Goal: Transaction & Acquisition: Purchase product/service

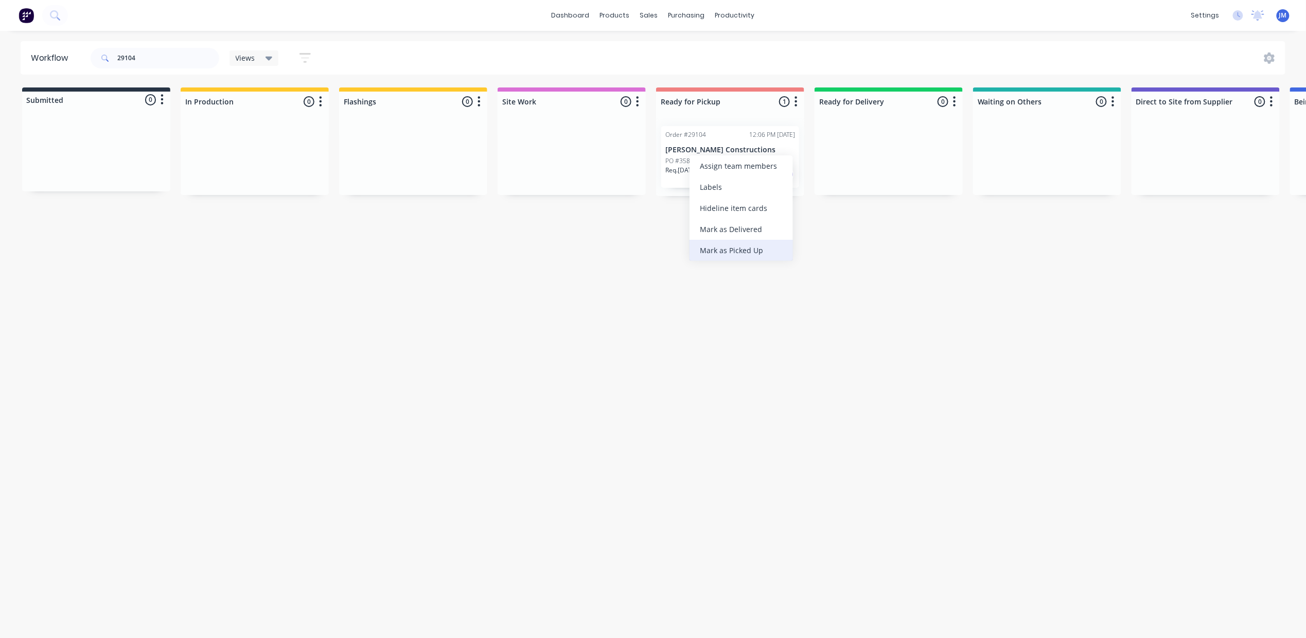
drag, startPoint x: 729, startPoint y: 250, endPoint x: 722, endPoint y: 245, distance: 7.9
click at [729, 250] on div "Mark as Picked Up" at bounding box center [740, 250] width 103 height 21
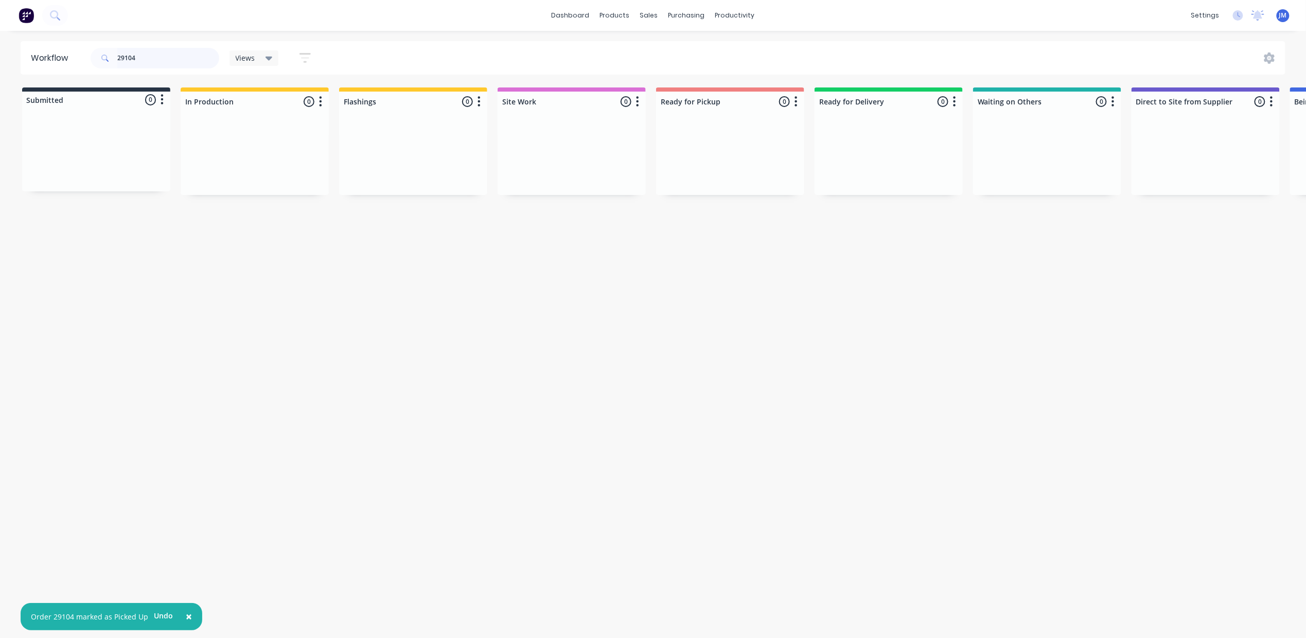
drag, startPoint x: 132, startPoint y: 63, endPoint x: 204, endPoint y: 70, distance: 72.4
click at [133, 63] on input "29104" at bounding box center [168, 58] width 102 height 21
click at [137, 58] on input "29104" at bounding box center [168, 58] width 102 height 21
type input "2"
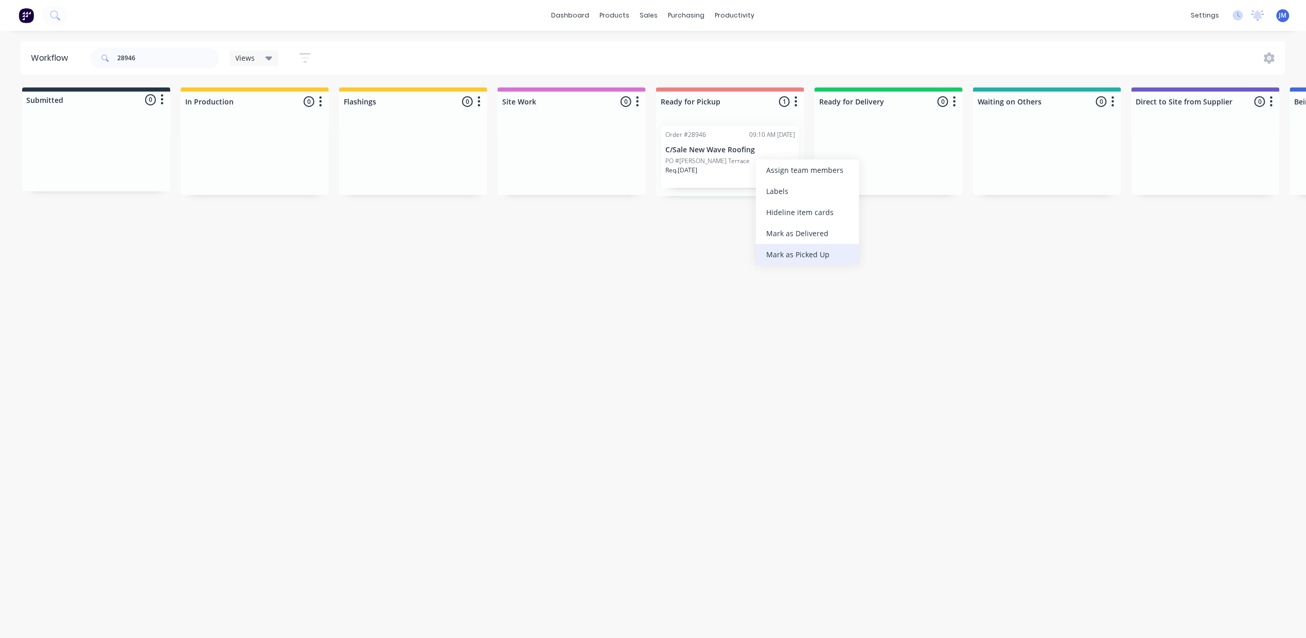
click at [789, 252] on div "Mark as Picked Up" at bounding box center [807, 254] width 103 height 21
click at [204, 63] on input "28946" at bounding box center [168, 58] width 102 height 21
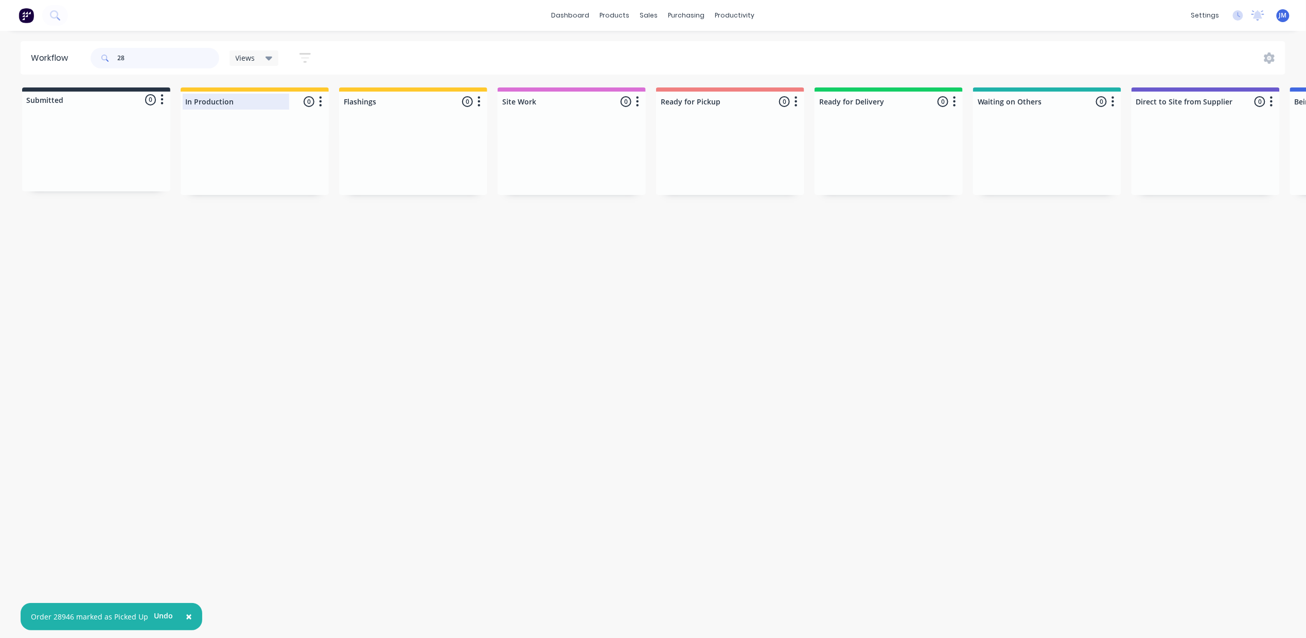
type input "2"
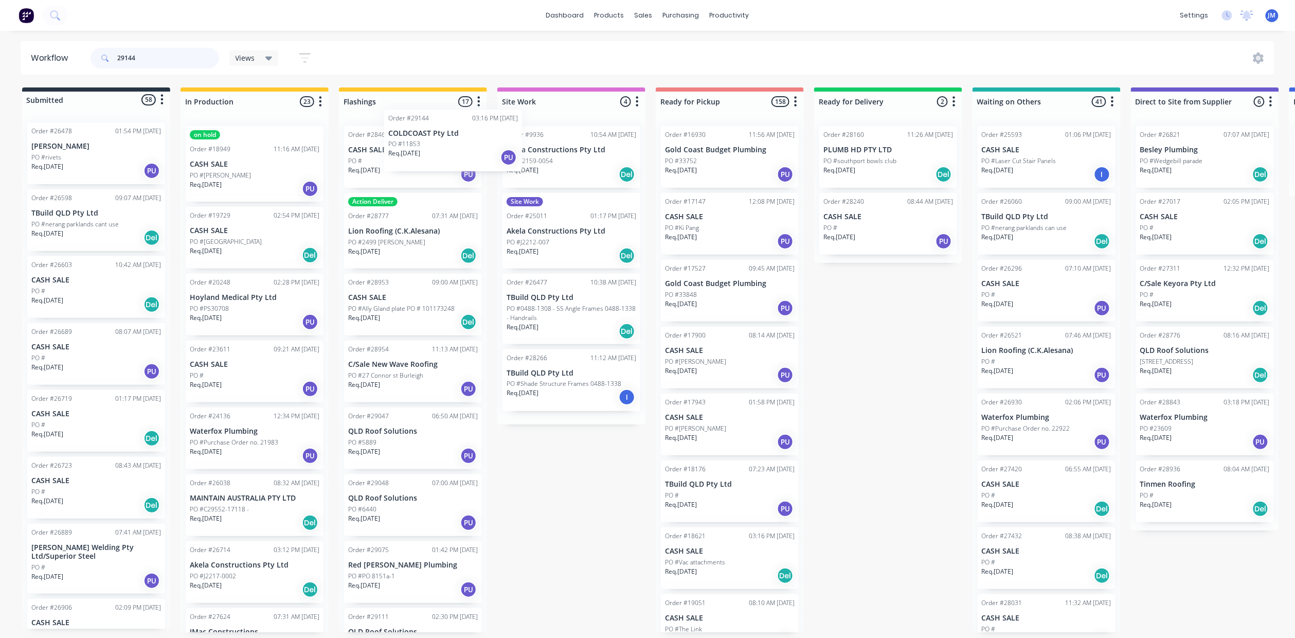
drag, startPoint x: 445, startPoint y: 169, endPoint x: 402, endPoint y: 118, distance: 66.8
click at [455, 152] on div "Order #28462 09:13 AM [DATE] CASH SALE PO # Req. [DATE] PU Action Deliver Order…" at bounding box center [413, 375] width 148 height 514
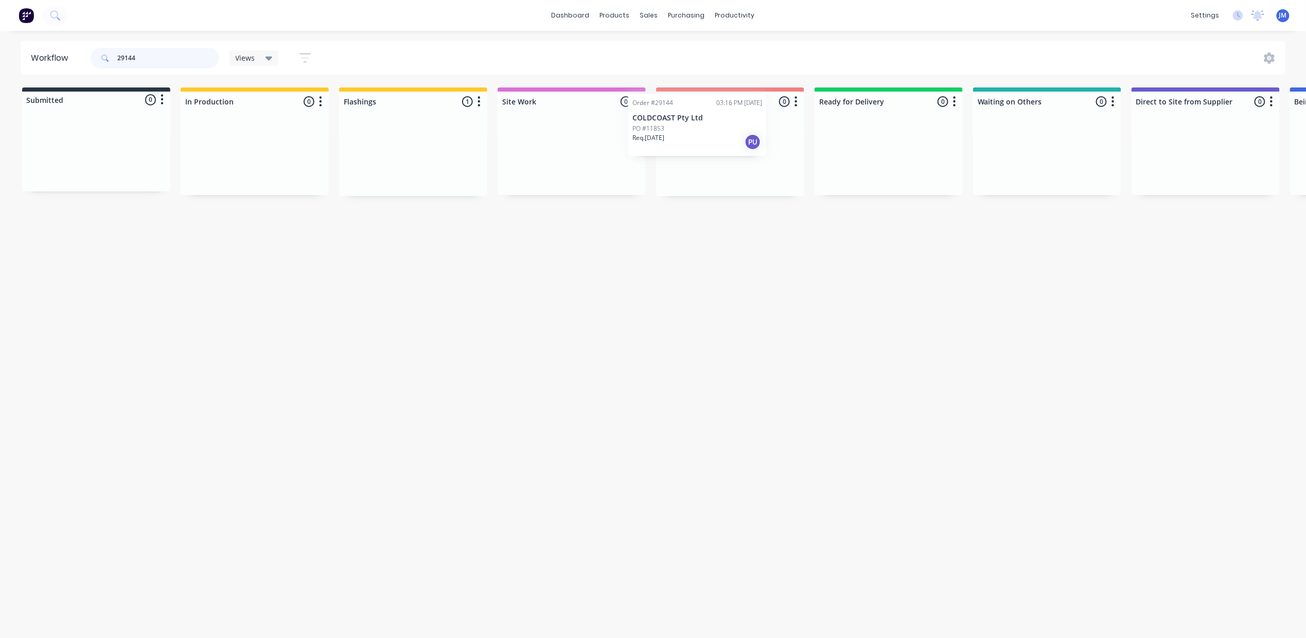
drag, startPoint x: 434, startPoint y: 155, endPoint x: 729, endPoint y: 121, distance: 296.2
click at [729, 121] on div "Submitted 0 Status colour #273444 hex #273444 Save Cancel Summaries Total order…" at bounding box center [924, 141] width 1865 height 109
type input "2"
drag, startPoint x: 1011, startPoint y: 176, endPoint x: 789, endPoint y: 185, distance: 222.5
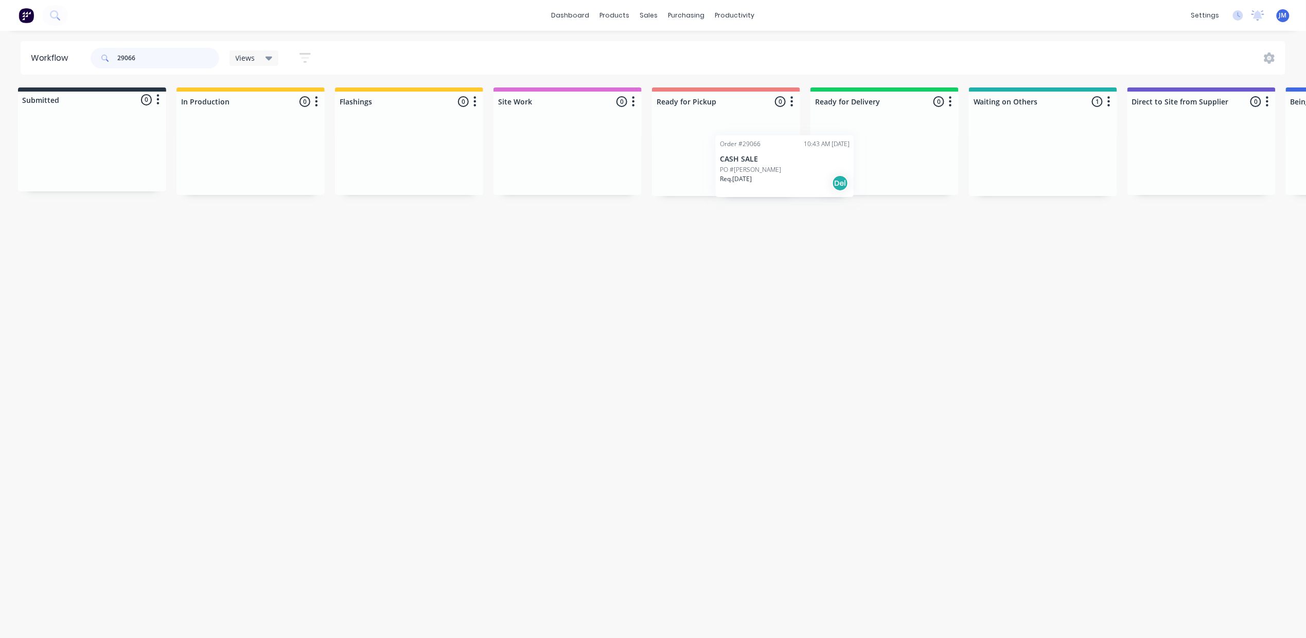
click at [792, 187] on div "Submitted 0 Status colour #273444 hex #273444 Save Cancel Summaries Total order…" at bounding box center [920, 141] width 1865 height 109
drag, startPoint x: 1015, startPoint y: 155, endPoint x: 702, endPoint y: 138, distance: 313.8
click at [707, 157] on div "Submitted 0 Status colour #273444 hex #273444 Save Cancel Summaries Total order…" at bounding box center [922, 141] width 1865 height 109
type input "2"
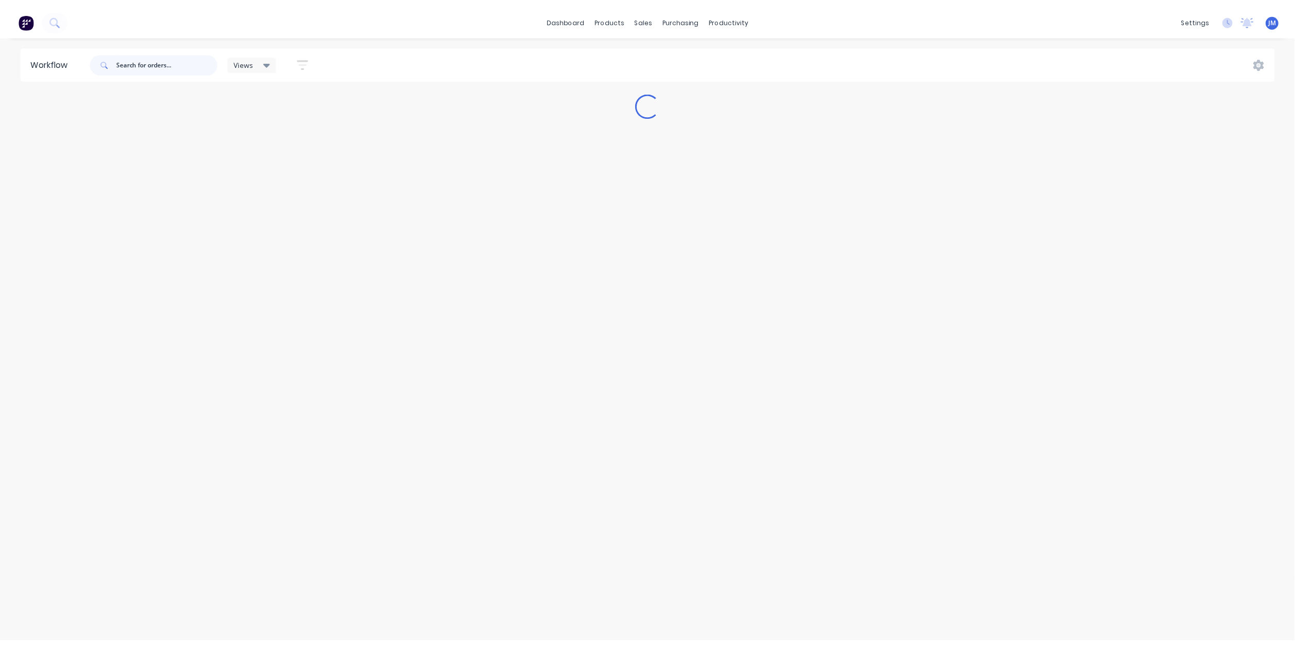
scroll to position [0, 0]
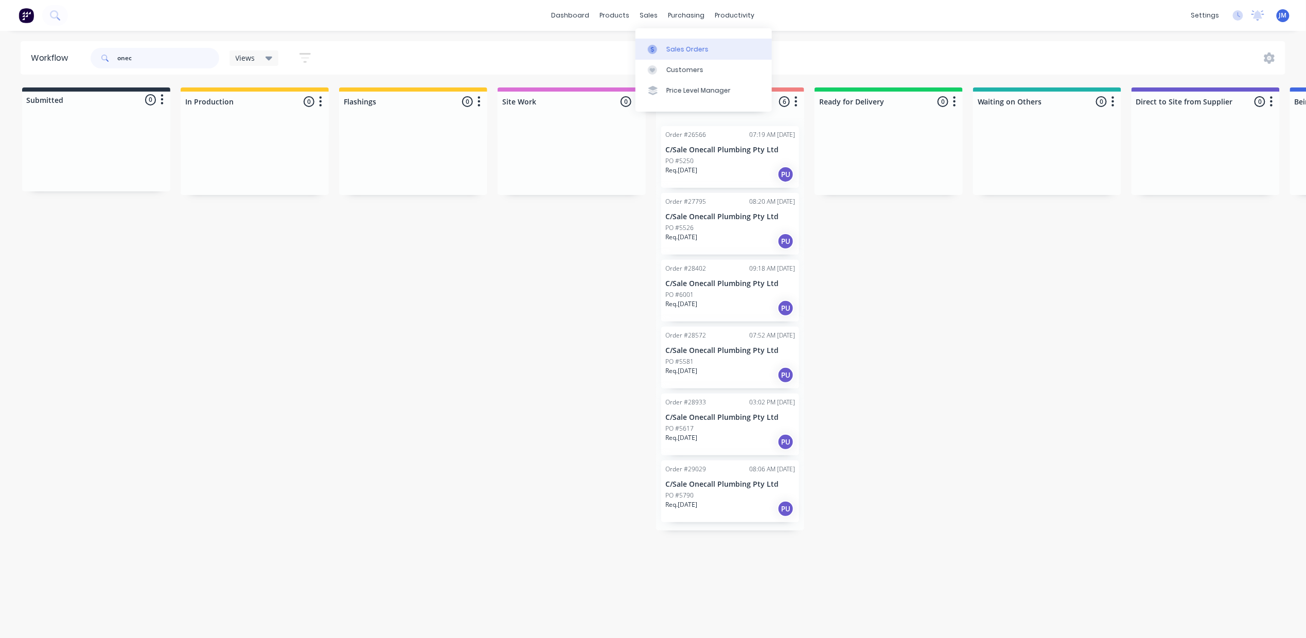
type input "onec"
click at [665, 46] on link "Sales Orders" at bounding box center [703, 49] width 136 height 21
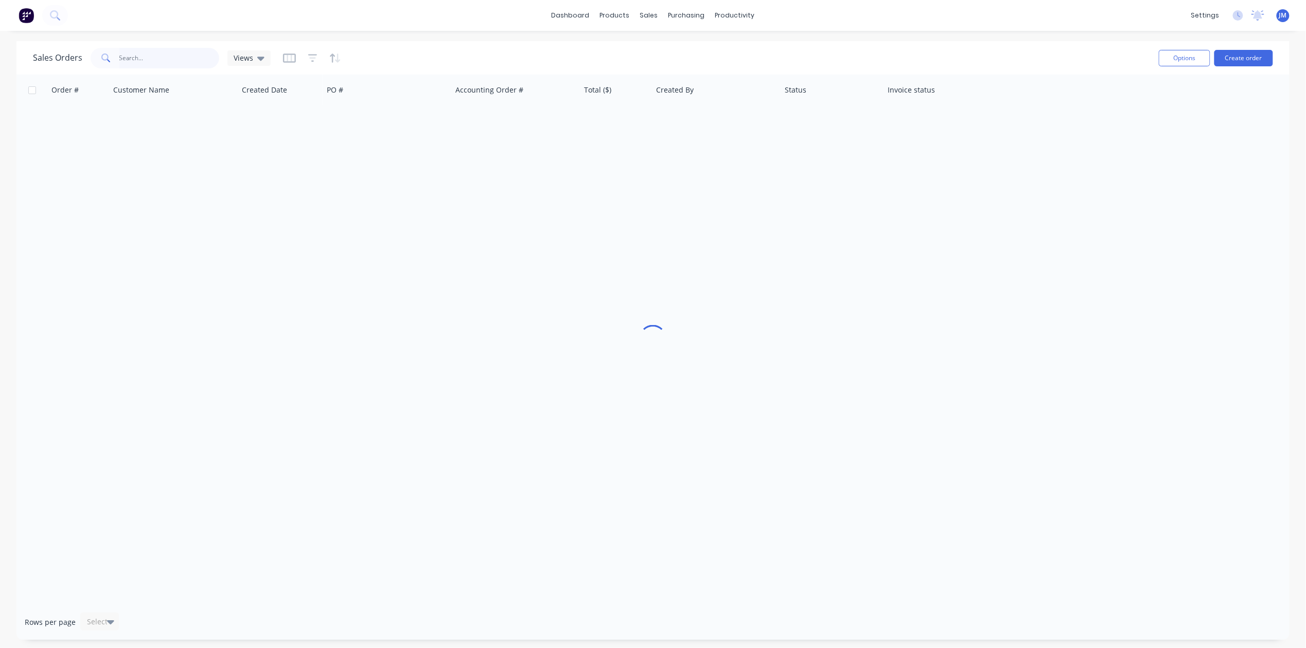
click at [139, 55] on input "text" at bounding box center [169, 58] width 100 height 21
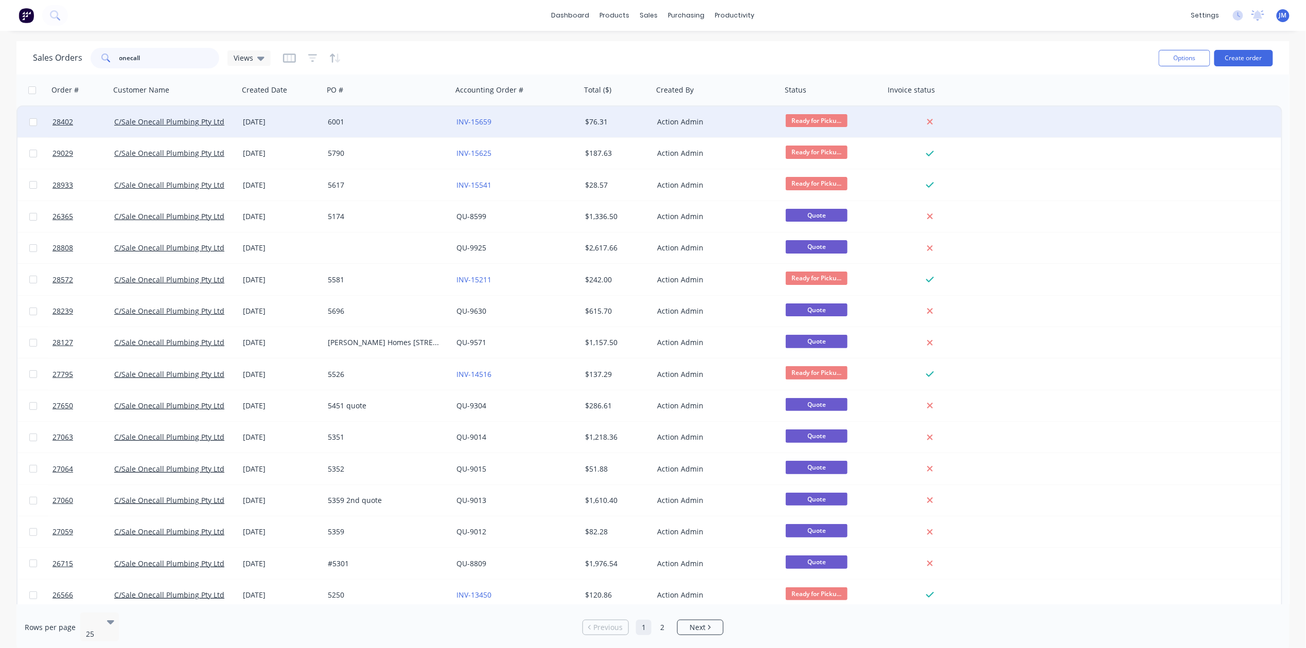
type input "onecall"
click at [267, 125] on div "[DATE]" at bounding box center [281, 122] width 77 height 10
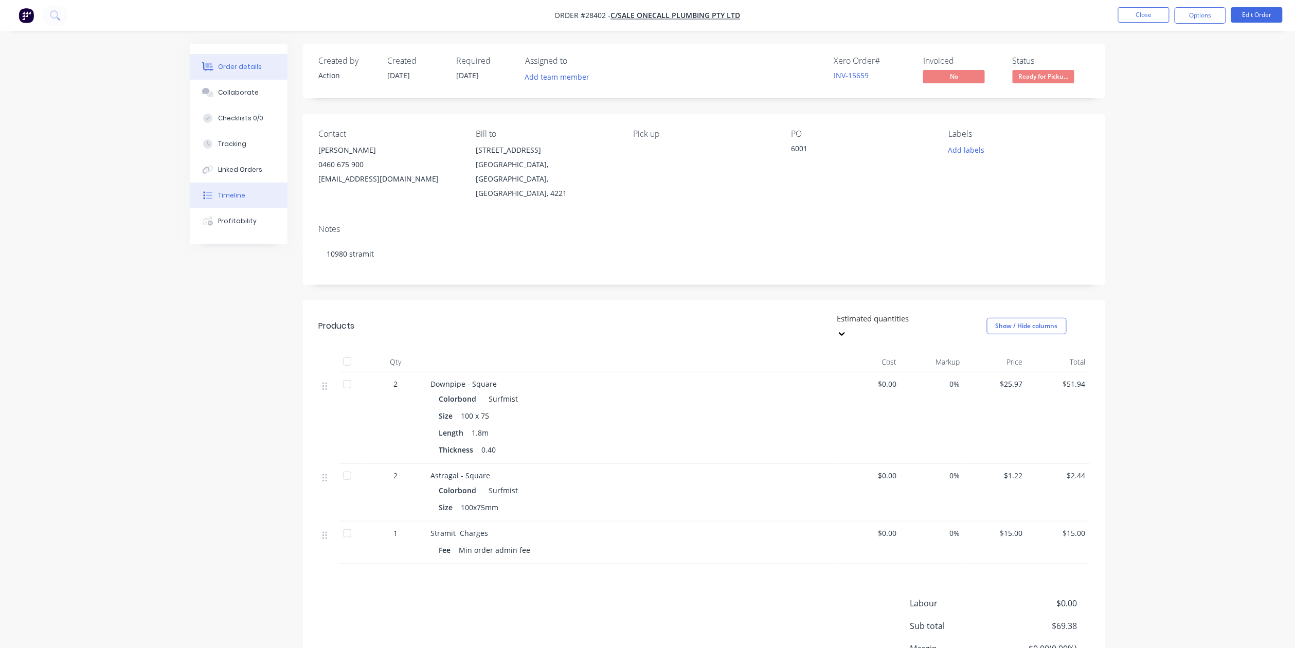
click at [225, 197] on div "Timeline" at bounding box center [232, 195] width 27 height 9
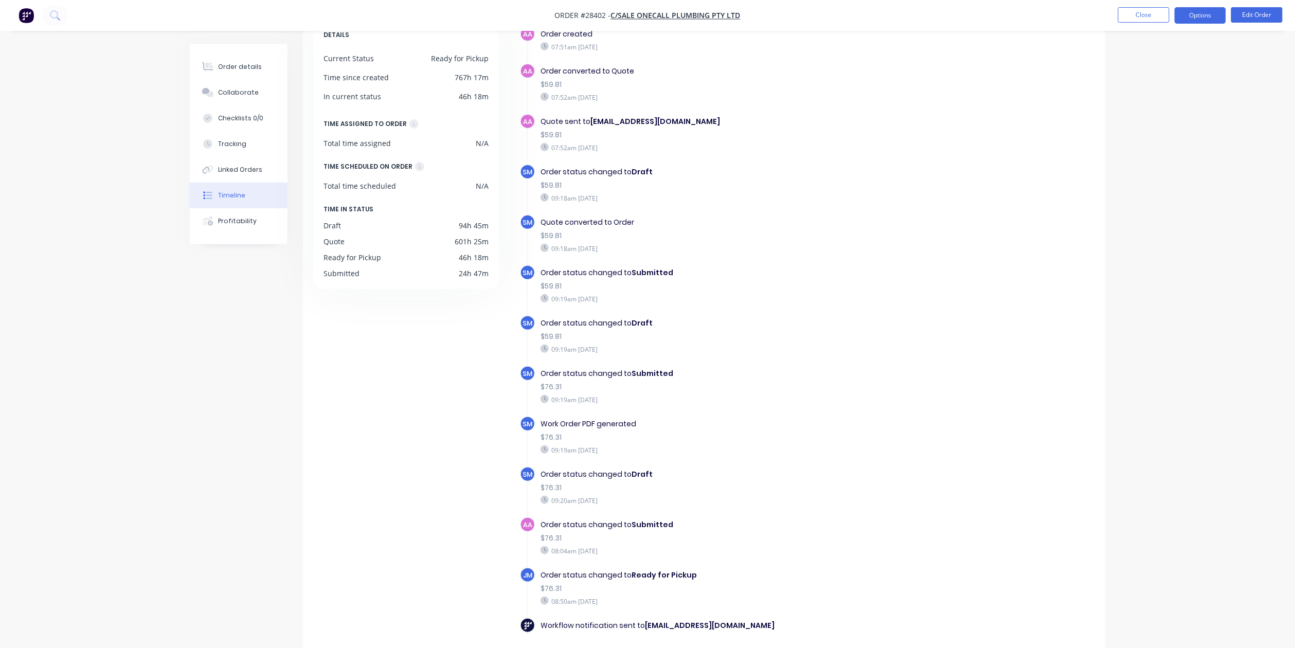
click at [1186, 21] on button "Options" at bounding box center [1200, 15] width 51 height 16
click at [1142, 122] on div "Work Order" at bounding box center [1170, 124] width 95 height 15
click at [1148, 104] on div "Without pricing" at bounding box center [1170, 103] width 95 height 15
click at [1145, 9] on button "Close" at bounding box center [1144, 14] width 51 height 15
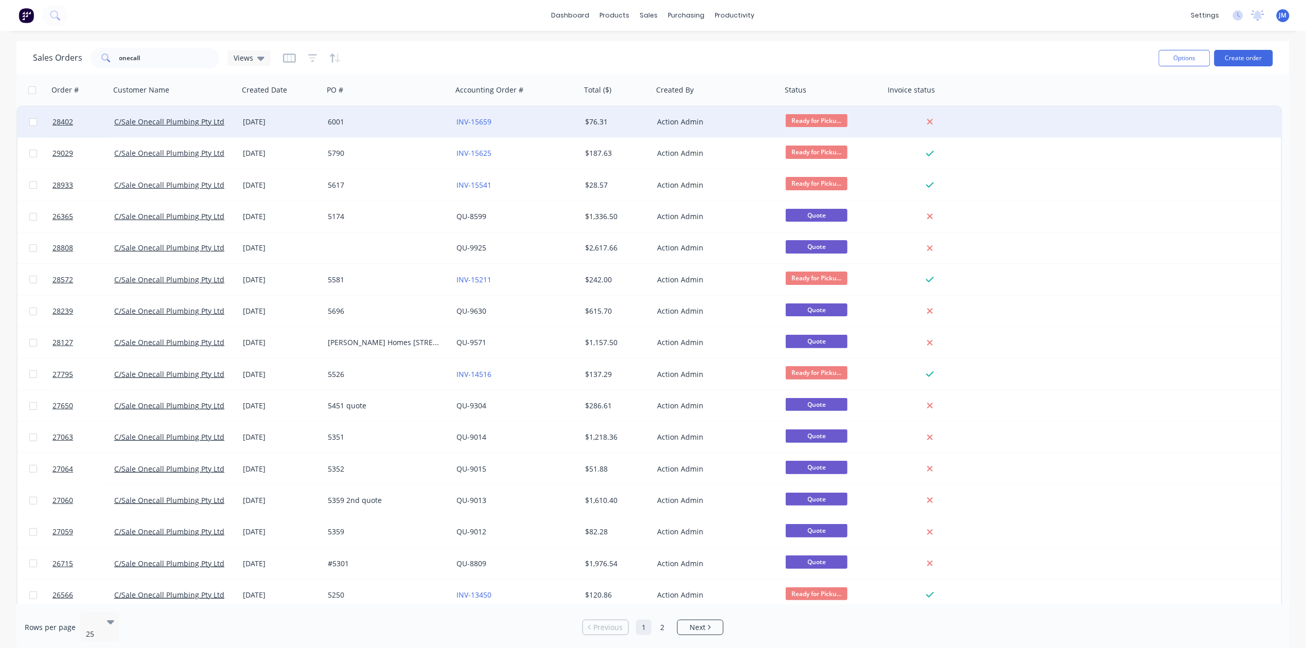
click at [349, 122] on div "6001" at bounding box center [385, 122] width 114 height 10
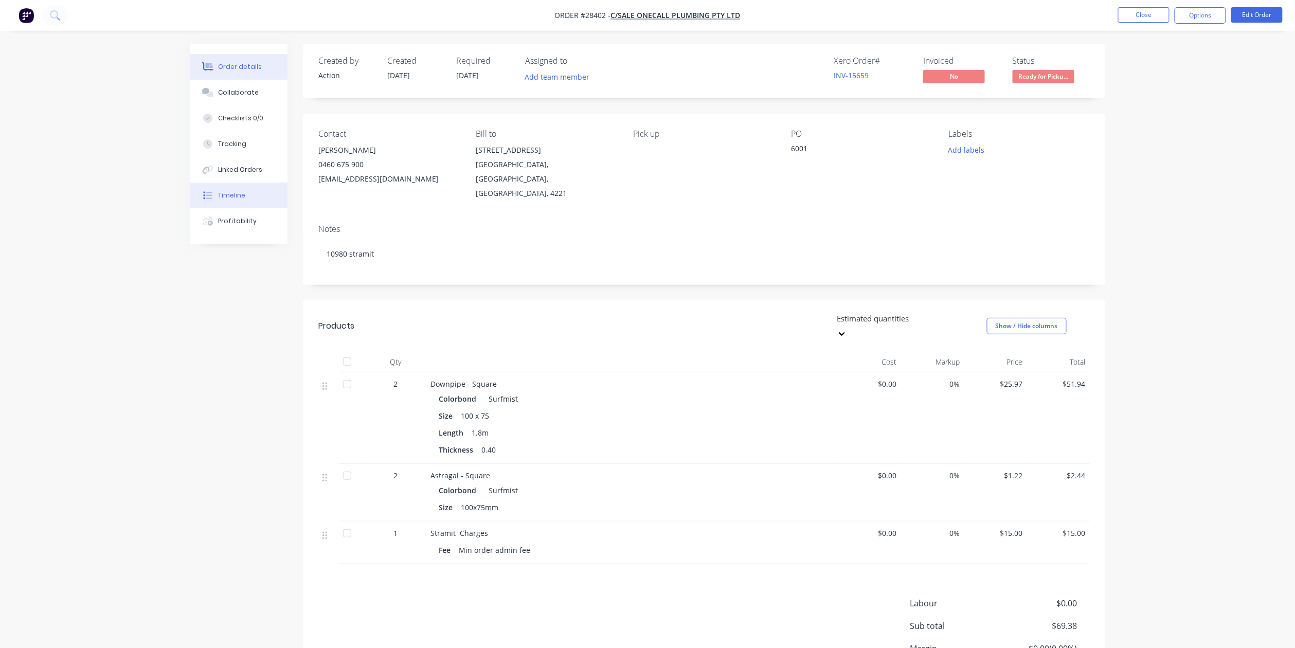
drag, startPoint x: 252, startPoint y: 203, endPoint x: 264, endPoint y: 204, distance: 12.4
click at [253, 203] on button "Timeline" at bounding box center [239, 196] width 98 height 26
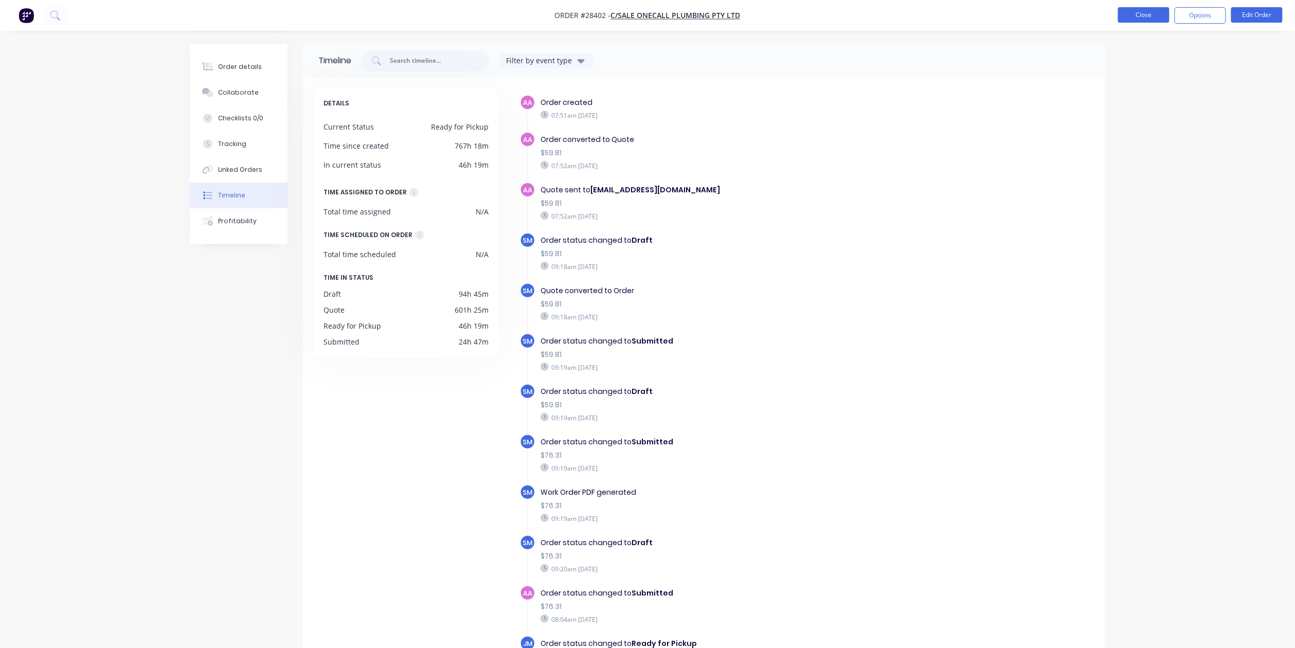
click at [1124, 7] on button "Close" at bounding box center [1144, 14] width 51 height 15
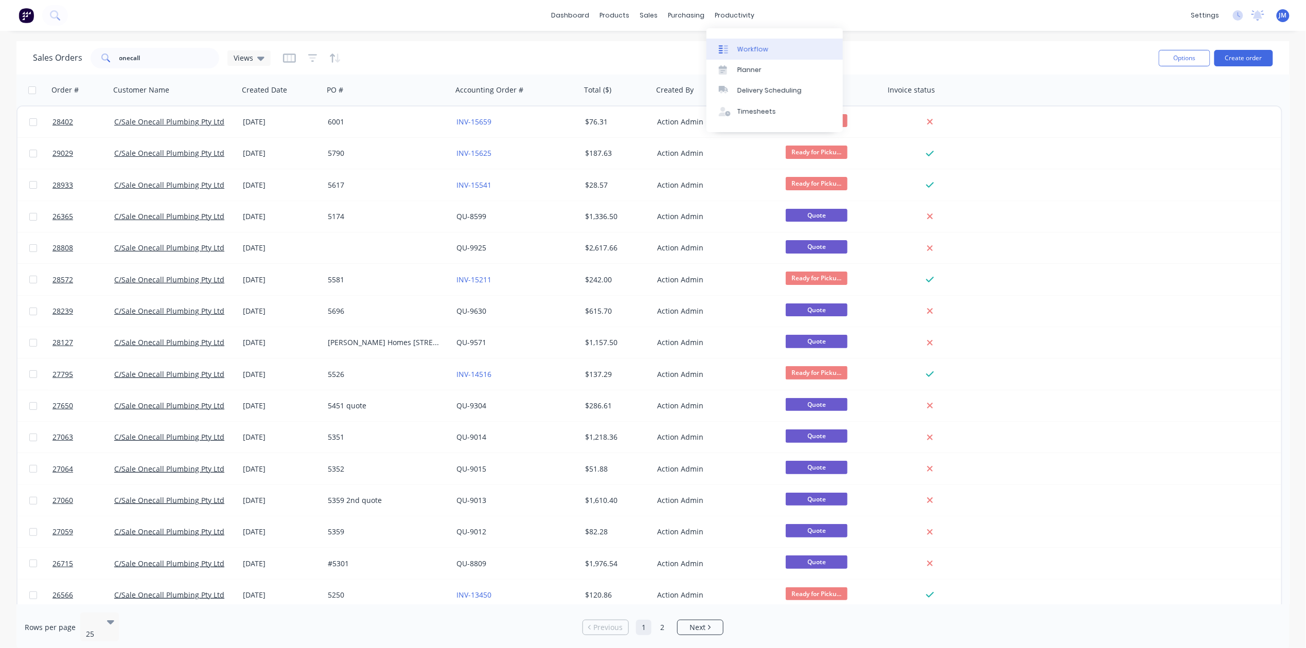
click at [741, 48] on div "Workflow" at bounding box center [752, 49] width 31 height 9
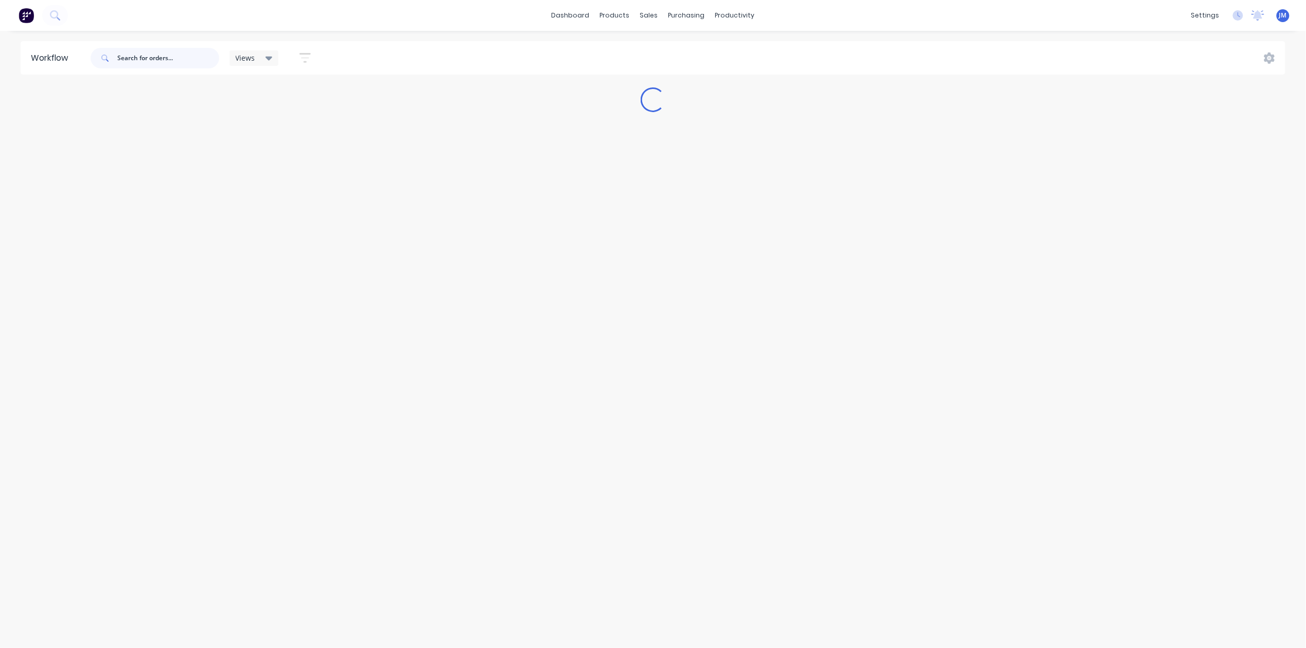
click at [200, 60] on input "text" at bounding box center [168, 58] width 102 height 21
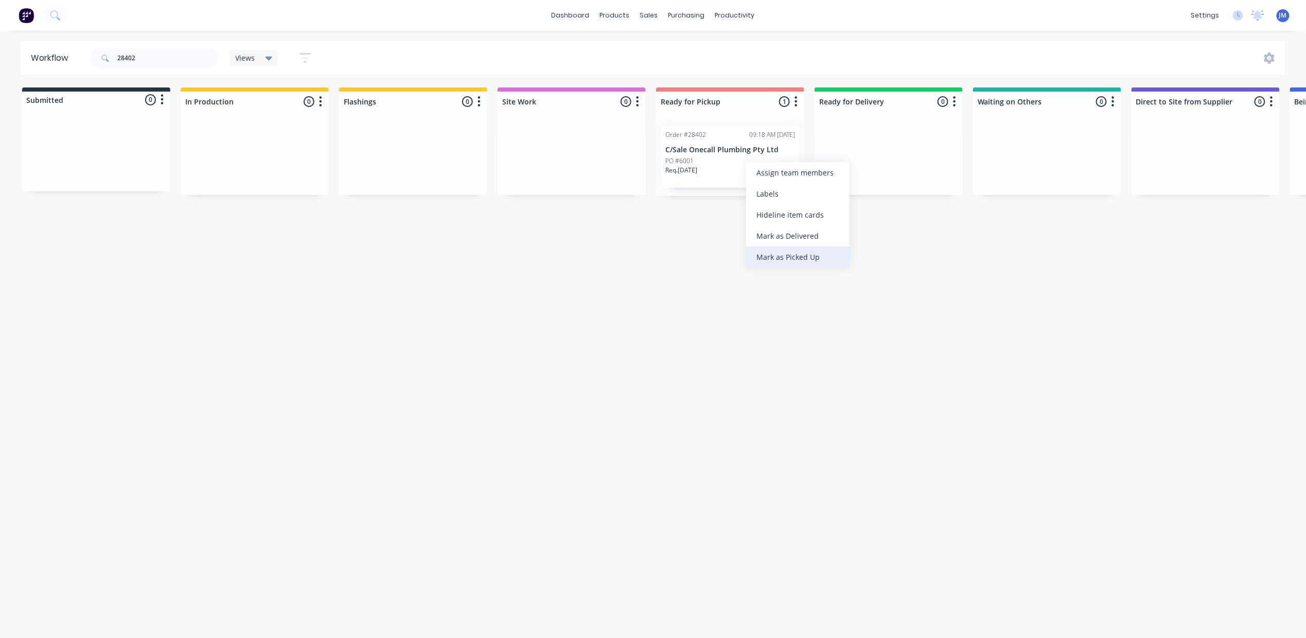
click at [775, 252] on div "Mark as Picked Up" at bounding box center [797, 256] width 103 height 21
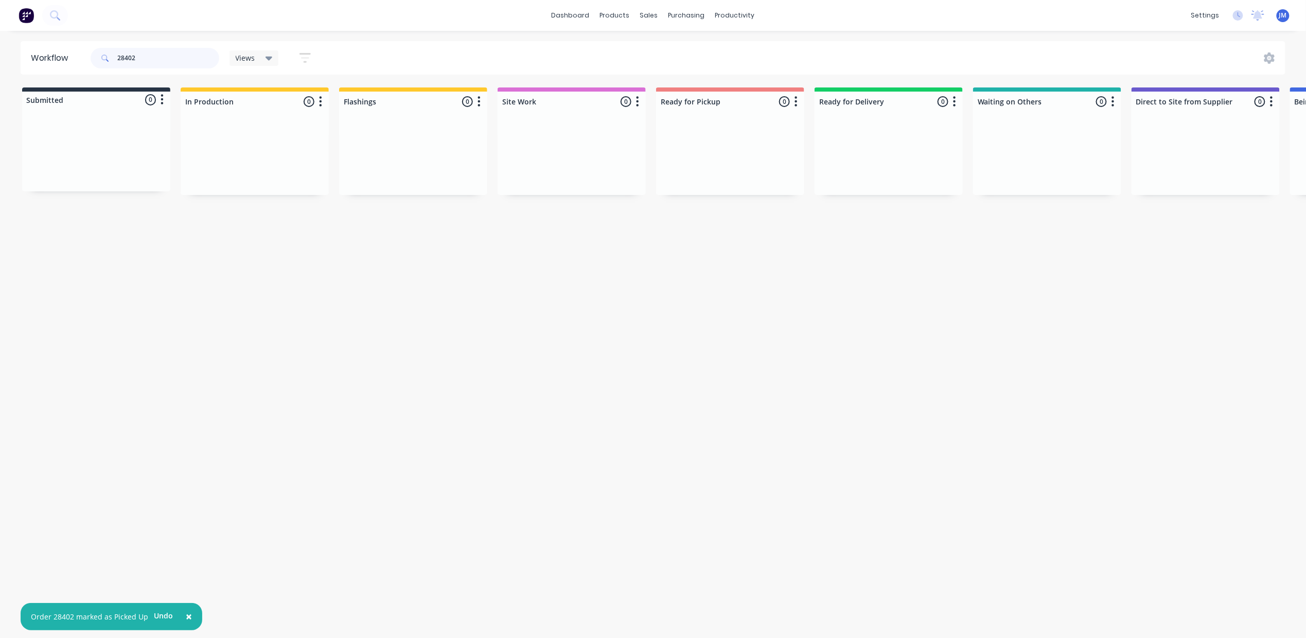
click at [143, 50] on input "28402" at bounding box center [168, 58] width 102 height 21
type input "2"
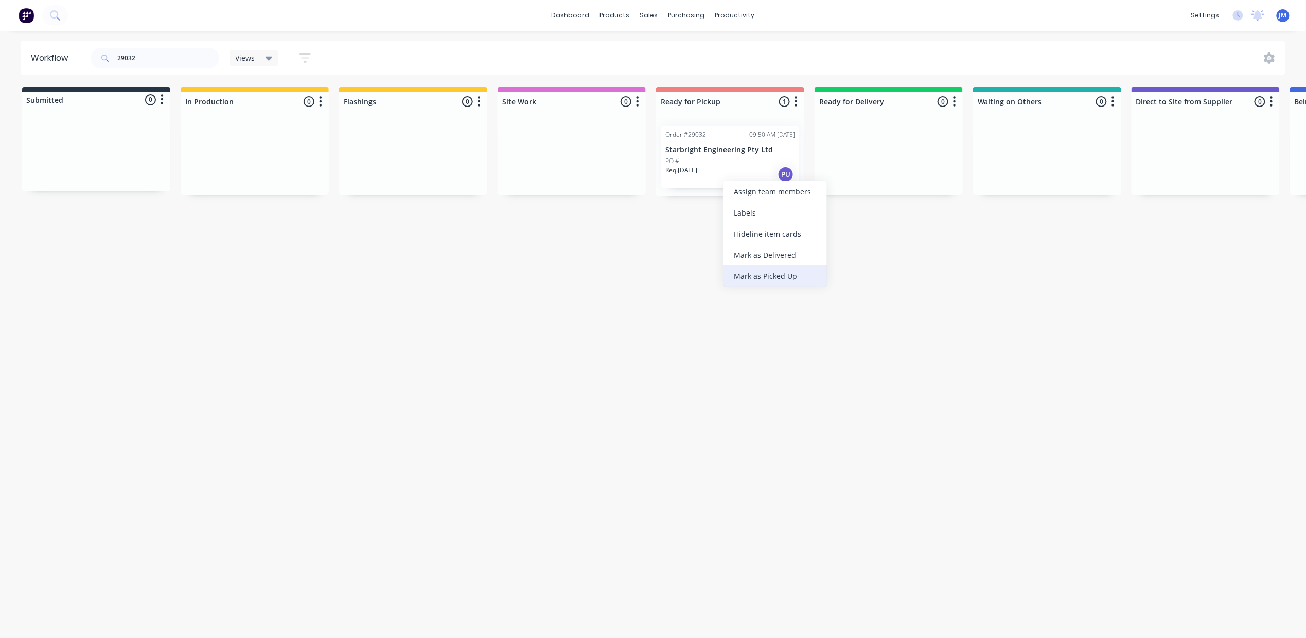
click at [770, 280] on div "Mark as Picked Up" at bounding box center [774, 275] width 103 height 21
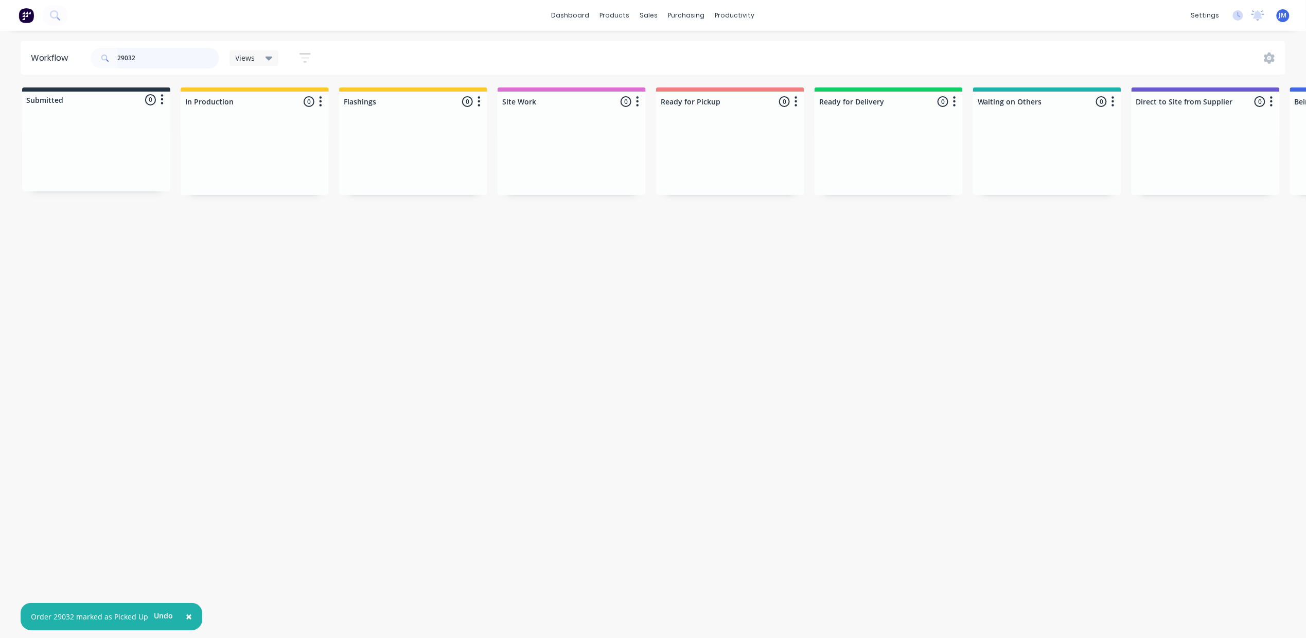
click at [143, 62] on input "29032" at bounding box center [168, 58] width 102 height 21
drag, startPoint x: 91, startPoint y: 153, endPoint x: 718, endPoint y: 138, distance: 627.4
click at [717, 134] on div "Submitted 1 Status colour #273444 hex #273444 Save Cancel Summaries Total order…" at bounding box center [924, 141] width 1865 height 109
type input "2"
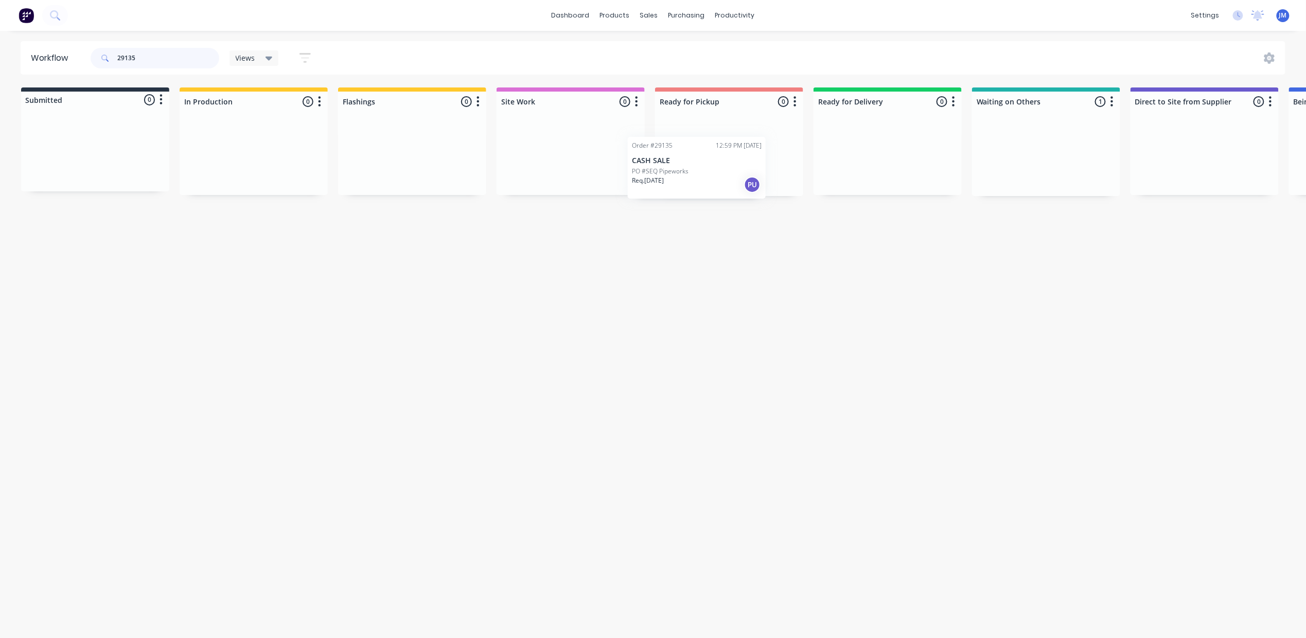
drag, startPoint x: 1043, startPoint y: 161, endPoint x: 696, endPoint y: 164, distance: 347.8
click at [688, 171] on div "Submitted 0 Status colour #273444 hex #273444 Save Cancel Summaries Total order…" at bounding box center [923, 141] width 1865 height 109
drag, startPoint x: 1033, startPoint y: 157, endPoint x: 848, endPoint y: 143, distance: 185.3
click at [839, 152] on div "Submitted 0 Status colour #273444 hex #273444 Save Cancel Summaries Total order…" at bounding box center [920, 141] width 1865 height 109
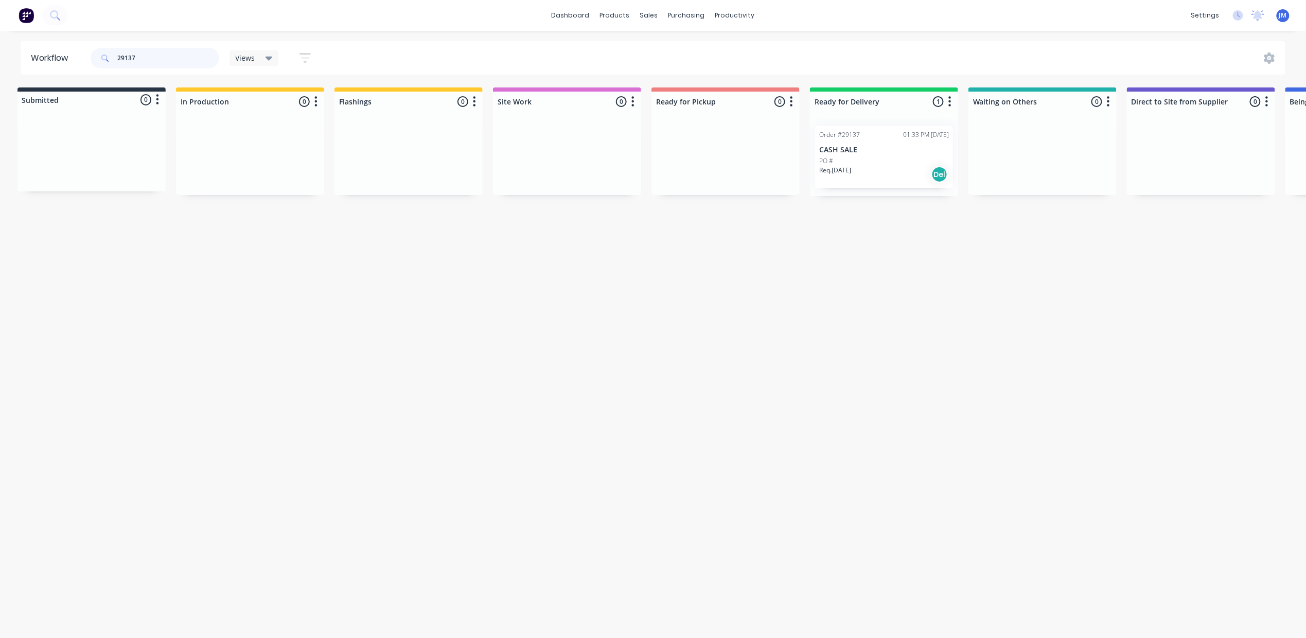
click at [146, 60] on input "29137" at bounding box center [168, 58] width 102 height 21
type input "2"
click at [727, 154] on p "CASH SALE" at bounding box center [730, 150] width 130 height 9
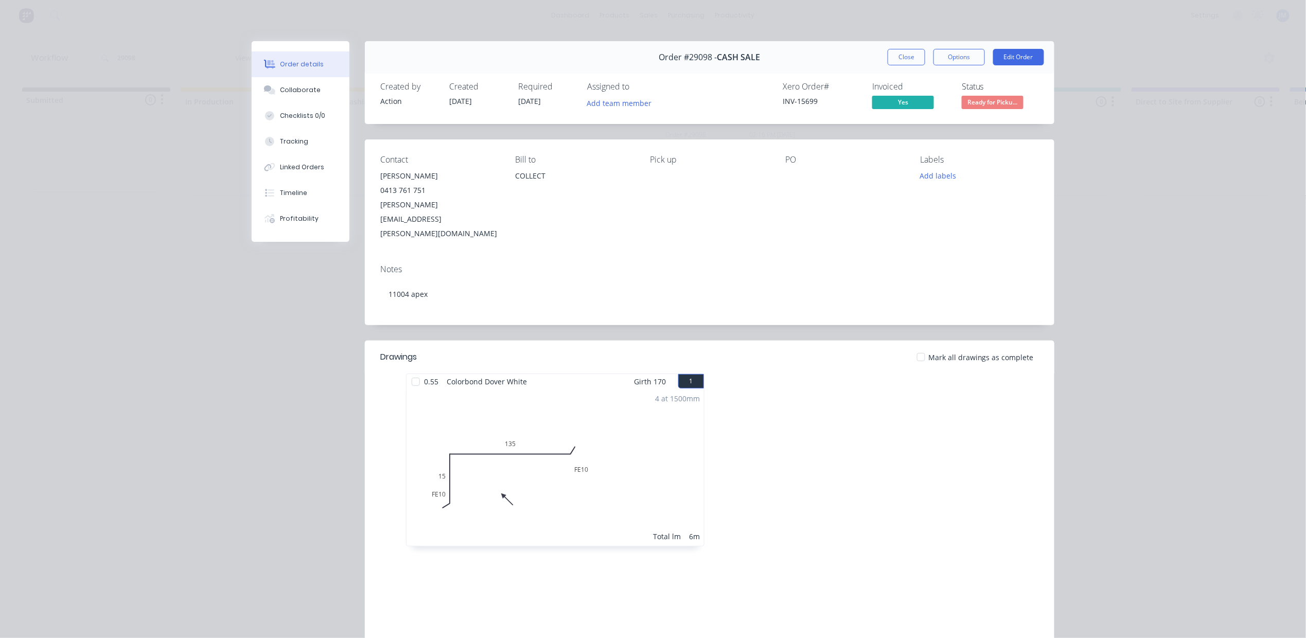
click at [974, 94] on div "Status Ready for Picku..." at bounding box center [1000, 97] width 77 height 30
click at [981, 106] on span "Ready for Picku..." at bounding box center [993, 102] width 62 height 13
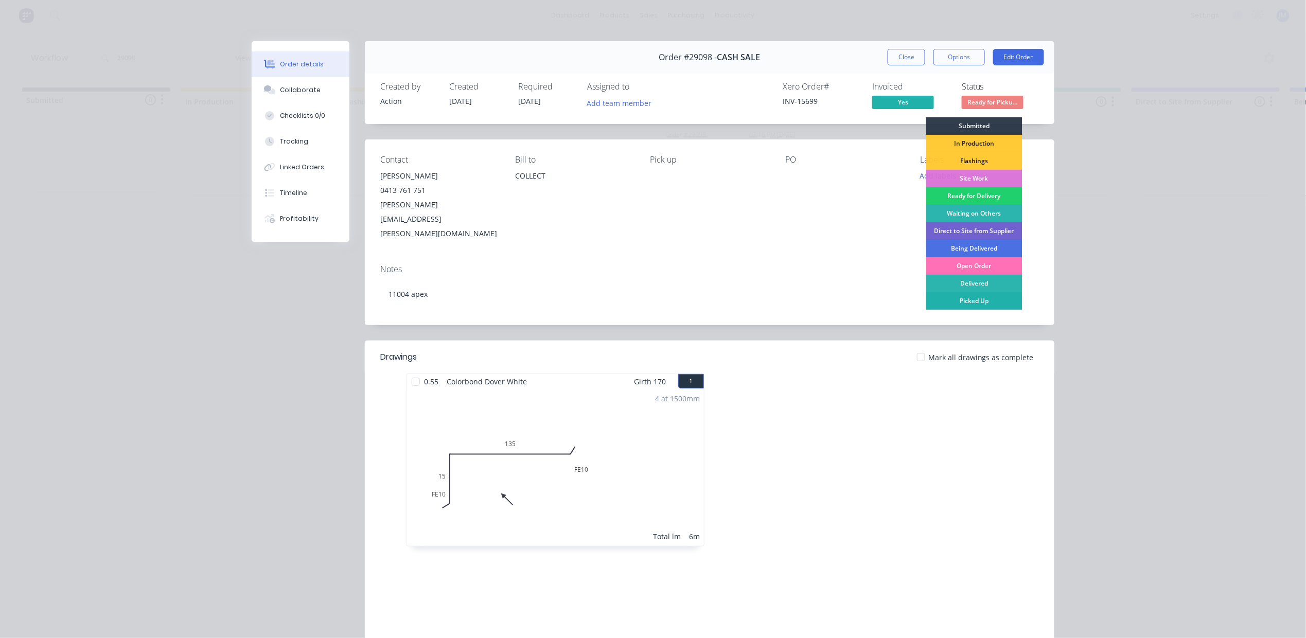
click at [973, 299] on div "Picked Up" at bounding box center [974, 300] width 96 height 17
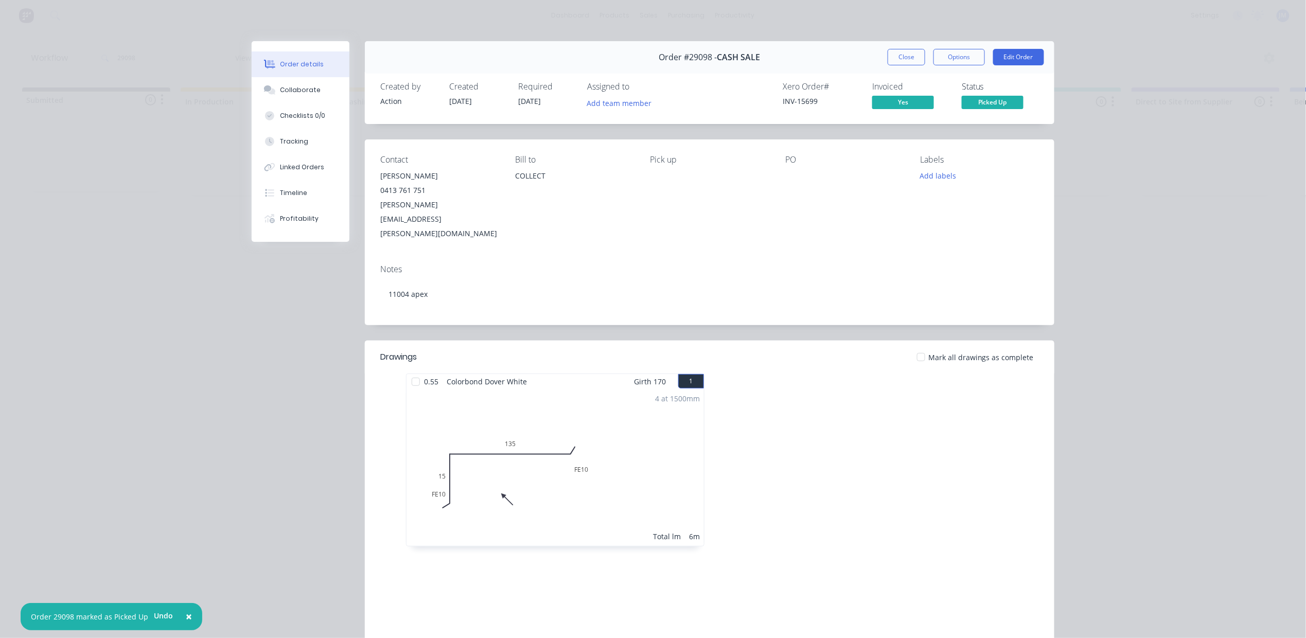
drag, startPoint x: 916, startPoint y: 61, endPoint x: 865, endPoint y: 73, distance: 51.9
click at [915, 61] on button "Close" at bounding box center [906, 57] width 38 height 16
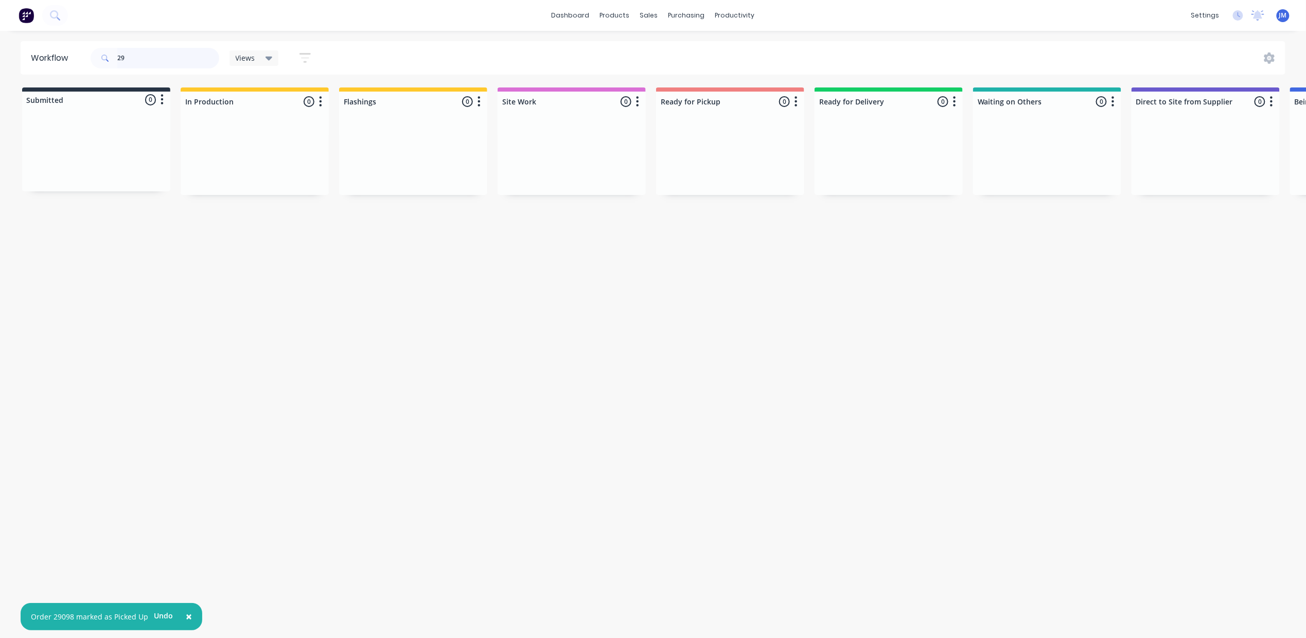
type input "2"
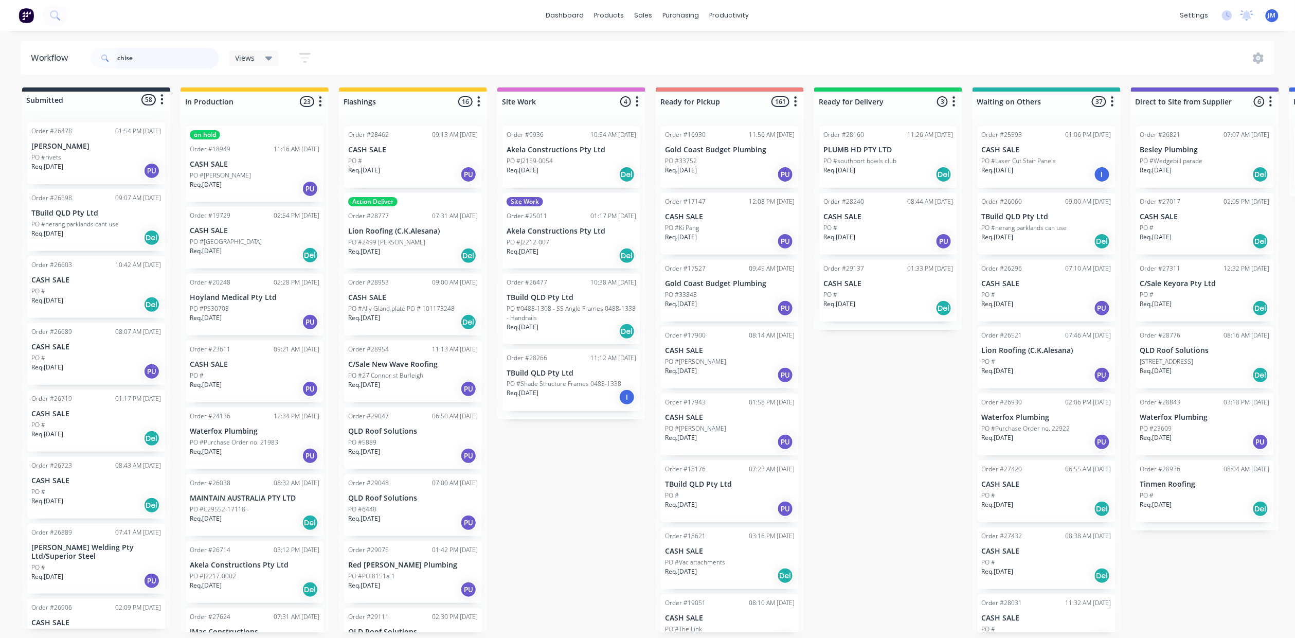
type input "chisel"
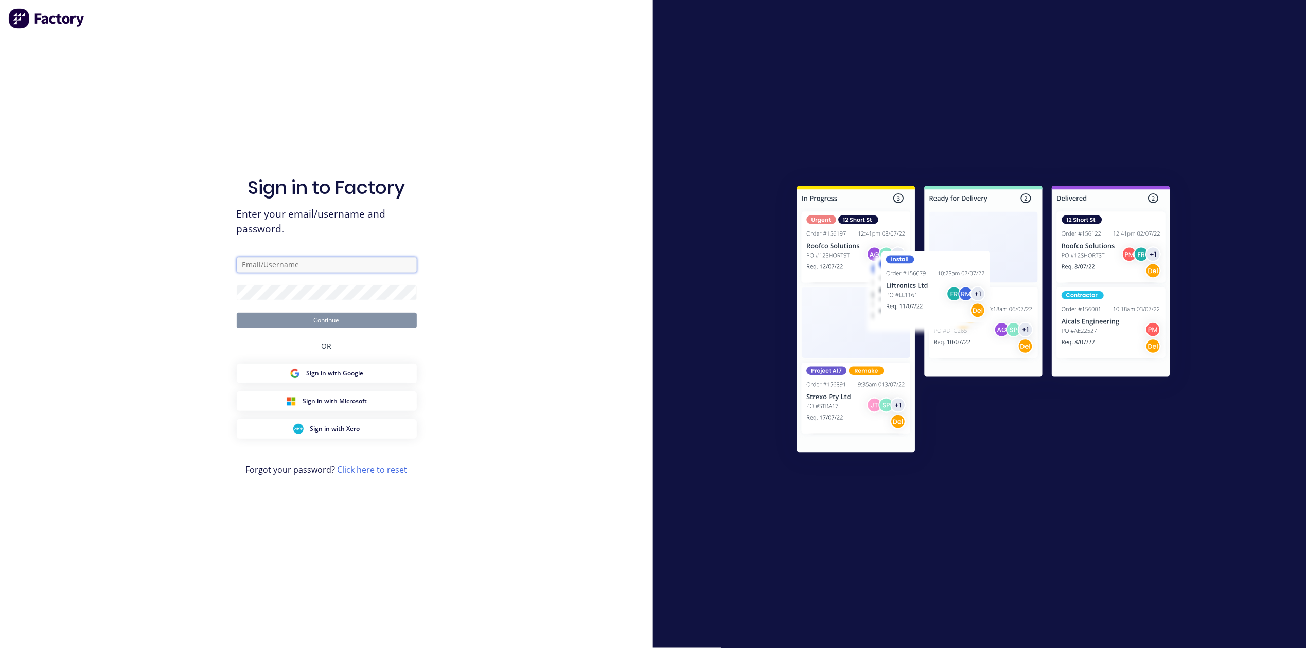
type input "[PERSON_NAME][EMAIL_ADDRESS][PERSON_NAME][DOMAIN_NAME]"
click at [357, 317] on button "Continue" at bounding box center [327, 320] width 180 height 15
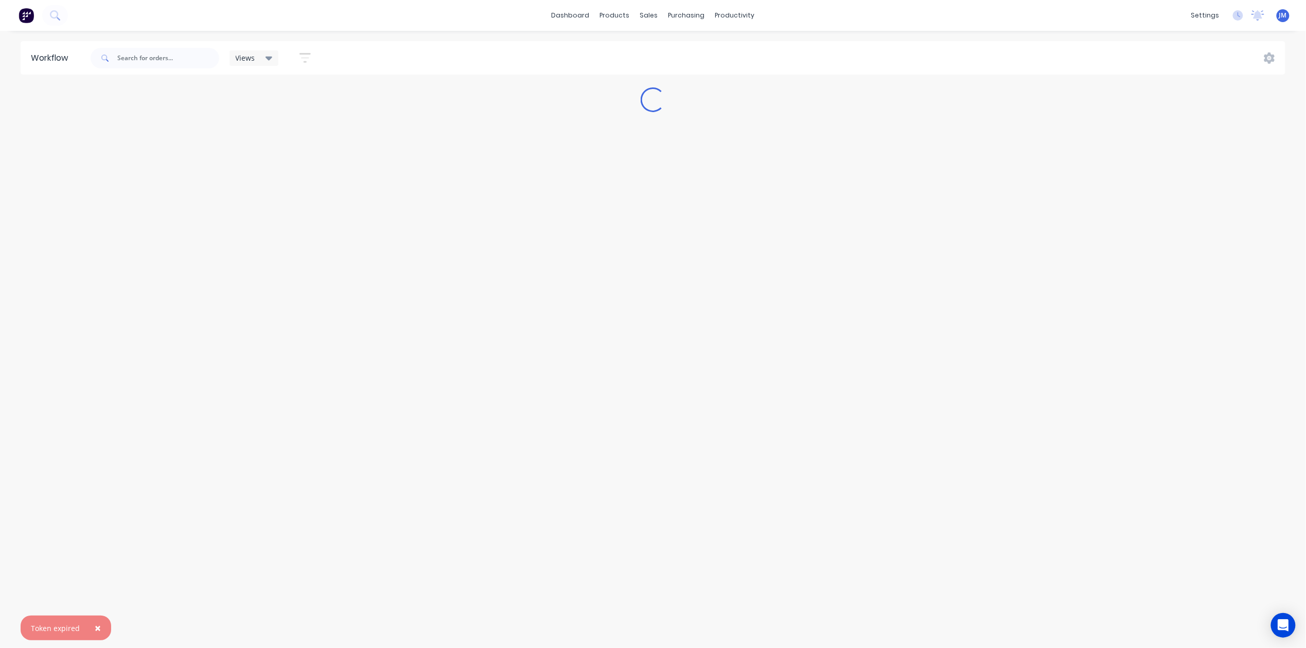
click at [95, 628] on span "×" at bounding box center [98, 628] width 6 height 14
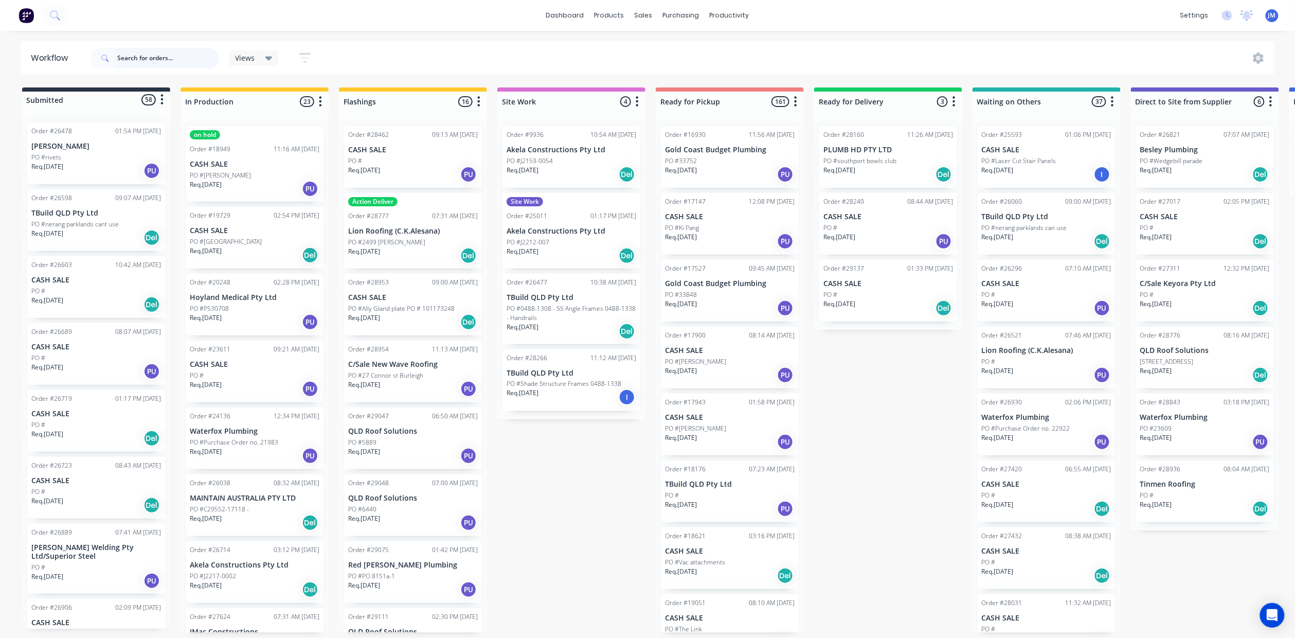
click at [155, 62] on input "text" at bounding box center [168, 58] width 102 height 21
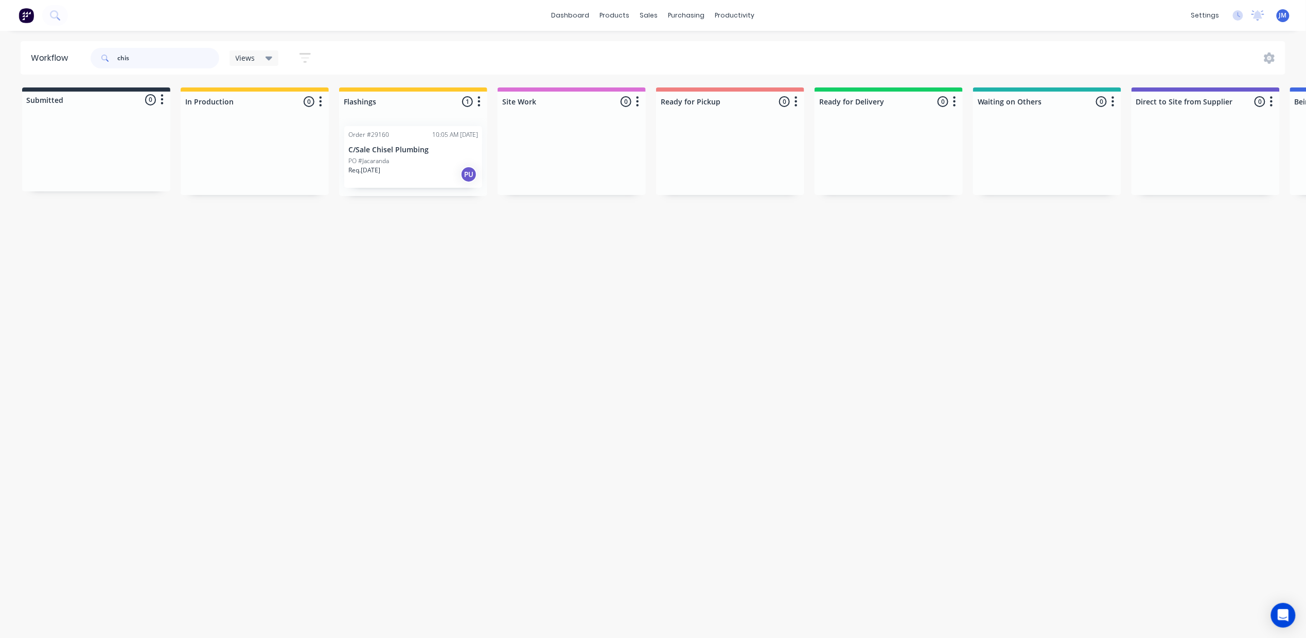
drag, startPoint x: 447, startPoint y: 161, endPoint x: 457, endPoint y: 167, distance: 11.8
click at [452, 165] on div "Order #29160 10:05 AM [DATE] C/Sale Chisel Plumbing PO #[GEOGRAPHIC_DATA] Req. …" at bounding box center [413, 157] width 148 height 78
click at [457, 167] on div "Req. [DATE] PU" at bounding box center [413, 174] width 130 height 17
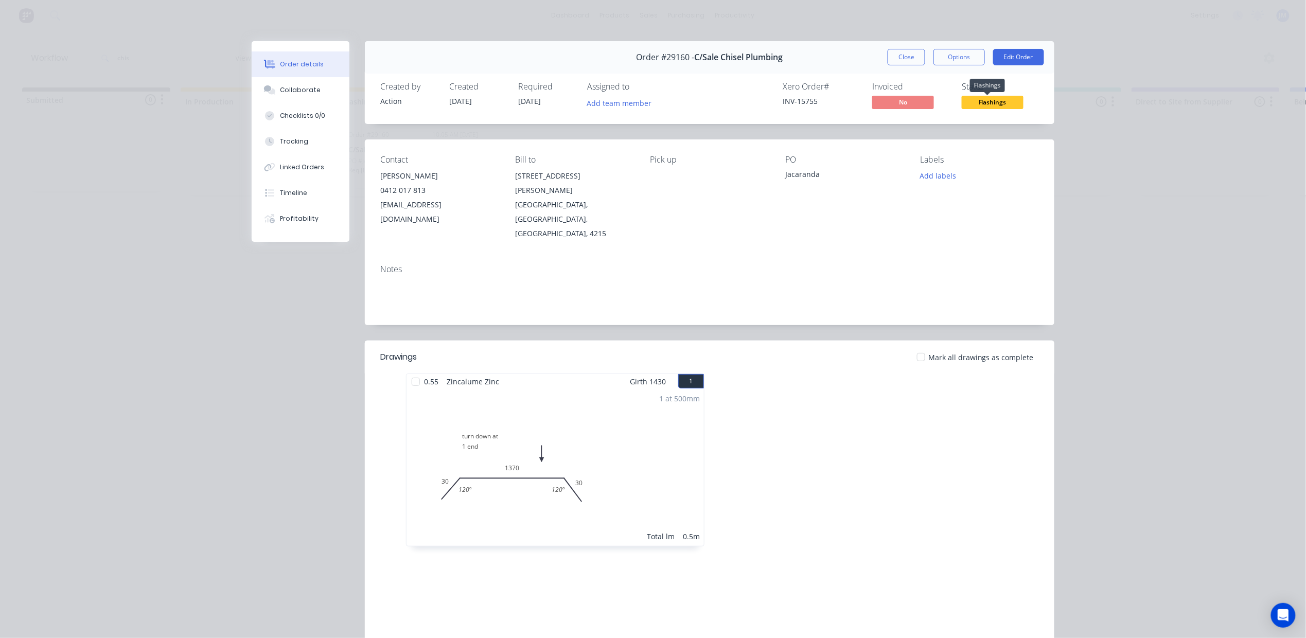
drag, startPoint x: 981, startPoint y: 100, endPoint x: 980, endPoint y: 110, distance: 10.3
click at [981, 102] on span "Flashings" at bounding box center [993, 102] width 62 height 13
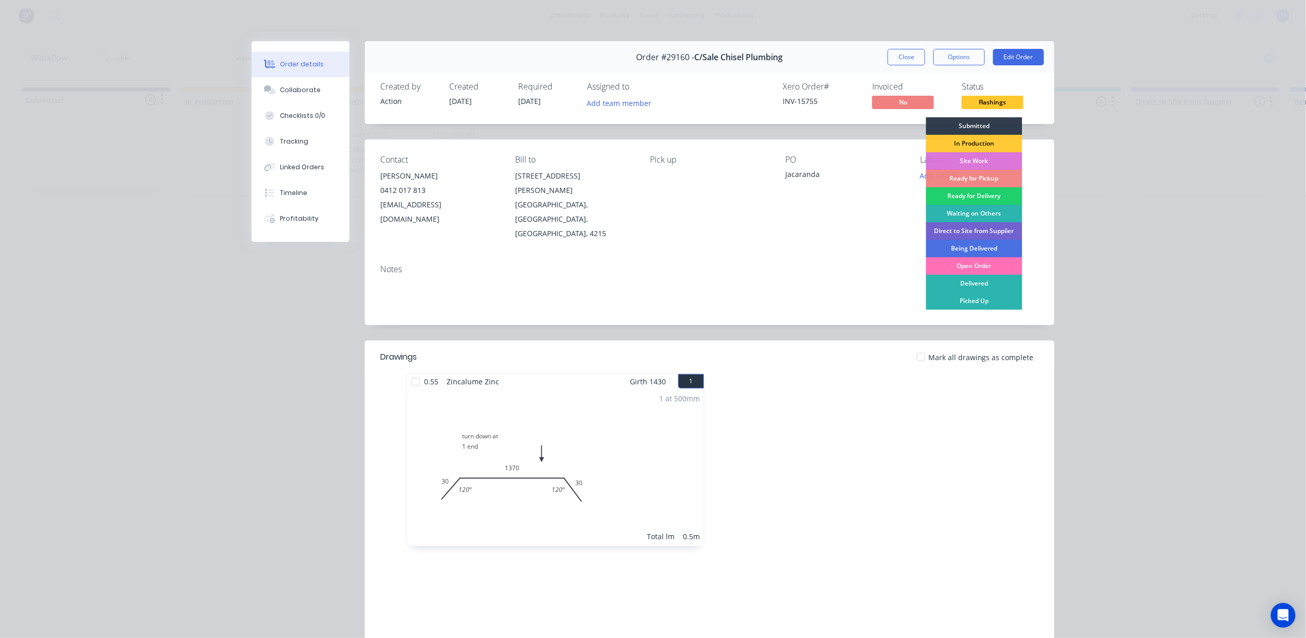
drag, startPoint x: 968, startPoint y: 180, endPoint x: 972, endPoint y: 175, distance: 5.8
click at [969, 178] on div "Ready for Pickup" at bounding box center [974, 178] width 96 height 17
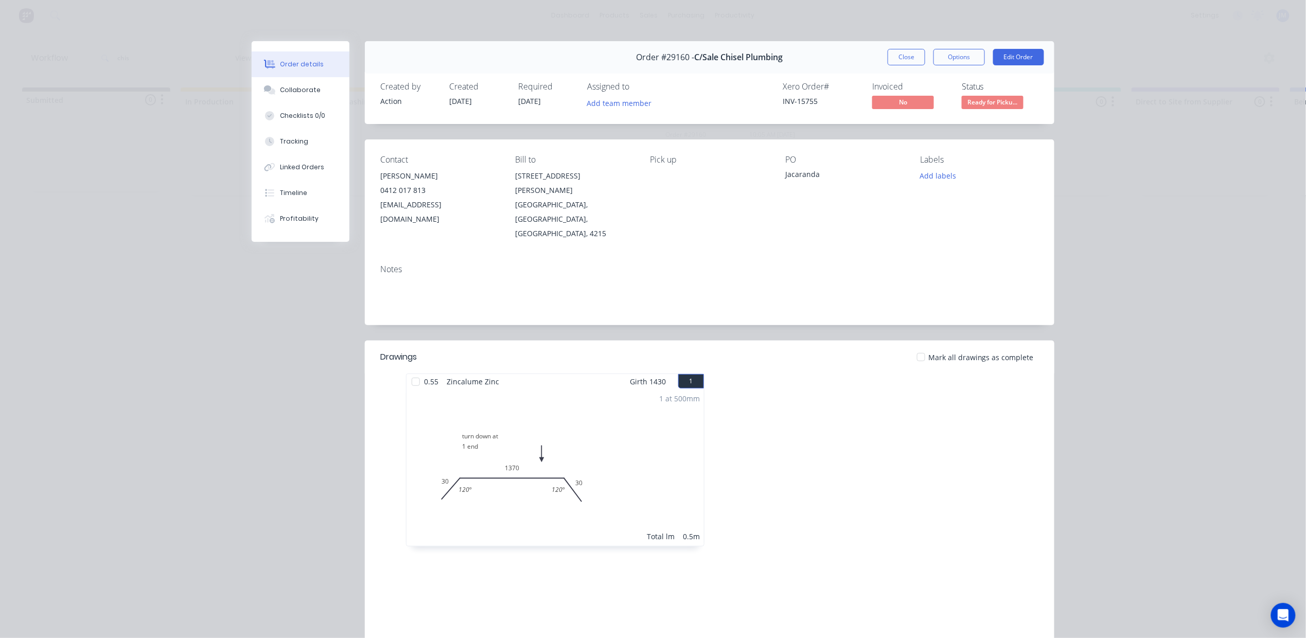
click at [889, 46] on div "Order #29160 - C/Sale Chisel Plumbing Close Options Edit Order" at bounding box center [709, 57] width 689 height 32
click at [897, 54] on button "Close" at bounding box center [906, 57] width 38 height 16
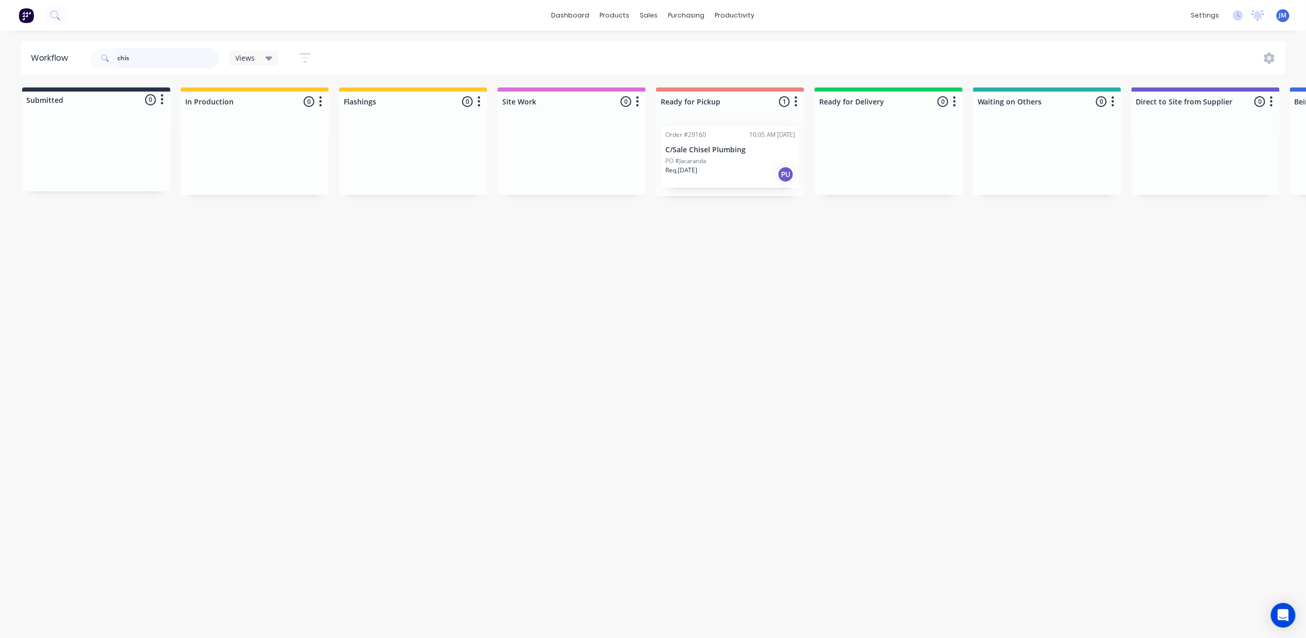
drag, startPoint x: 149, startPoint y: 64, endPoint x: 137, endPoint y: 52, distance: 16.4
click at [147, 61] on input "chis" at bounding box center [168, 58] width 102 height 21
type input "c"
drag, startPoint x: 1044, startPoint y: 174, endPoint x: 729, endPoint y: 172, distance: 315.4
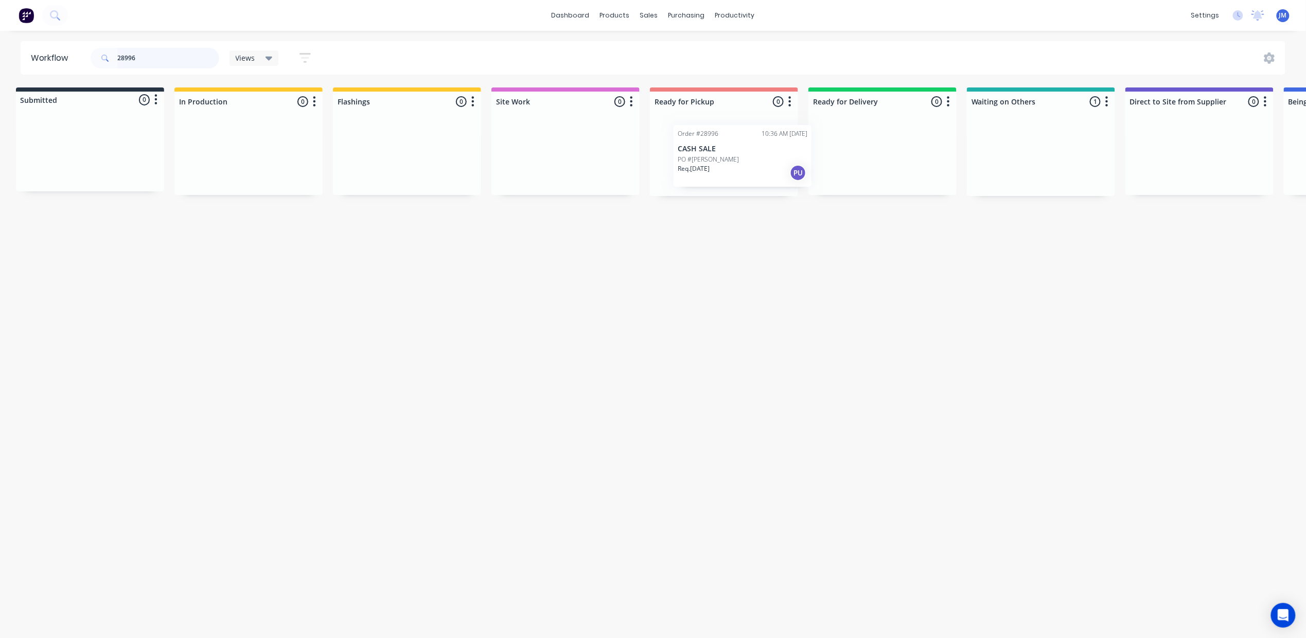
click at [732, 173] on div "Submitted 0 Status colour #273444 hex #273444 Save Cancel Summaries Total order…" at bounding box center [918, 141] width 1865 height 109
type input "2"
drag, startPoint x: 428, startPoint y: 153, endPoint x: 597, endPoint y: 91, distance: 179.9
click at [701, 145] on div "Submitted 0 Status colour #273444 hex #273444 Save Cancel Summaries Total order…" at bounding box center [924, 141] width 1865 height 109
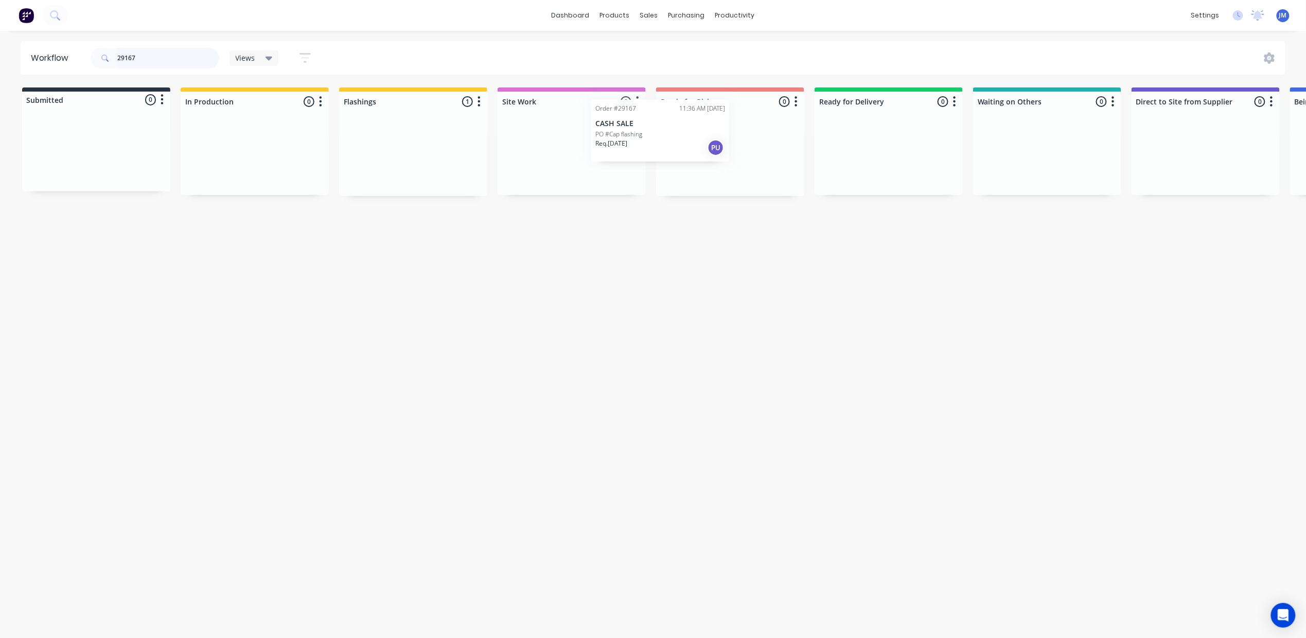
drag, startPoint x: 428, startPoint y: 165, endPoint x: 713, endPoint y: 131, distance: 287.0
click at [707, 132] on div "Submitted 0 Status colour #273444 hex #273444 Save Cancel Summaries Total order…" at bounding box center [924, 141] width 1865 height 109
type input "2"
click at [744, 236] on div "Mark as Picked Up" at bounding box center [741, 242] width 103 height 21
click at [162, 57] on input "29102" at bounding box center [168, 58] width 102 height 21
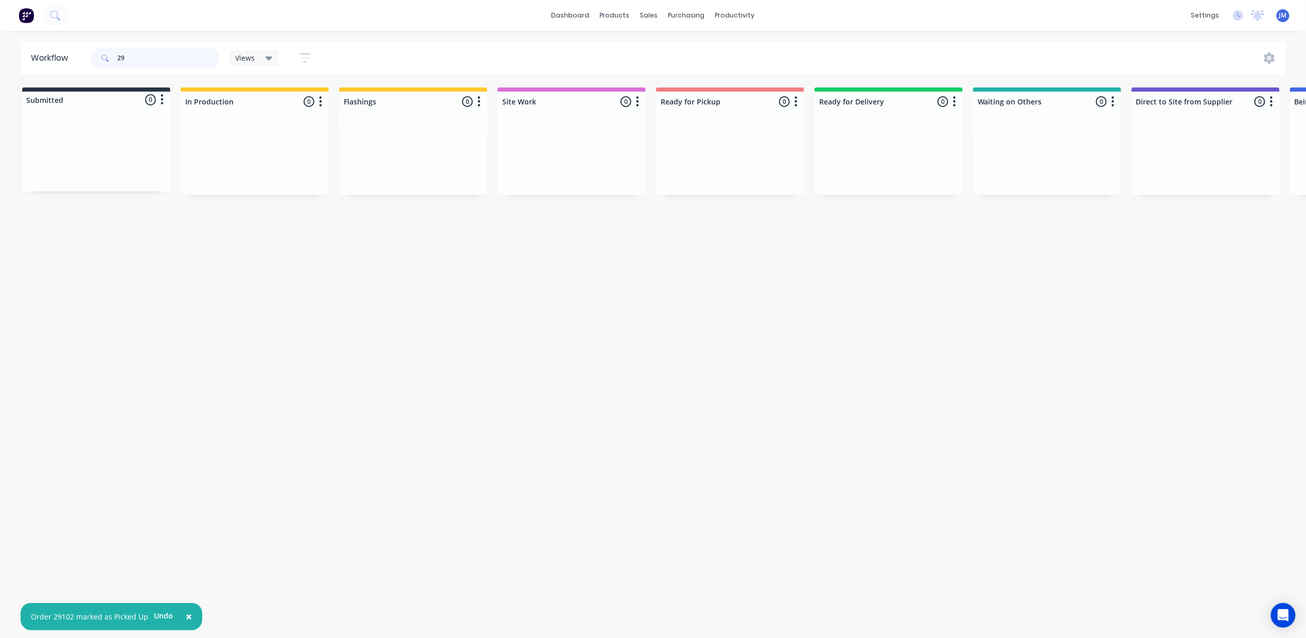
type input "2"
drag, startPoint x: 1024, startPoint y: 140, endPoint x: 1025, endPoint y: 132, distance: 7.8
click at [1027, 138] on div "Order #26930 02:06 PM [DATE] Waterfox Plumbing PO #Purchase Order no. 22922 Req…" at bounding box center [1047, 157] width 148 height 78
click at [1031, 149] on p "Waterfox Plumbing" at bounding box center [1047, 150] width 130 height 9
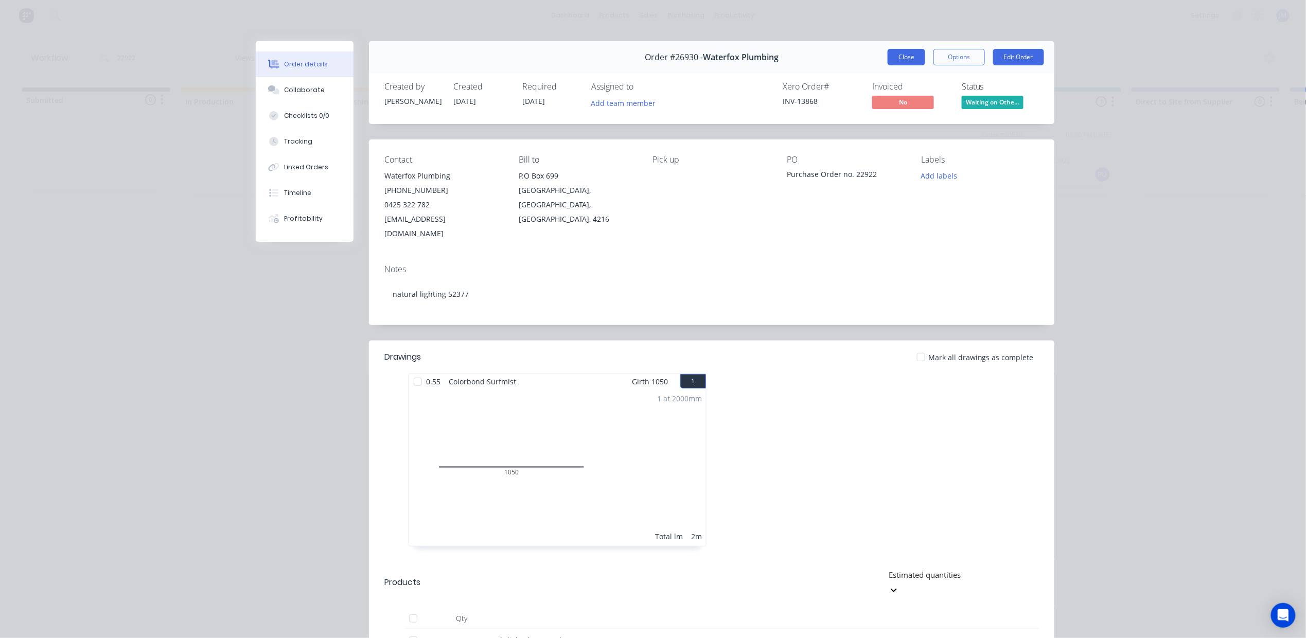
click at [899, 58] on button "Close" at bounding box center [906, 57] width 38 height 16
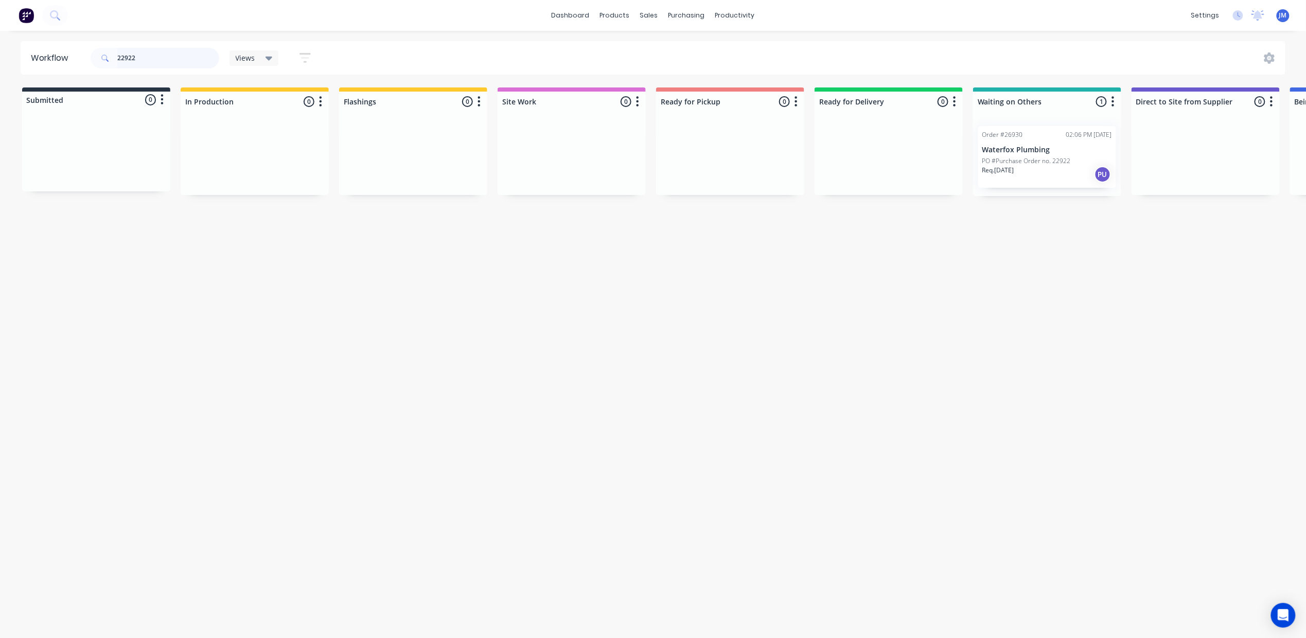
click at [136, 59] on input "22922" at bounding box center [168, 58] width 102 height 21
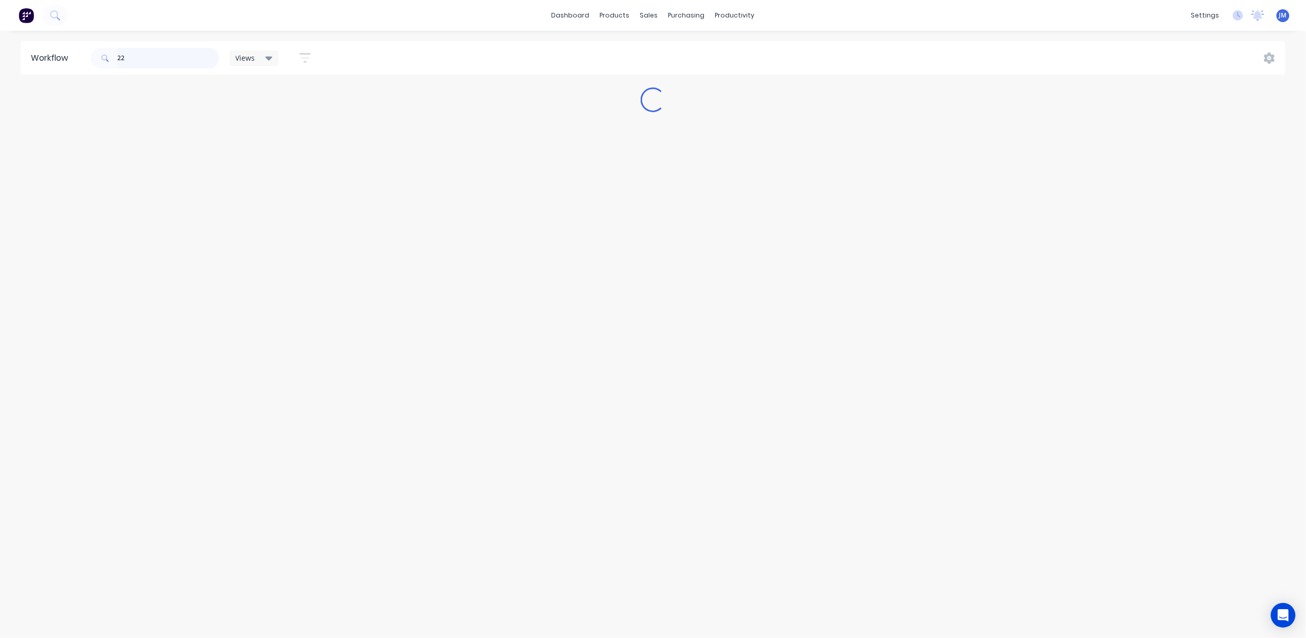
type input "2"
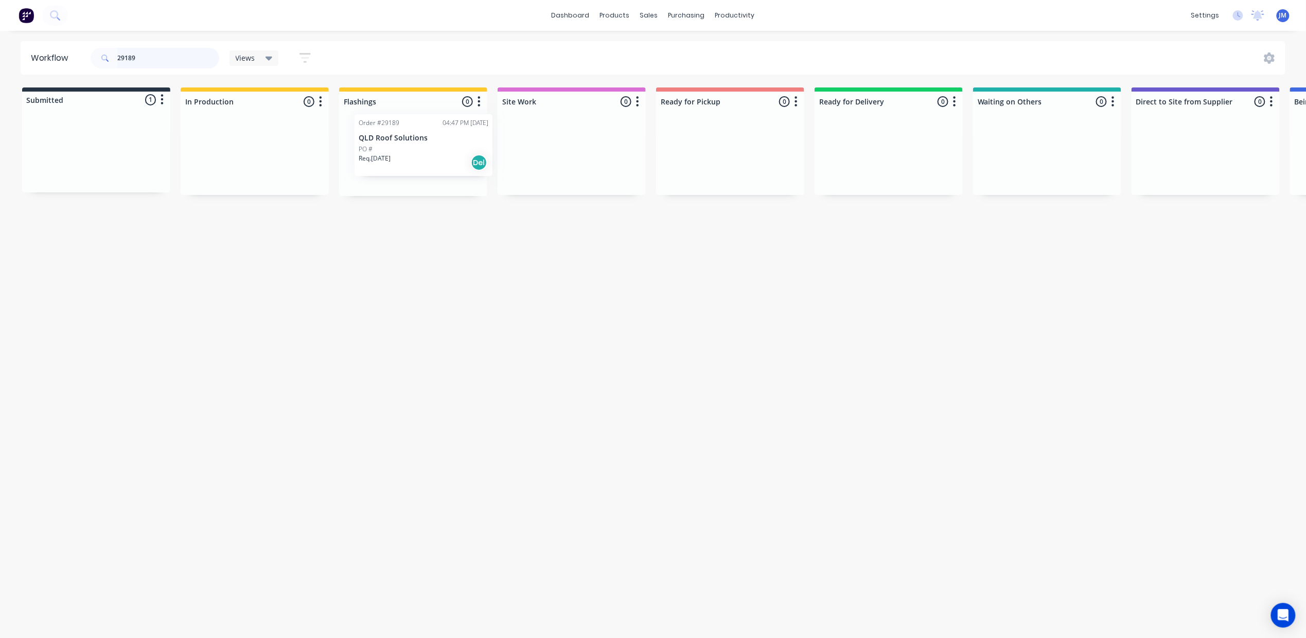
drag, startPoint x: 73, startPoint y: 158, endPoint x: 409, endPoint y: 150, distance: 336.1
click at [409, 150] on div "Submitted 1 Status colour #273444 hex #273444 Save Cancel Summaries Total order…" at bounding box center [924, 141] width 1865 height 109
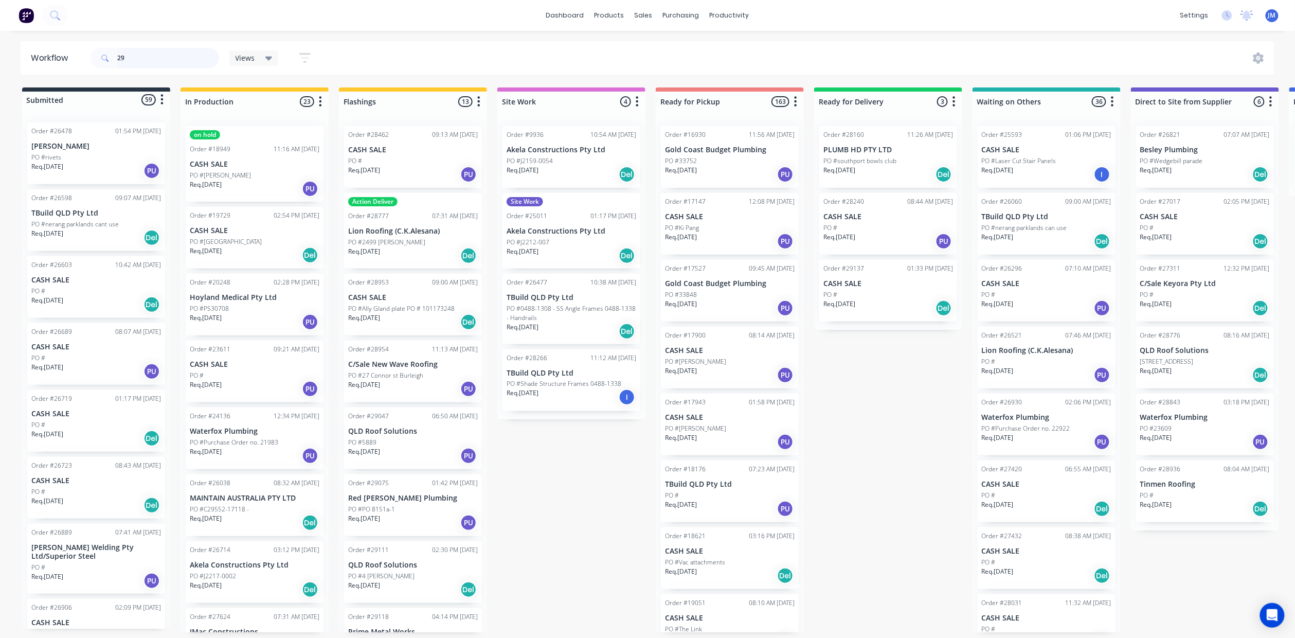
type input "2"
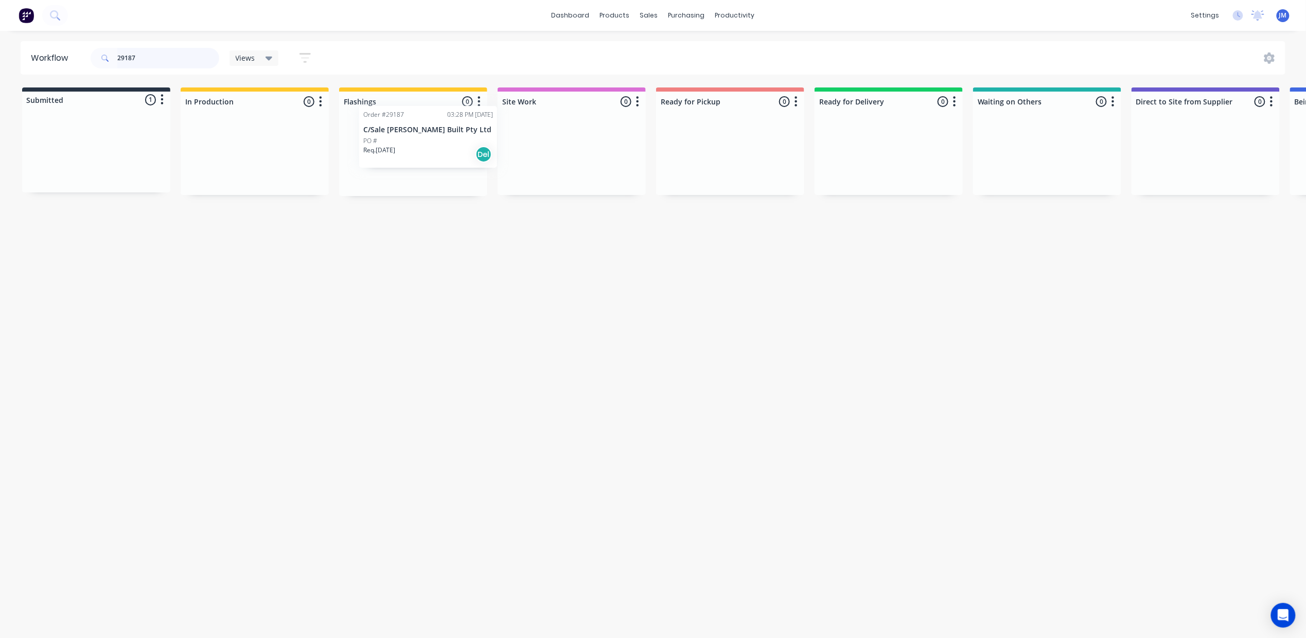
drag, startPoint x: 101, startPoint y: 148, endPoint x: 437, endPoint y: 130, distance: 336.4
click at [437, 130] on div "Submitted 1 Status colour #273444 hex #273444 Save Cancel Summaries Total order…" at bounding box center [924, 141] width 1865 height 109
drag, startPoint x: 277, startPoint y: 128, endPoint x: 459, endPoint y: 103, distance: 184.3
click at [427, 108] on div "Submitted 1 Status colour #273444 hex #273444 Save Cancel Summaries Total order…" at bounding box center [924, 141] width 1865 height 109
type input "29184"
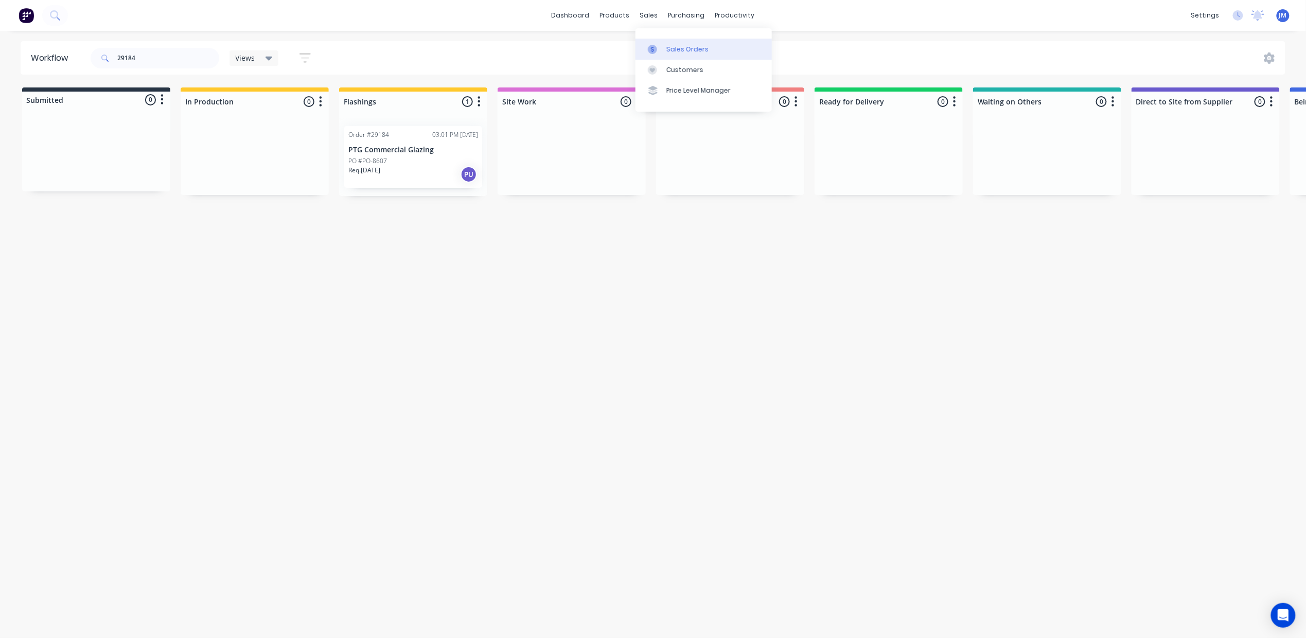
click at [669, 45] on div "Sales Orders" at bounding box center [687, 49] width 42 height 9
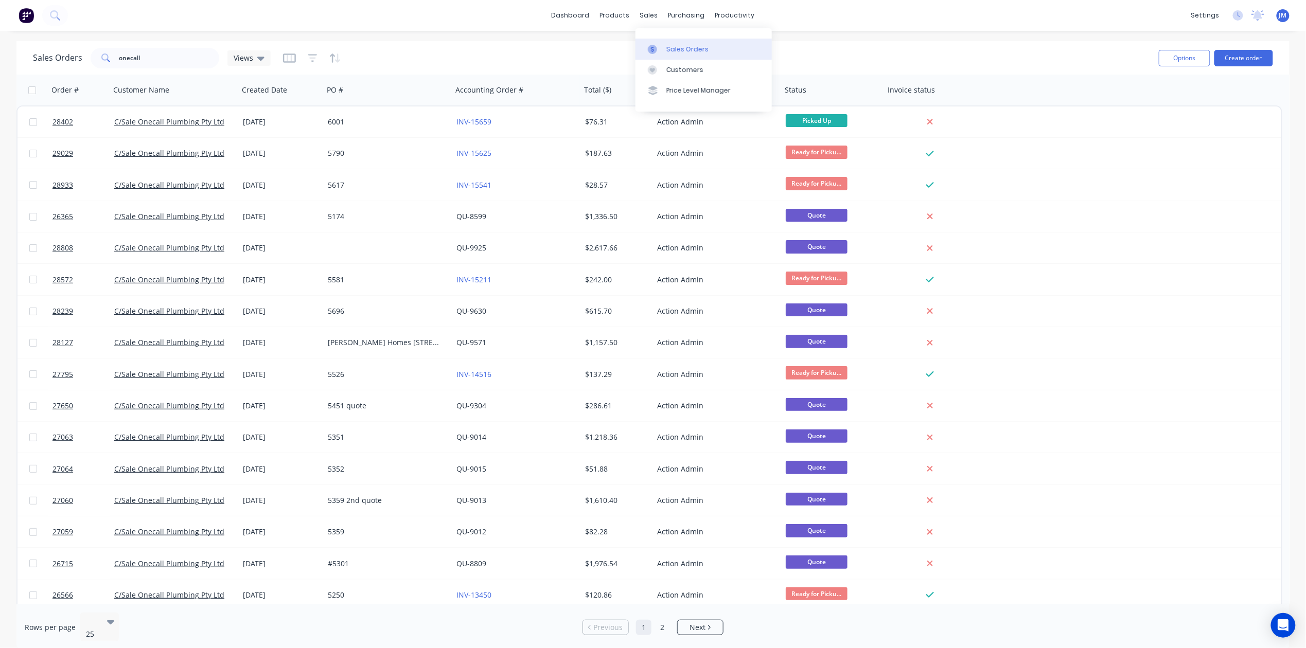
drag, startPoint x: 665, startPoint y: 42, endPoint x: 648, endPoint y: 52, distance: 19.4
click at [665, 42] on link "Sales Orders" at bounding box center [703, 49] width 136 height 21
click at [664, 48] on link "Sales Orders" at bounding box center [703, 49] width 136 height 21
click at [164, 58] on input "onecall" at bounding box center [169, 58] width 100 height 21
type input "o"
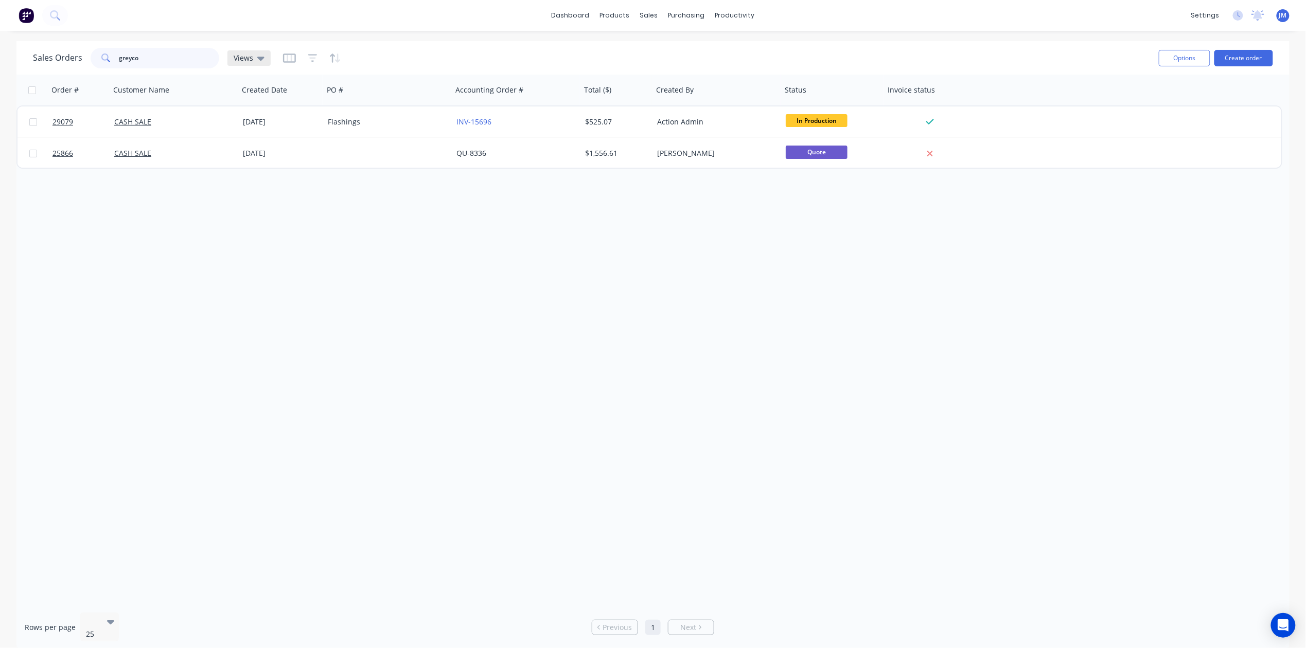
type input "greyco"
click at [262, 52] on icon at bounding box center [260, 57] width 7 height 11
click at [282, 161] on button "Archived" at bounding box center [288, 166] width 117 height 12
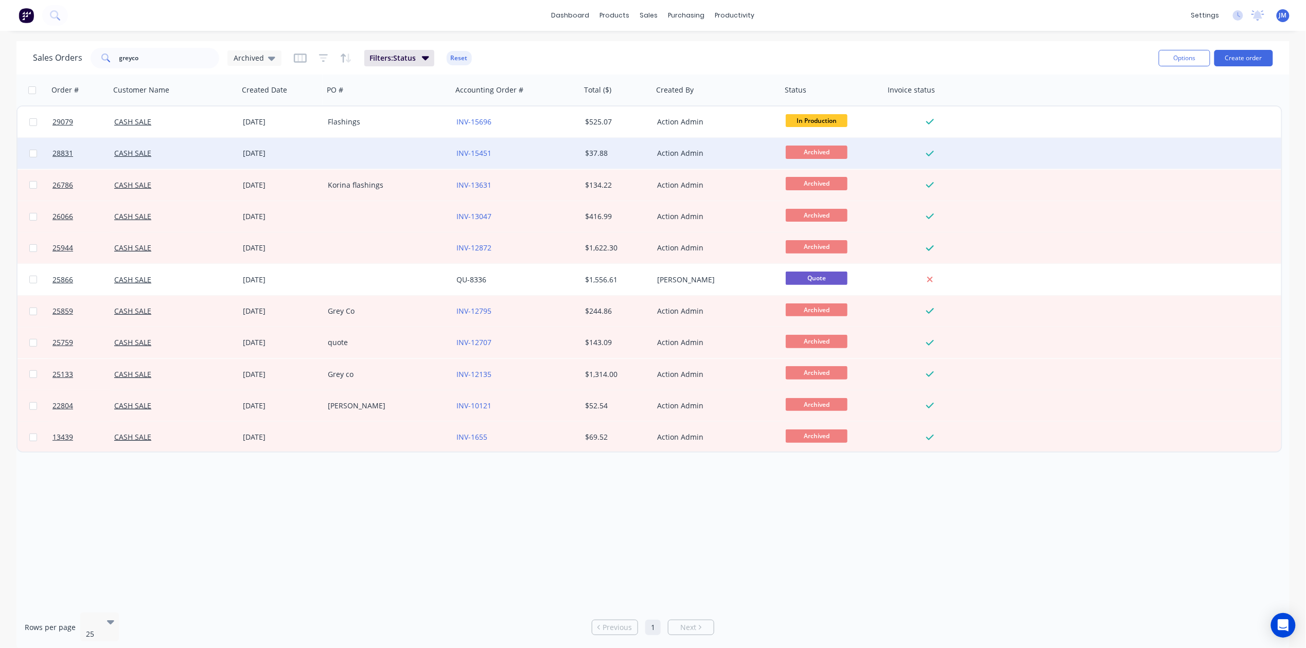
click at [274, 153] on div "[DATE]" at bounding box center [281, 153] width 77 height 10
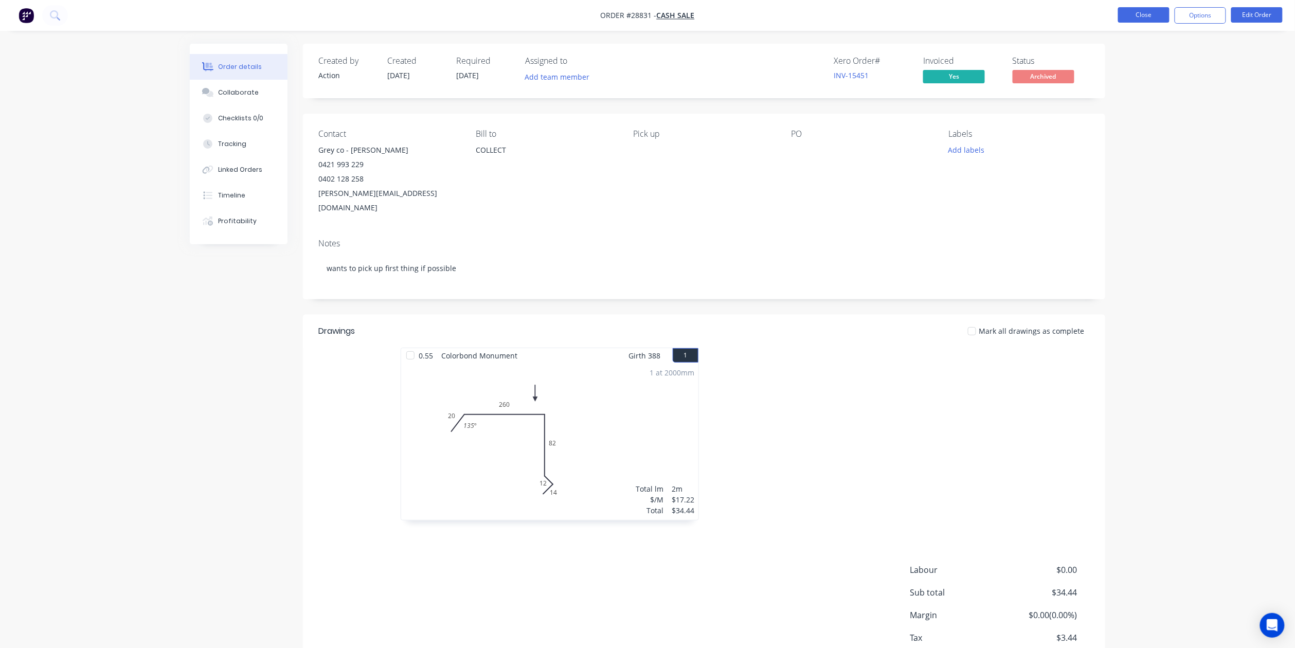
click at [1134, 13] on button "Close" at bounding box center [1144, 14] width 51 height 15
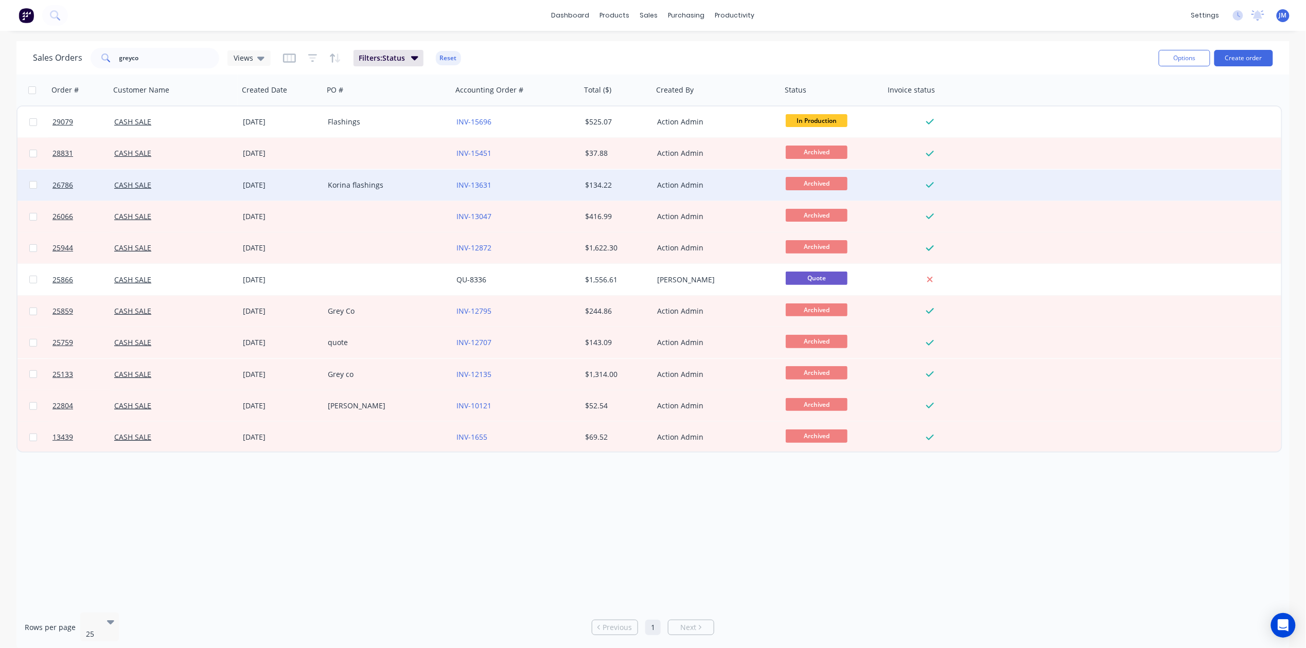
click at [227, 188] on div "CASH SALE" at bounding box center [171, 185] width 114 height 10
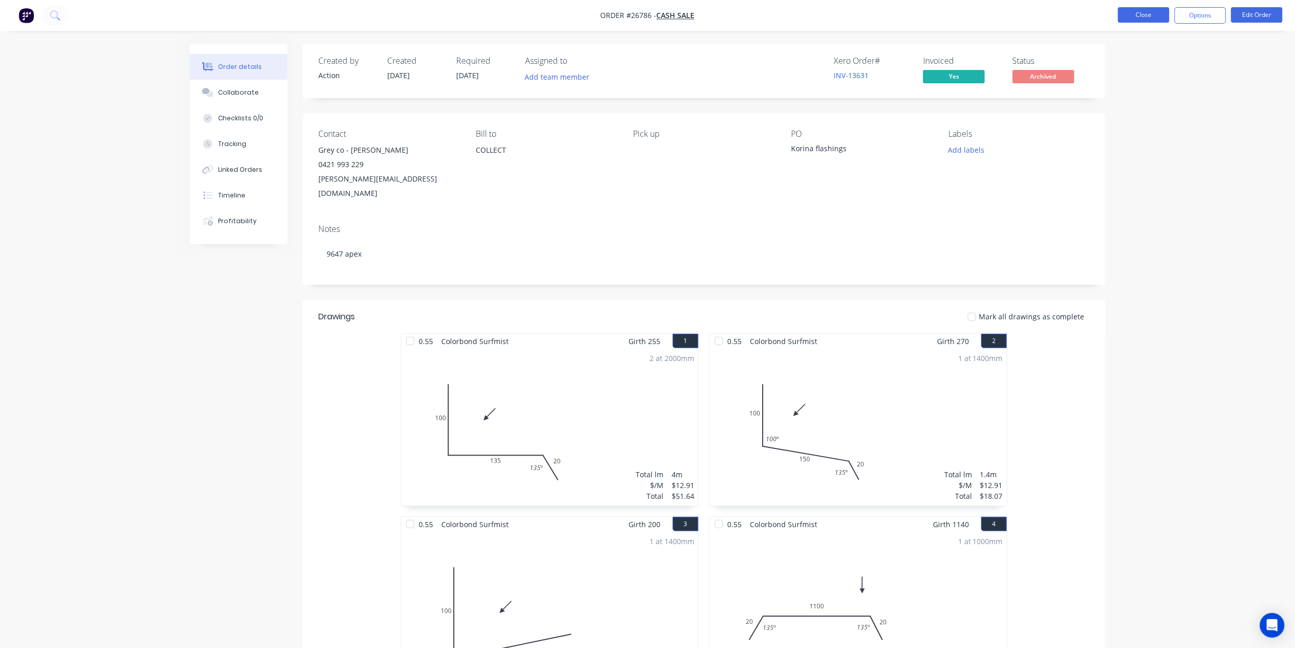
click at [1132, 11] on button "Close" at bounding box center [1144, 14] width 51 height 15
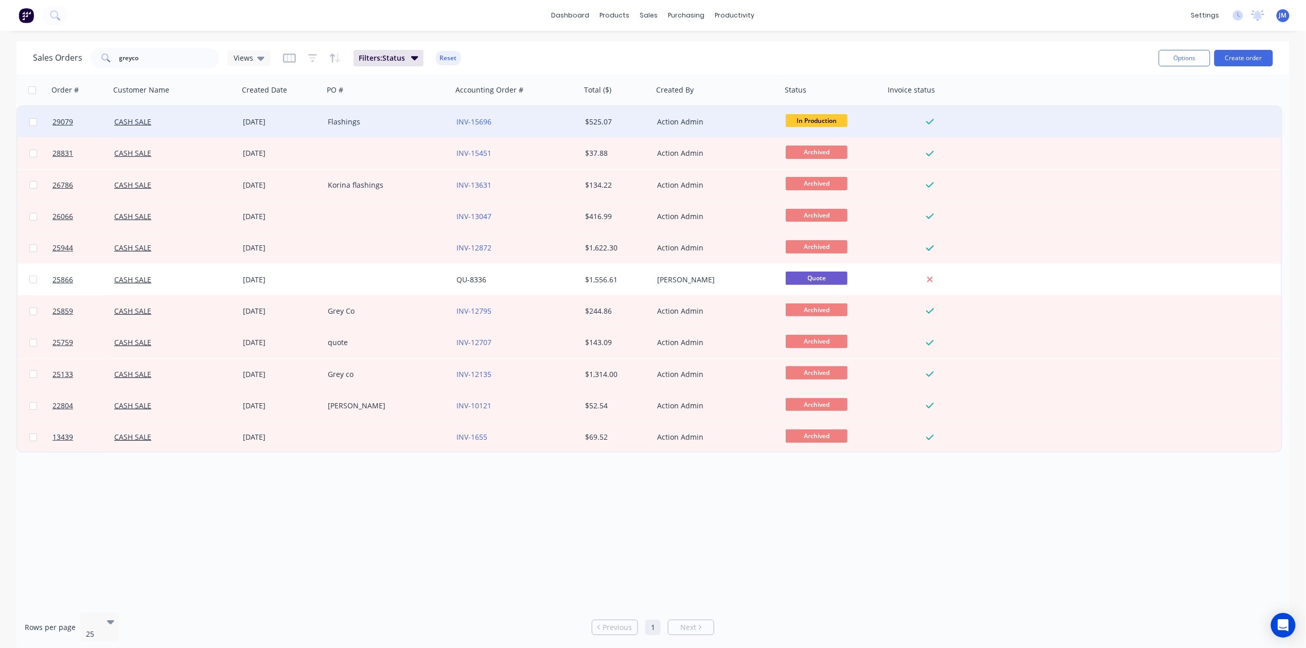
click at [412, 115] on div "Flashings" at bounding box center [388, 121] width 129 height 31
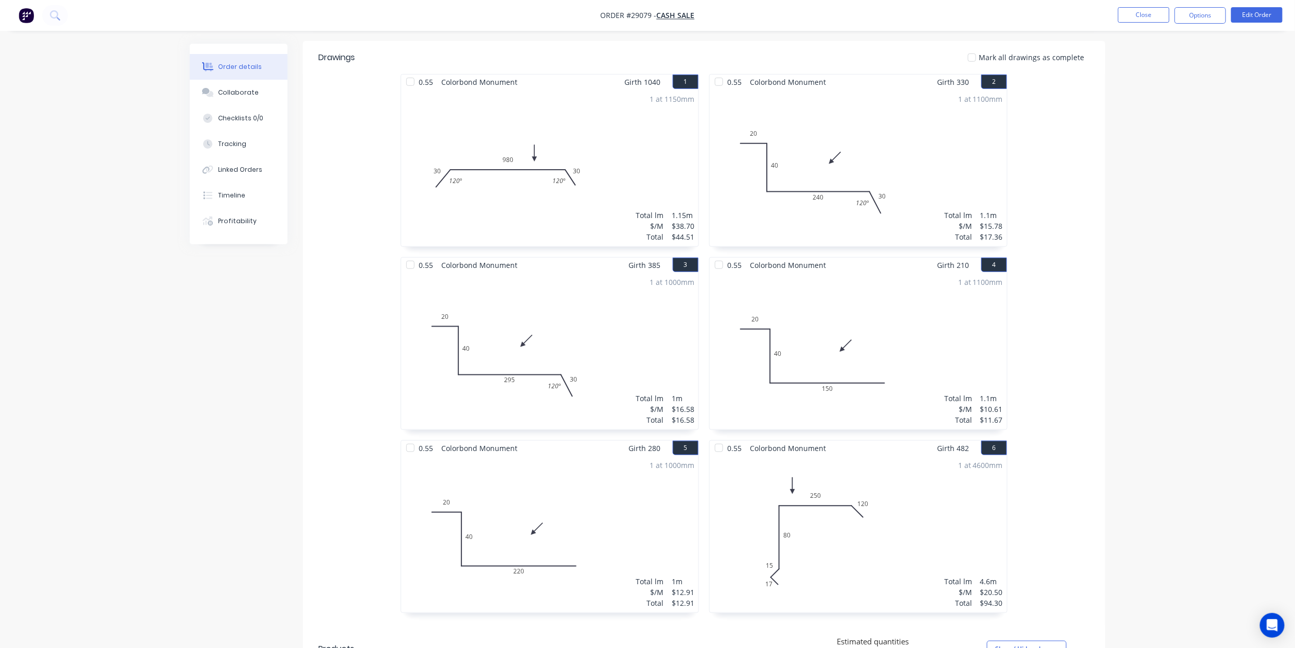
scroll to position [343, 0]
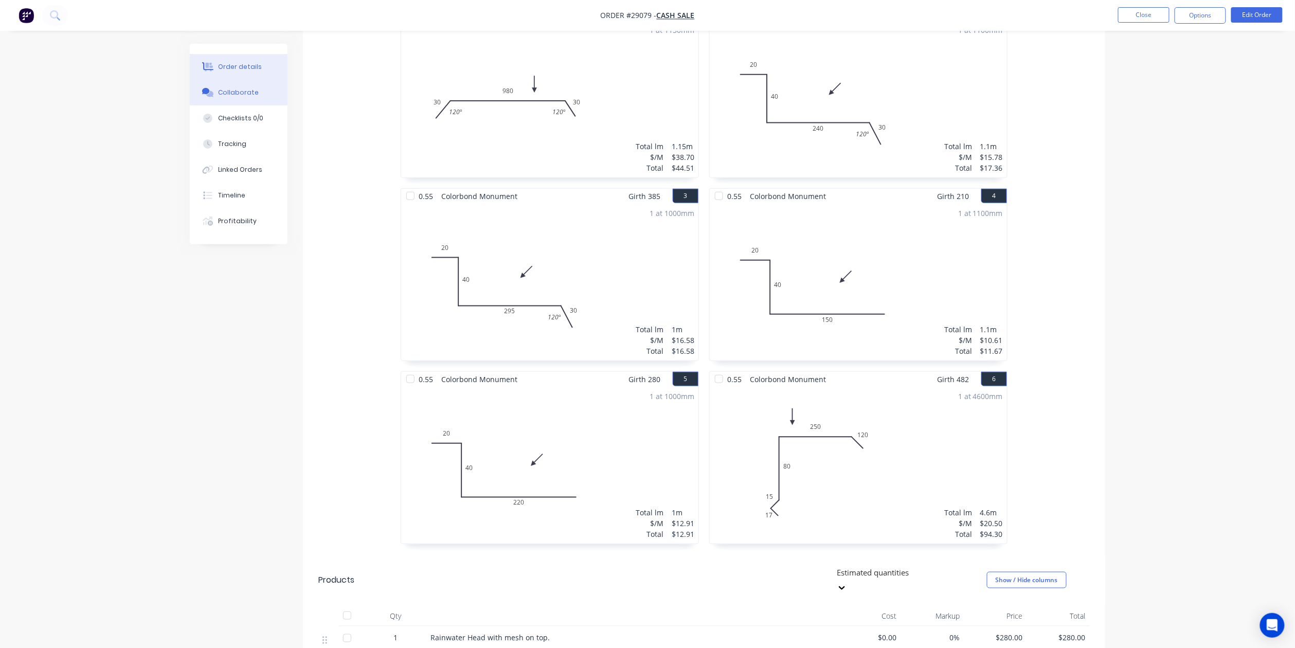
click at [238, 95] on div "Collaborate" at bounding box center [239, 92] width 41 height 9
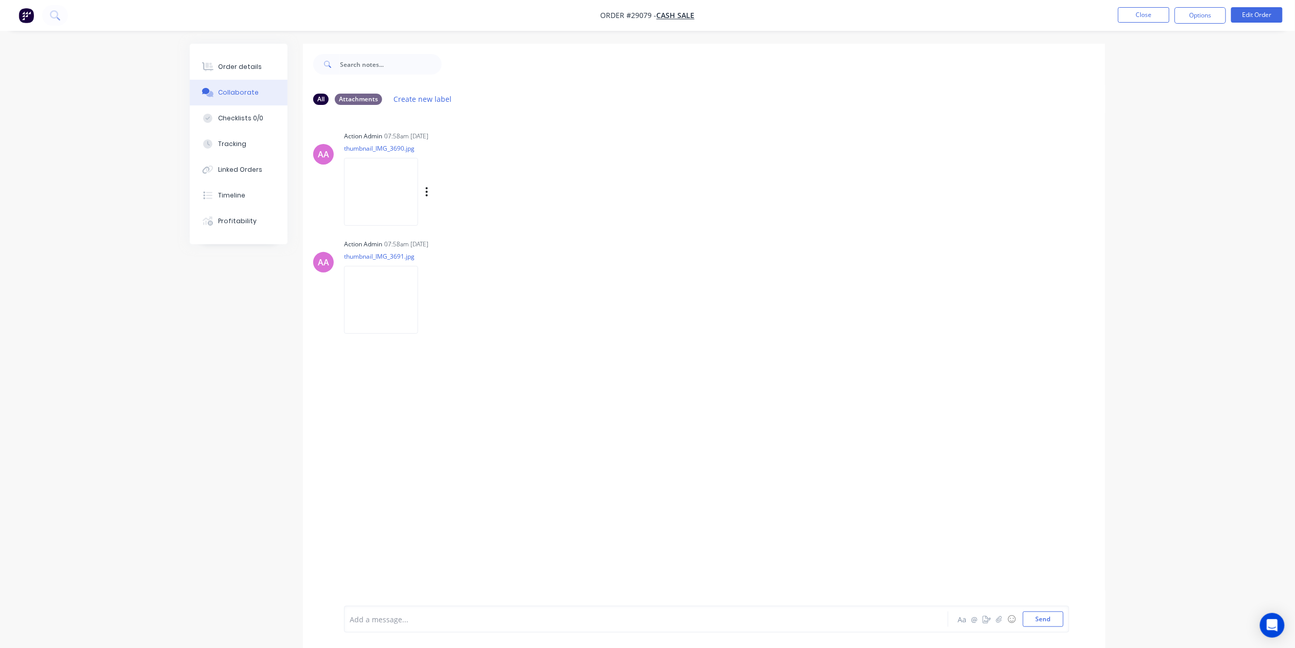
click at [406, 193] on img at bounding box center [381, 191] width 74 height 67
click at [247, 69] on div "Order details" at bounding box center [241, 66] width 44 height 9
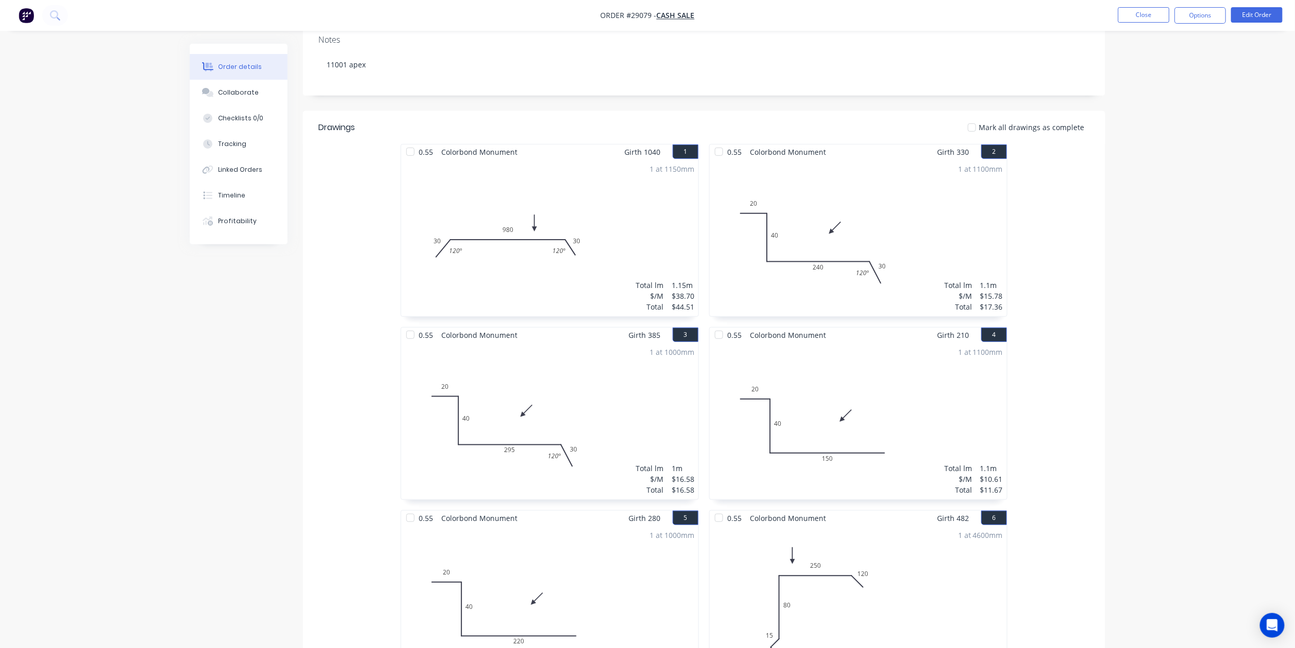
scroll to position [206, 0]
drag, startPoint x: 739, startPoint y: 171, endPoint x: 1147, endPoint y: 13, distance: 437.3
click at [1147, 13] on button "Close" at bounding box center [1144, 14] width 51 height 15
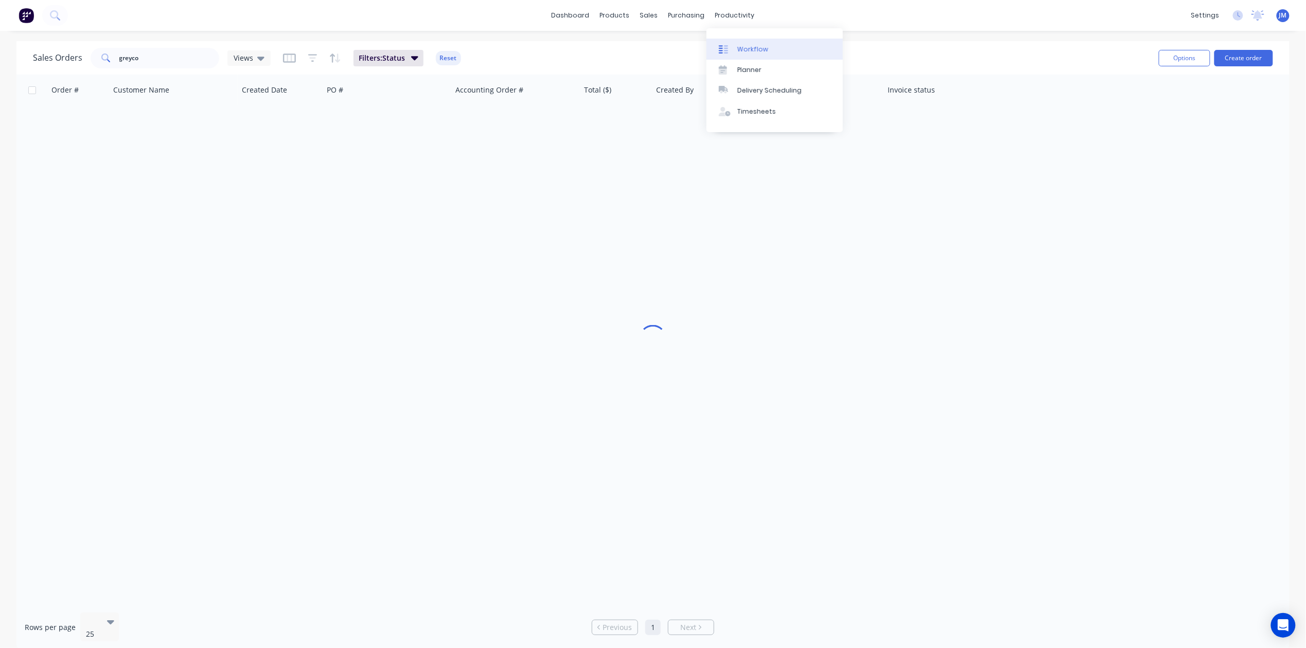
click at [743, 50] on div "Workflow" at bounding box center [752, 49] width 31 height 9
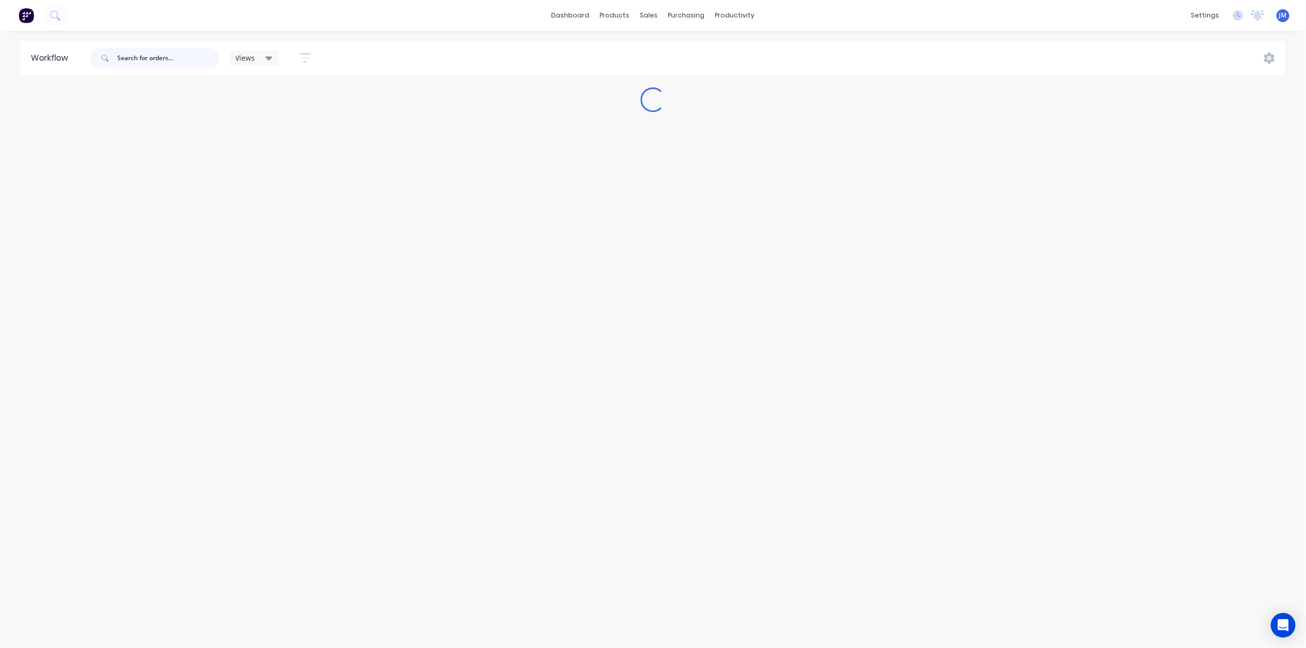
drag, startPoint x: 184, startPoint y: 54, endPoint x: 194, endPoint y: 56, distance: 9.9
click at [185, 54] on input "text" at bounding box center [168, 58] width 102 height 21
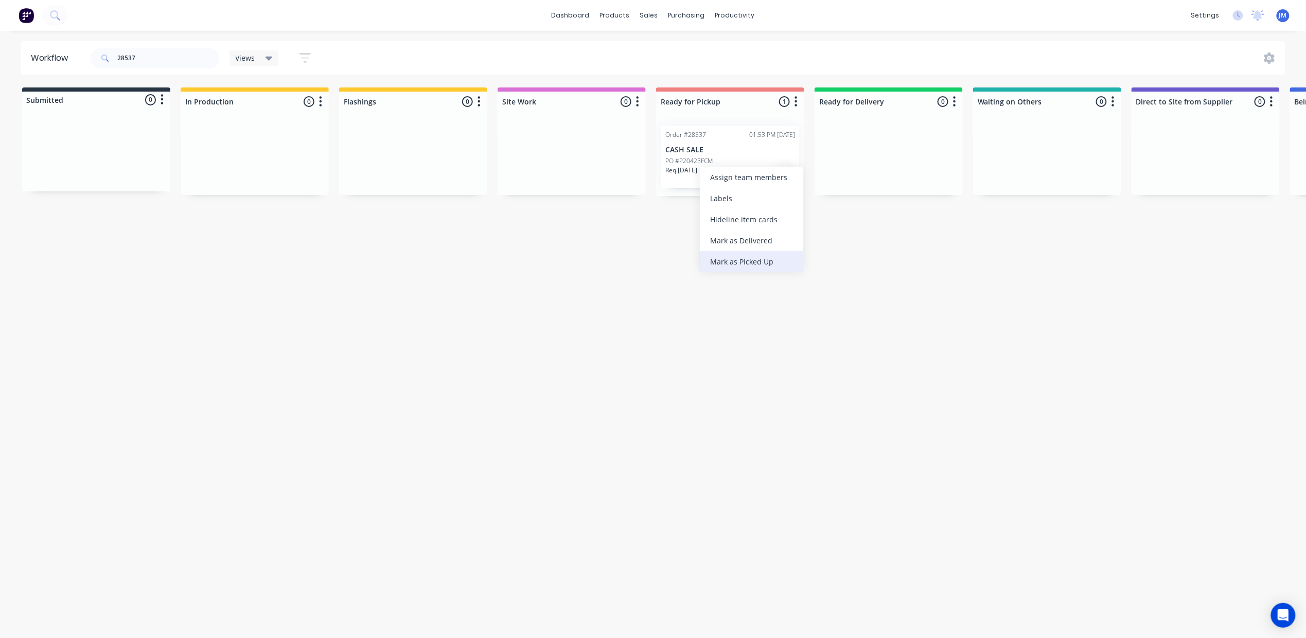
click at [743, 257] on div "Mark as Picked Up" at bounding box center [751, 261] width 103 height 21
click at [181, 64] on input "28537" at bounding box center [168, 58] width 102 height 21
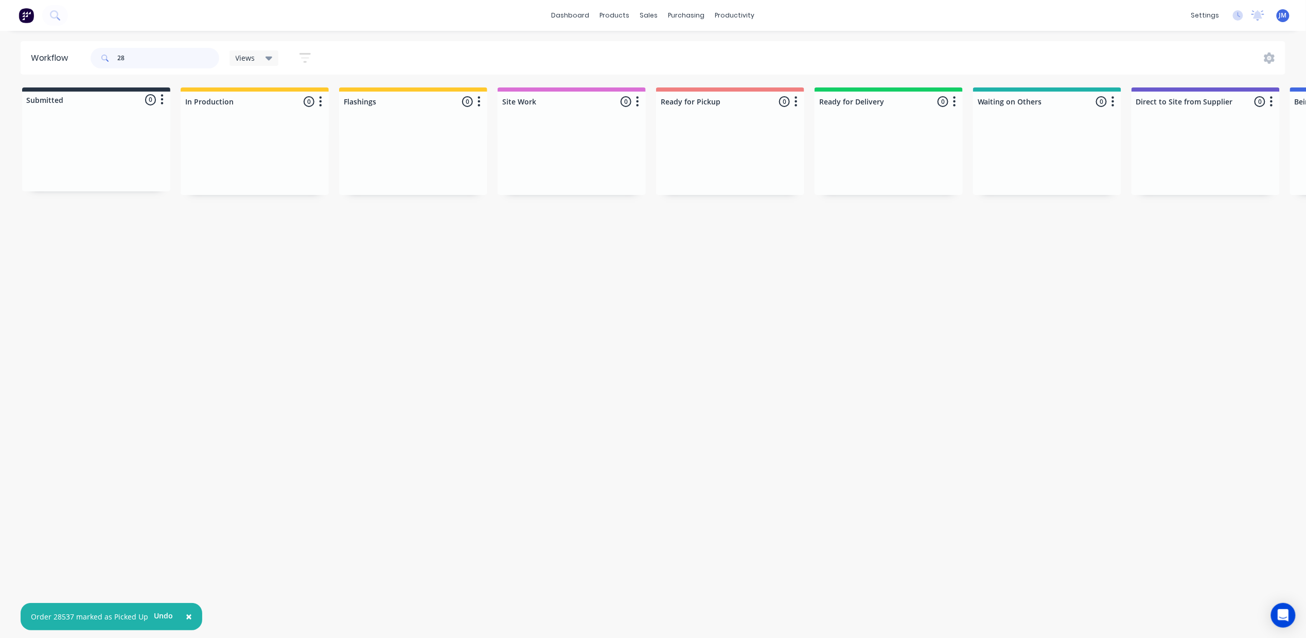
type input "2"
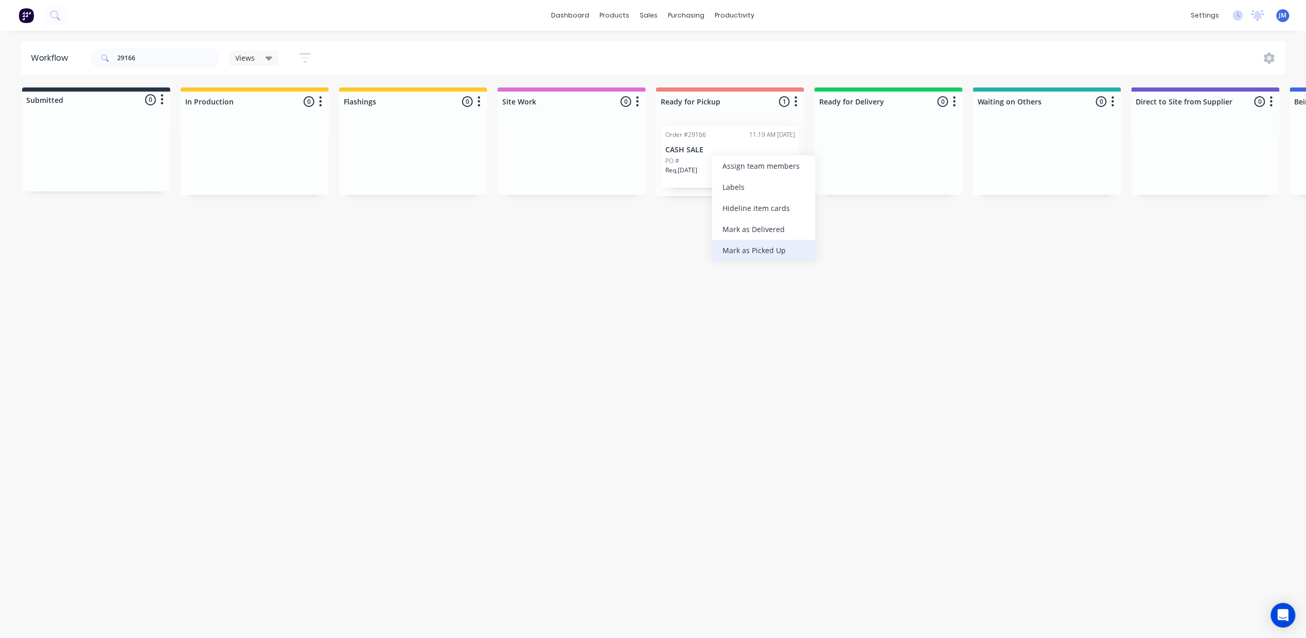
click at [755, 243] on div "Mark as Picked Up" at bounding box center [763, 250] width 103 height 21
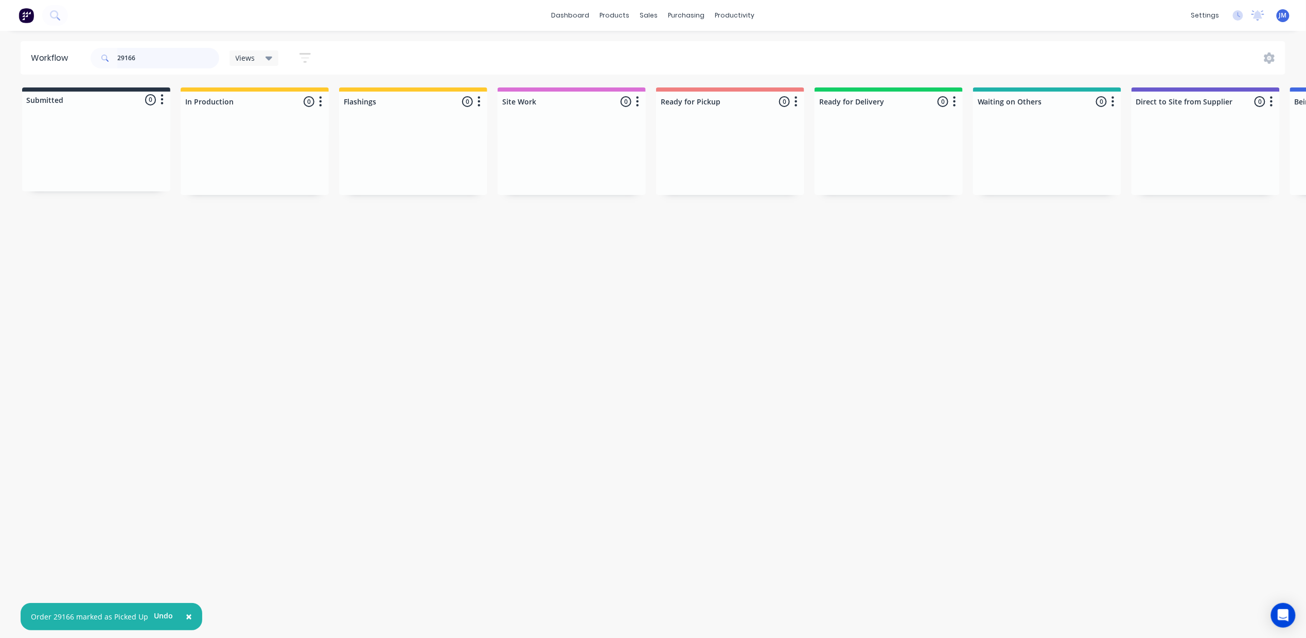
click at [153, 54] on input "29166" at bounding box center [168, 58] width 102 height 21
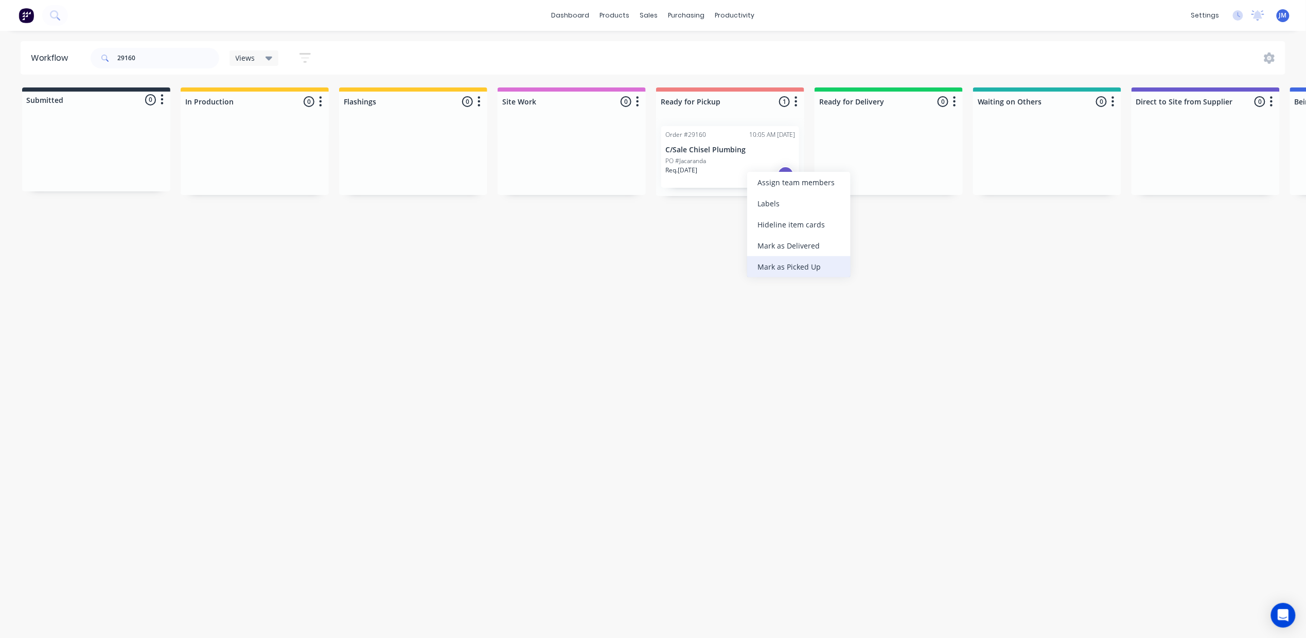
click at [797, 265] on div "Mark as Picked Up" at bounding box center [798, 266] width 103 height 21
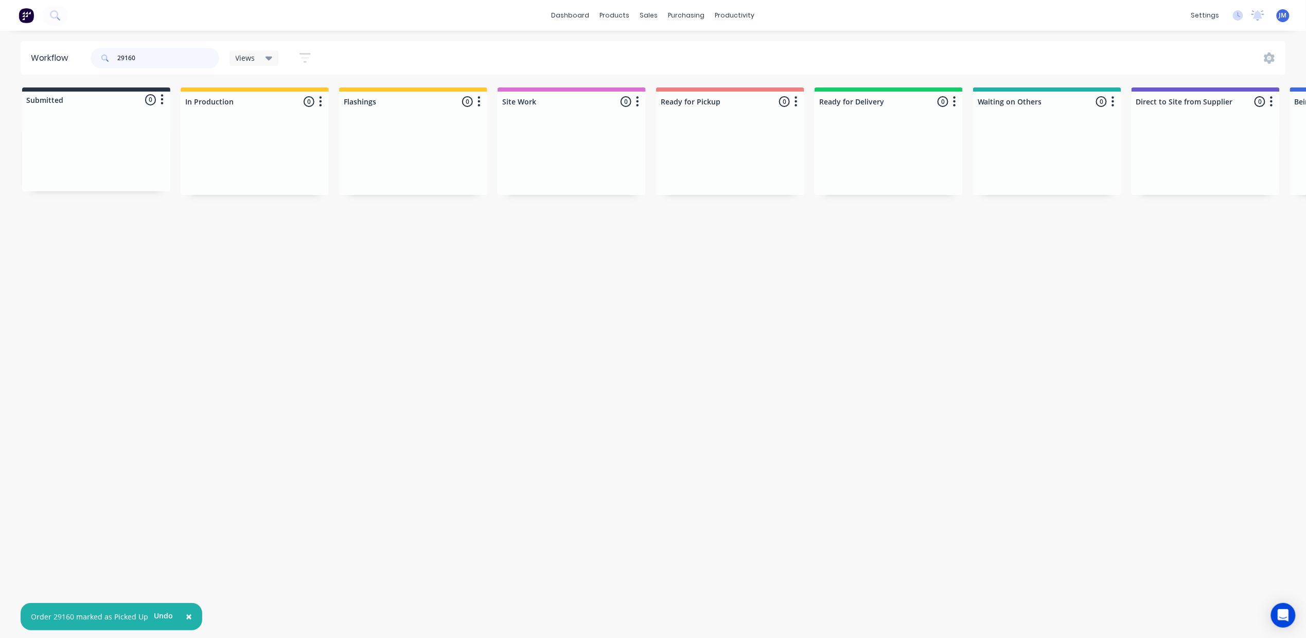
click at [171, 56] on input "29160" at bounding box center [168, 58] width 102 height 21
drag, startPoint x: 459, startPoint y: 233, endPoint x: 58, endPoint y: 107, distance: 421.1
click at [458, 233] on div "Mark as Delivered" at bounding box center [430, 235] width 103 height 21
click at [159, 58] on input "28953" at bounding box center [168, 58] width 102 height 21
click at [284, 223] on div "Mark as Delivered" at bounding box center [276, 222] width 103 height 21
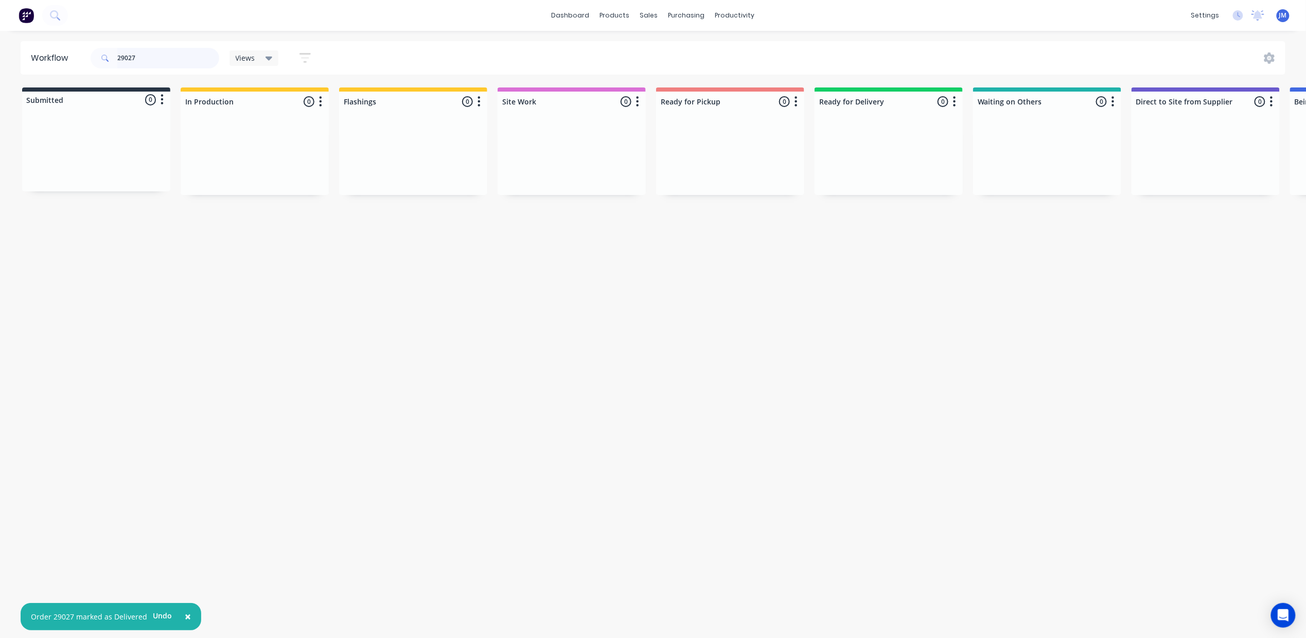
click at [165, 52] on input "29027" at bounding box center [168, 58] width 102 height 21
drag, startPoint x: 82, startPoint y: 128, endPoint x: 256, endPoint y: 118, distance: 174.2
click at [258, 124] on div "Submitted 1 Status colour #273444 hex #273444 Save Cancel Summaries Total order…" at bounding box center [924, 141] width 1865 height 109
type input "2"
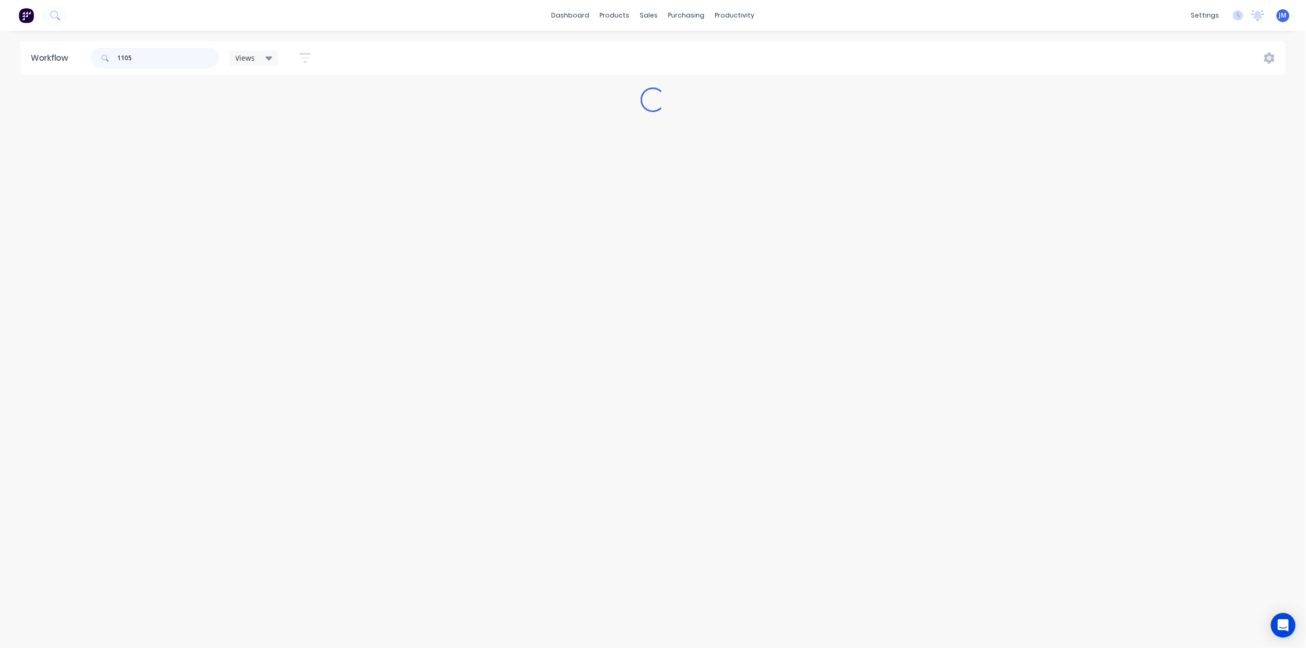
type input "11052"
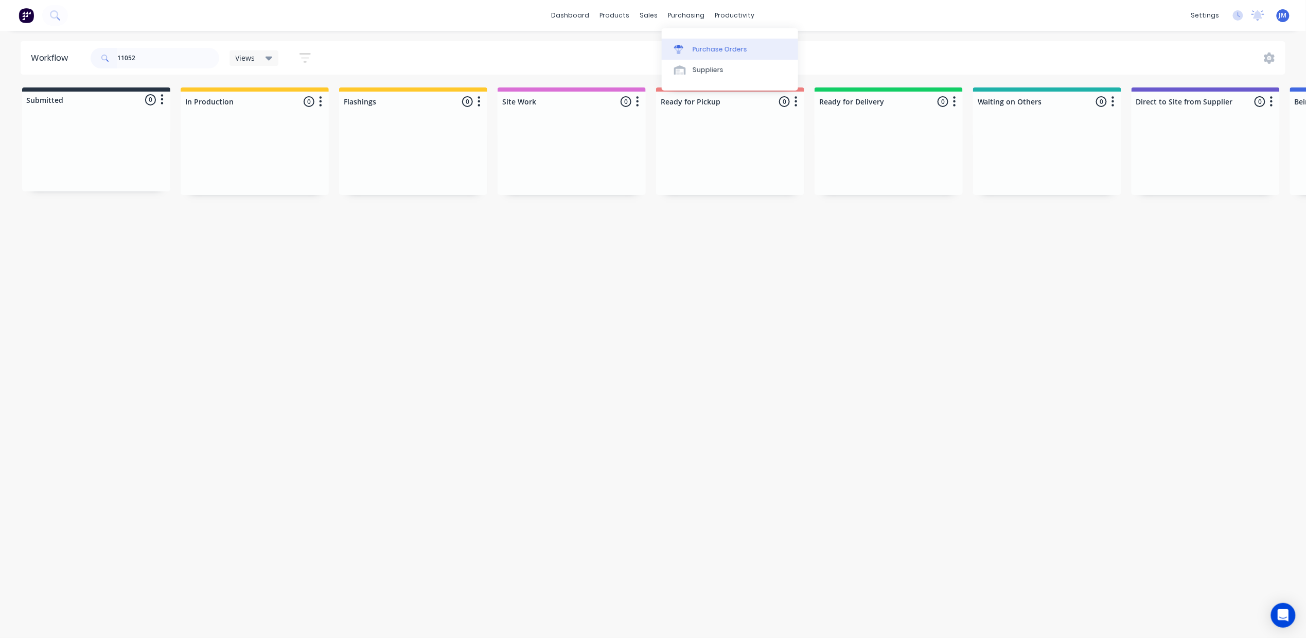
click at [690, 44] on link "Purchase Orders" at bounding box center [730, 49] width 136 height 21
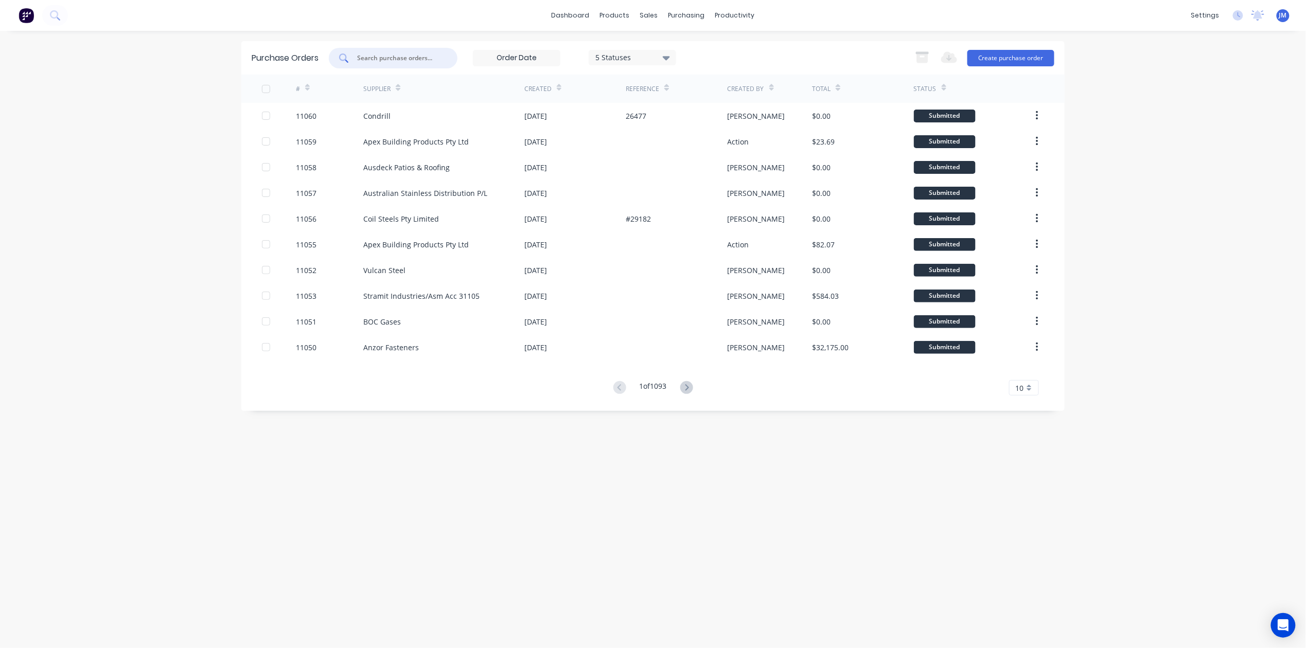
click at [394, 60] on input "text" at bounding box center [398, 58] width 85 height 10
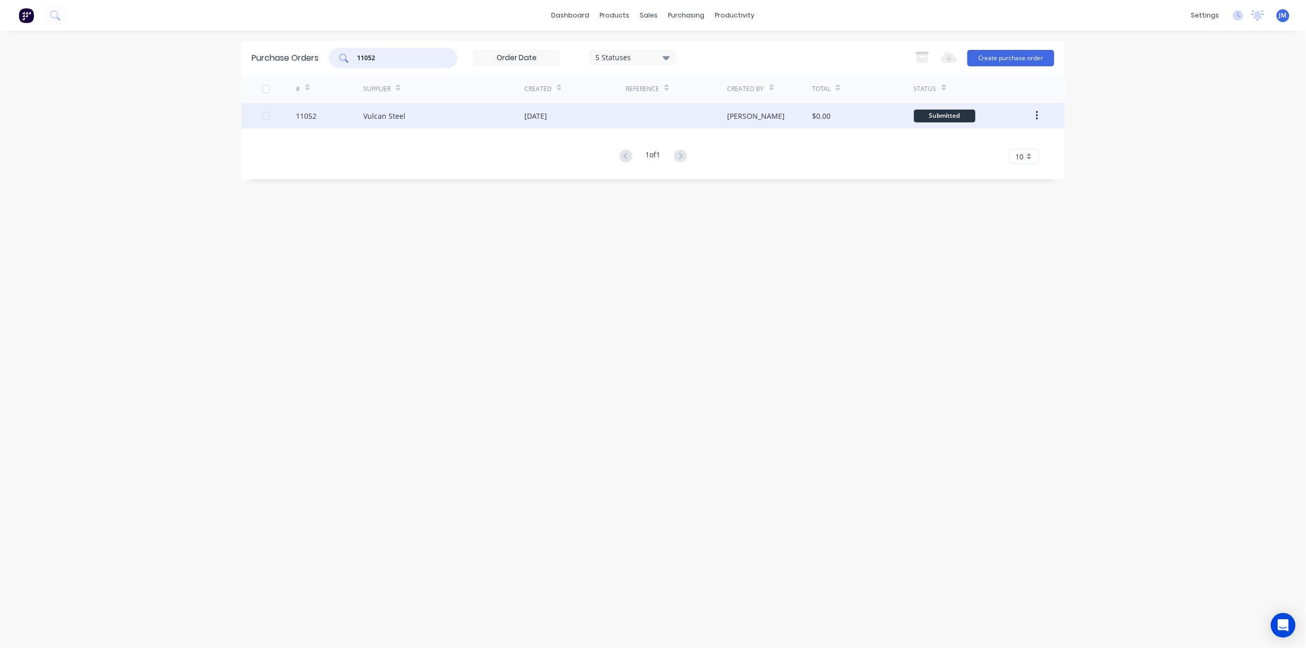
type input "11052"
click at [499, 125] on div "Vulcan Steel" at bounding box center [443, 116] width 161 height 26
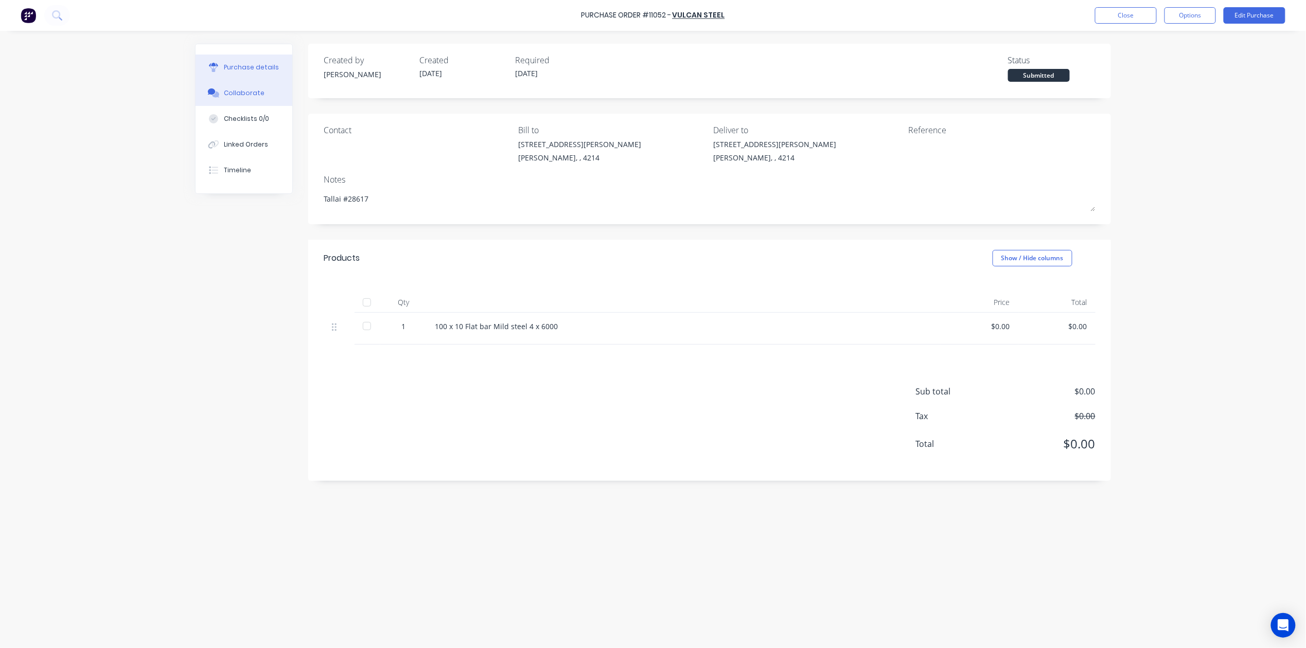
click at [243, 85] on button "Collaborate" at bounding box center [244, 93] width 97 height 26
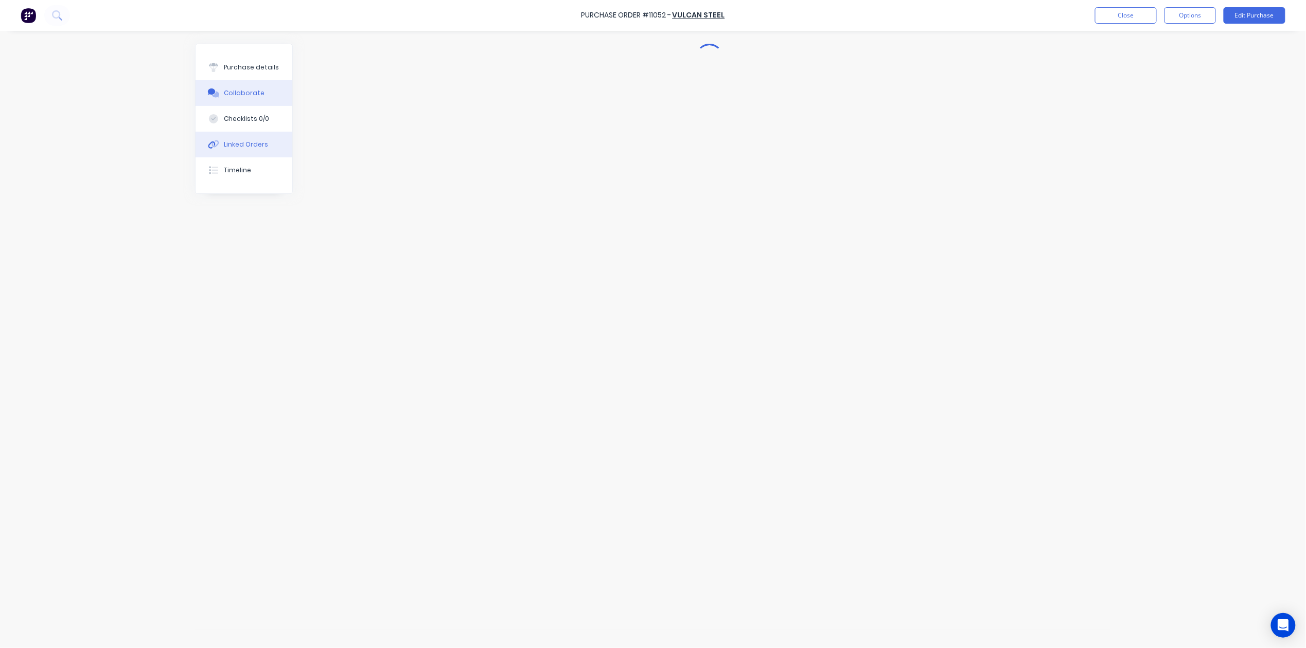
click at [243, 139] on button "Linked Orders" at bounding box center [244, 145] width 97 height 26
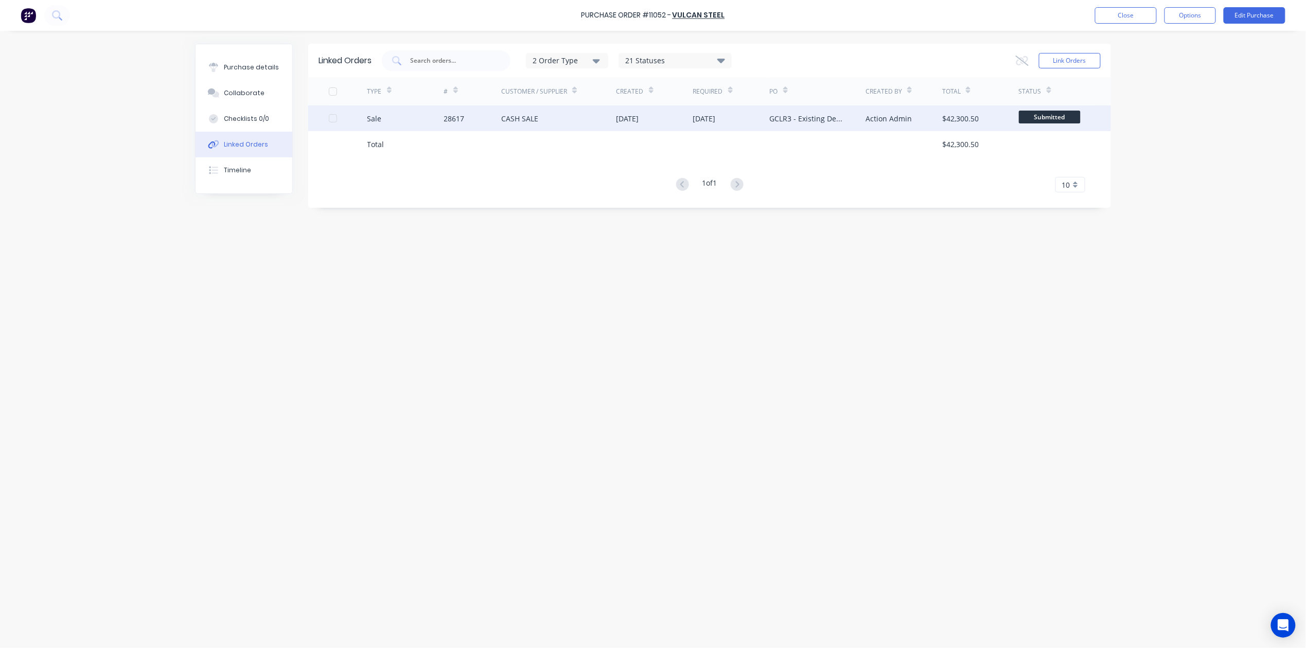
click at [549, 122] on div "CASH SALE" at bounding box center [558, 118] width 115 height 26
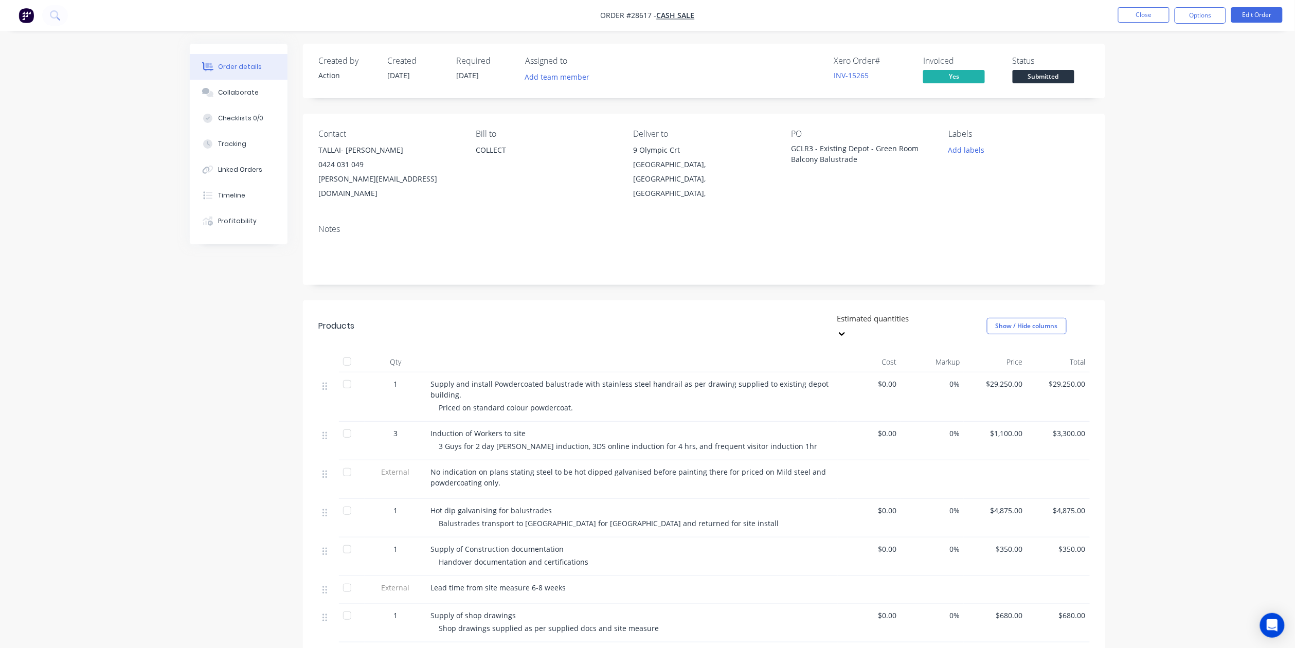
click at [1144, 5] on nav "Order #28617 - CASH SALE Close Options Edit Order" at bounding box center [647, 15] width 1295 height 31
click at [1052, 69] on div "Status Submitted" at bounding box center [1051, 71] width 77 height 30
click at [1148, 19] on button "Close" at bounding box center [1144, 14] width 51 height 15
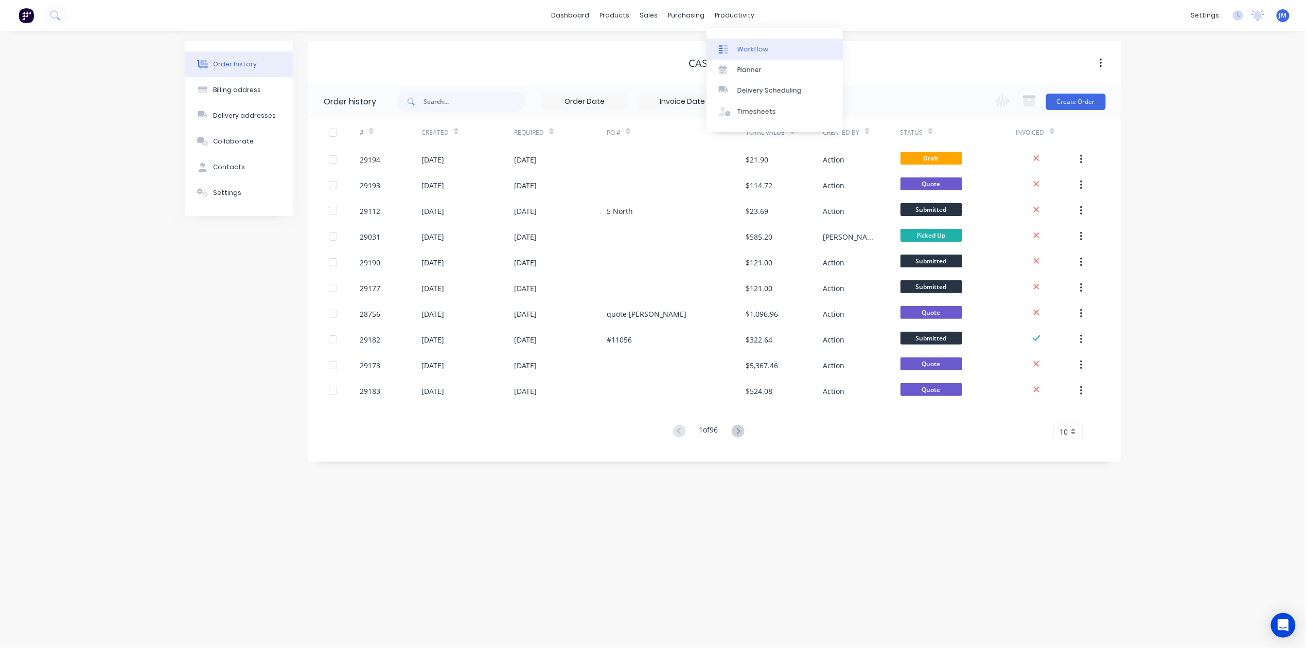
click at [757, 42] on link "Workflow" at bounding box center [774, 49] width 136 height 21
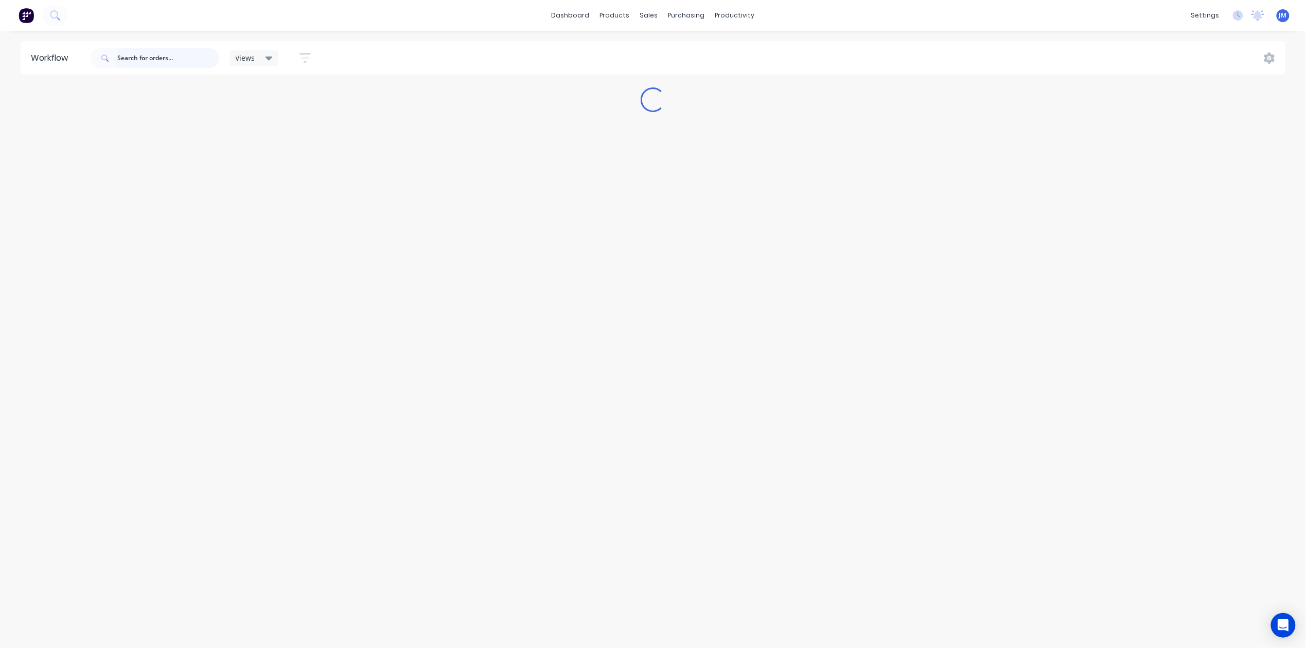
drag, startPoint x: 170, startPoint y: 54, endPoint x: 175, endPoint y: 66, distance: 13.4
click at [171, 54] on input "text" at bounding box center [168, 58] width 102 height 21
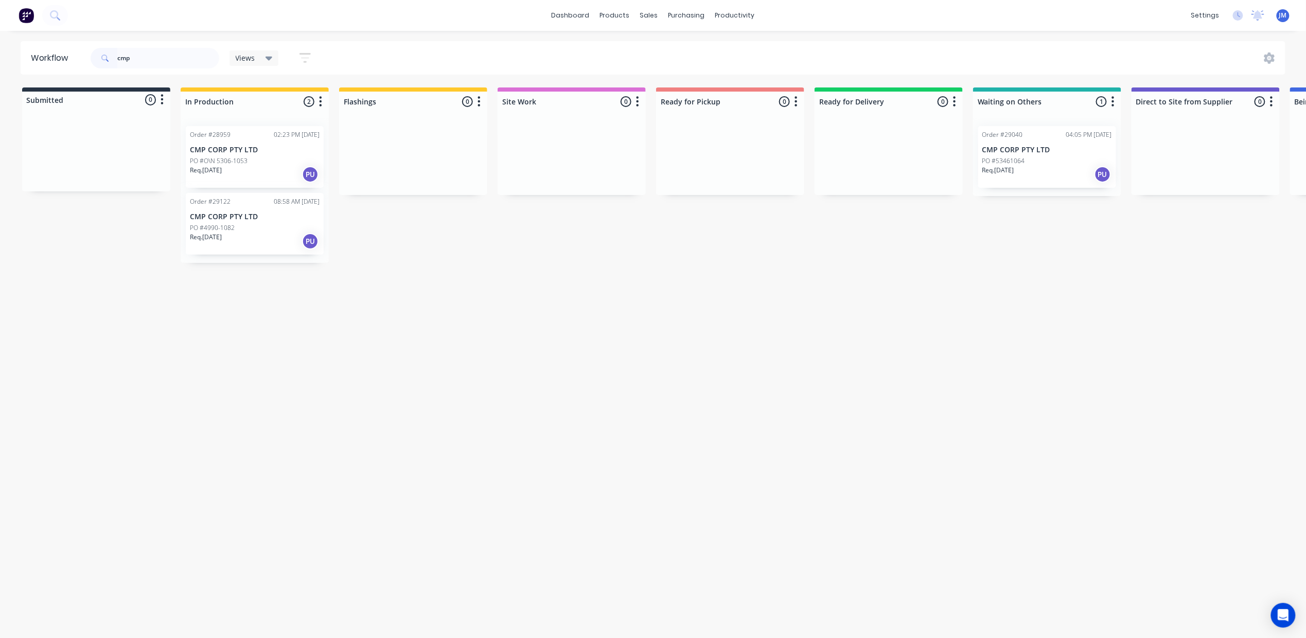
click at [1065, 171] on div "Req. [DATE] PU" at bounding box center [1047, 174] width 130 height 17
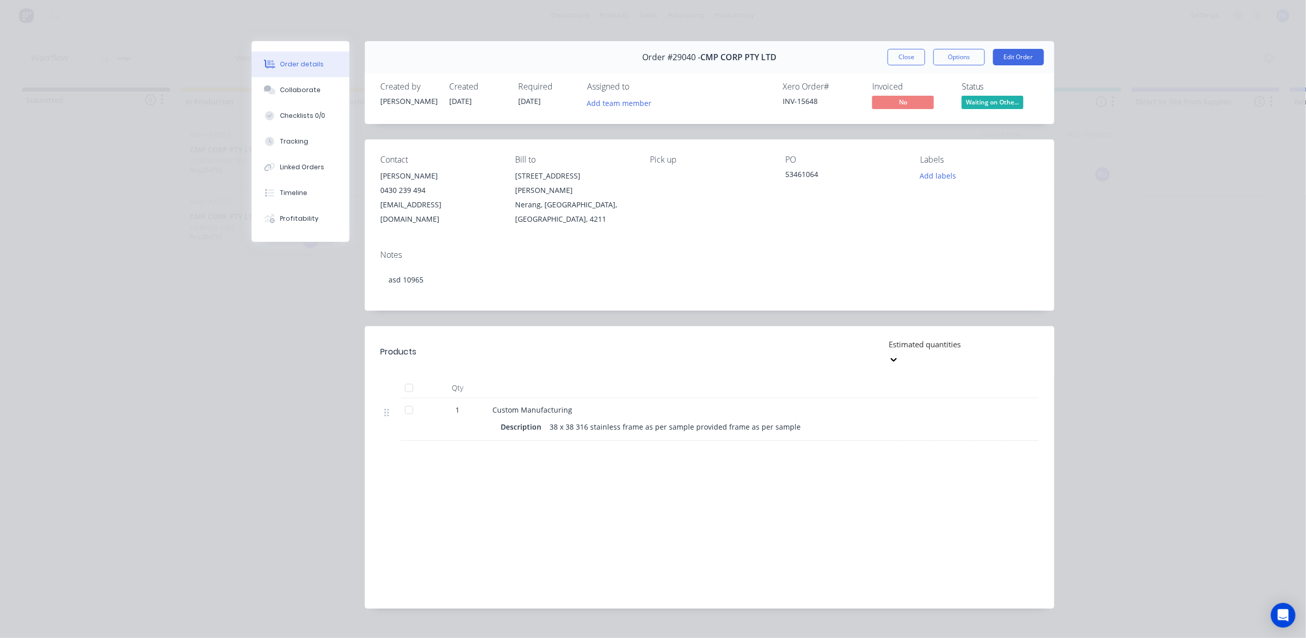
click at [918, 59] on button "Close" at bounding box center [906, 57] width 38 height 16
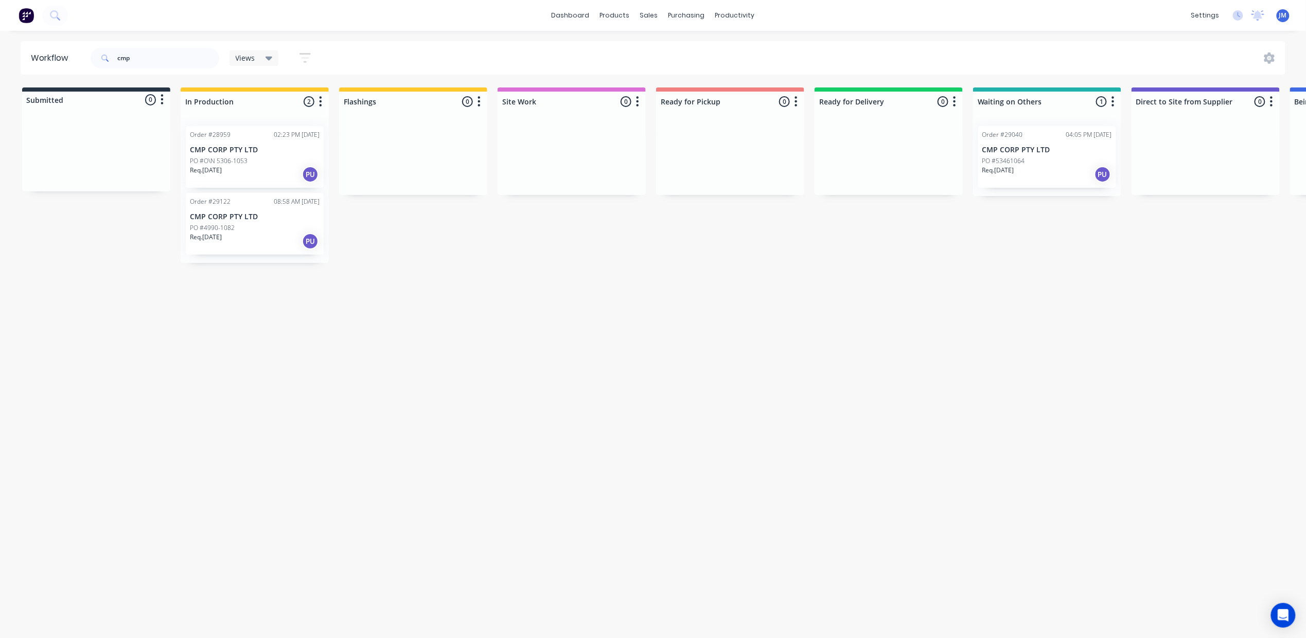
click at [294, 155] on div "Order #28959 02:23 PM [DATE] CMP CORP PTY LTD PO #O\N 5306-1053 Req. [DATE] PU" at bounding box center [255, 157] width 138 height 62
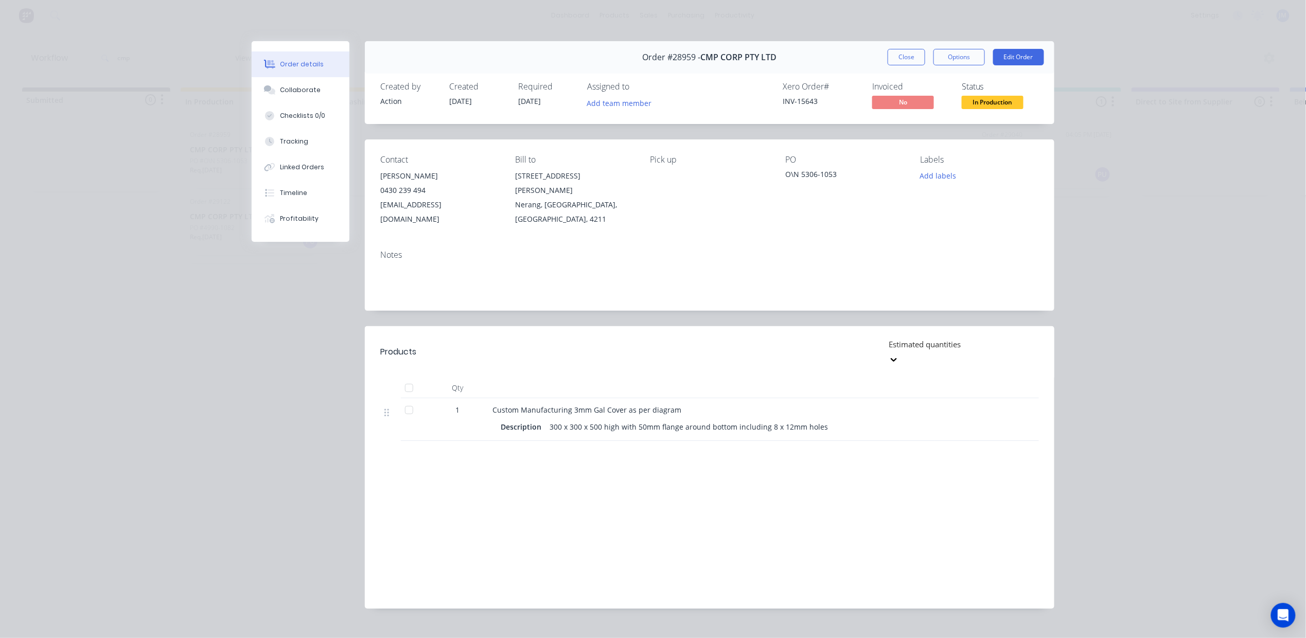
drag, startPoint x: 911, startPoint y: 57, endPoint x: 896, endPoint y: 56, distance: 14.4
click at [911, 56] on button "Close" at bounding box center [906, 57] width 38 height 16
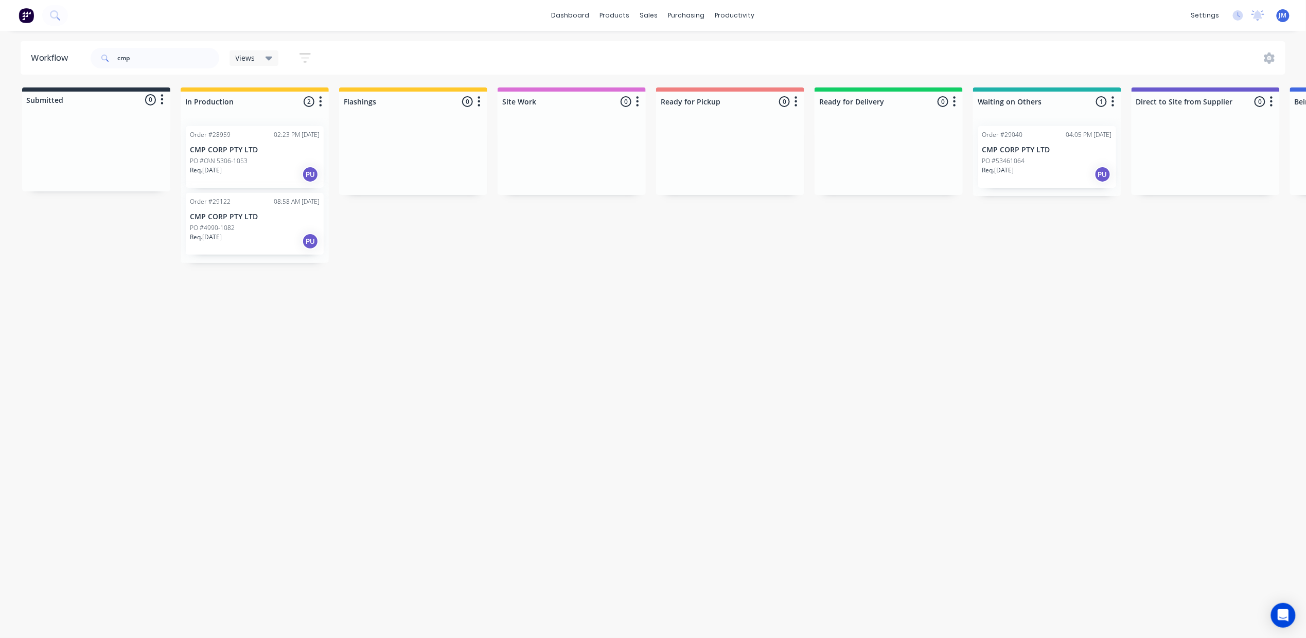
click at [287, 217] on p "CMP CORP PTY LTD" at bounding box center [255, 216] width 130 height 9
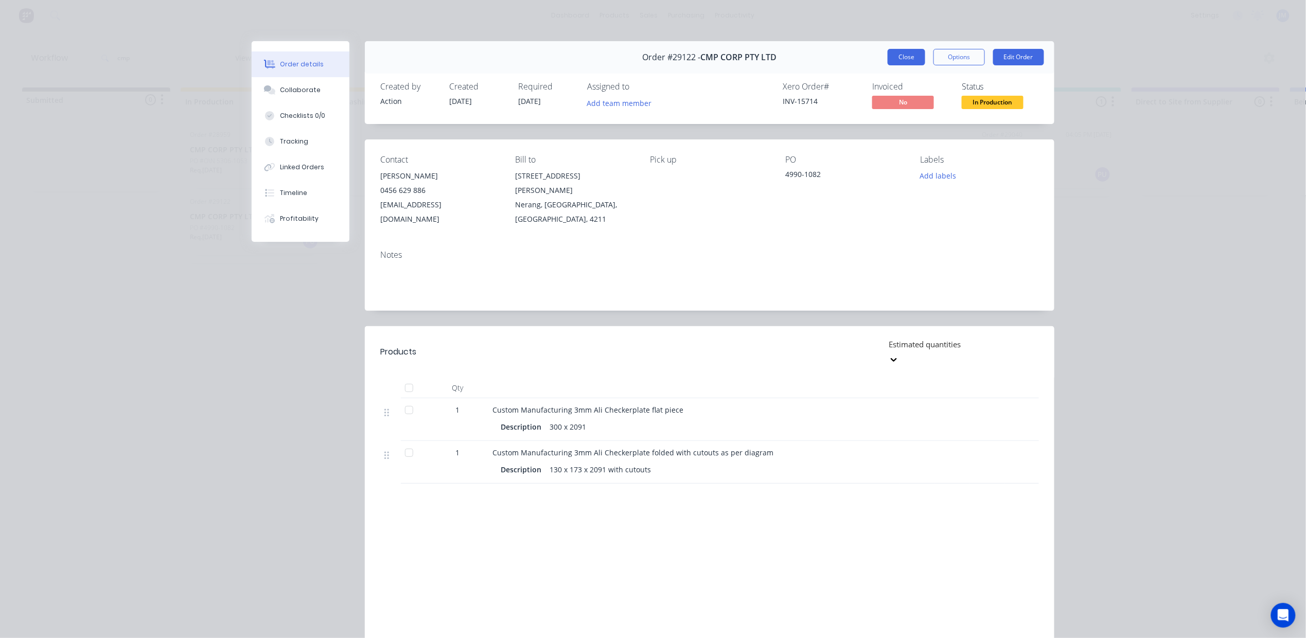
click at [904, 64] on button "Close" at bounding box center [906, 57] width 38 height 16
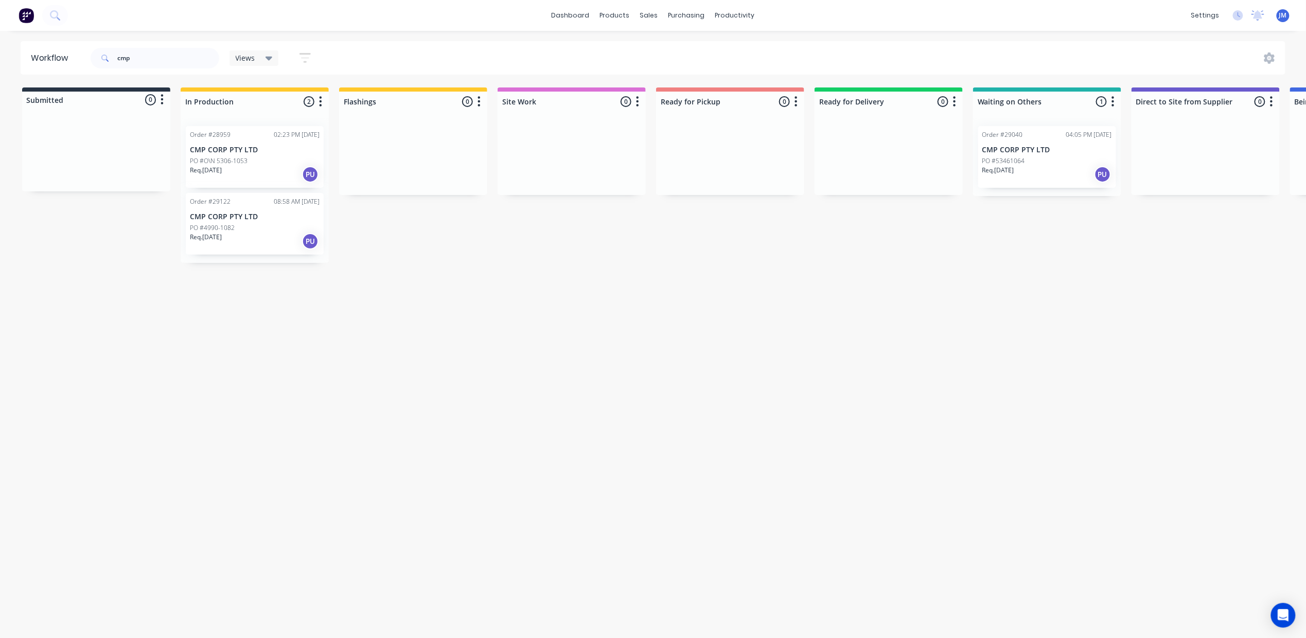
click at [241, 165] on div "Order #28959 02:23 PM [DATE] CMP CORP PTY LTD PO #O\N 5306-1053 Req. [DATE] PU" at bounding box center [255, 157] width 138 height 62
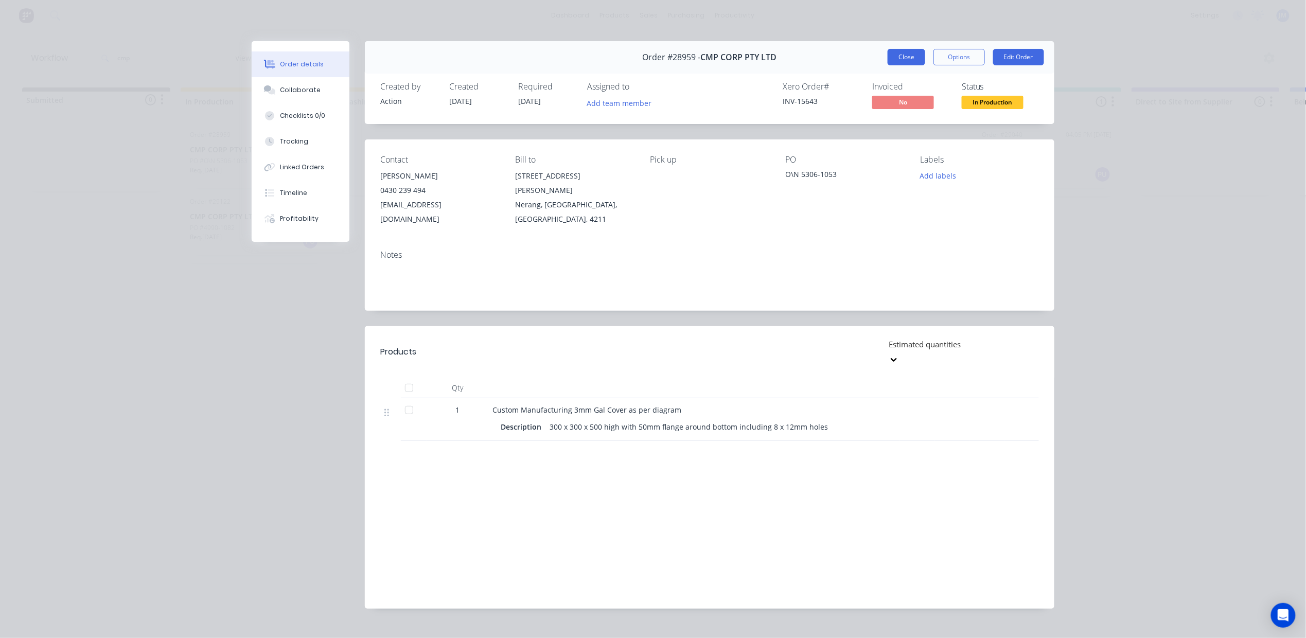
click at [896, 50] on button "Close" at bounding box center [906, 57] width 38 height 16
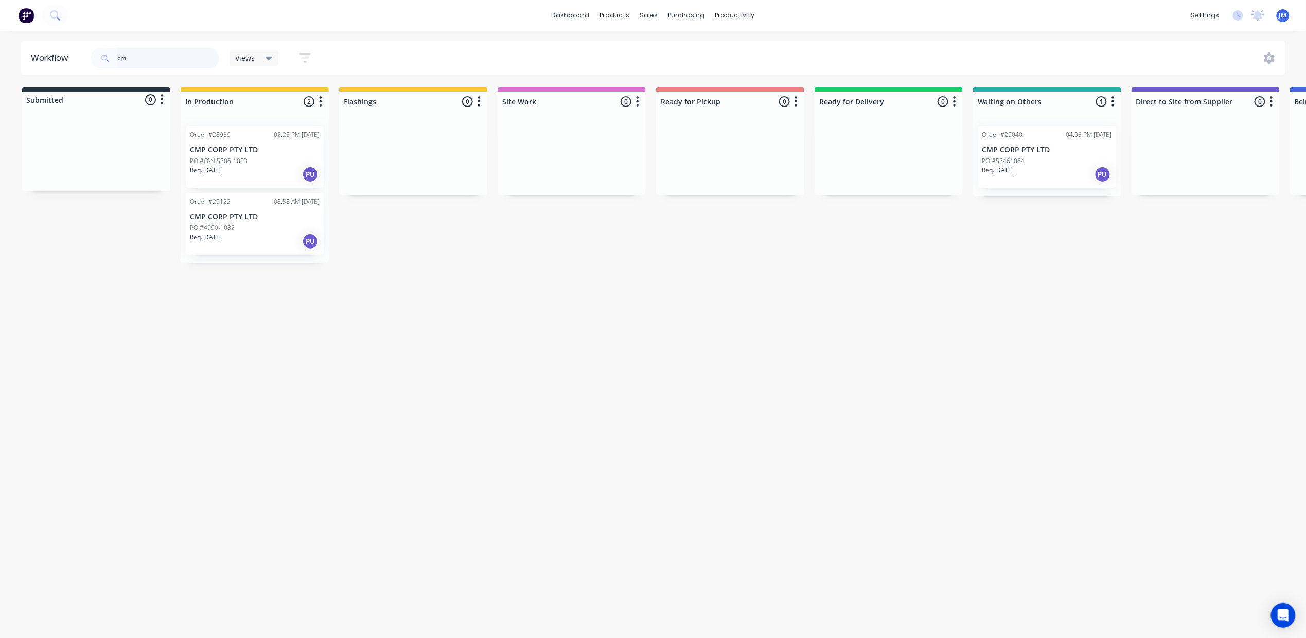
type input "c"
click at [702, 177] on div "Req. [DATE] PU" at bounding box center [730, 174] width 130 height 17
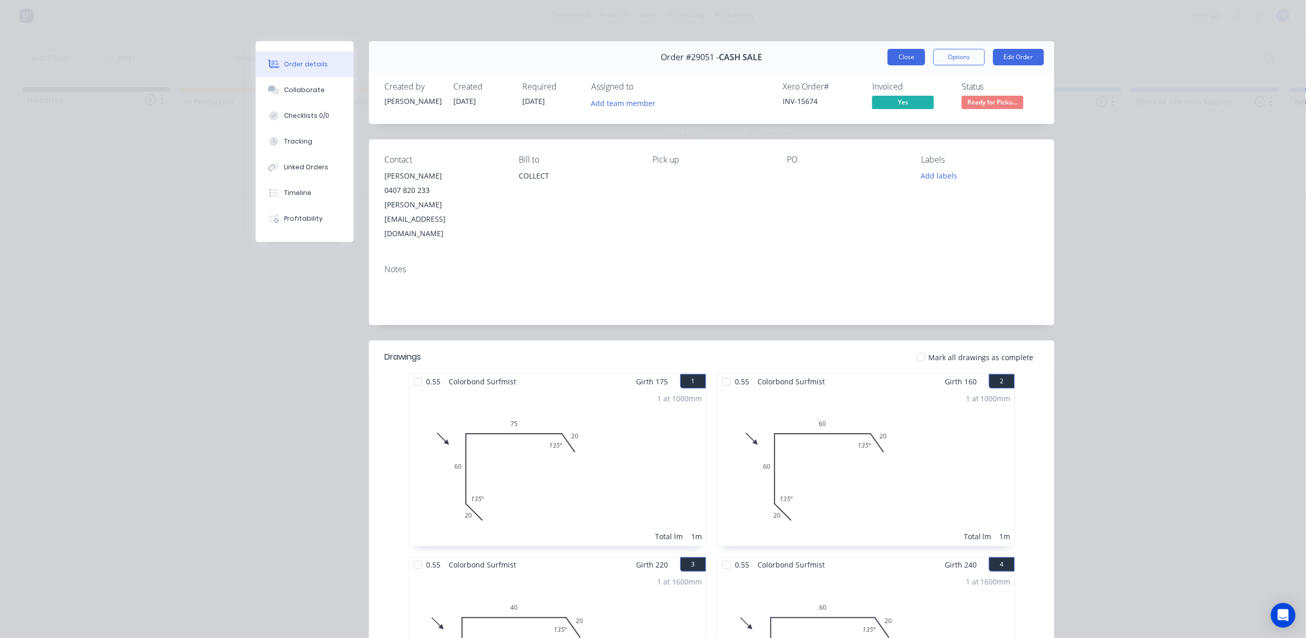
click at [894, 49] on button "Close" at bounding box center [906, 57] width 38 height 16
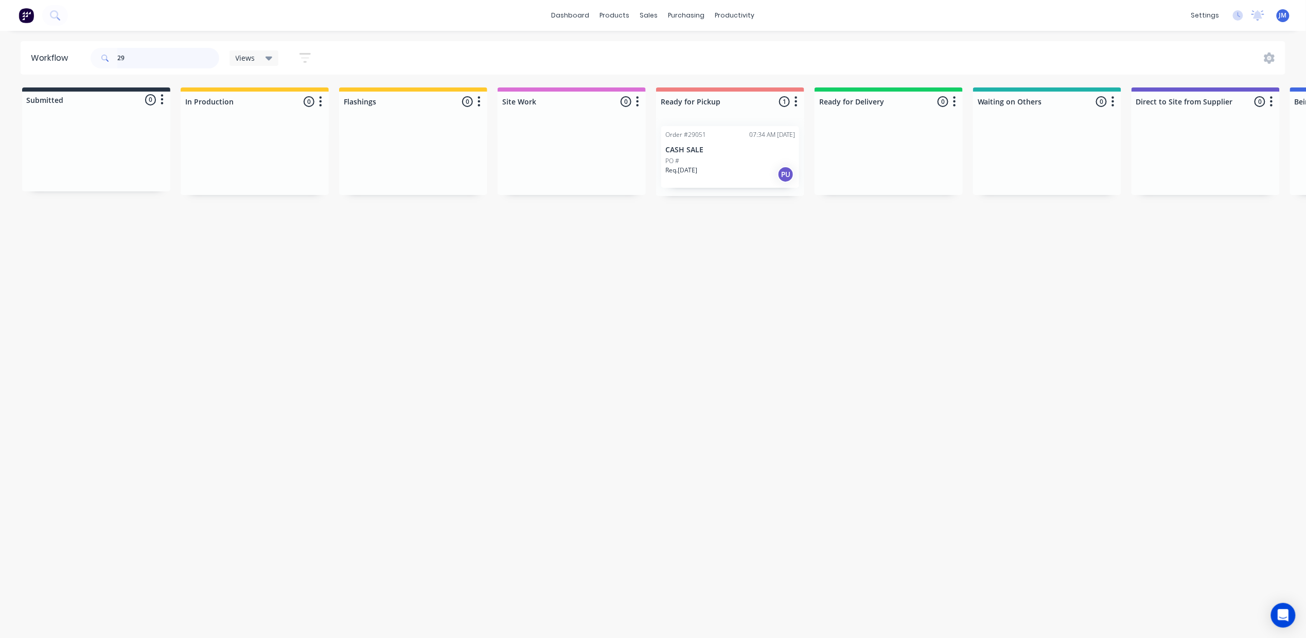
type input "2"
drag, startPoint x: 751, startPoint y: 259, endPoint x: 200, endPoint y: 143, distance: 563.8
click at [745, 258] on div "Mark as Picked Up" at bounding box center [749, 259] width 103 height 21
click at [148, 56] on input "29116" at bounding box center [168, 58] width 102 height 21
type input "2"
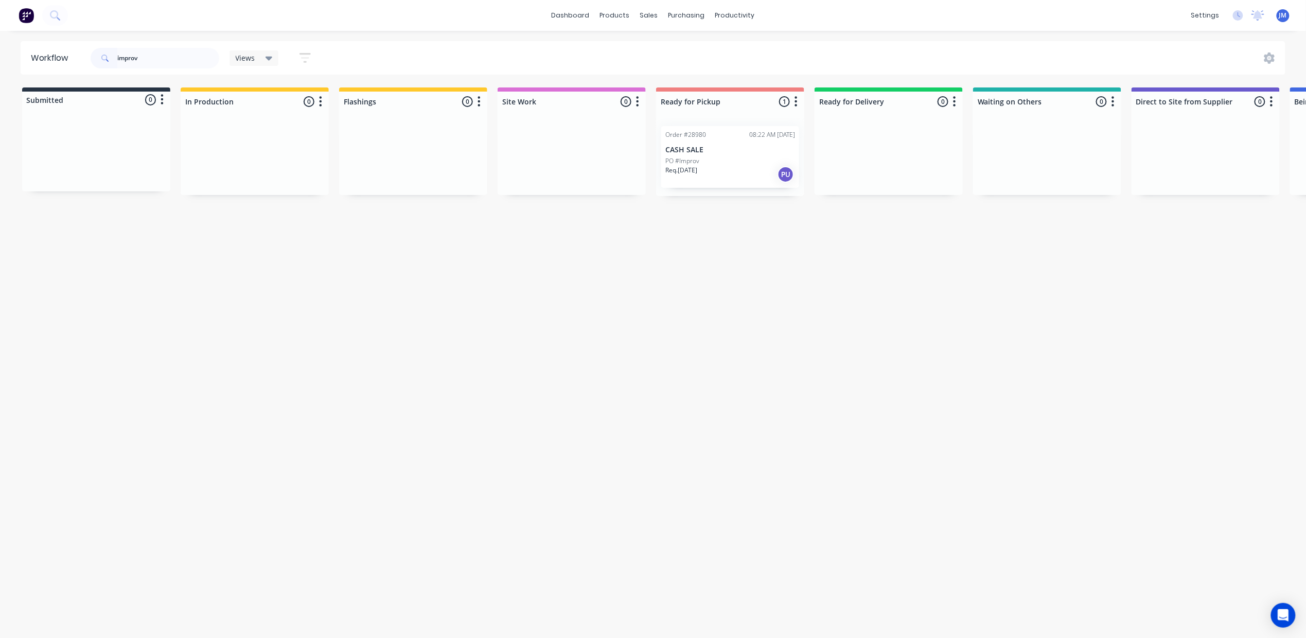
click at [757, 159] on div "PO #Improv" at bounding box center [730, 160] width 130 height 9
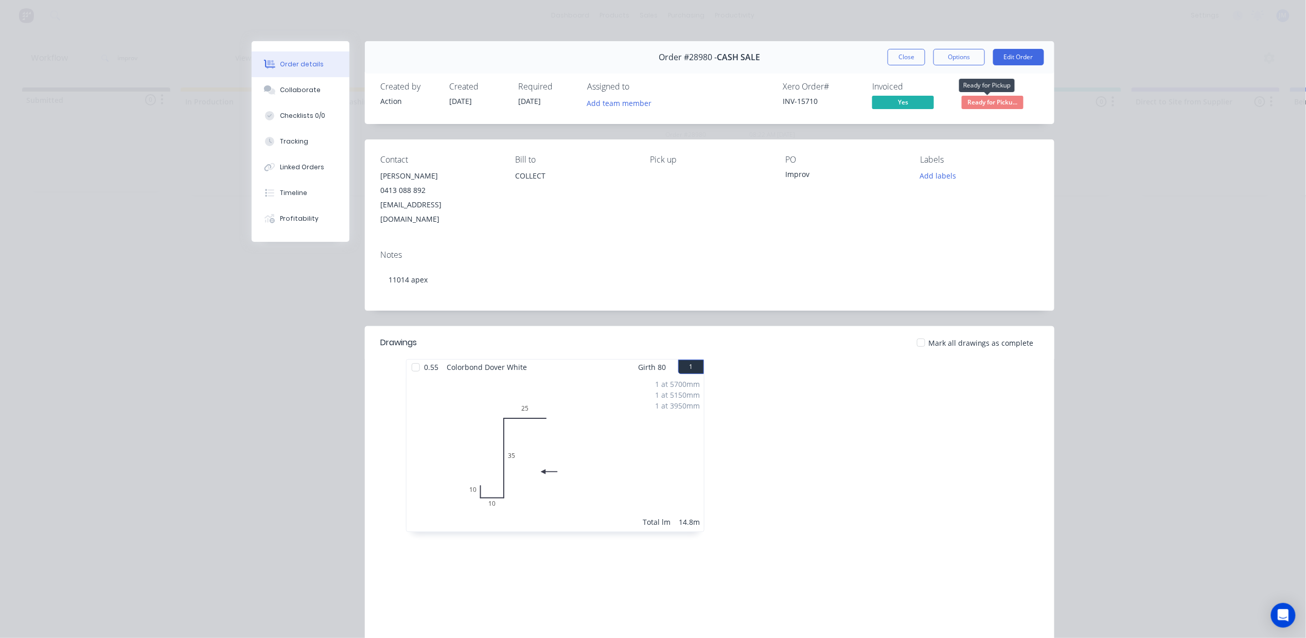
click at [970, 106] on span "Ready for Picku..." at bounding box center [993, 102] width 62 height 13
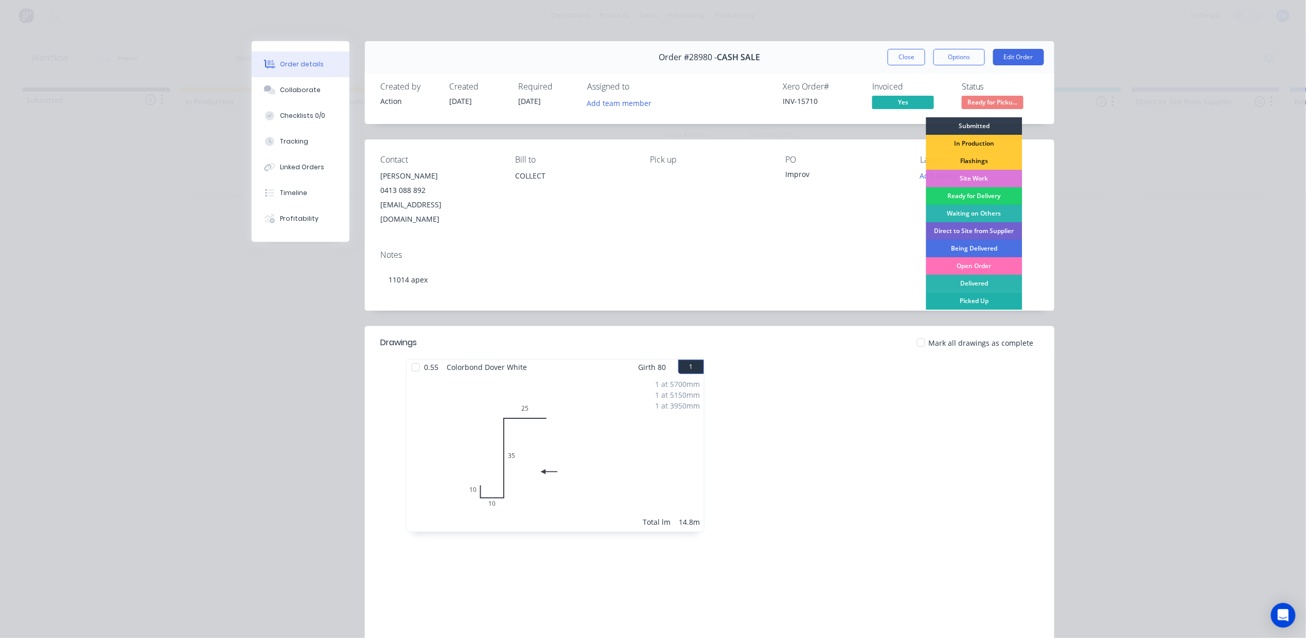
click at [970, 296] on div "Picked Up" at bounding box center [974, 300] width 96 height 17
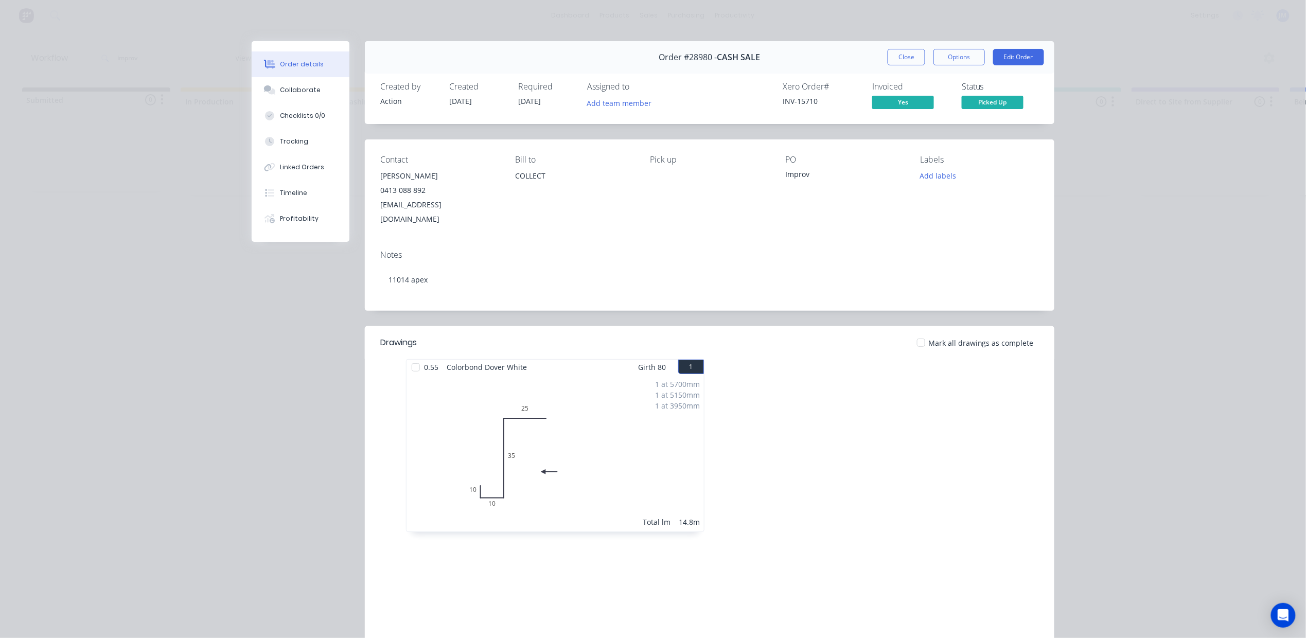
click at [907, 57] on button "Close" at bounding box center [906, 57] width 38 height 16
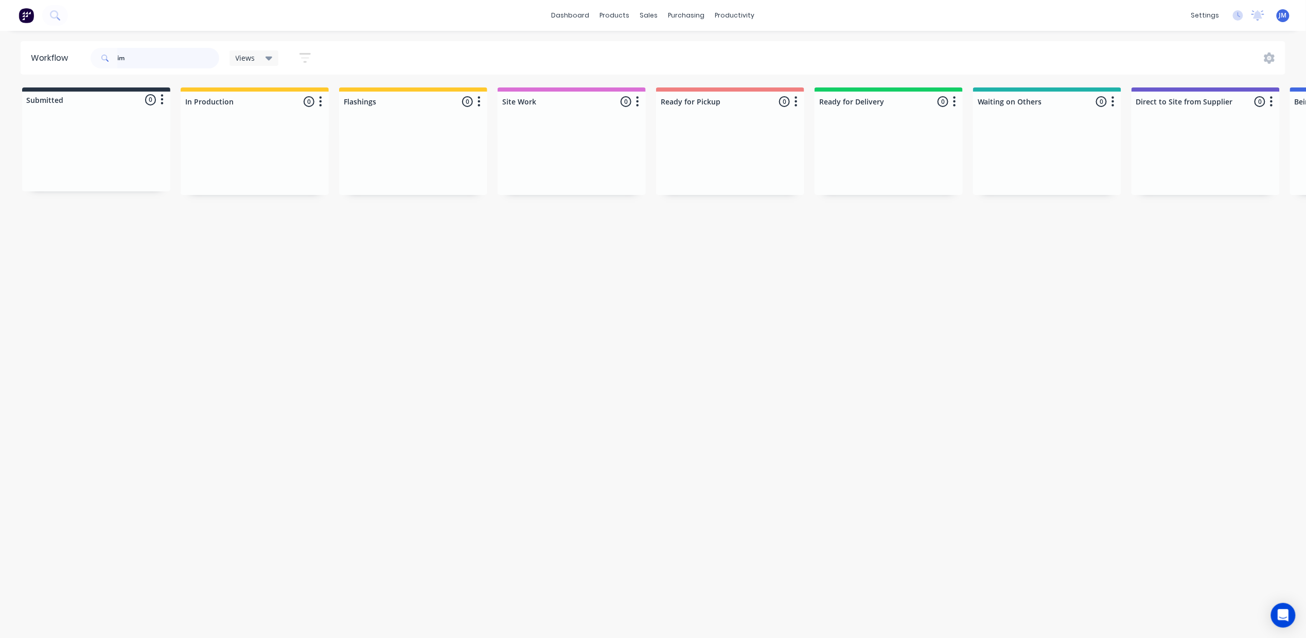
type input "i"
drag, startPoint x: 1076, startPoint y: 172, endPoint x: 729, endPoint y: 182, distance: 347.4
click at [733, 182] on div "Submitted 0 Status colour #273444 hex #273444 Save Cancel Summaries Total order…" at bounding box center [920, 141] width 1865 height 109
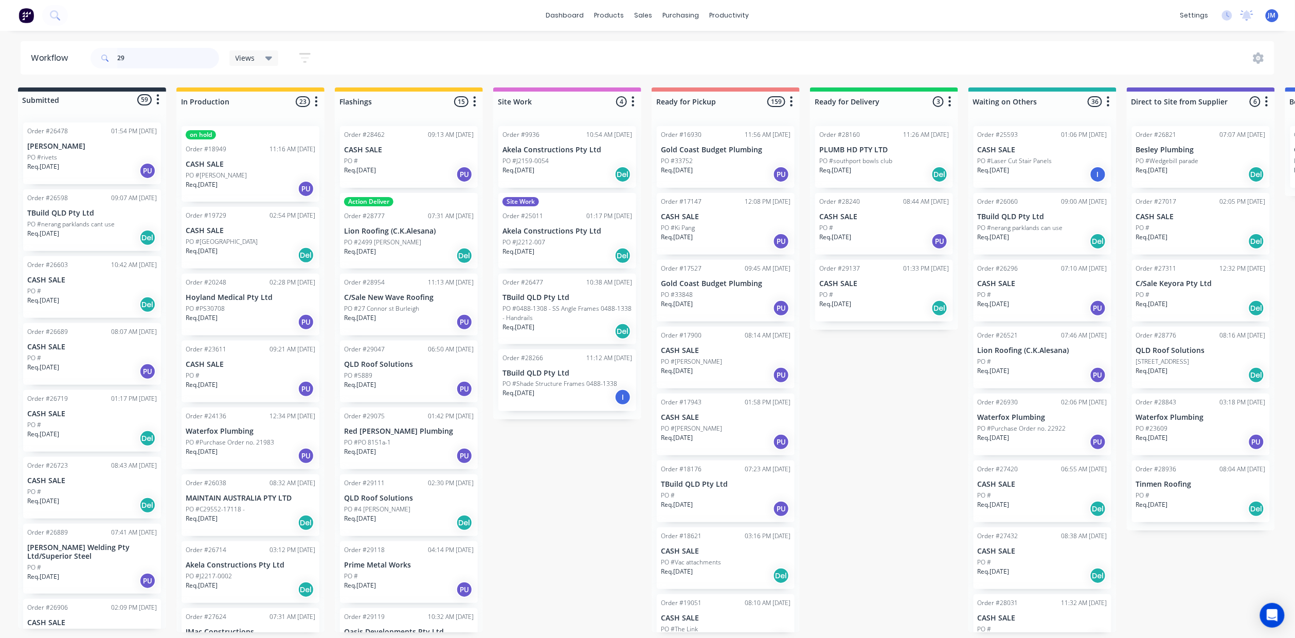
type input "2"
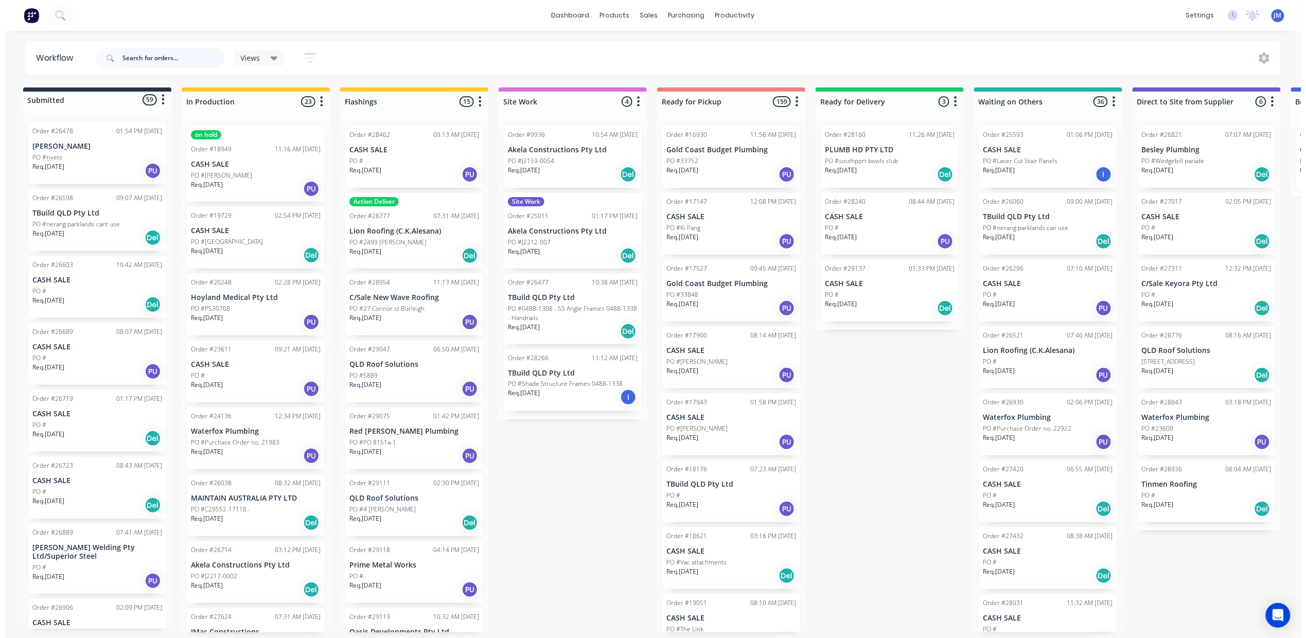
scroll to position [0, 0]
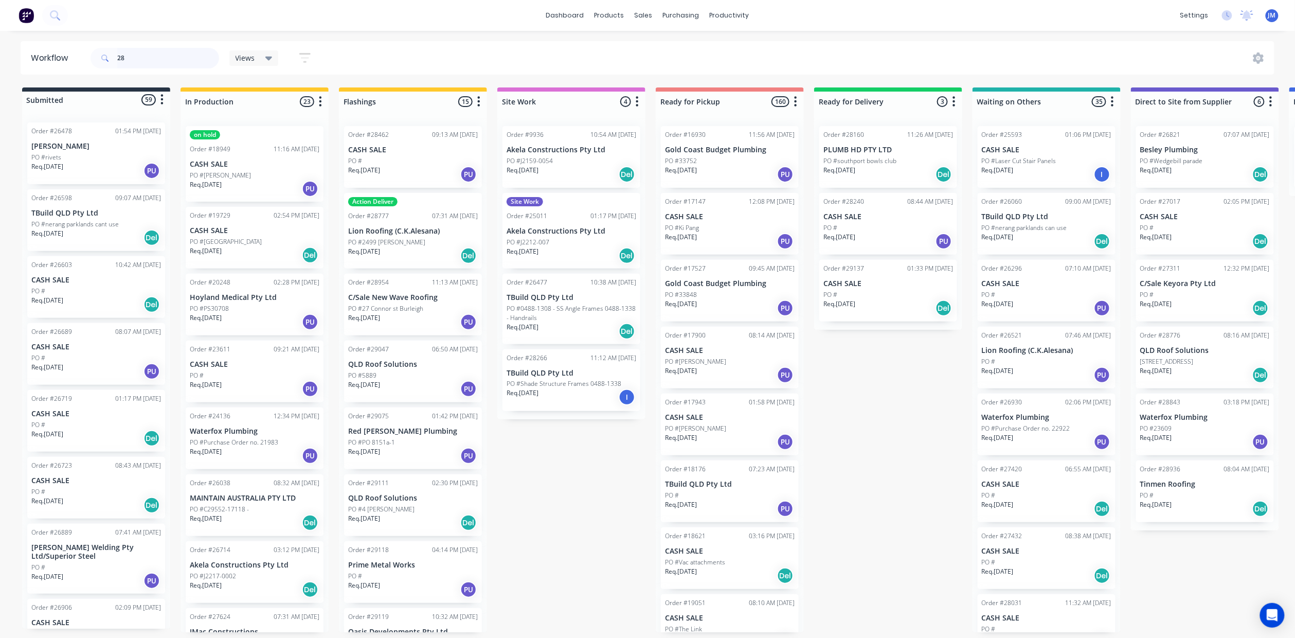
type input "2"
click at [634, 177] on div "Submitted 59 Status colour #273444 hex #273444 Save Cancel Summaries Total orde…" at bounding box center [924, 359] width 1865 height 545
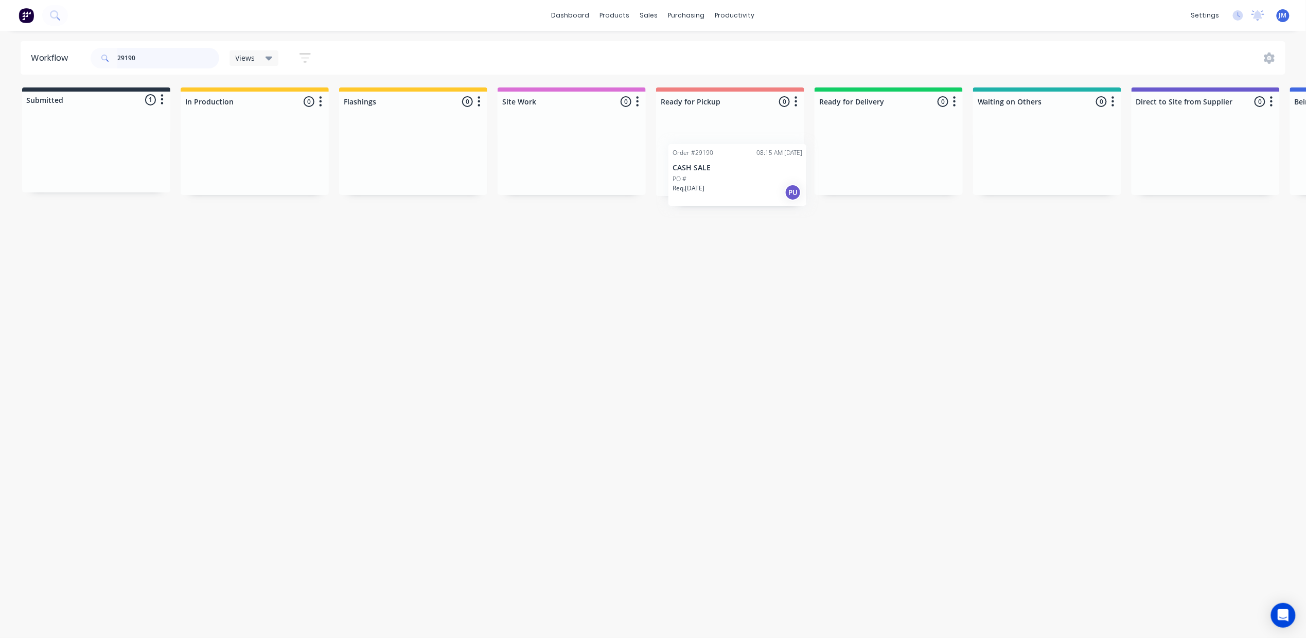
drag, startPoint x: 120, startPoint y: 147, endPoint x: 768, endPoint y: 169, distance: 647.6
click at [768, 169] on div "Submitted 1 Status colour #273444 hex #273444 Save Cancel Summaries Total order…" at bounding box center [924, 141] width 1865 height 109
type input "2"
click at [404, 181] on div "Req. [DATE] PU" at bounding box center [413, 174] width 130 height 17
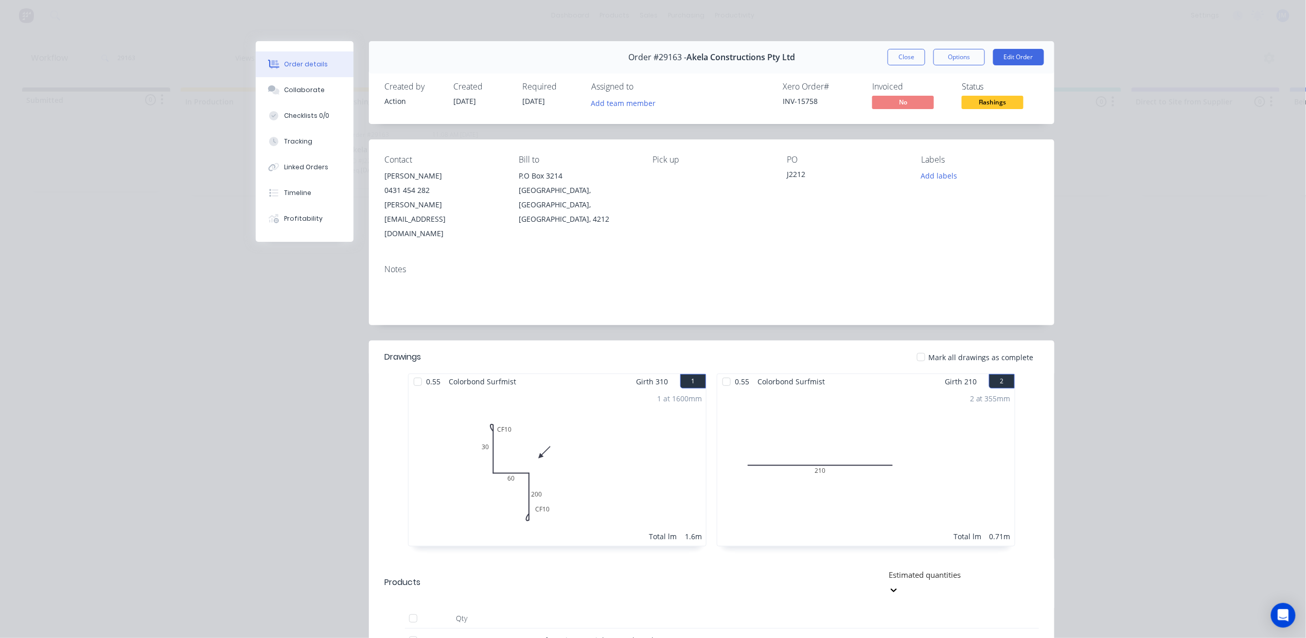
click at [909, 62] on button "Close" at bounding box center [906, 57] width 38 height 16
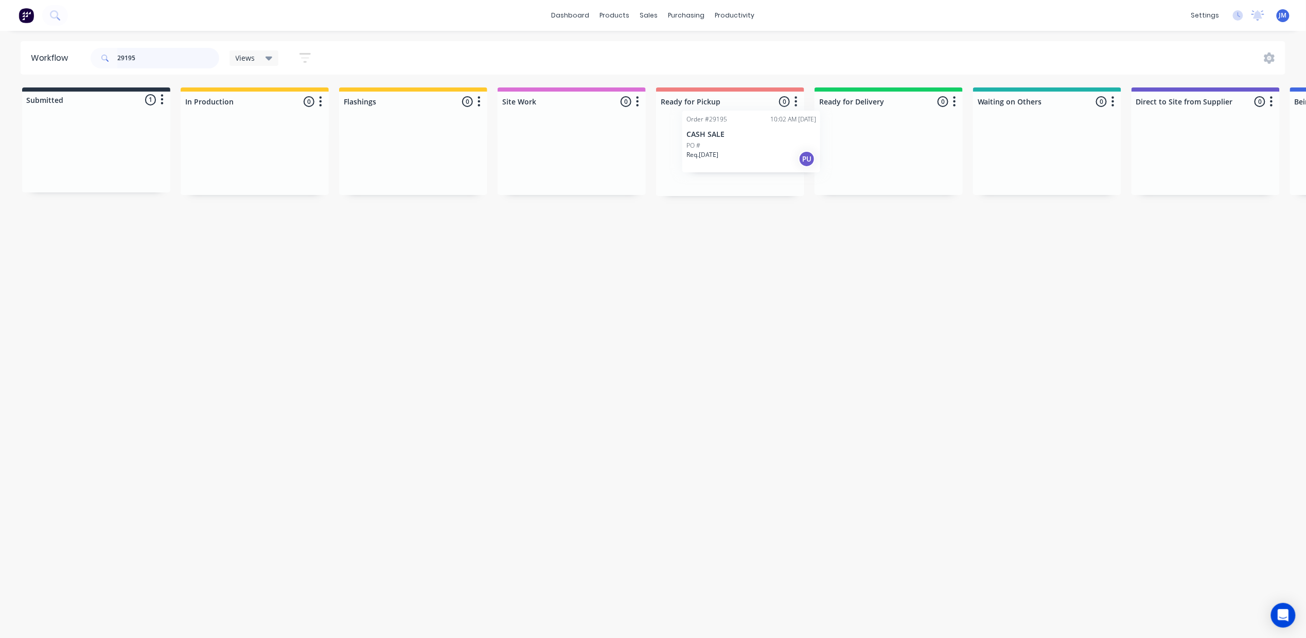
drag, startPoint x: 97, startPoint y: 171, endPoint x: 754, endPoint y: 157, distance: 657.7
click at [754, 157] on div "Submitted 1 Status colour #273444 hex #273444 Save Cancel Summaries Total order…" at bounding box center [924, 141] width 1865 height 109
type input "2"
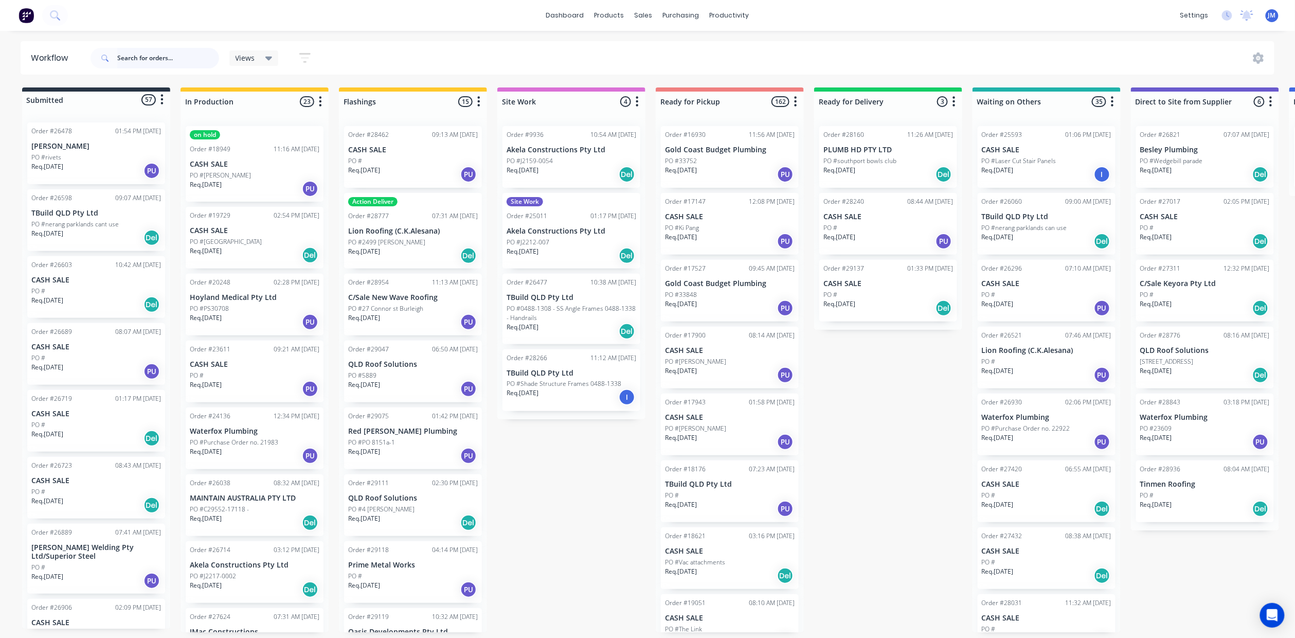
click at [137, 58] on input "text" at bounding box center [168, 58] width 102 height 21
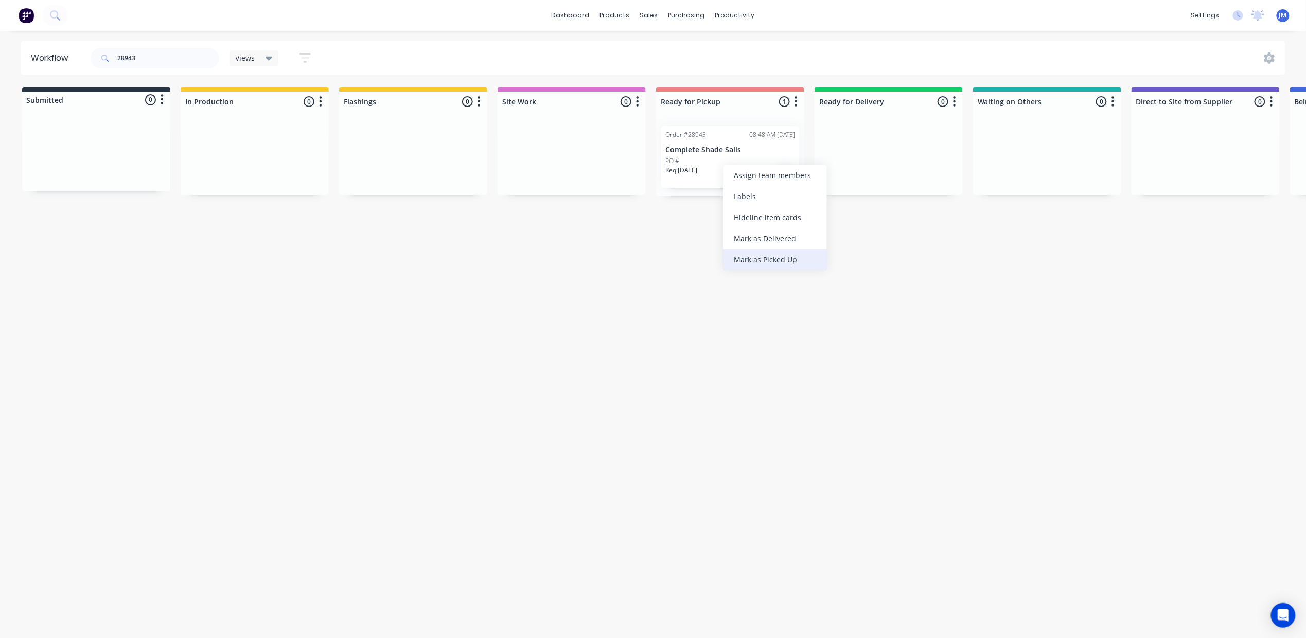
click at [753, 259] on div "Mark as Picked Up" at bounding box center [774, 259] width 103 height 21
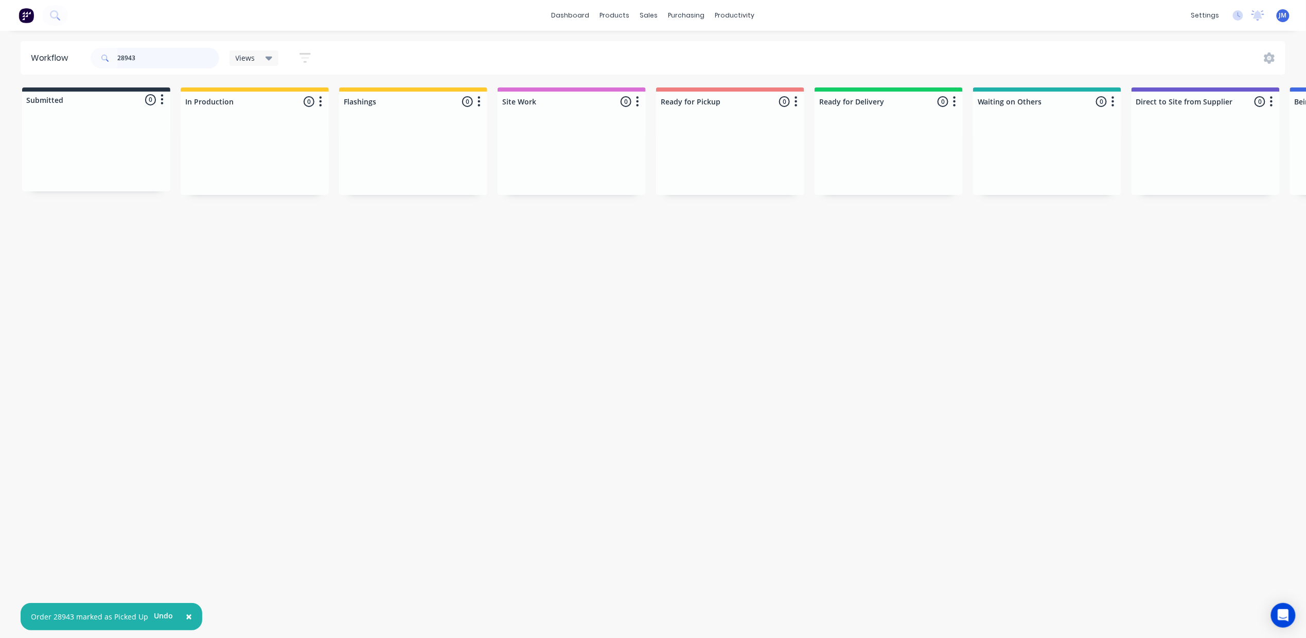
drag, startPoint x: 154, startPoint y: 59, endPoint x: 143, endPoint y: 51, distance: 13.9
click at [153, 59] on input "28943" at bounding box center [168, 58] width 102 height 21
type input "2"
drag, startPoint x: 745, startPoint y: 158, endPoint x: 752, endPoint y: 161, distance: 6.5
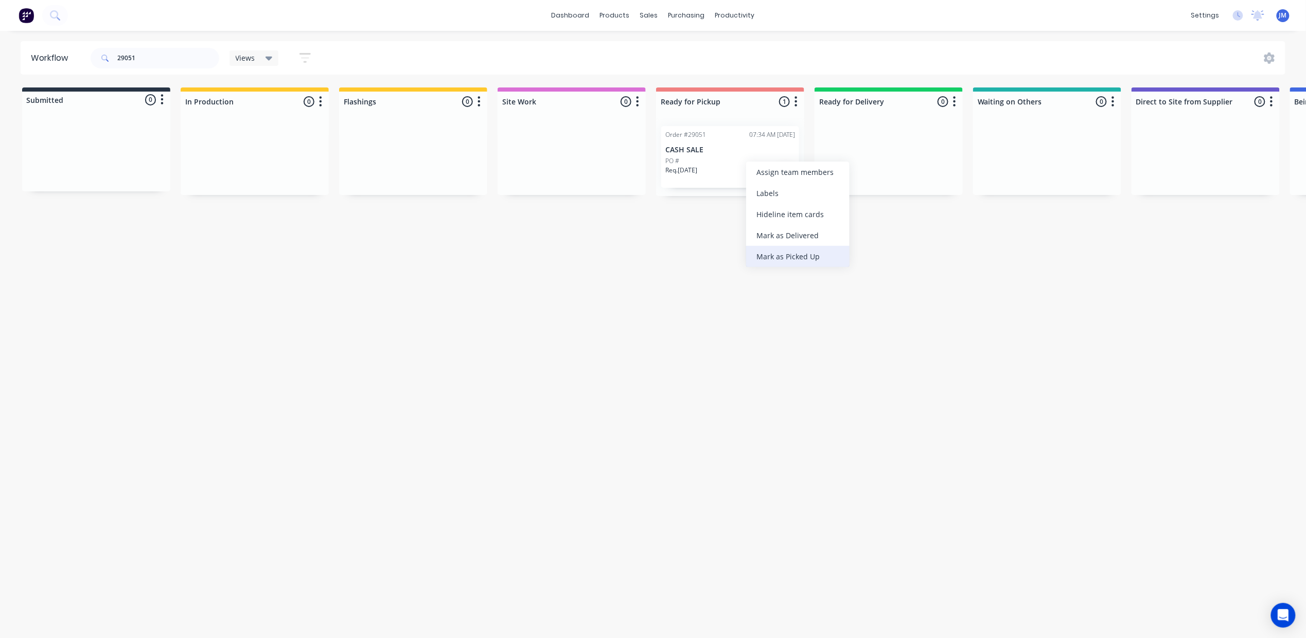
click at [827, 247] on div "Mark as Picked Up" at bounding box center [797, 256] width 103 height 21
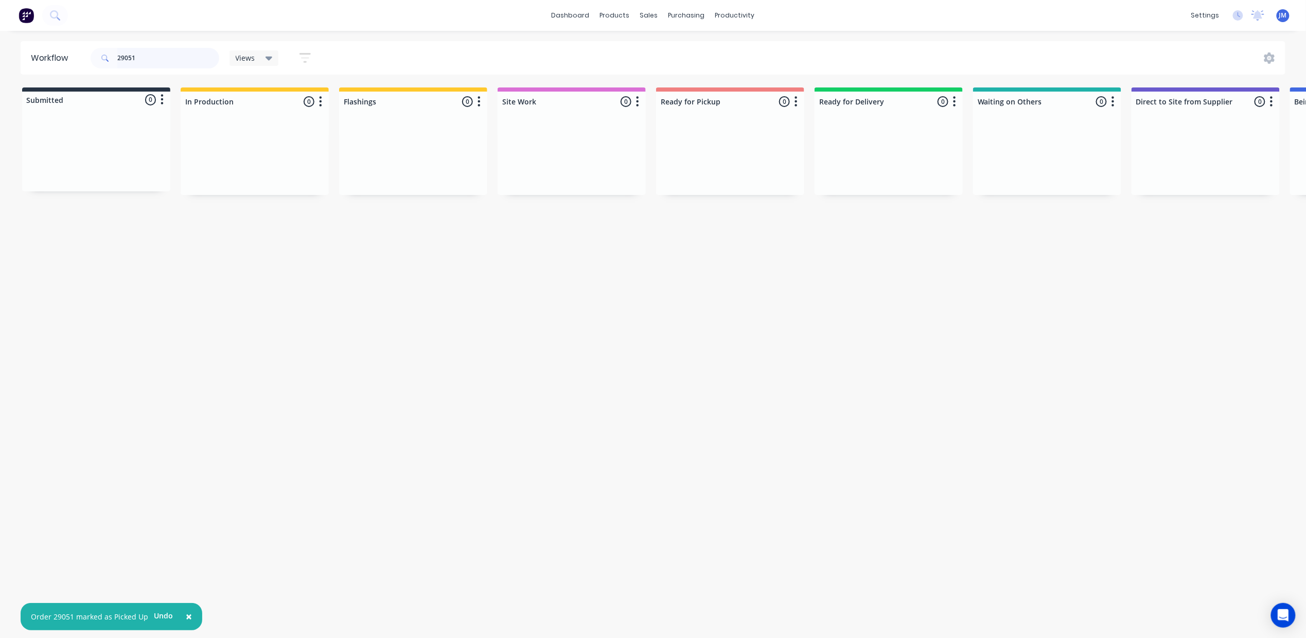
click at [194, 62] on input "29051" at bounding box center [168, 58] width 102 height 21
drag, startPoint x: 721, startPoint y: 153, endPoint x: 730, endPoint y: 156, distance: 8.8
drag, startPoint x: 789, startPoint y: 256, endPoint x: 785, endPoint y: 252, distance: 5.9
click at [789, 256] on div "Mark as Picked Up" at bounding box center [774, 252] width 103 height 21
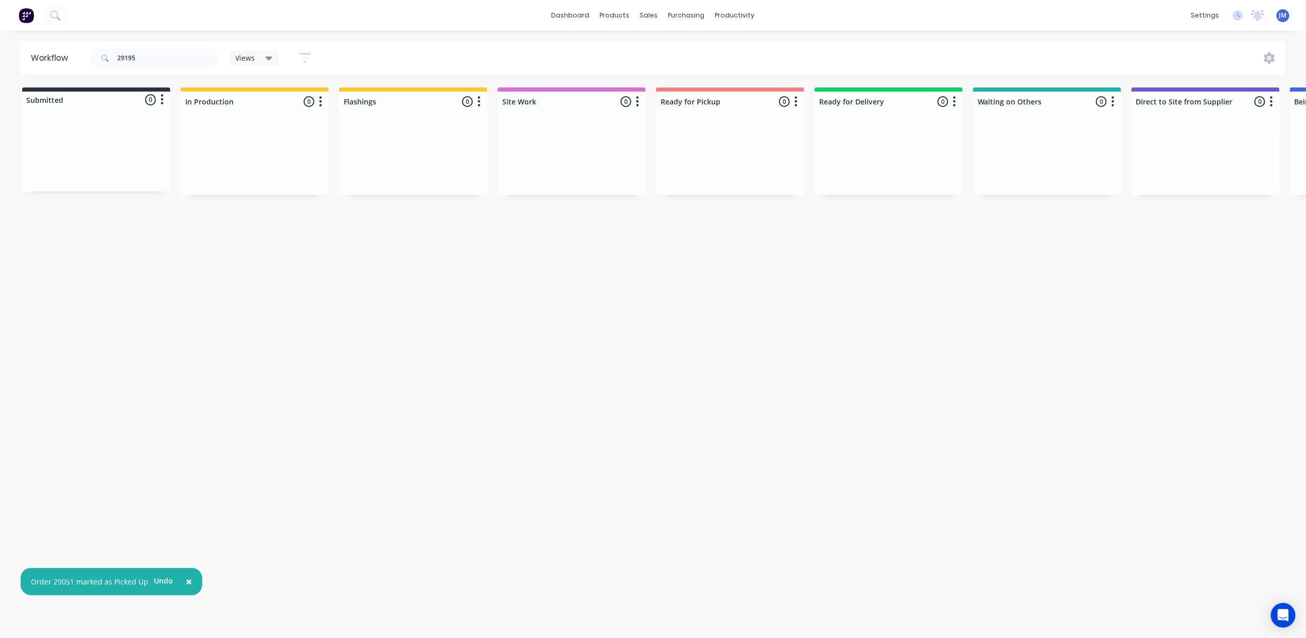
click at [161, 46] on div "29195" at bounding box center [155, 58] width 129 height 31
click at [146, 59] on input "29195" at bounding box center [168, 58] width 102 height 21
type input "2"
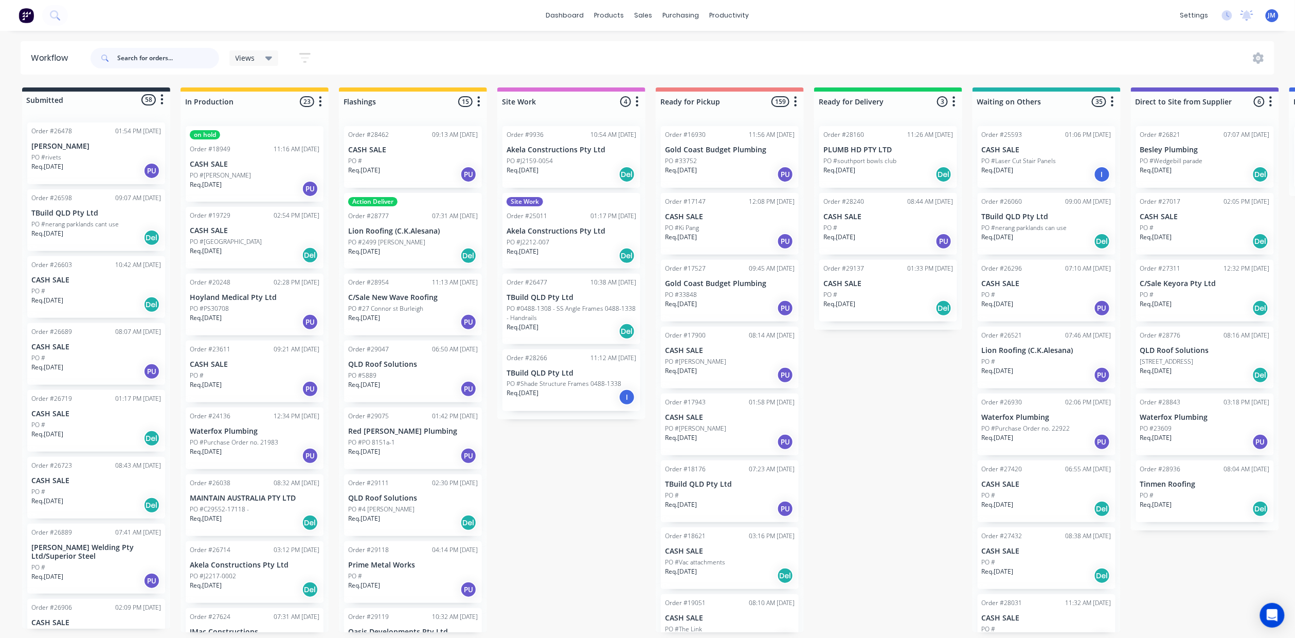
type input "1"
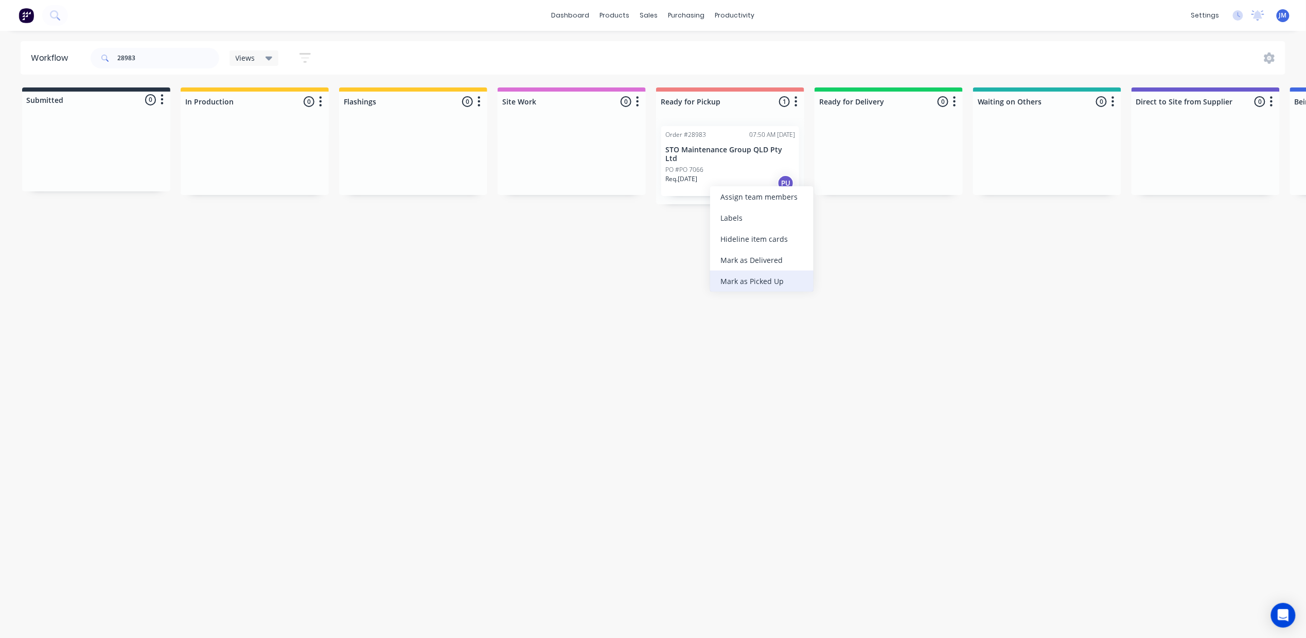
click at [762, 278] on div "Mark as Picked Up" at bounding box center [761, 281] width 103 height 21
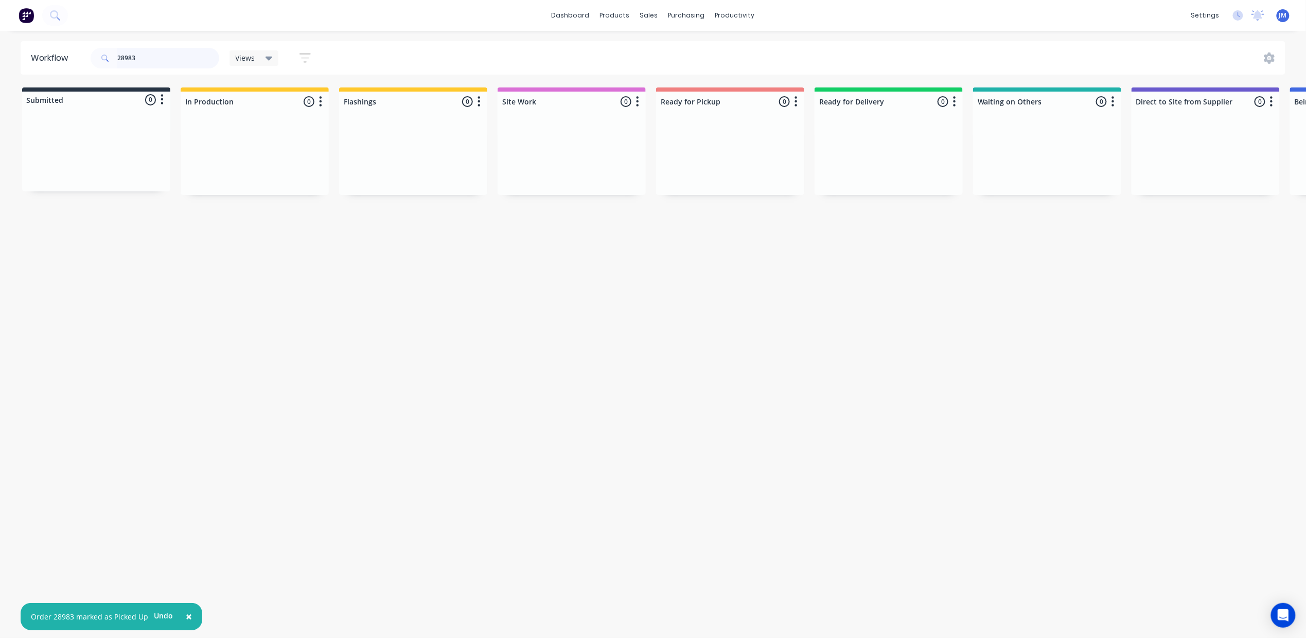
click at [167, 62] on input "28983" at bounding box center [168, 58] width 102 height 21
click at [766, 252] on div "Mark as Picked Up" at bounding box center [792, 255] width 103 height 21
click at [147, 50] on input "29167" at bounding box center [168, 58] width 102 height 21
drag, startPoint x: 766, startPoint y: 243, endPoint x: 774, endPoint y: 240, distance: 9.0
click at [766, 242] on div "Mark as Picked Up" at bounding box center [780, 250] width 103 height 21
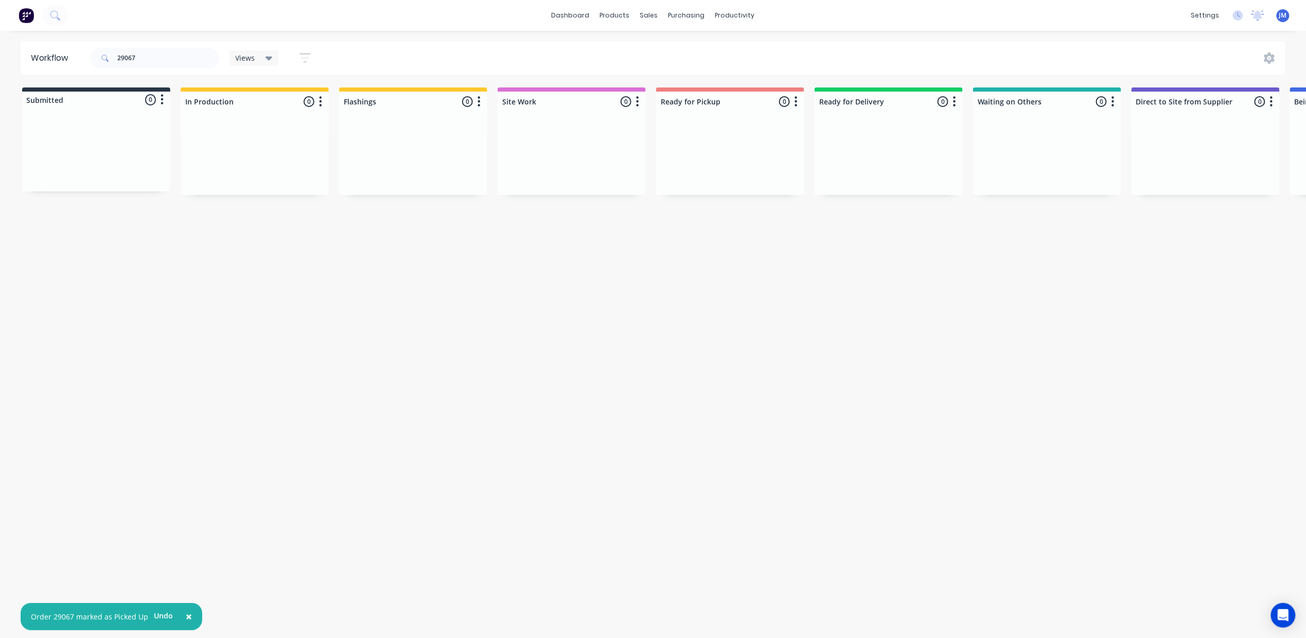
click at [147, 46] on div "29067" at bounding box center [155, 58] width 129 height 31
click at [179, 77] on div "Workflow 29067 Views Save new view None (Default) edit Show/Hide statuses Show …" at bounding box center [653, 329] width 1306 height 576
click at [145, 52] on input "29067" at bounding box center [168, 58] width 102 height 21
drag, startPoint x: 239, startPoint y: 151, endPoint x: 686, endPoint y: 138, distance: 446.8
click at [679, 132] on div "Submitted 0 Status colour #273444 hex #273444 Save Cancel Summaries Total order…" at bounding box center [924, 141] width 1865 height 109
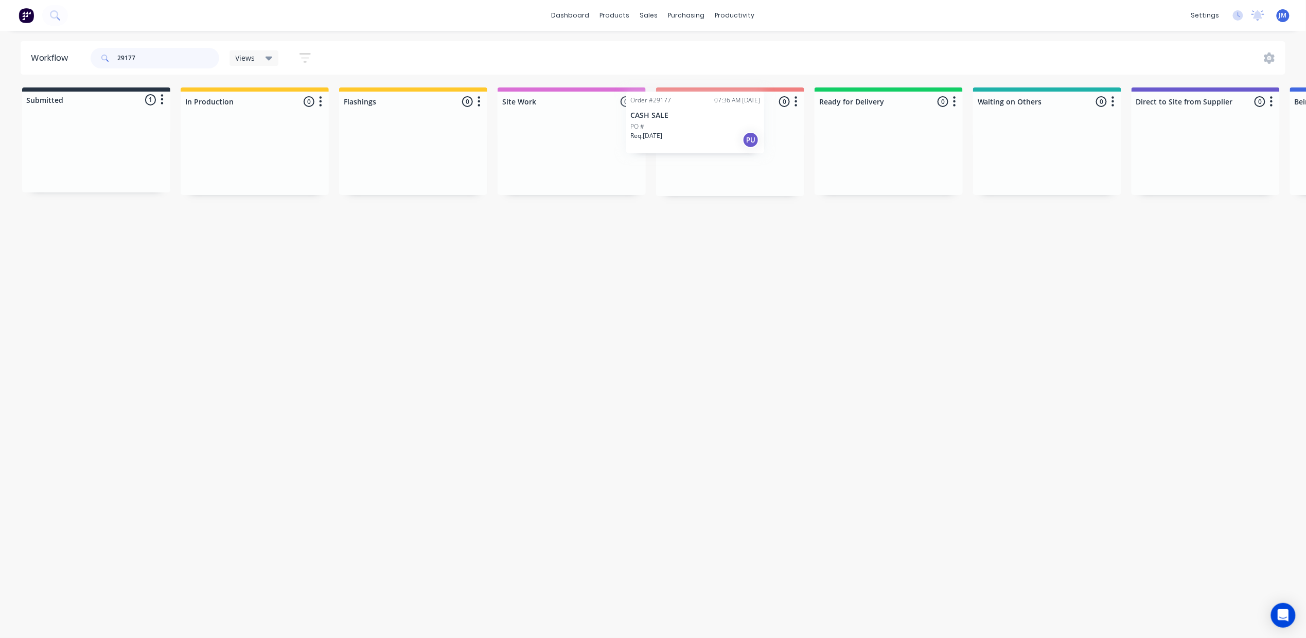
drag, startPoint x: 120, startPoint y: 165, endPoint x: 735, endPoint y: 130, distance: 615.3
click at [735, 130] on div "Submitted 1 Status colour #273444 hex #273444 Save Cancel Summaries Total order…" at bounding box center [924, 141] width 1865 height 109
type input "2"
drag, startPoint x: 222, startPoint y: 168, endPoint x: 689, endPoint y: 143, distance: 467.8
click at [717, 165] on div "Submitted 0 Status colour #273444 hex #273444 Save Cancel Summaries Total order…" at bounding box center [924, 141] width 1865 height 109
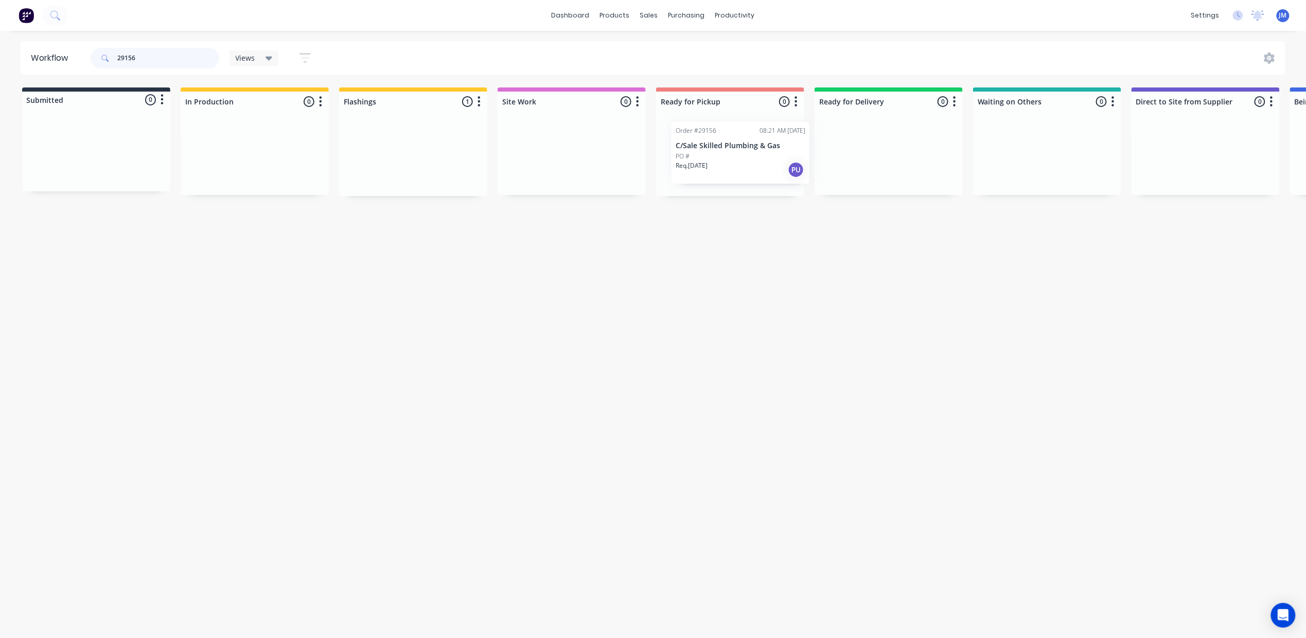
drag, startPoint x: 649, startPoint y: 177, endPoint x: 745, endPoint y: 155, distance: 98.8
click at [745, 155] on div "Submitted 0 Status colour #273444 hex #273444 Save Cancel Summaries Total order…" at bounding box center [924, 141] width 1865 height 109
drag, startPoint x: 745, startPoint y: 155, endPoint x: 727, endPoint y: 182, distance: 32.2
click at [727, 182] on div "Order #29156 08:21 AM [DATE] C/Sale Skilled Plumbing & Gas PO # Req. [DATE] PU" at bounding box center [730, 157] width 148 height 78
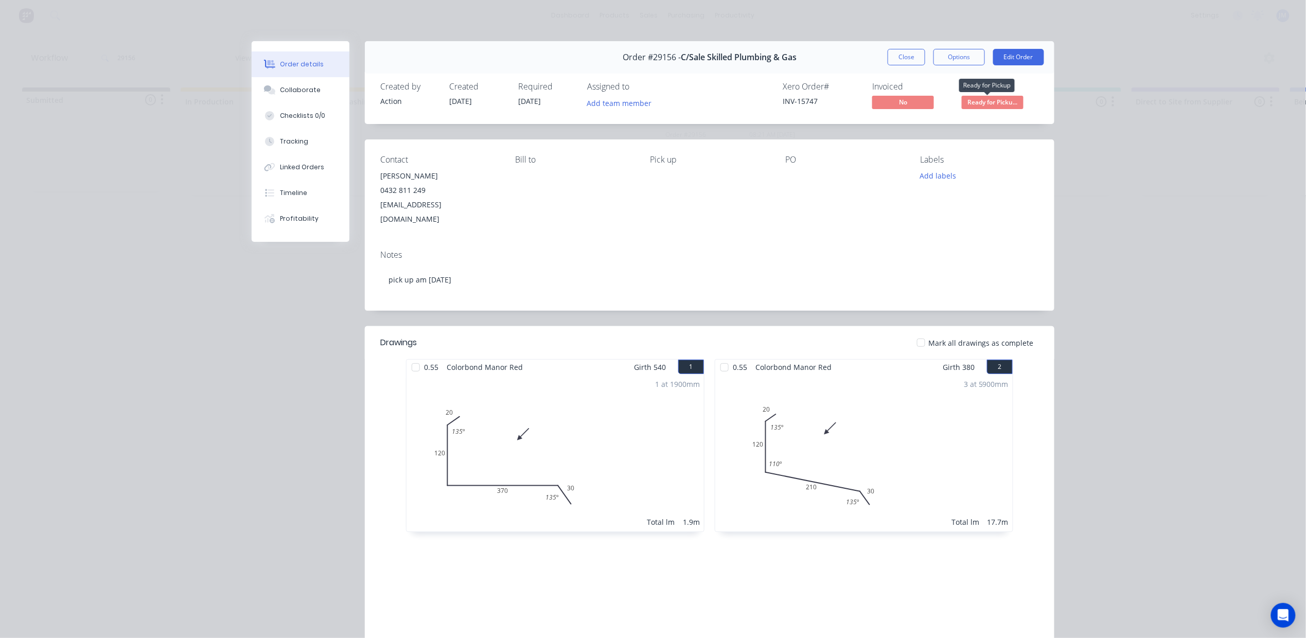
click at [994, 103] on span "Ready for Picku..." at bounding box center [993, 102] width 62 height 13
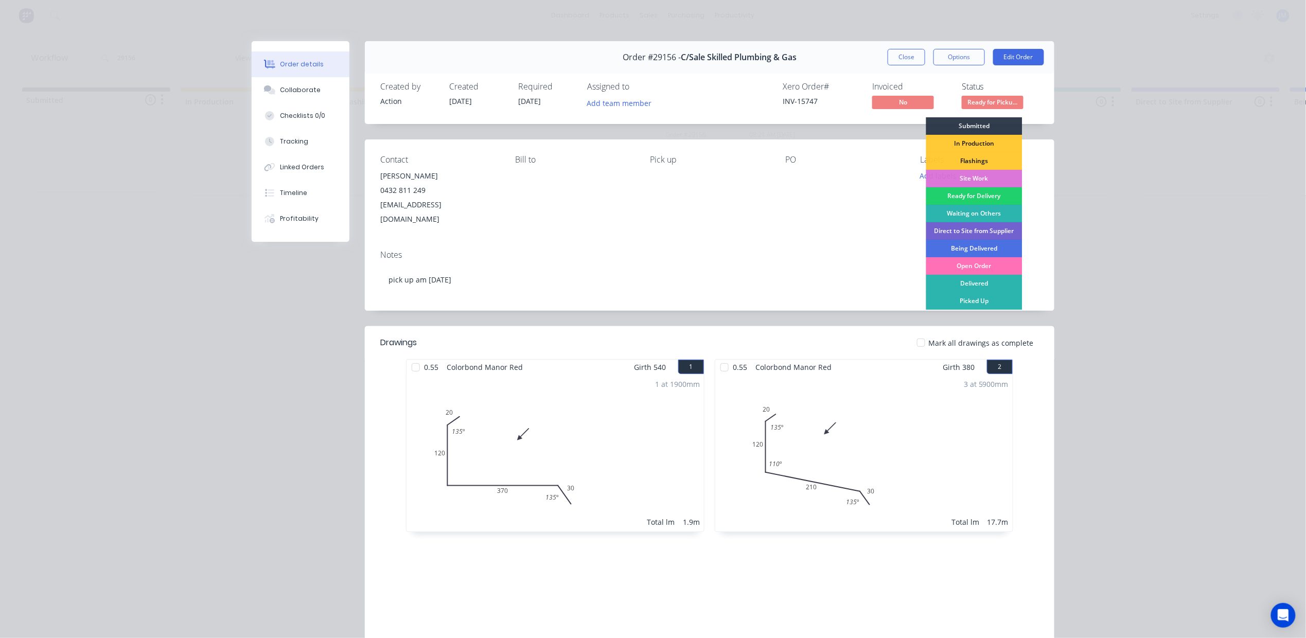
click at [978, 299] on div "Picked Up" at bounding box center [974, 300] width 96 height 17
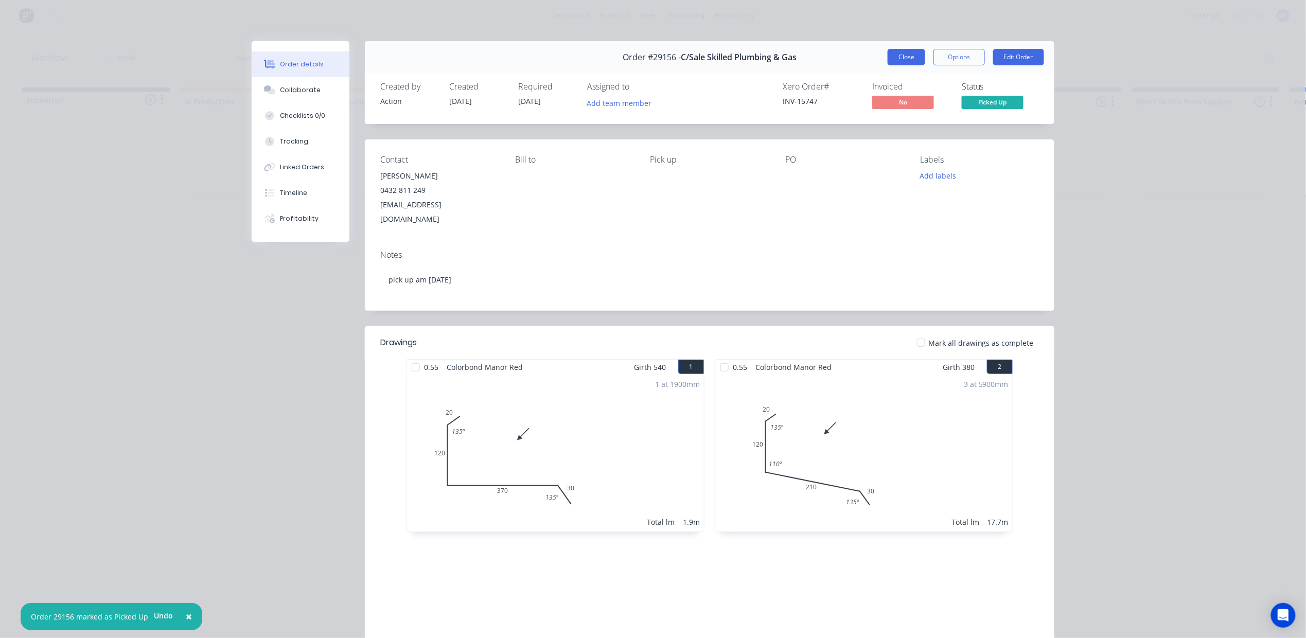
click at [897, 58] on button "Close" at bounding box center [906, 57] width 38 height 16
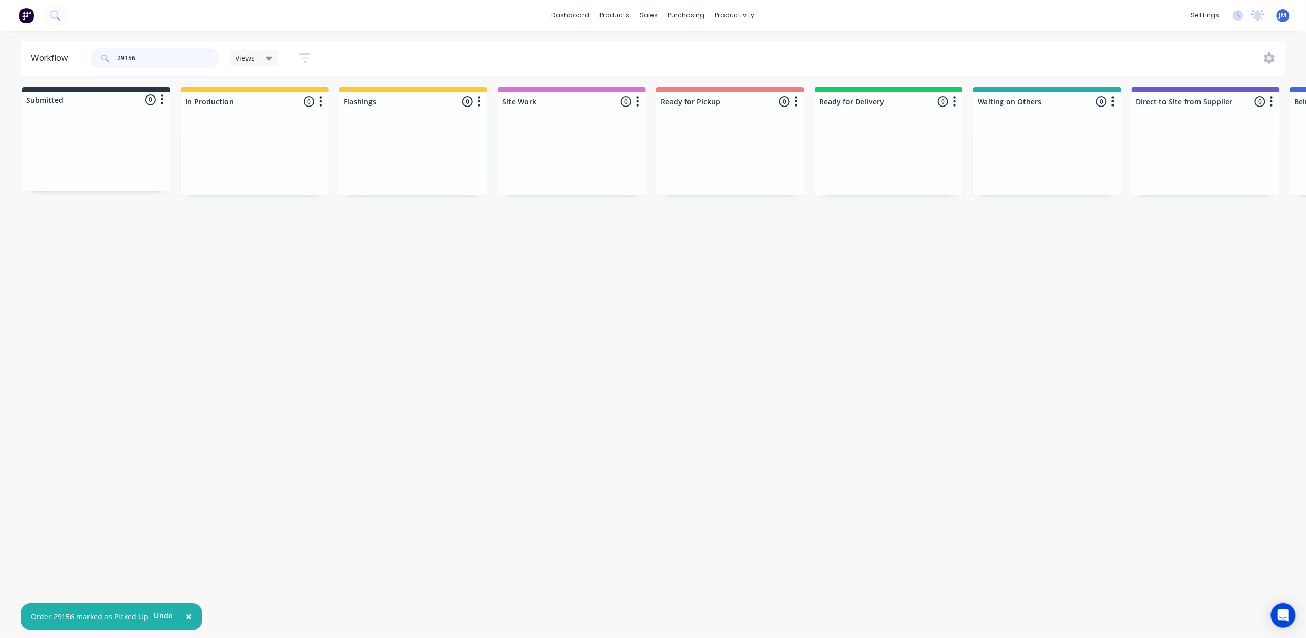
click at [150, 54] on input "29156" at bounding box center [168, 58] width 102 height 21
type input "2"
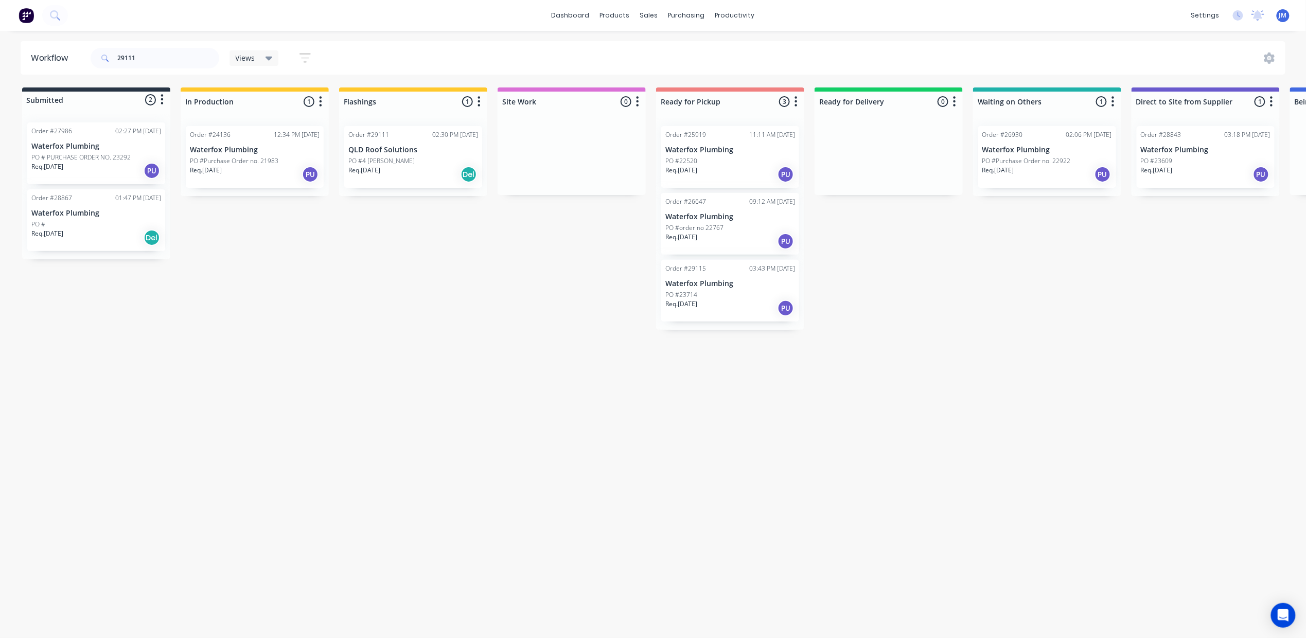
drag, startPoint x: 427, startPoint y: 171, endPoint x: 464, endPoint y: 171, distance: 37.0
click at [497, 255] on div "Mark as Delivered" at bounding box center [478, 247] width 103 height 21
drag, startPoint x: 151, startPoint y: 52, endPoint x: 157, endPoint y: 51, distance: 6.2
click at [151, 52] on input "29111" at bounding box center [168, 58] width 102 height 21
type input "2"
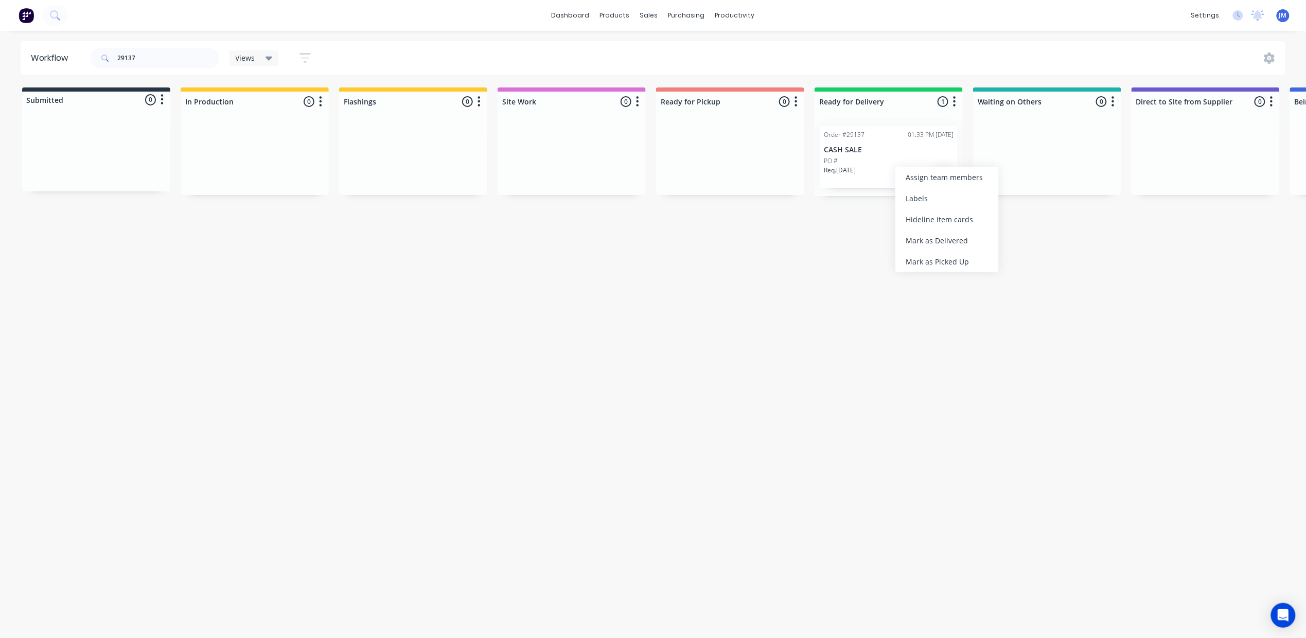
click at [958, 244] on div "Mark as Delivered" at bounding box center [946, 240] width 103 height 21
click at [143, 54] on input "29137" at bounding box center [168, 58] width 102 height 21
type input "2"
drag, startPoint x: 385, startPoint y: 137, endPoint x: 989, endPoint y: 108, distance: 604.2
click at [968, 122] on div "Submitted 1 Status colour #273444 hex #273444 Save Cancel Summaries Total order…" at bounding box center [918, 141] width 1865 height 109
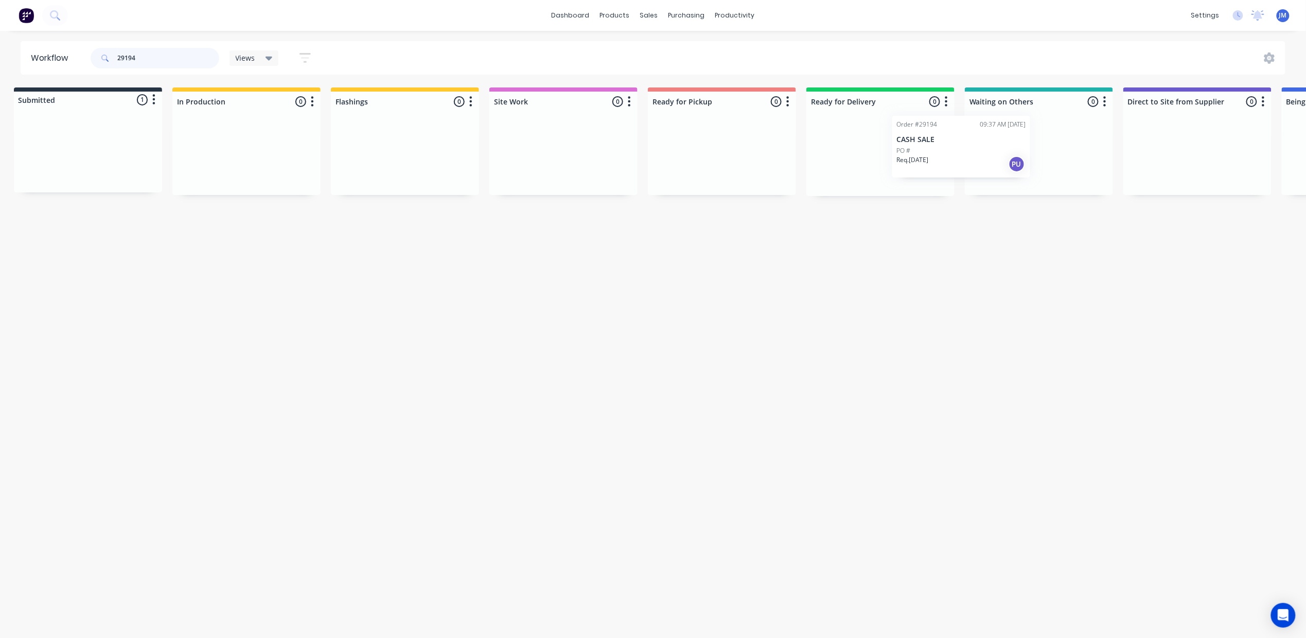
drag, startPoint x: 237, startPoint y: 158, endPoint x: 1031, endPoint y: 130, distance: 794.9
click at [1027, 134] on div "Submitted 1 Status colour #273444 hex #273444 Save Cancel Summaries Total order…" at bounding box center [916, 141] width 1865 height 109
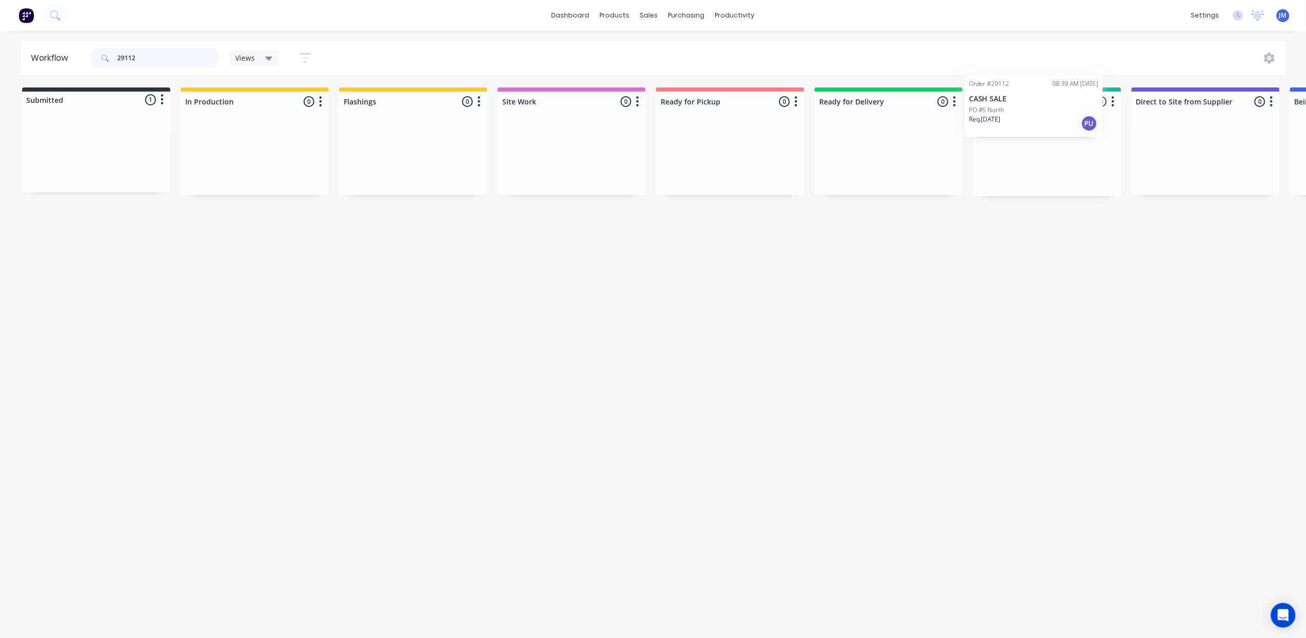
scroll to position [0, 10]
drag, startPoint x: 252, startPoint y: 153, endPoint x: 1022, endPoint y: 91, distance: 772.2
click at [1054, 98] on div "Submitted 1 Status colour #273444 hex #273444 Save Cancel Summaries Total order…" at bounding box center [916, 141] width 1865 height 109
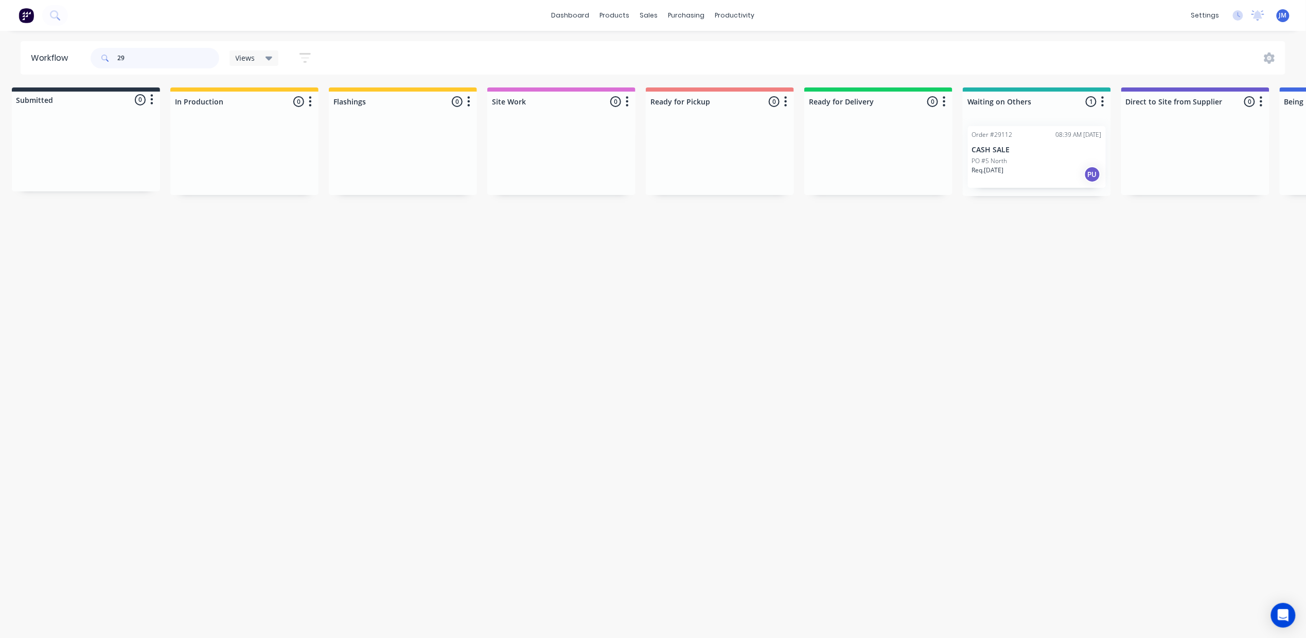
type input "2"
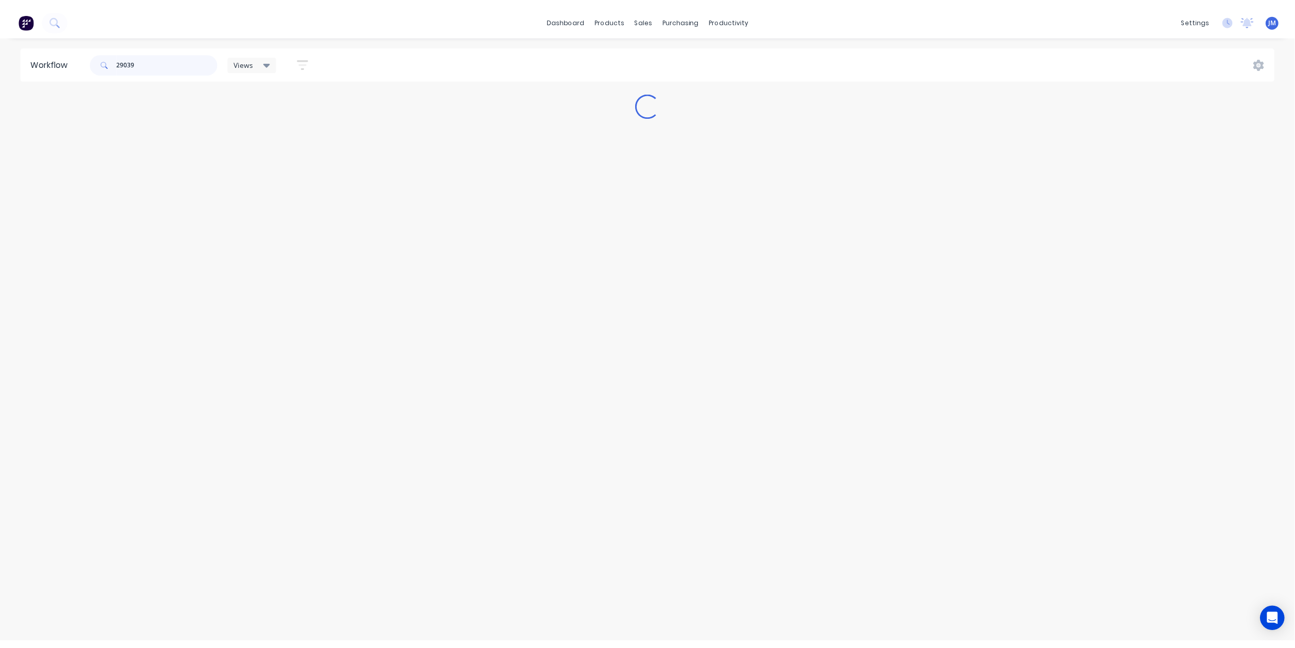
scroll to position [0, 0]
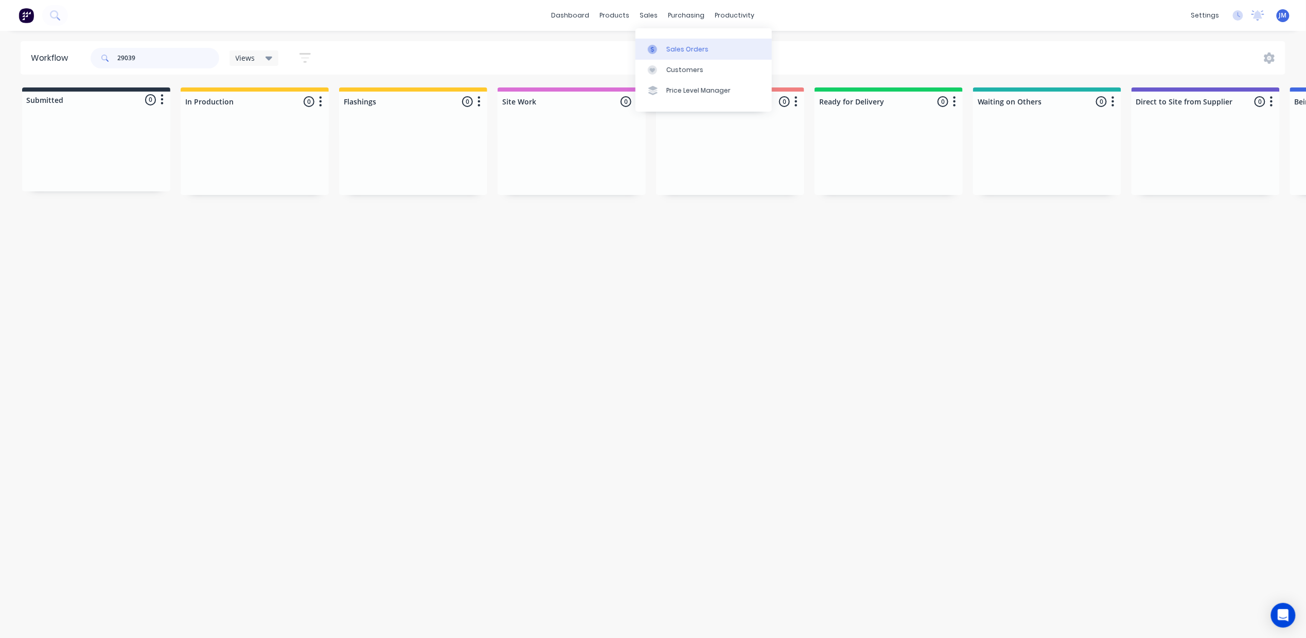
type input "29039"
click at [653, 49] on icon at bounding box center [652, 49] width 3 height 6
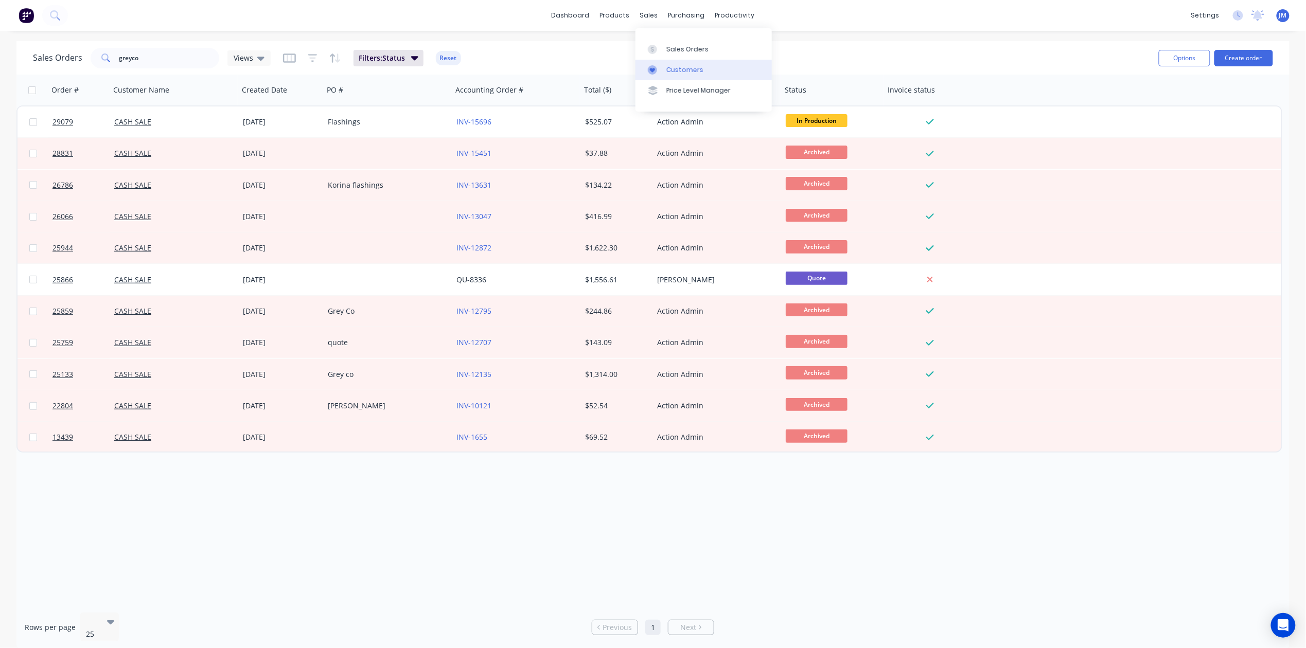
click at [675, 67] on div "Customers" at bounding box center [684, 69] width 37 height 9
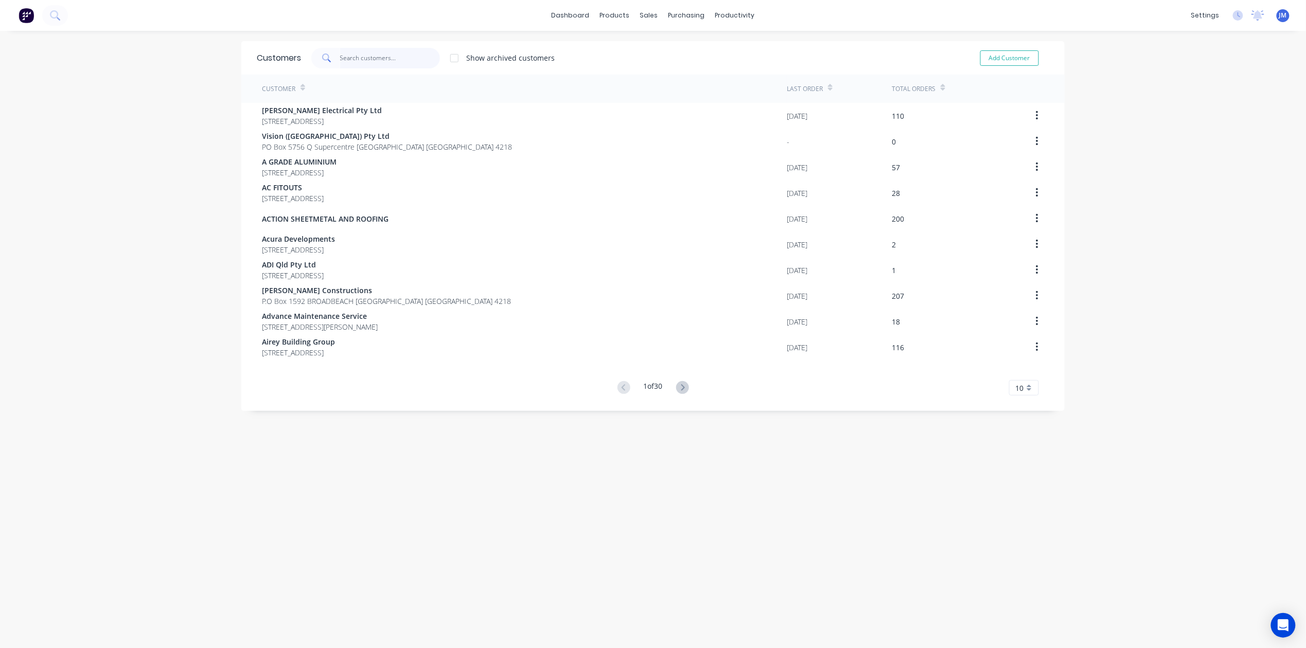
click at [373, 54] on input "text" at bounding box center [390, 58] width 100 height 21
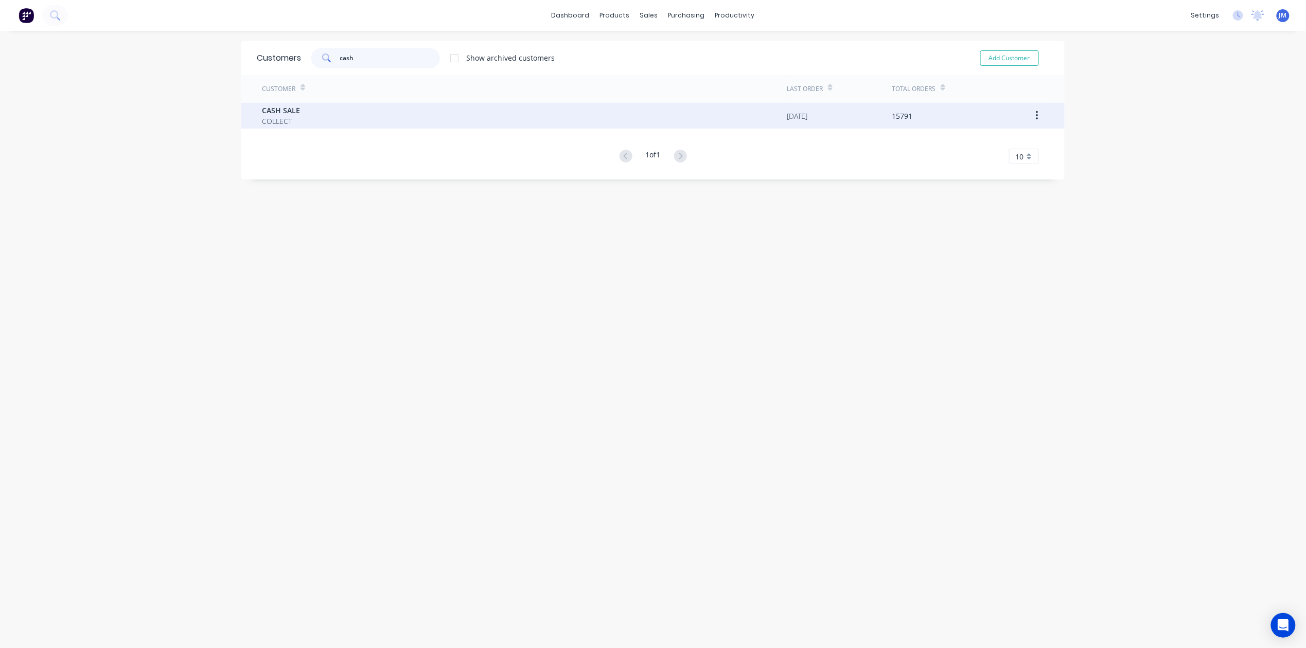
type input "cash"
click at [415, 109] on div "CASH SALE COLLECT" at bounding box center [524, 116] width 525 height 26
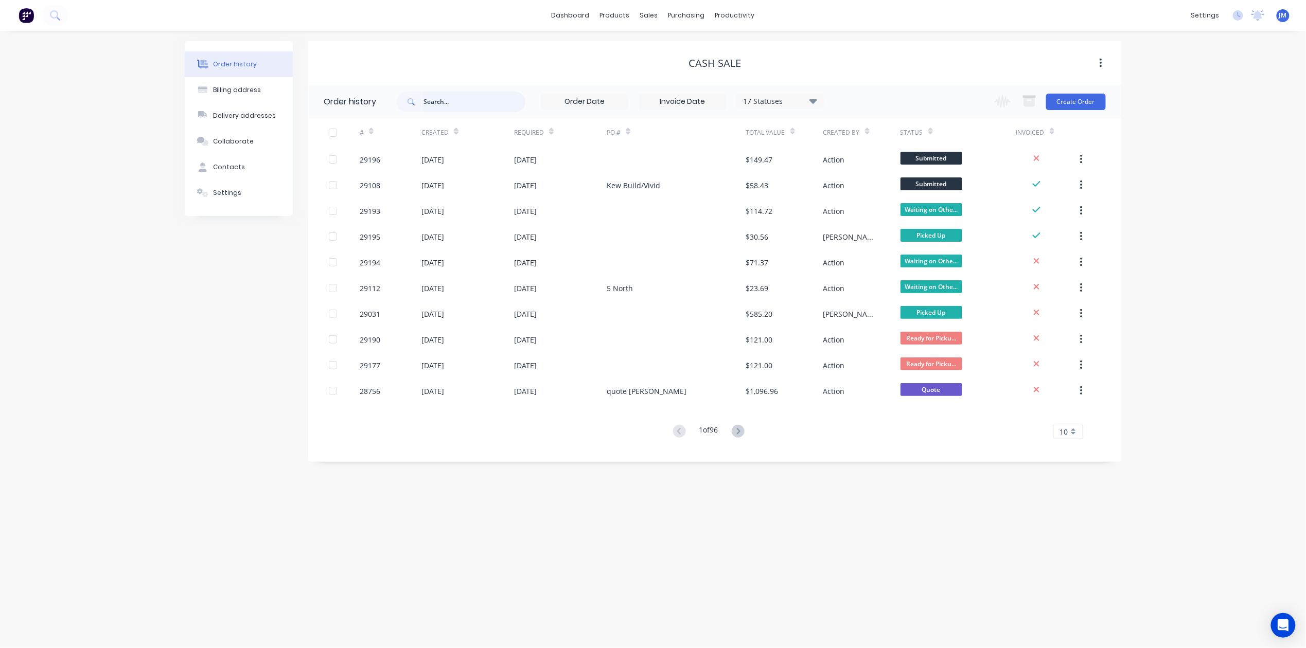
click at [460, 105] on input "text" at bounding box center [474, 102] width 102 height 21
click at [1067, 91] on div "Change order status Submitted In Production Flashings Site Work Ready for Picku…" at bounding box center [1046, 101] width 117 height 33
click at [1069, 98] on button "Create Order" at bounding box center [1076, 102] width 60 height 16
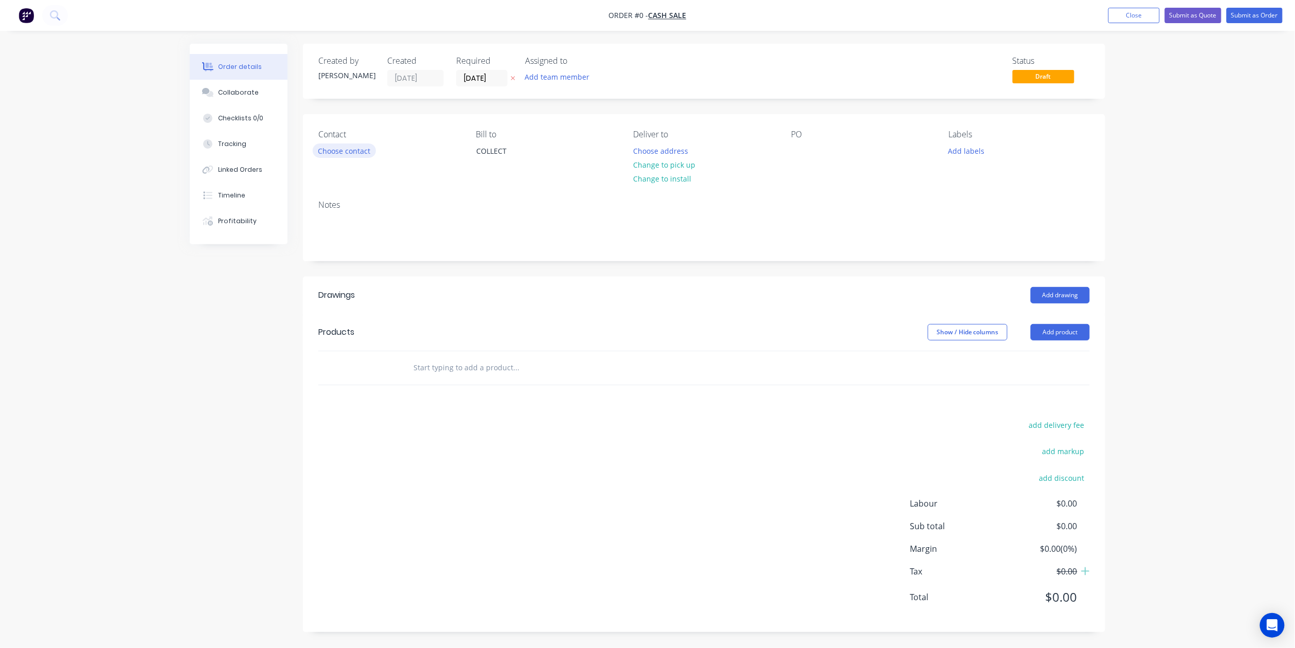
click at [371, 149] on button "Choose contact" at bounding box center [344, 151] width 63 height 14
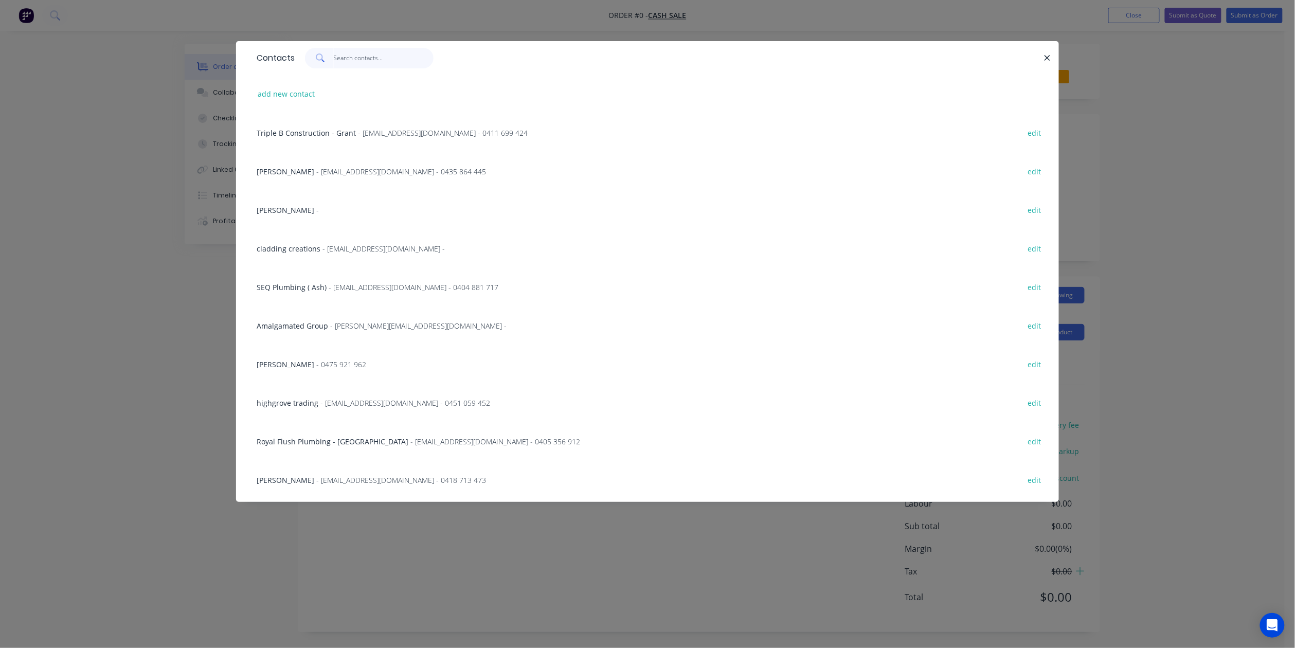
drag, startPoint x: 355, startPoint y: 60, endPoint x: 424, endPoint y: 59, distance: 69.0
click at [356, 60] on input "text" at bounding box center [384, 58] width 100 height 21
type input "good"
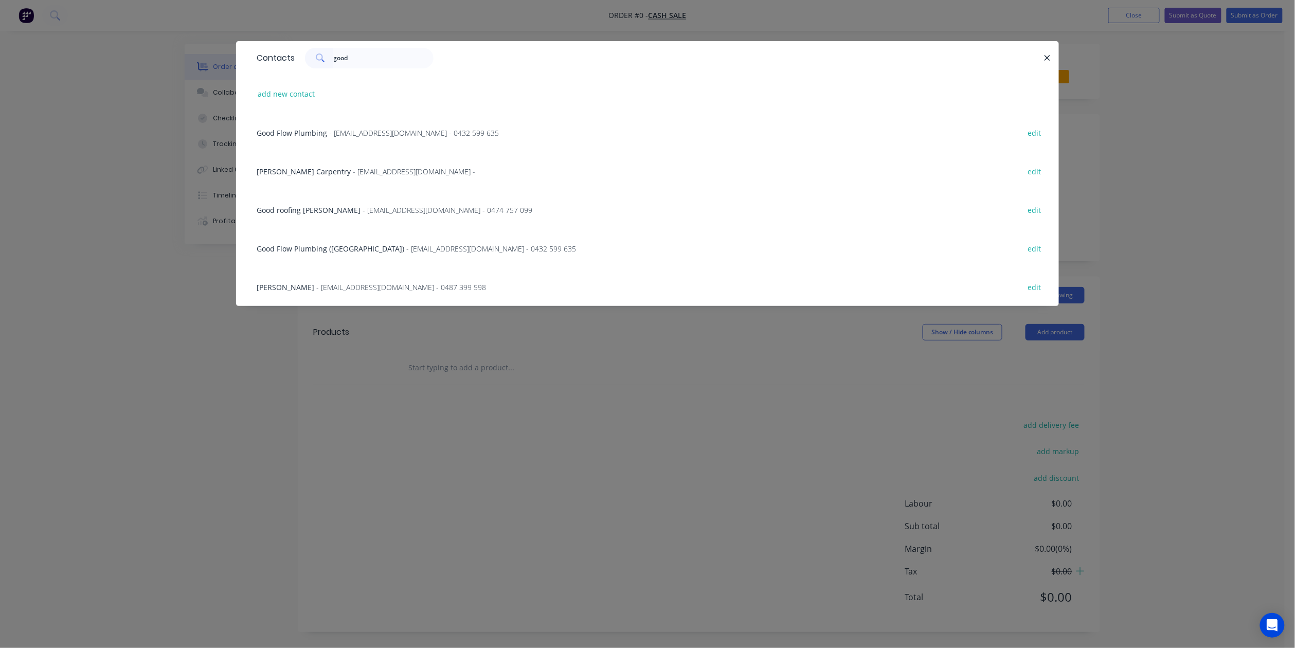
click at [325, 206] on span "Good roofing [PERSON_NAME]" at bounding box center [309, 210] width 104 height 10
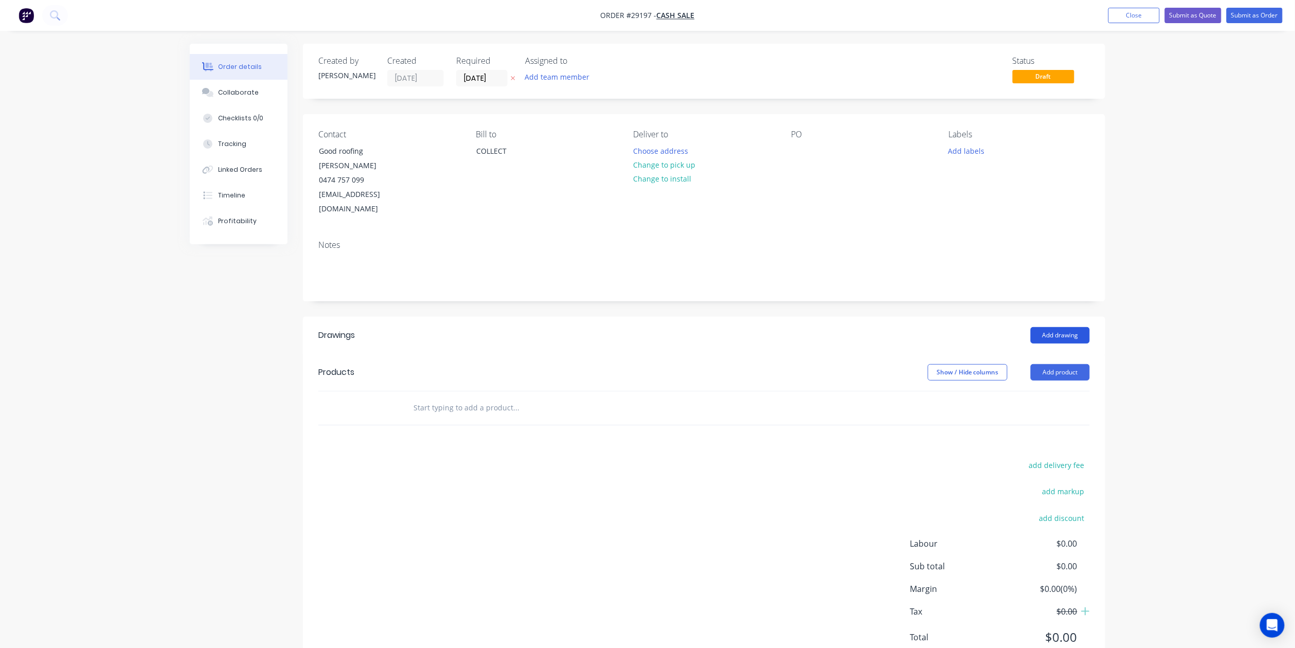
click at [1064, 327] on button "Add drawing" at bounding box center [1060, 335] width 59 height 16
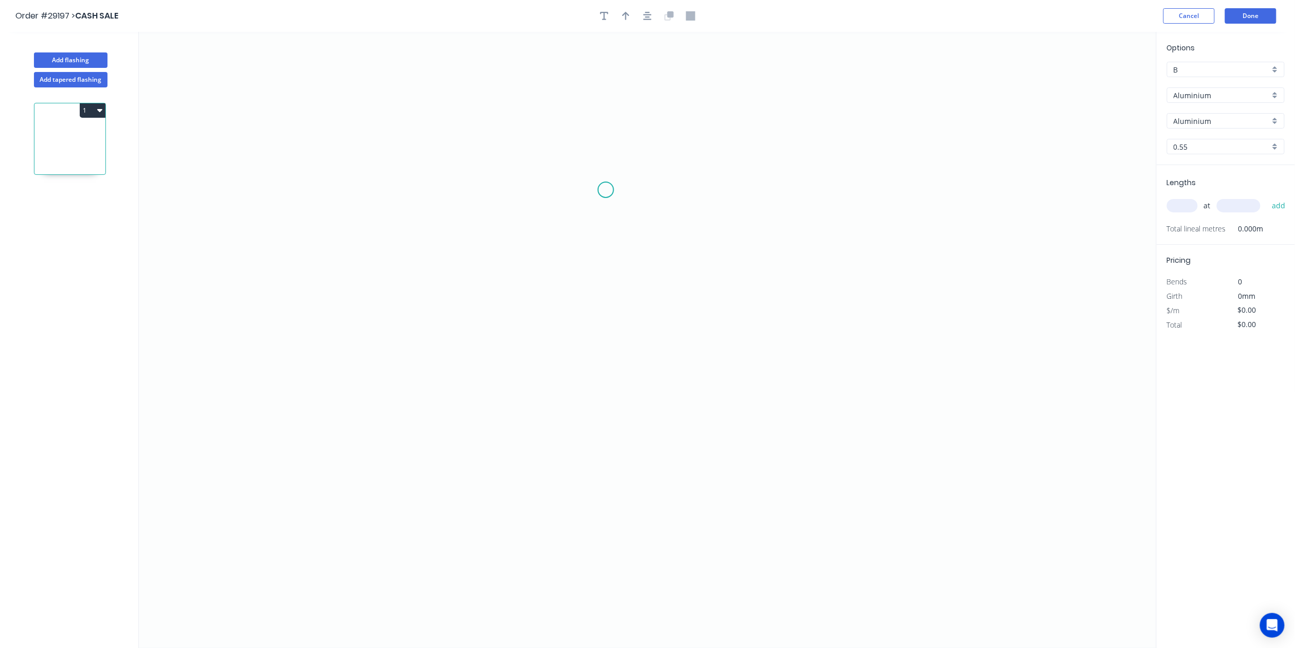
click at [606, 190] on icon "0" at bounding box center [648, 340] width 1018 height 616
click at [597, 367] on icon "0" at bounding box center [648, 340] width 1018 height 616
click at [672, 370] on icon "0 ?" at bounding box center [648, 340] width 1018 height 616
click at [671, 328] on icon "0 ? ?" at bounding box center [648, 340] width 1018 height 616
click at [688, 344] on tspan "?" at bounding box center [687, 341] width 5 height 17
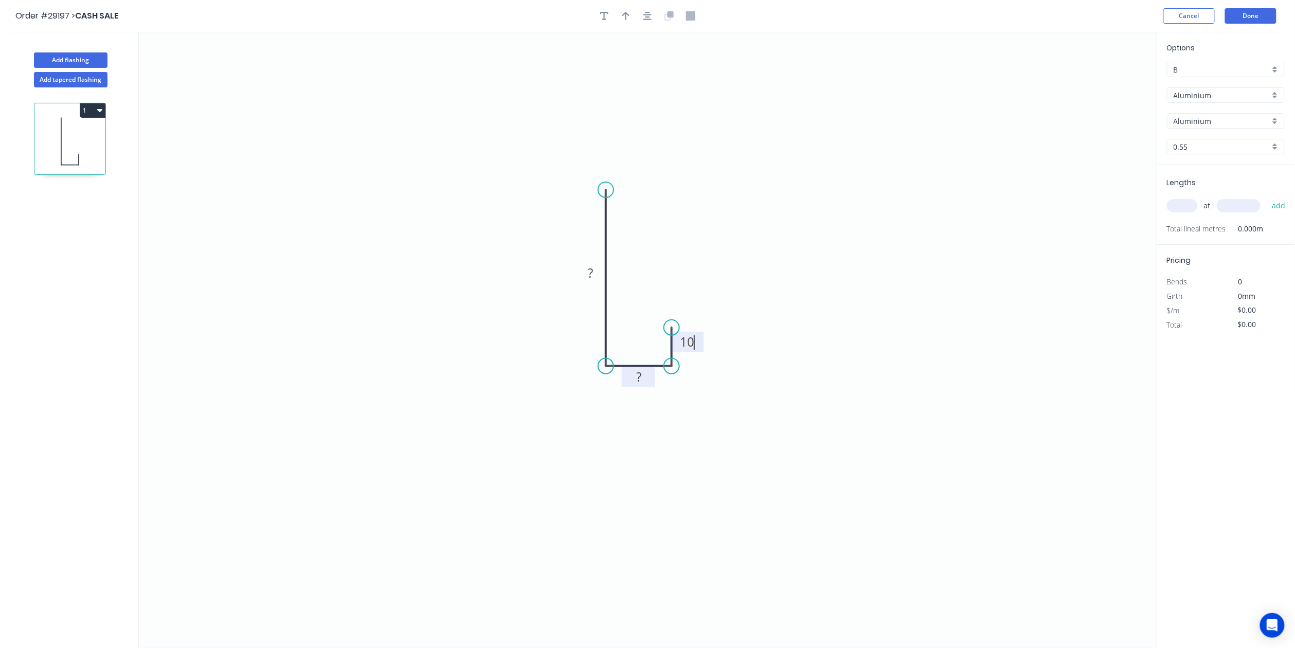
click at [645, 381] on rect at bounding box center [639, 377] width 21 height 14
click at [591, 271] on tspan "?" at bounding box center [590, 272] width 5 height 17
click at [1179, 205] on input "text" at bounding box center [1182, 205] width 31 height 13
type input "$1.00"
type input "1"
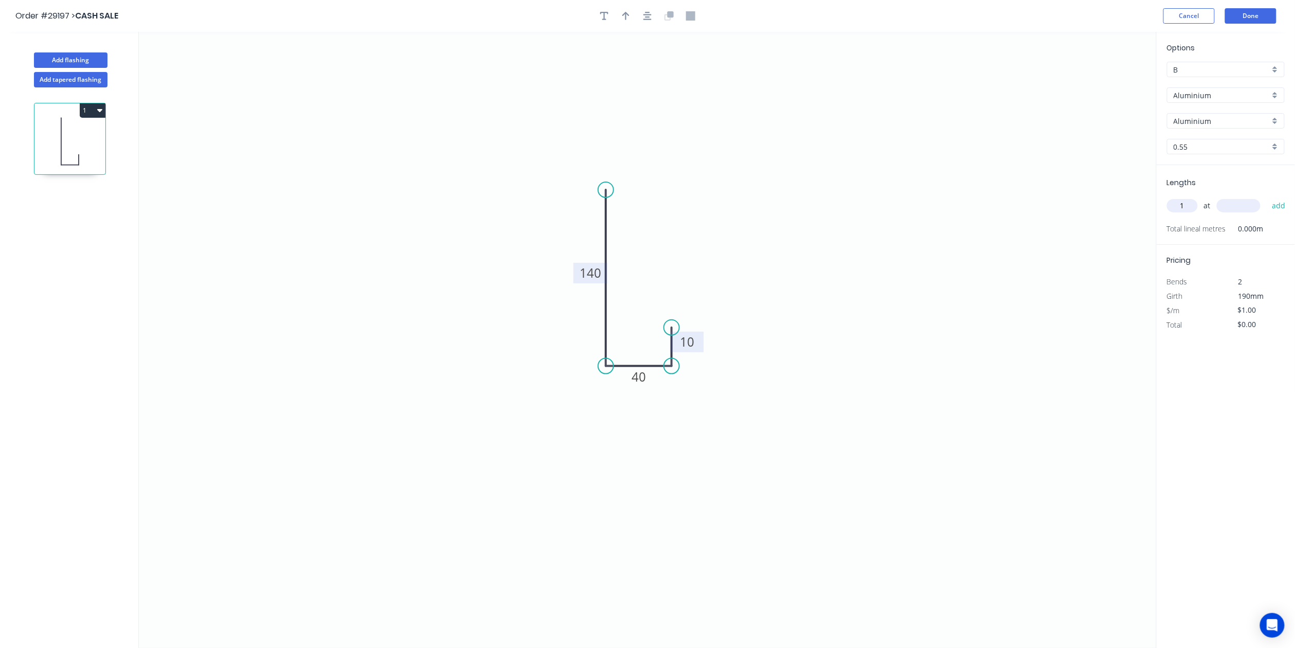
click at [1251, 204] on input "text" at bounding box center [1239, 205] width 44 height 13
type input "4000"
click at [1281, 208] on button "add" at bounding box center [1279, 205] width 24 height 17
click at [1281, 226] on icon "button" at bounding box center [1281, 227] width 8 height 8
type input "$0.00"
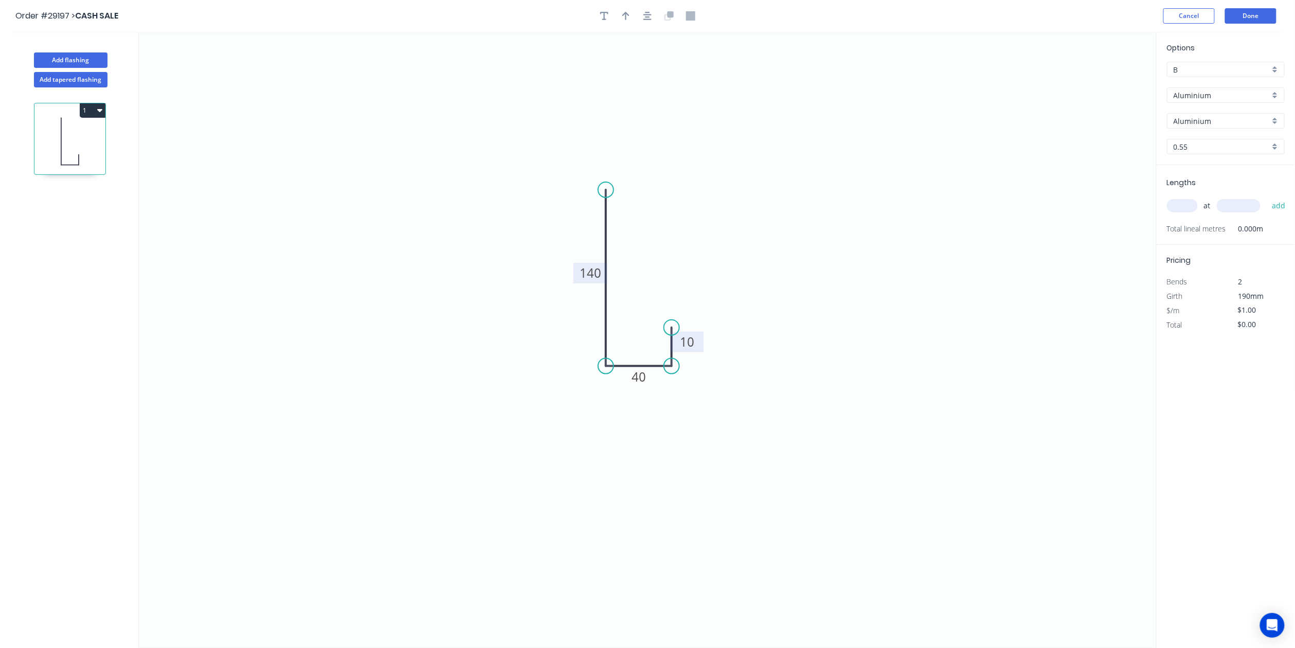
click at [1272, 118] on div "Aluminium" at bounding box center [1226, 120] width 118 height 15
click at [1277, 92] on div "Aluminium" at bounding box center [1226, 94] width 118 height 15
click at [1223, 141] on div "Colorbond" at bounding box center [1226, 133] width 117 height 18
type input "Colorbond"
type input "Basalt"
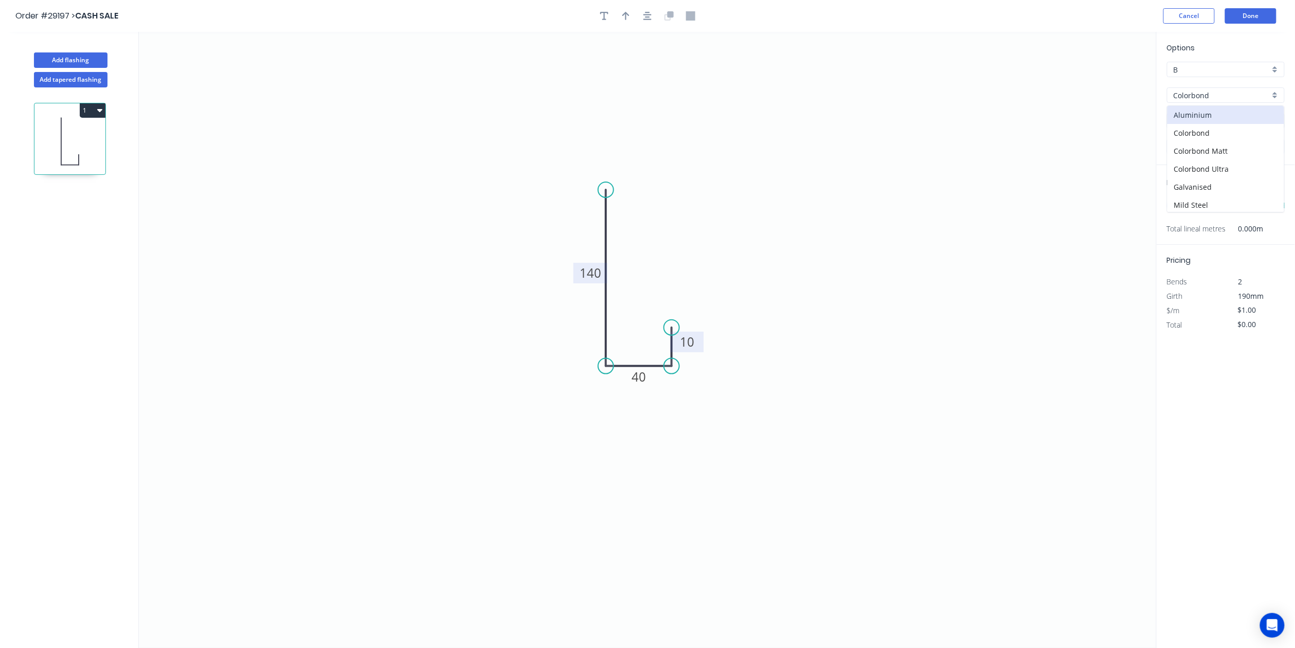
type input "$9.72"
click at [1202, 204] on div "at add" at bounding box center [1227, 205] width 120 height 17
click at [1168, 209] on div "Lengths at add Total lineal metres 0.000m" at bounding box center [1226, 205] width 138 height 80
click at [1184, 205] on input "text" at bounding box center [1182, 205] width 31 height 13
type input "1"
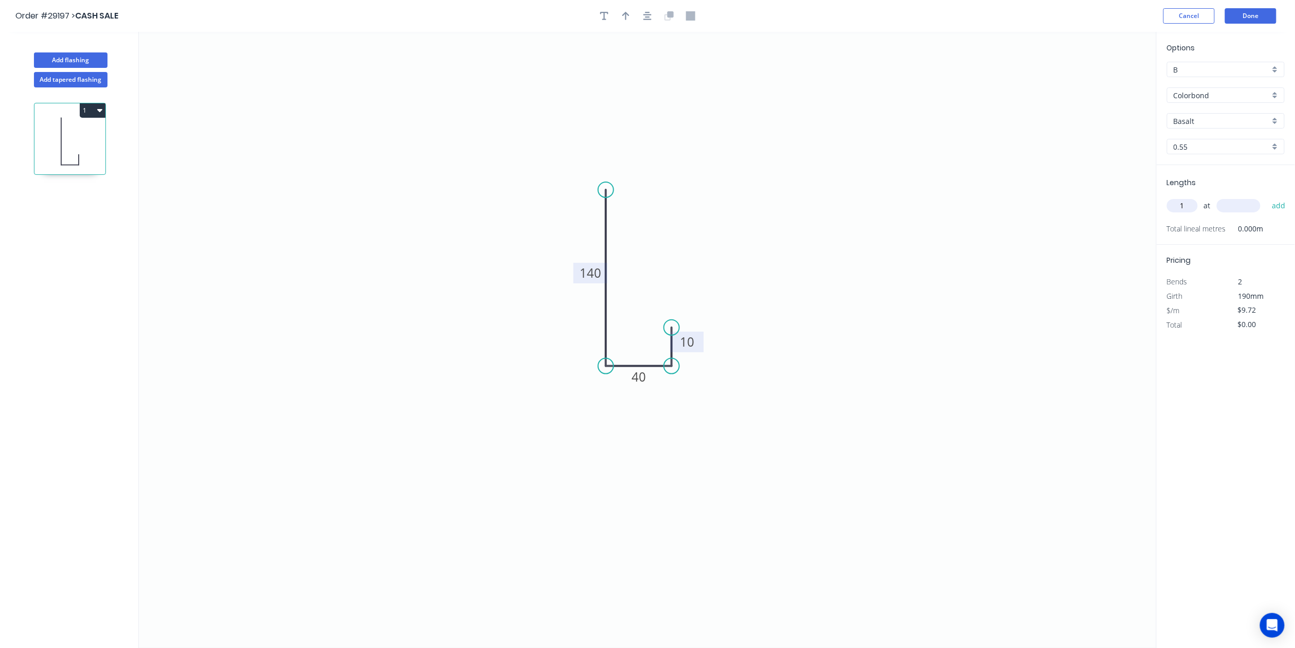
click at [1254, 208] on input "text" at bounding box center [1239, 205] width 44 height 13
type input "4000"
click at [1276, 212] on button "add" at bounding box center [1279, 205] width 24 height 17
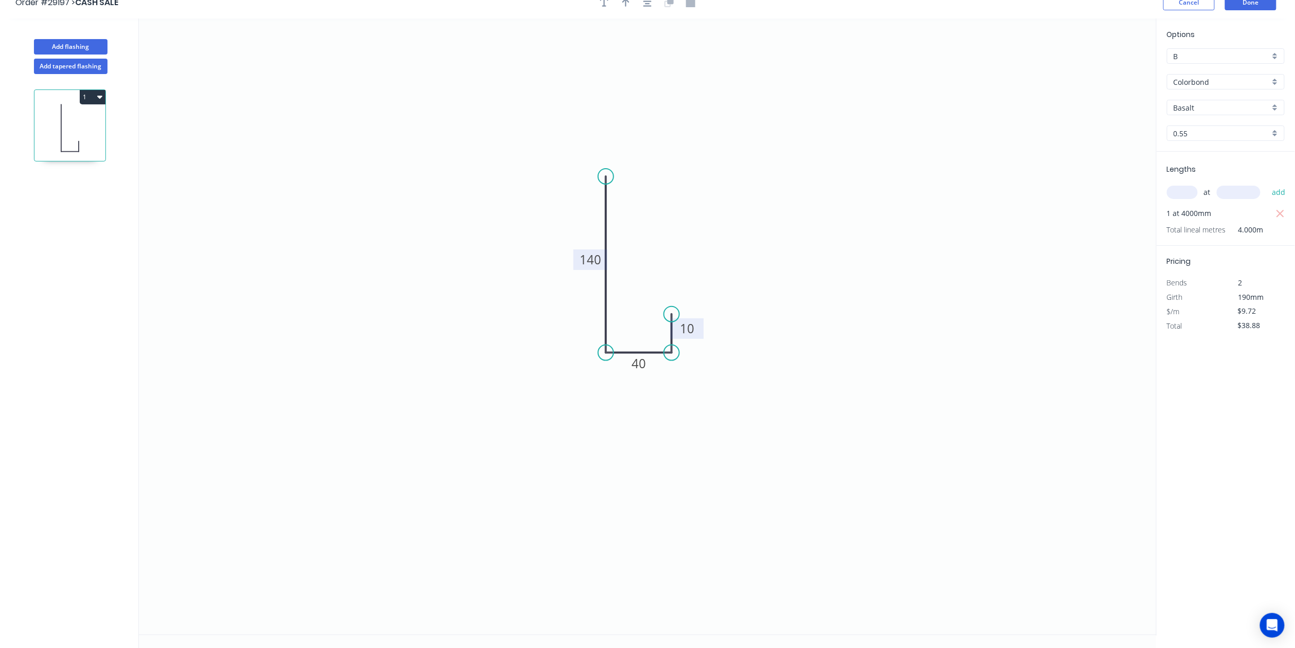
scroll to position [20, 0]
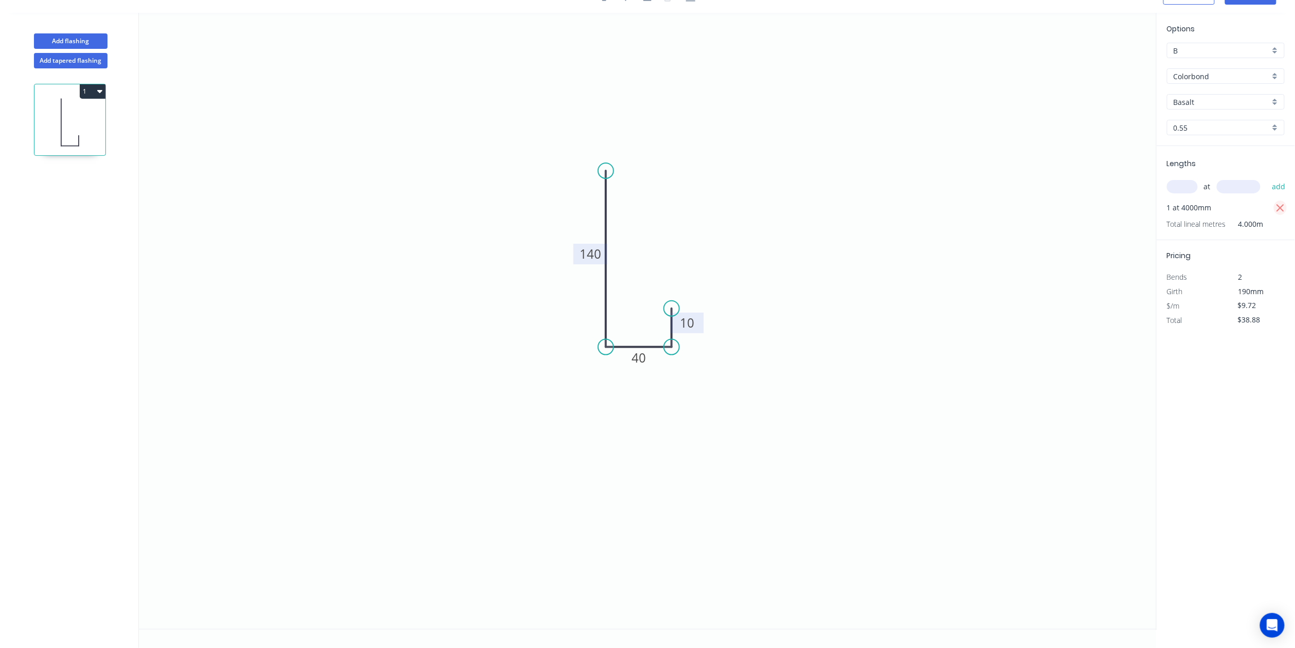
click at [1283, 210] on icon "button" at bounding box center [1280, 208] width 9 height 12
type input "$0.00"
click at [91, 95] on button "1" at bounding box center [93, 91] width 26 height 14
click at [33, 136] on div "Delete" at bounding box center [56, 137] width 79 height 15
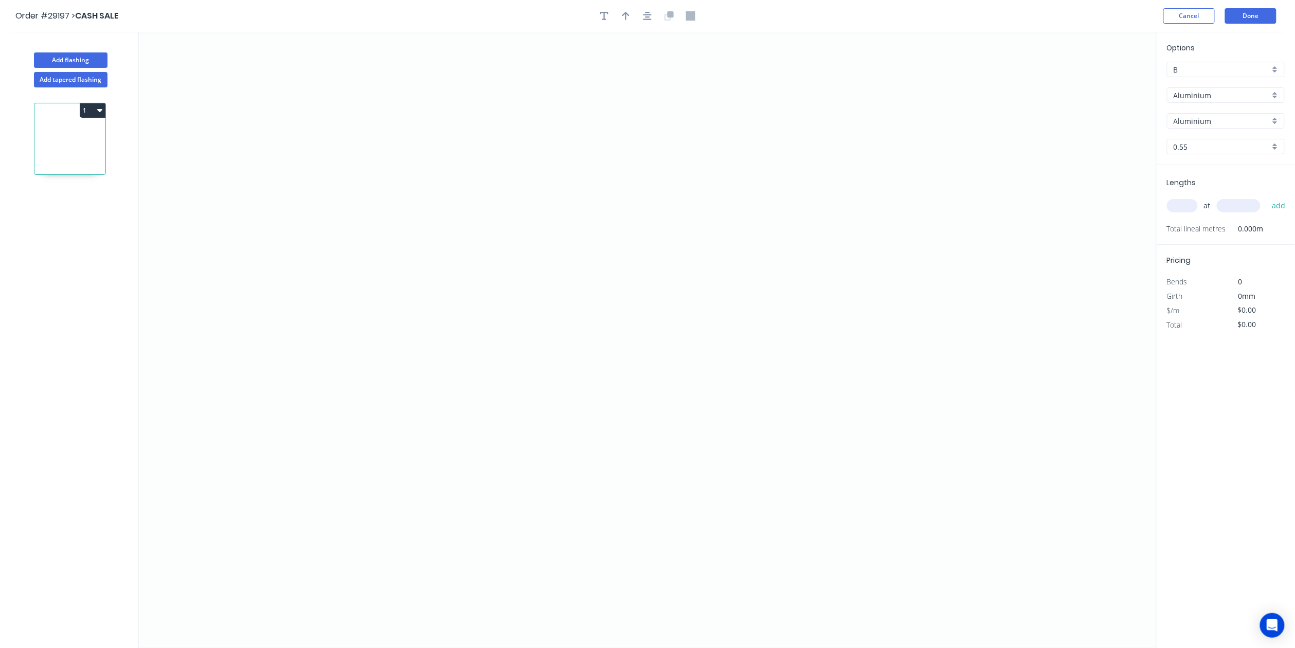
click at [1262, 92] on input "Aluminium" at bounding box center [1222, 95] width 96 height 11
click at [1210, 140] on div "Colorbond" at bounding box center [1226, 133] width 117 height 18
type input "Colorbond"
type input "Basalt"
click at [1279, 119] on div "Basalt" at bounding box center [1226, 120] width 118 height 15
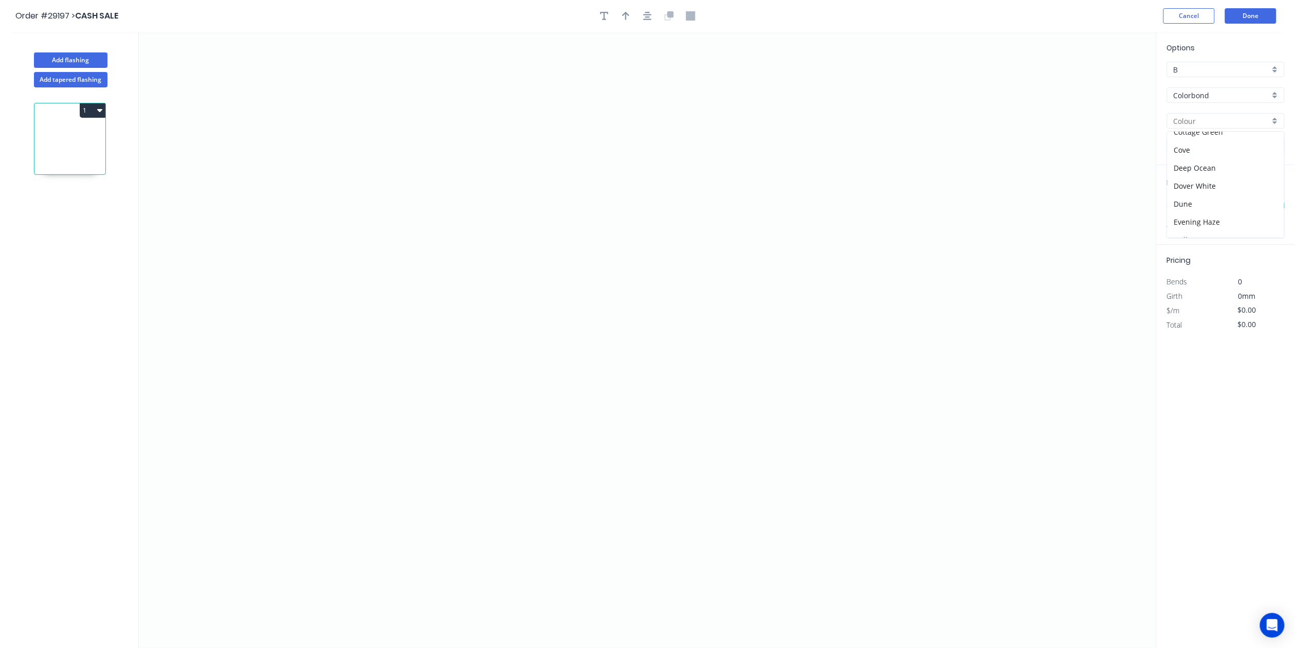
scroll to position [206, 0]
click at [1231, 192] on div "Monument" at bounding box center [1226, 187] width 117 height 18
type input "Monument"
drag, startPoint x: 1278, startPoint y: 66, endPoint x: 1274, endPoint y: 70, distance: 5.8
click at [1277, 67] on div "B" at bounding box center [1226, 69] width 118 height 15
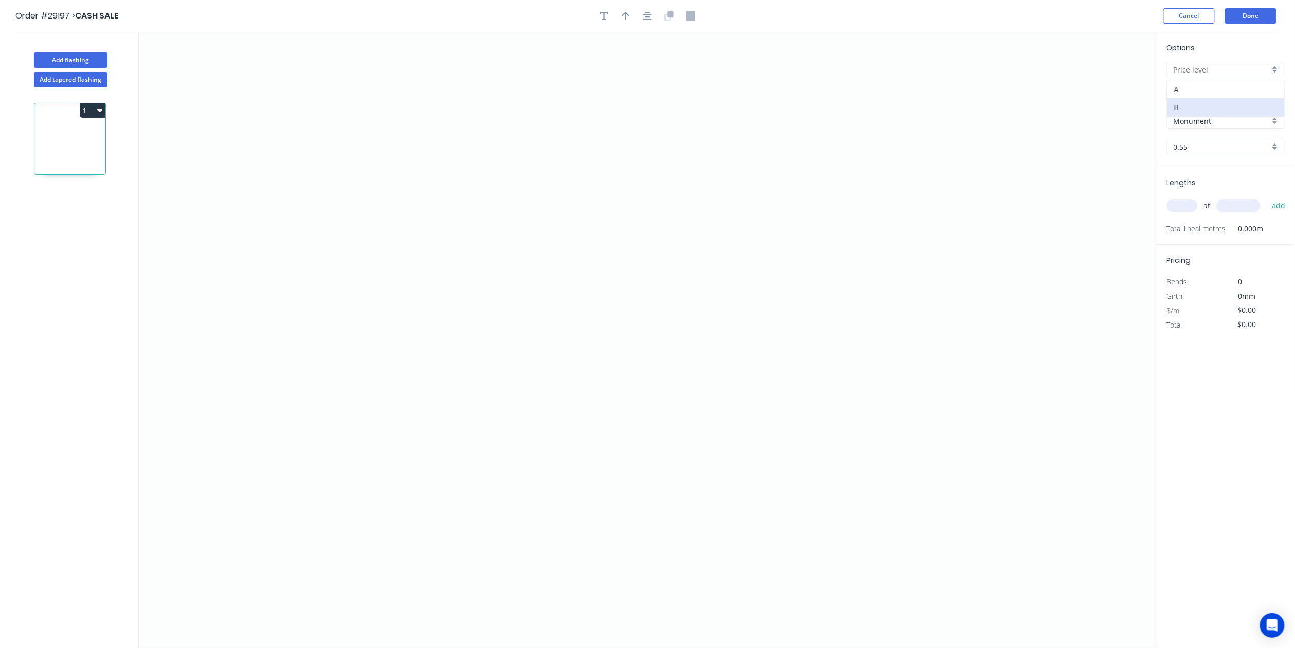
click at [1228, 92] on div "A" at bounding box center [1226, 89] width 117 height 18
type input "A"
click at [1188, 208] on input "text" at bounding box center [1182, 205] width 31 height 13
click at [556, 198] on icon "0" at bounding box center [648, 340] width 1018 height 616
click at [558, 325] on icon "0" at bounding box center [648, 340] width 1018 height 616
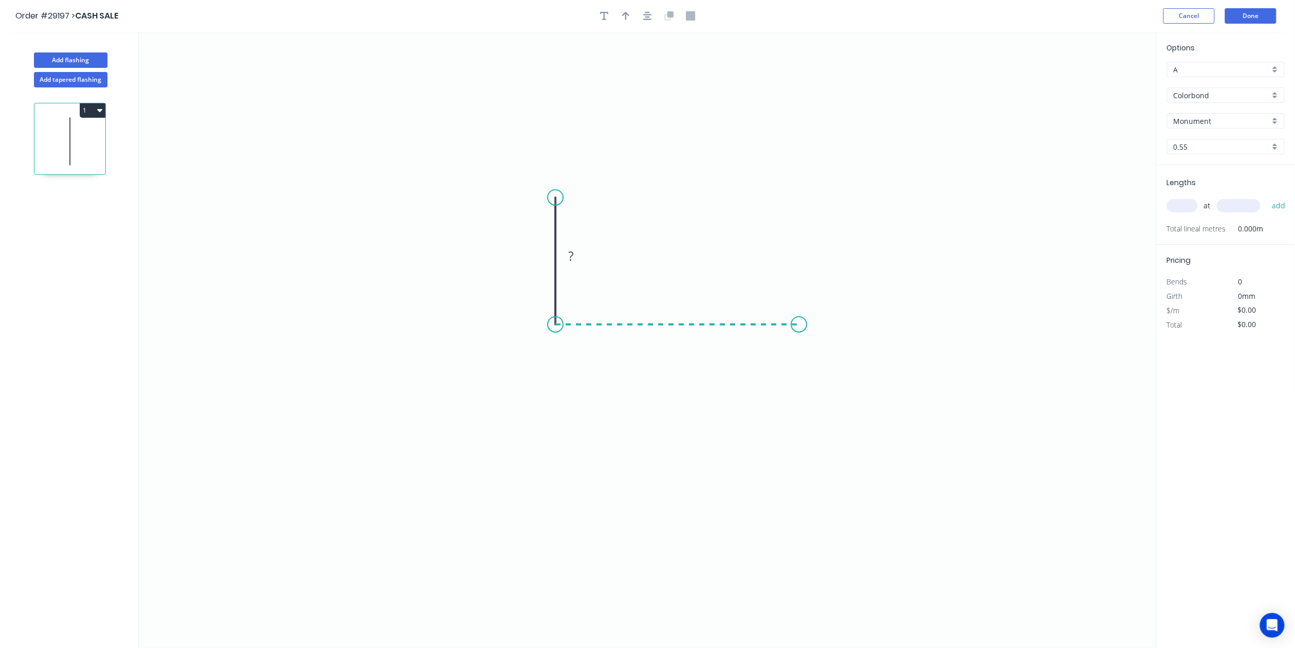
click at [800, 329] on icon "0 ?" at bounding box center [648, 340] width 1018 height 616
click at [795, 192] on icon "0 ? ?" at bounding box center [648, 340] width 1018 height 616
drag, startPoint x: 536, startPoint y: 251, endPoint x: 543, endPoint y: 256, distance: 8.9
click at [537, 251] on g "?" at bounding box center [540, 255] width 21 height 17
click at [680, 335] on tspan "?" at bounding box center [677, 335] width 5 height 17
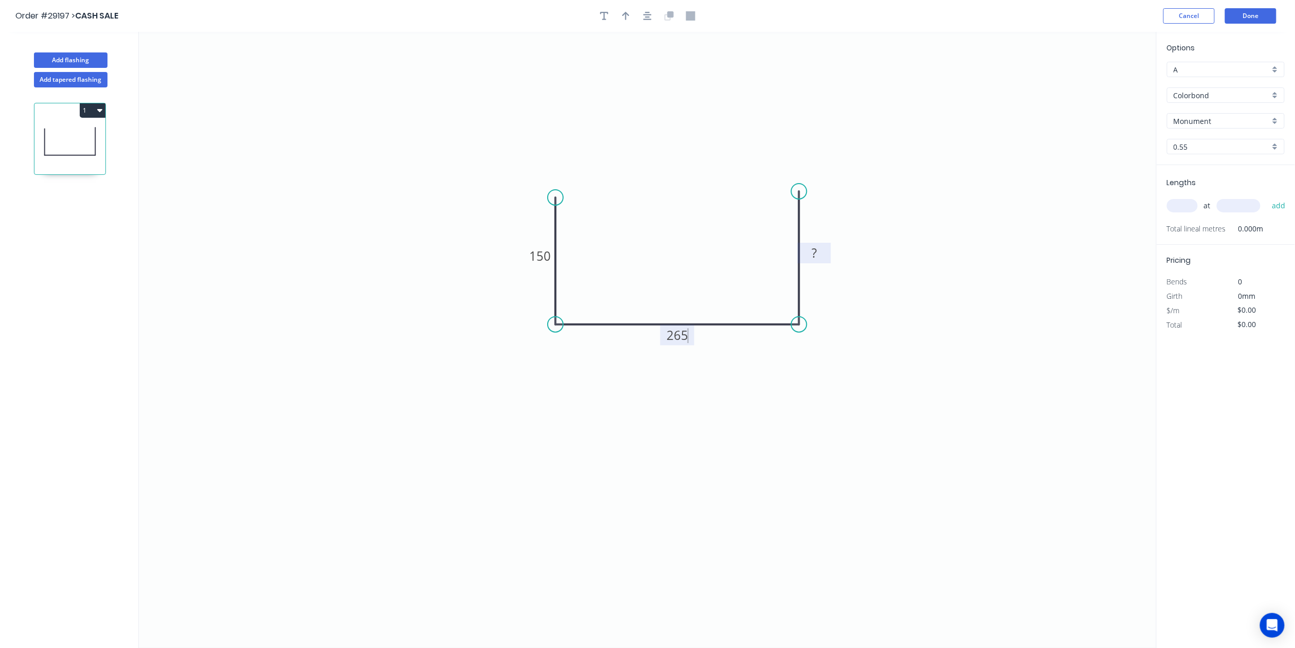
click at [823, 252] on rect at bounding box center [815, 253] width 21 height 14
drag, startPoint x: 626, startPoint y: 17, endPoint x: 753, endPoint y: 94, distance: 148.4
click at [628, 17] on icon "button" at bounding box center [626, 15] width 7 height 9
type input "$21.32"
drag, startPoint x: 1106, startPoint y: 78, endPoint x: 754, endPoint y: 219, distance: 378.9
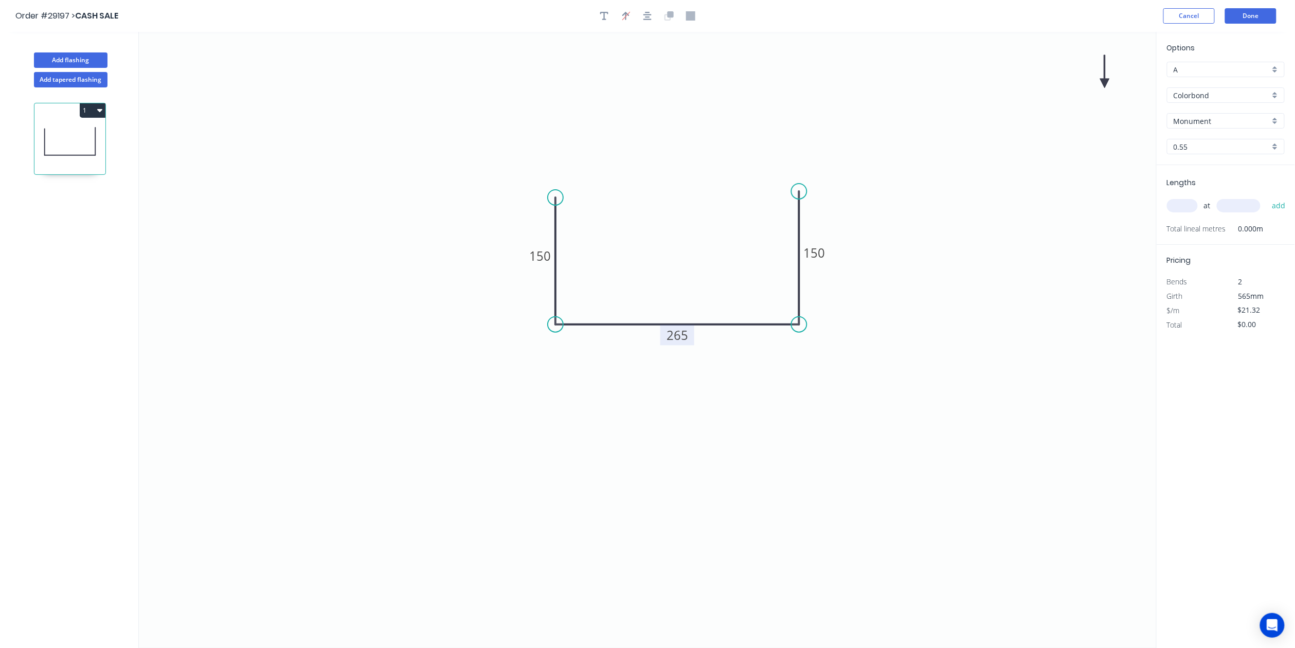
click at [754, 219] on icon "0 150 265 150" at bounding box center [648, 340] width 1018 height 616
drag, startPoint x: 1102, startPoint y: 79, endPoint x: 680, endPoint y: 210, distance: 442.0
click at [676, 218] on icon at bounding box center [674, 205] width 9 height 33
click at [1180, 203] on input "text" at bounding box center [1182, 205] width 31 height 13
type input "1"
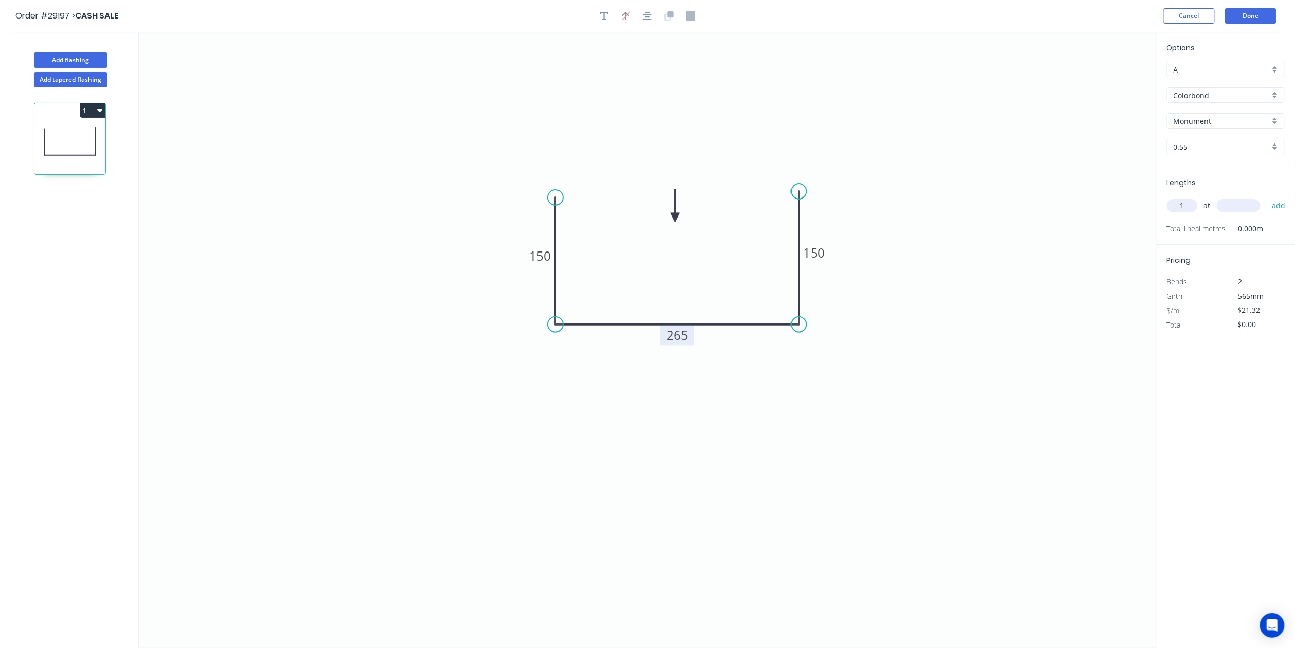
click at [1243, 205] on input "text" at bounding box center [1239, 205] width 44 height 13
type input "4400"
click at [1285, 208] on button "add" at bounding box center [1279, 205] width 24 height 17
type input "$93.81"
click at [82, 60] on button "Add flashing" at bounding box center [71, 59] width 74 height 15
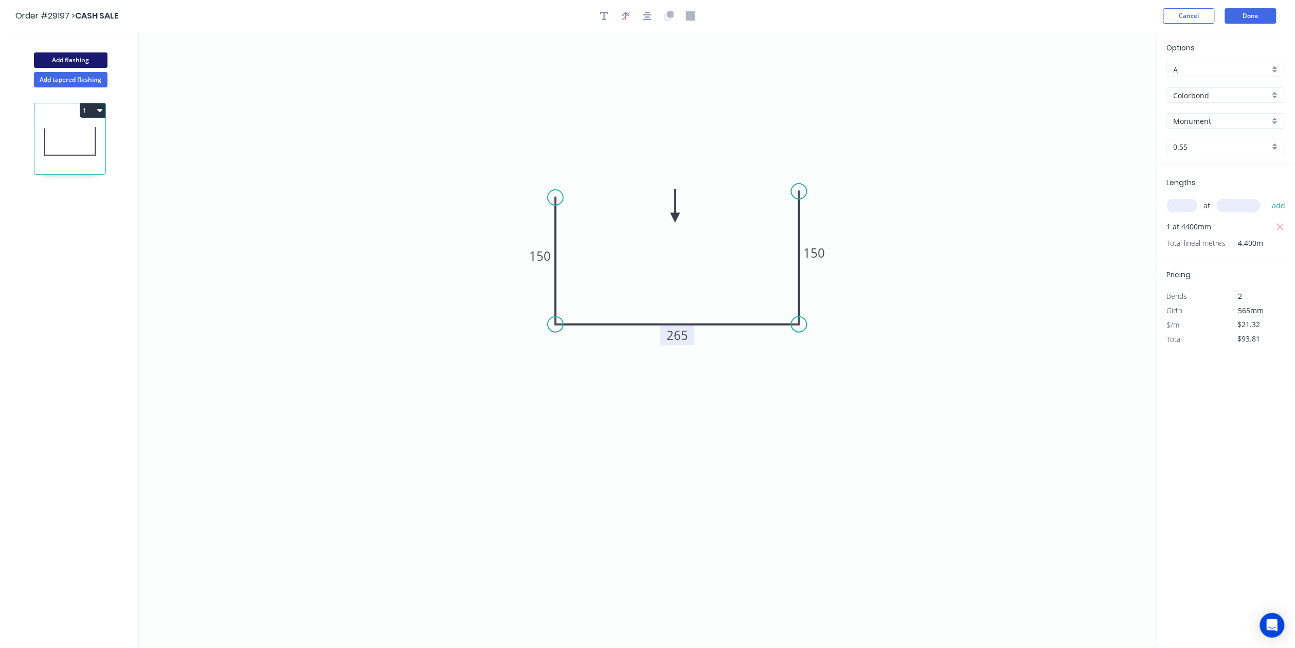
type input "B"
type input "$0.00"
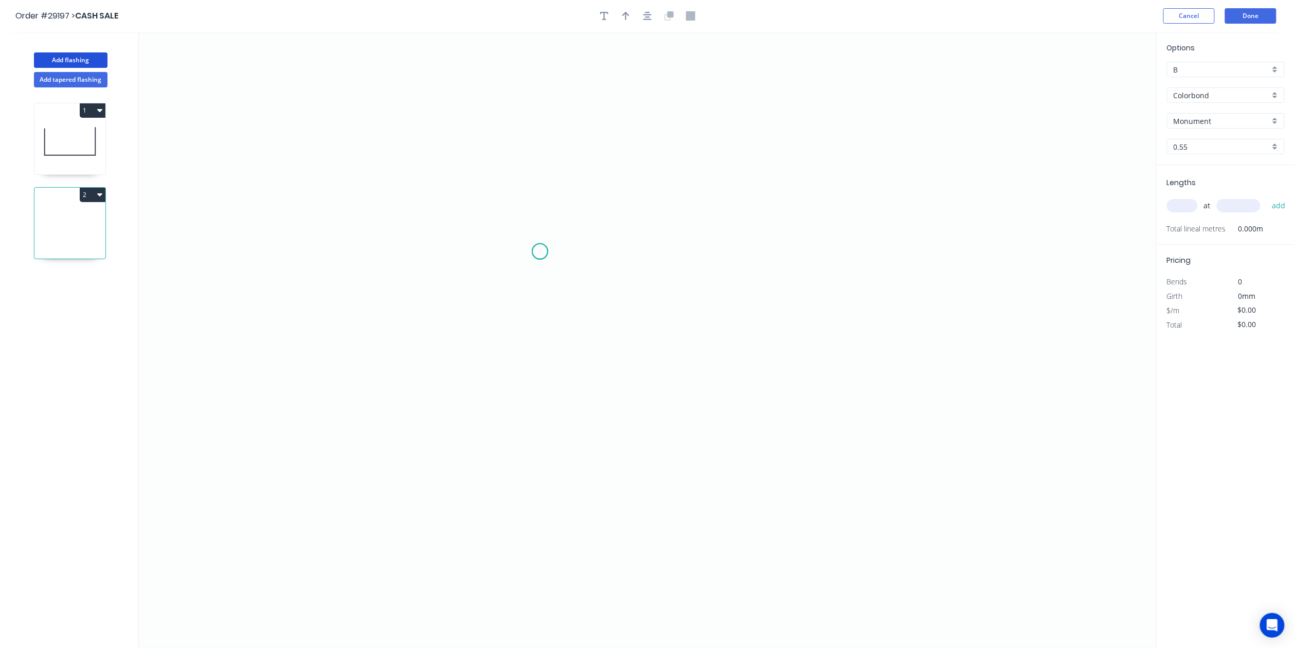
click at [540, 252] on icon "0" at bounding box center [648, 340] width 1018 height 616
click at [539, 325] on icon "0" at bounding box center [648, 340] width 1018 height 616
click at [749, 339] on icon "0 ?" at bounding box center [648, 340] width 1018 height 616
click at [741, 198] on icon "0 ? ?" at bounding box center [648, 340] width 1018 height 616
drag, startPoint x: 520, startPoint y: 283, endPoint x: 536, endPoint y: 286, distance: 16.2
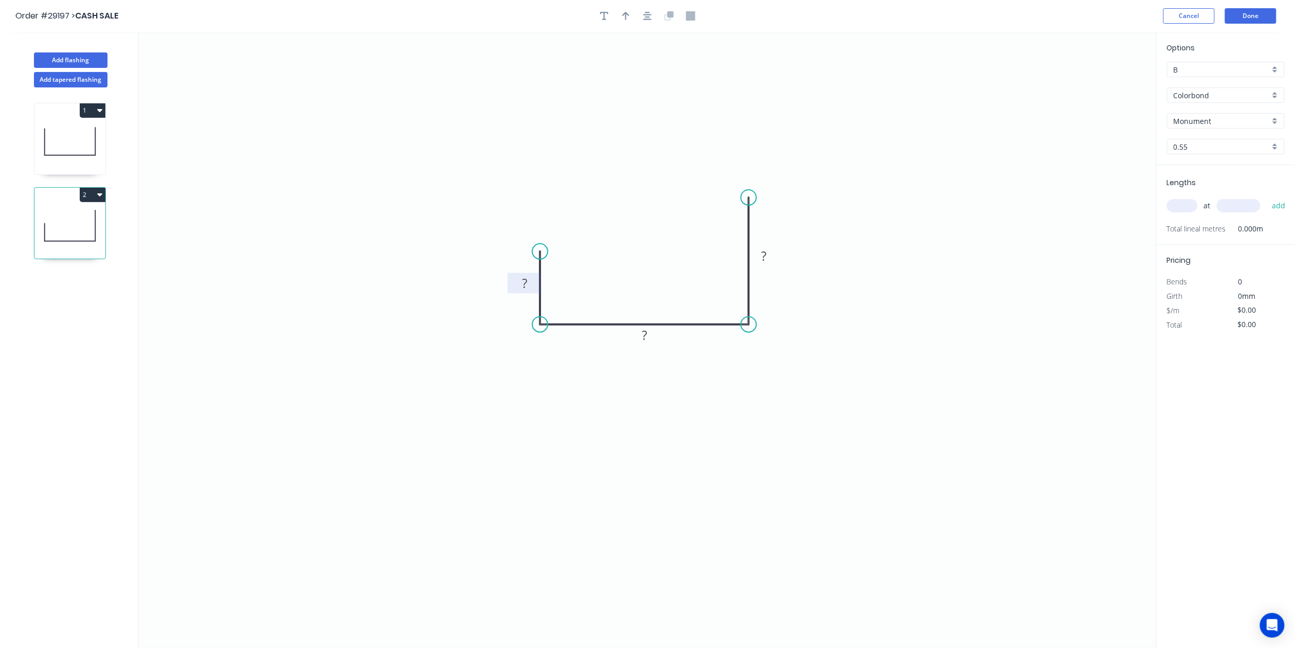
click at [521, 282] on rect at bounding box center [524, 284] width 21 height 14
click at [655, 334] on rect at bounding box center [644, 335] width 33 height 21
drag, startPoint x: 636, startPoint y: 330, endPoint x: 668, endPoint y: 340, distance: 32.9
click at [641, 332] on rect at bounding box center [644, 336] width 21 height 14
drag, startPoint x: 767, startPoint y: 260, endPoint x: 772, endPoint y: 267, distance: 8.4
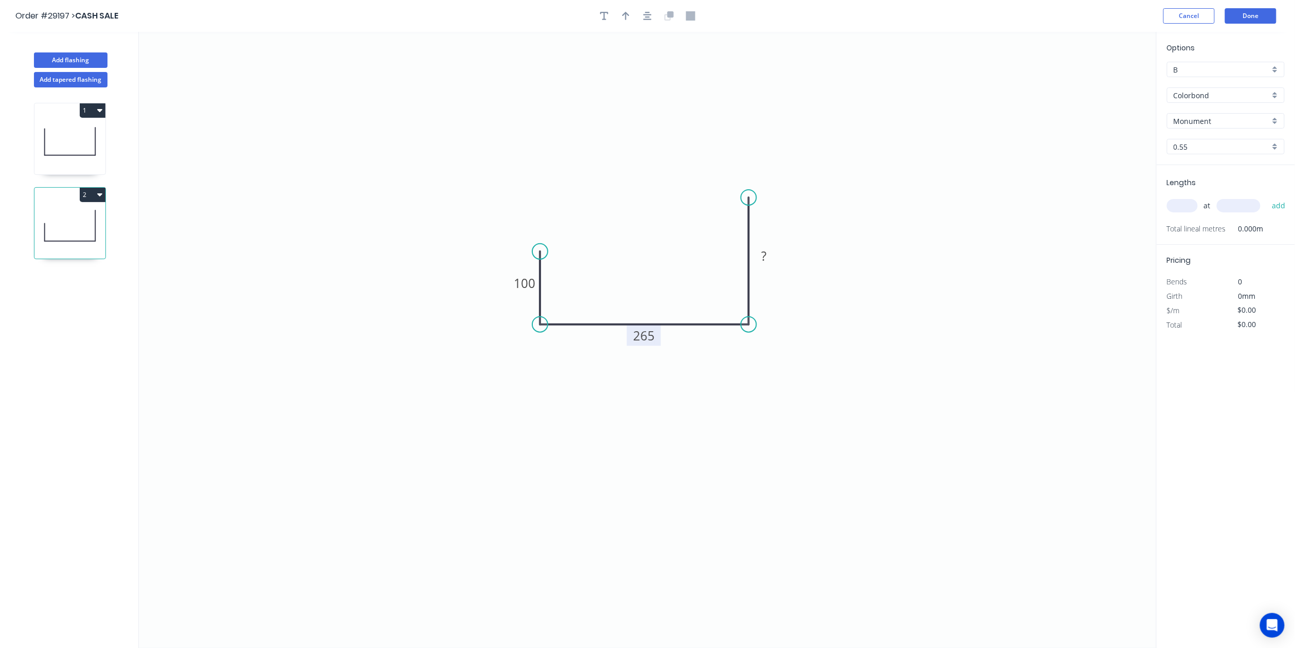
click at [767, 258] on tspan "?" at bounding box center [764, 255] width 5 height 17
drag, startPoint x: 1195, startPoint y: 210, endPoint x: 1231, endPoint y: 221, distance: 38.1
click at [1195, 209] on input "text" at bounding box center [1182, 205] width 31 height 13
type input "$22.18"
type input "1"
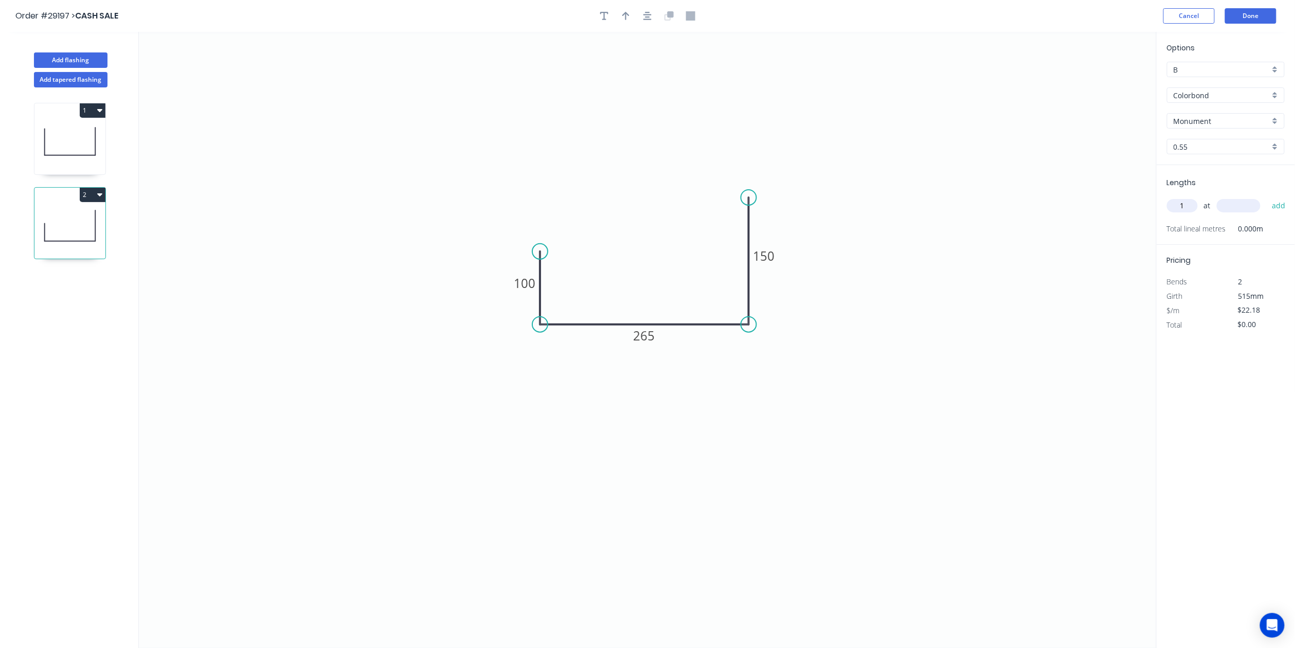
click at [1257, 198] on div "1 at add" at bounding box center [1227, 205] width 120 height 17
click at [1263, 205] on div "1 at add" at bounding box center [1227, 205] width 120 height 17
click at [1252, 205] on input "text" at bounding box center [1239, 205] width 44 height 13
type input "1"
type input "4"
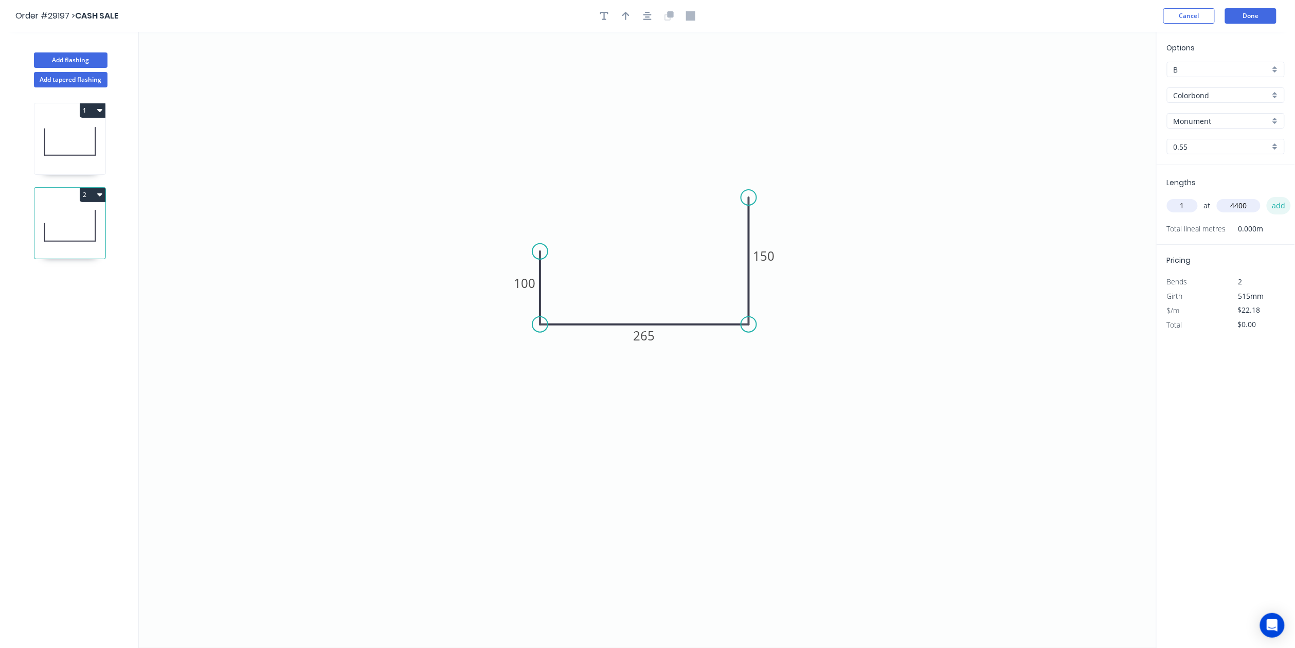
type input "4400"
click at [1284, 207] on button "add" at bounding box center [1279, 205] width 24 height 17
type input "$97.59"
click at [1273, 73] on div "B" at bounding box center [1226, 69] width 118 height 15
drag, startPoint x: 1246, startPoint y: 93, endPoint x: 1254, endPoint y: 98, distance: 10.1
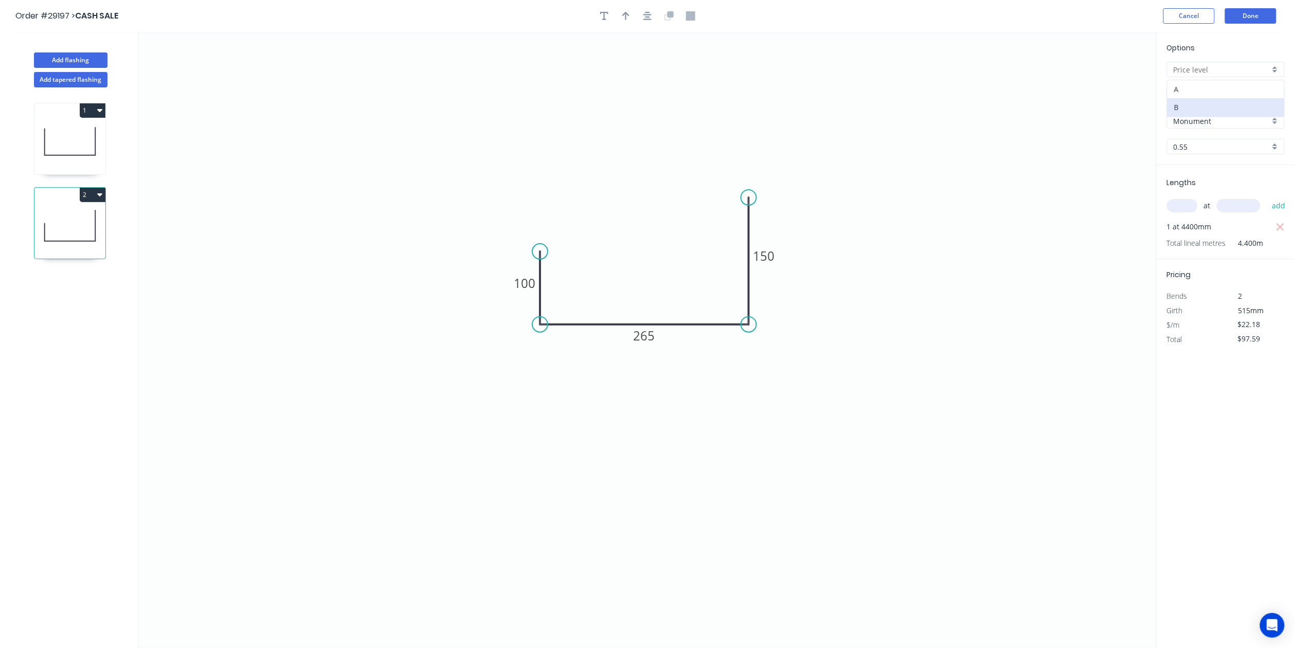
click at [1246, 92] on div "A" at bounding box center [1226, 89] width 117 height 18
type input "A"
type input "$21.32"
type input "$93.81"
click at [87, 60] on button "Add flashing" at bounding box center [71, 59] width 74 height 15
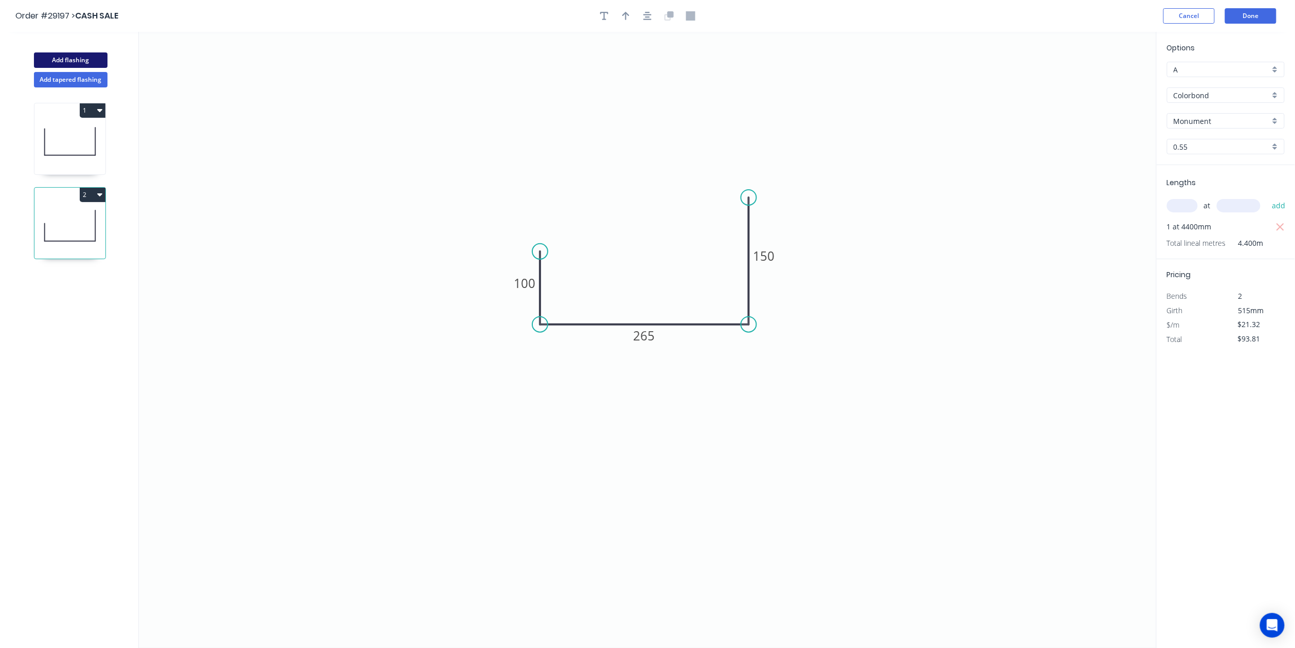
type input "B"
type input "$0.00"
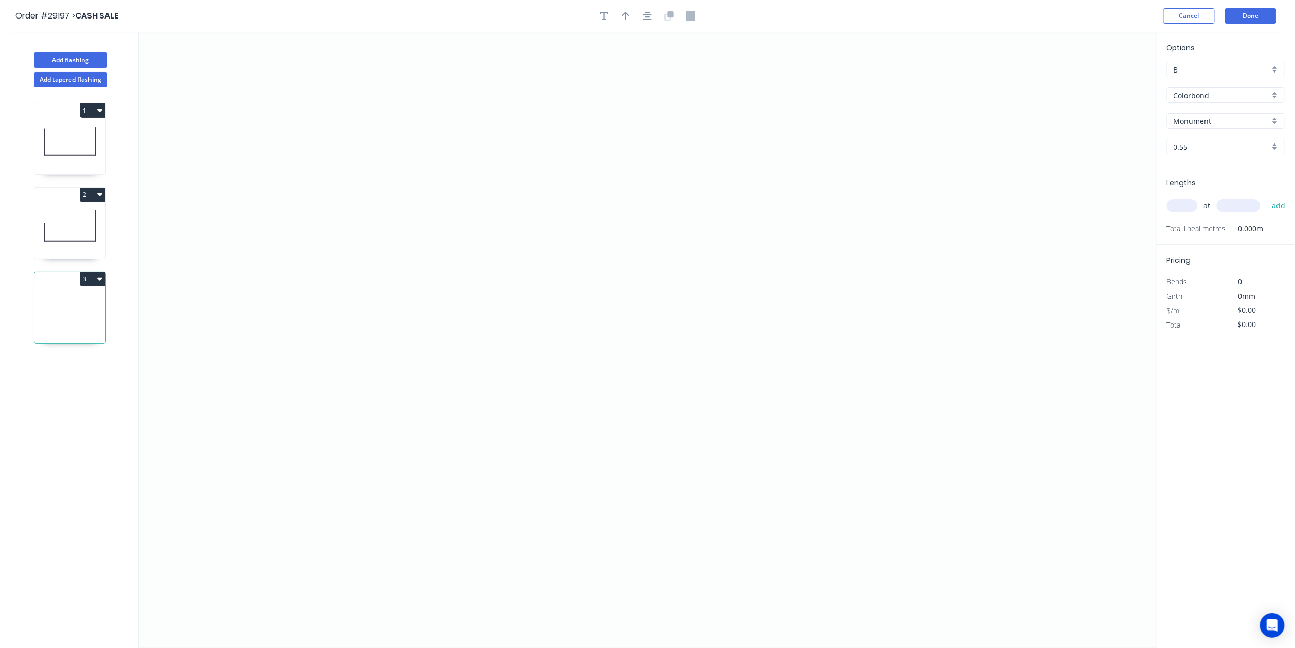
click at [77, 153] on icon at bounding box center [69, 142] width 71 height 66
type input "A"
type input "$21.32"
type input "$93.81"
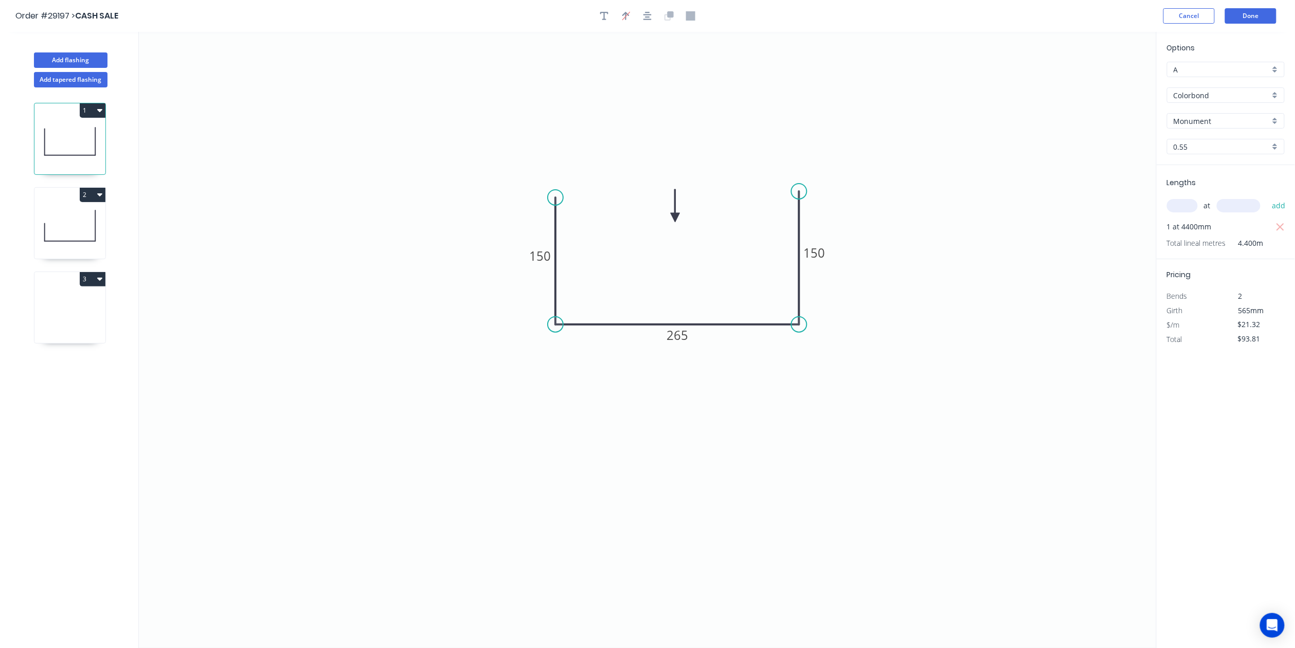
click at [81, 223] on icon at bounding box center [69, 226] width 71 height 66
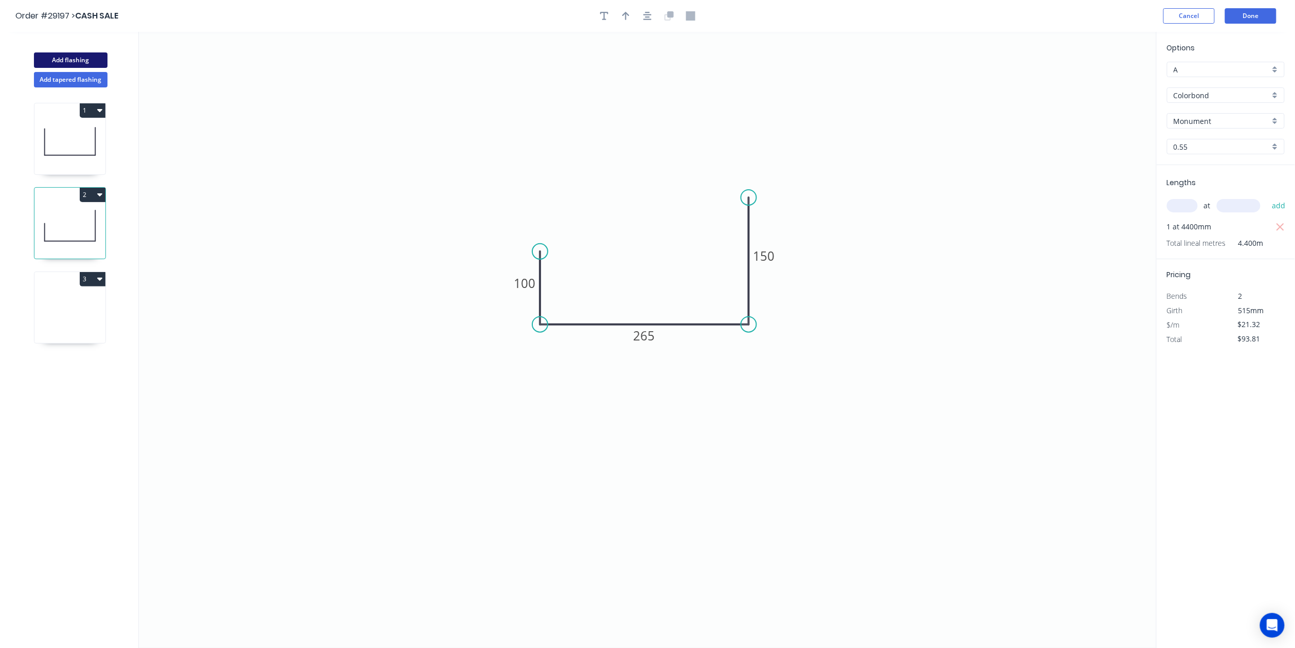
click at [103, 58] on button "Add flashing" at bounding box center [71, 59] width 74 height 15
type input "B"
type input "$0.00"
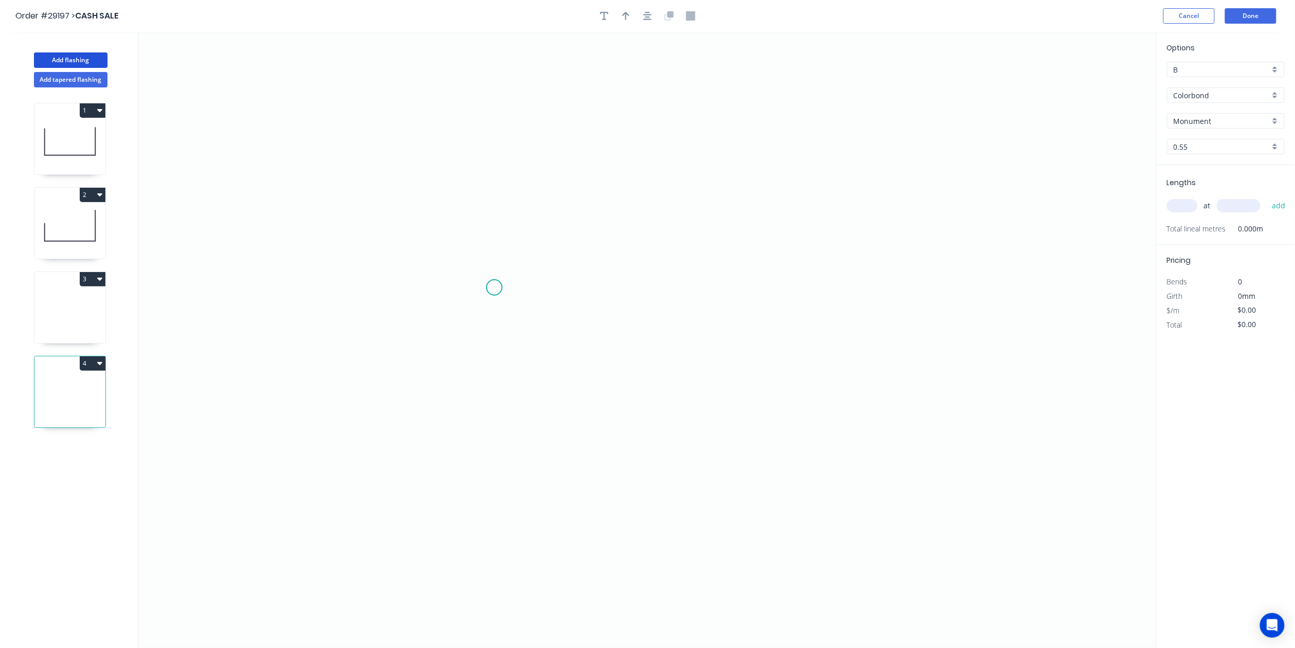
click at [494, 288] on icon "0" at bounding box center [648, 340] width 1018 height 616
click at [494, 385] on icon "0" at bounding box center [648, 340] width 1018 height 616
click at [764, 378] on icon "0 ?" at bounding box center [648, 340] width 1018 height 616
drag, startPoint x: 762, startPoint y: 208, endPoint x: 805, endPoint y: 219, distance: 44.7
click at [761, 207] on icon "0 ? ?" at bounding box center [648, 340] width 1018 height 616
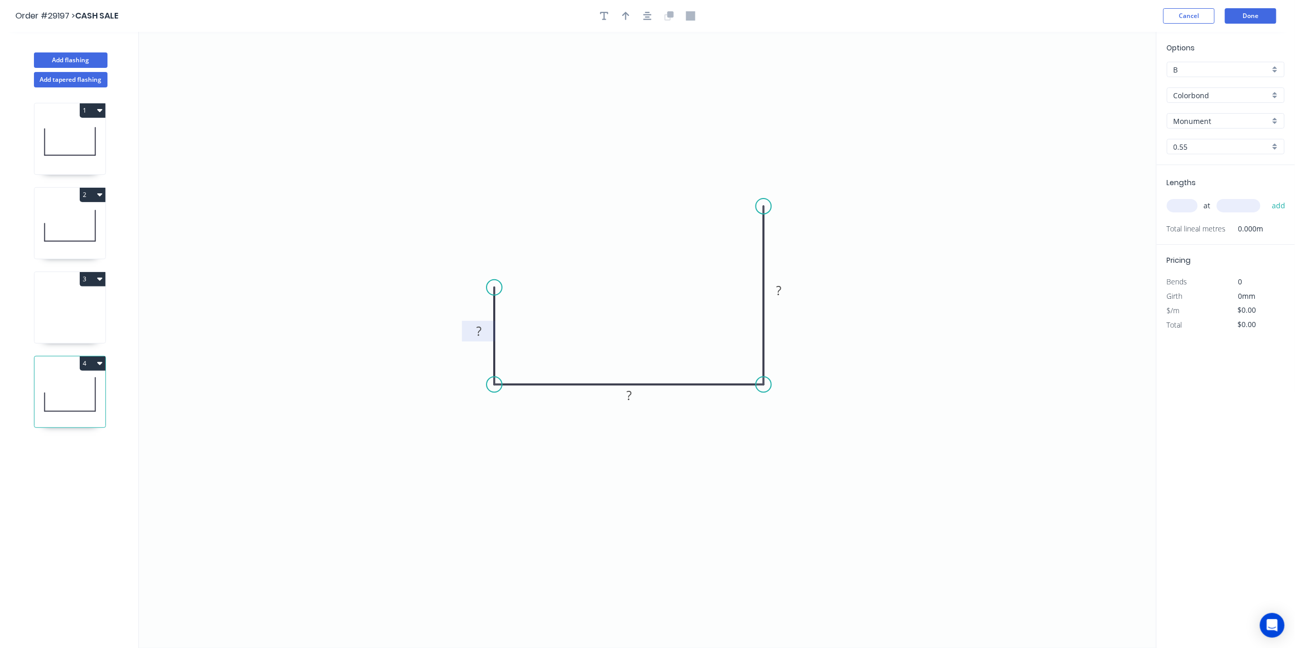
click at [476, 326] on tspan "?" at bounding box center [478, 331] width 5 height 17
drag, startPoint x: 632, startPoint y: 404, endPoint x: 683, endPoint y: 420, distance: 53.9
click at [632, 404] on rect at bounding box center [628, 395] width 33 height 21
drag, startPoint x: 630, startPoint y: 397, endPoint x: 657, endPoint y: 400, distance: 26.9
click at [631, 397] on tspan "?" at bounding box center [629, 395] width 5 height 17
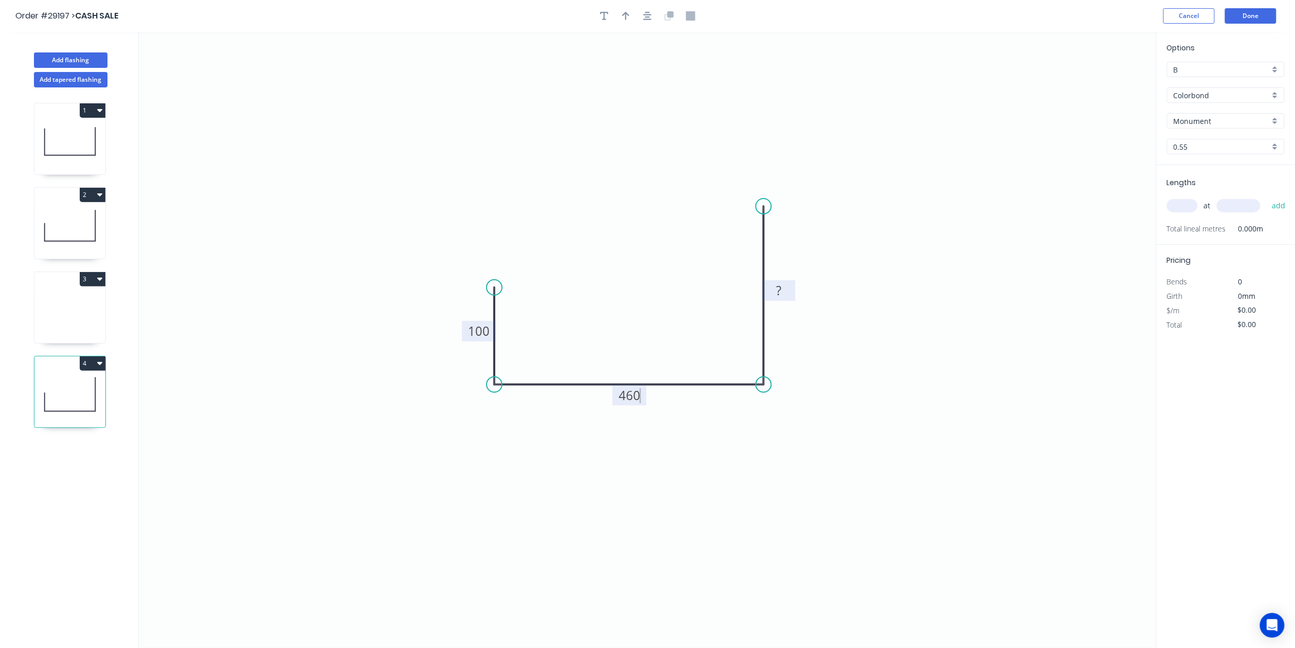
click at [789, 295] on rect at bounding box center [779, 291] width 21 height 14
click at [1275, 68] on div "B" at bounding box center [1226, 69] width 118 height 15
type input "$26.87"
click at [1250, 88] on div "A" at bounding box center [1226, 89] width 117 height 18
type input "A"
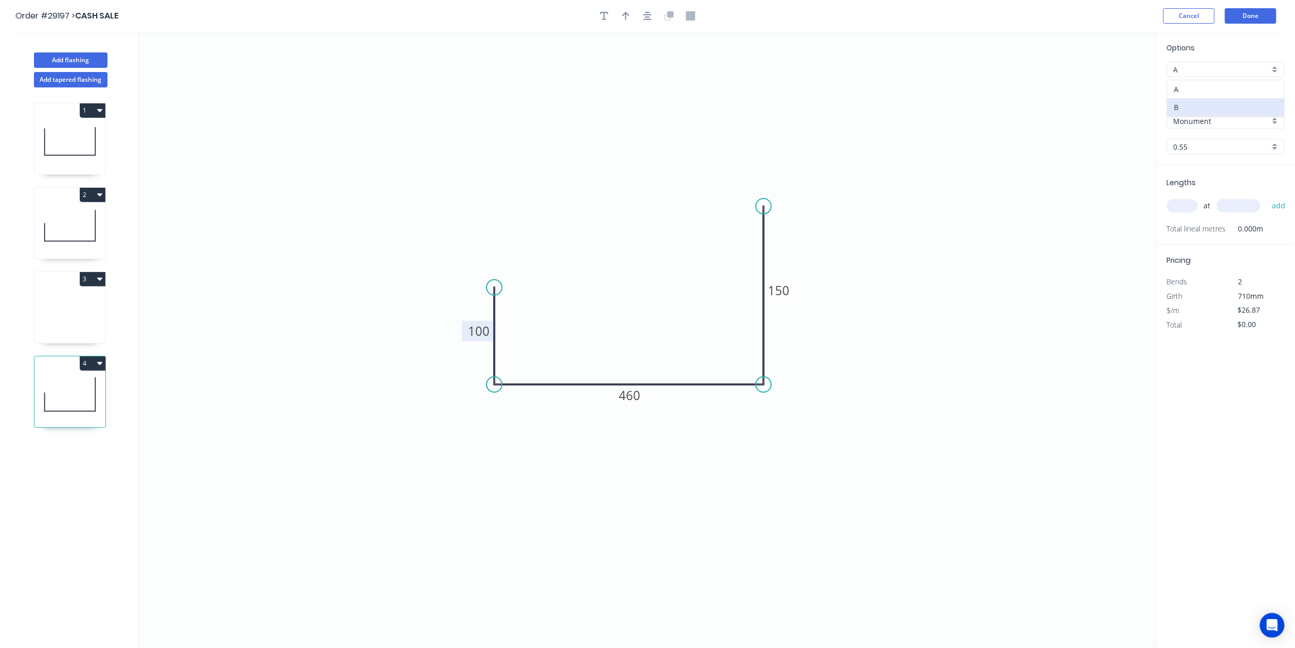
type input "$25.84"
click at [1182, 203] on input "text" at bounding box center [1182, 205] width 31 height 13
type input "2"
click at [1258, 204] on input "text" at bounding box center [1239, 205] width 44 height 13
type input "3700"
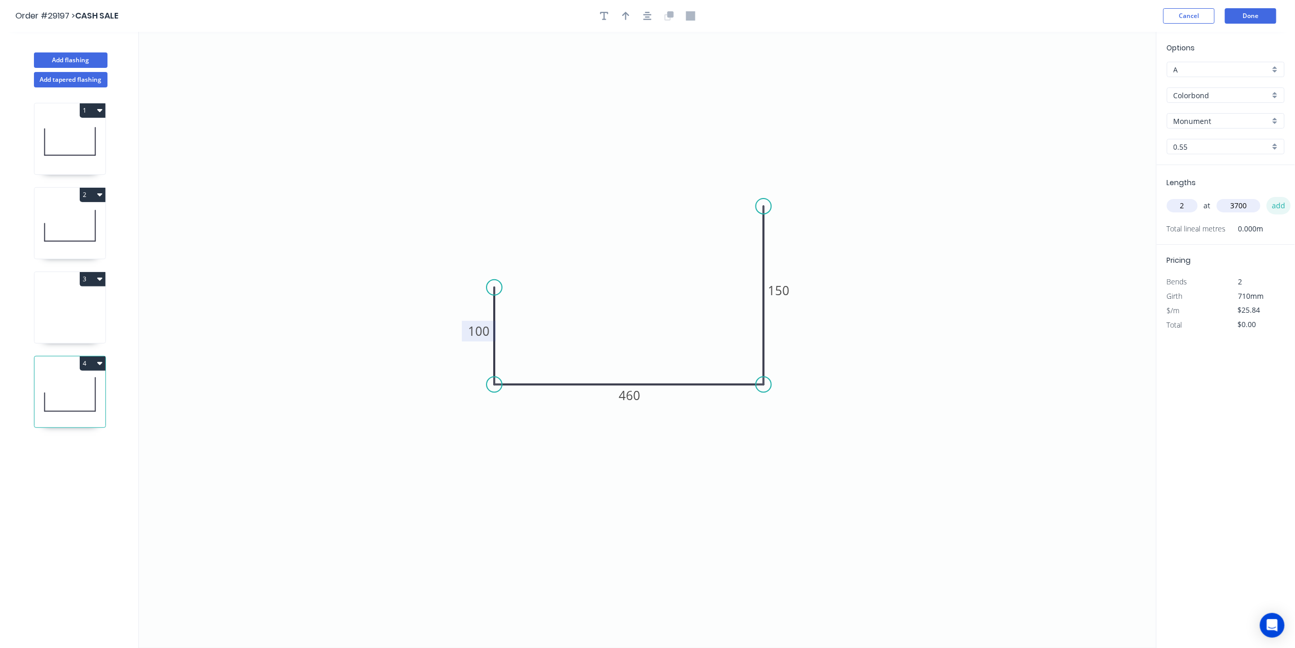
click at [1282, 210] on button "add" at bounding box center [1279, 205] width 24 height 17
type input "$191.22"
click at [1241, 7] on header "Order #29197 > CASH SALE Cancel Done" at bounding box center [647, 16] width 1295 height 32
click at [1242, 16] on button "Done" at bounding box center [1251, 15] width 51 height 15
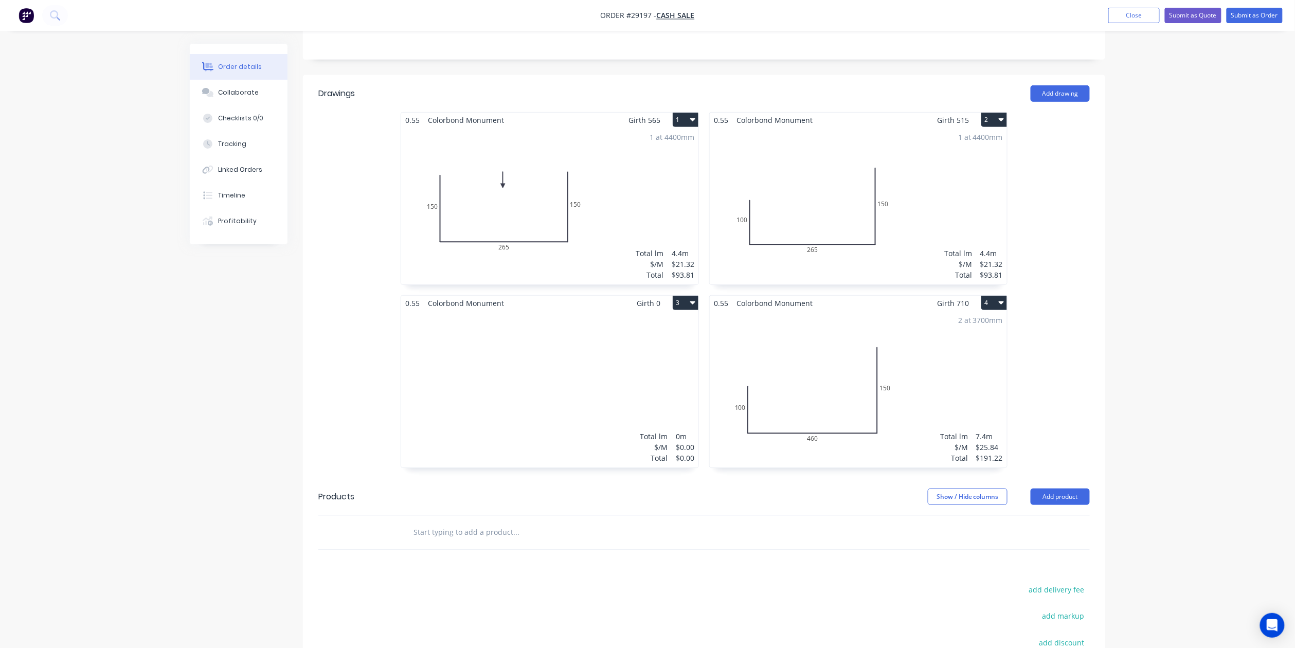
scroll to position [343, 0]
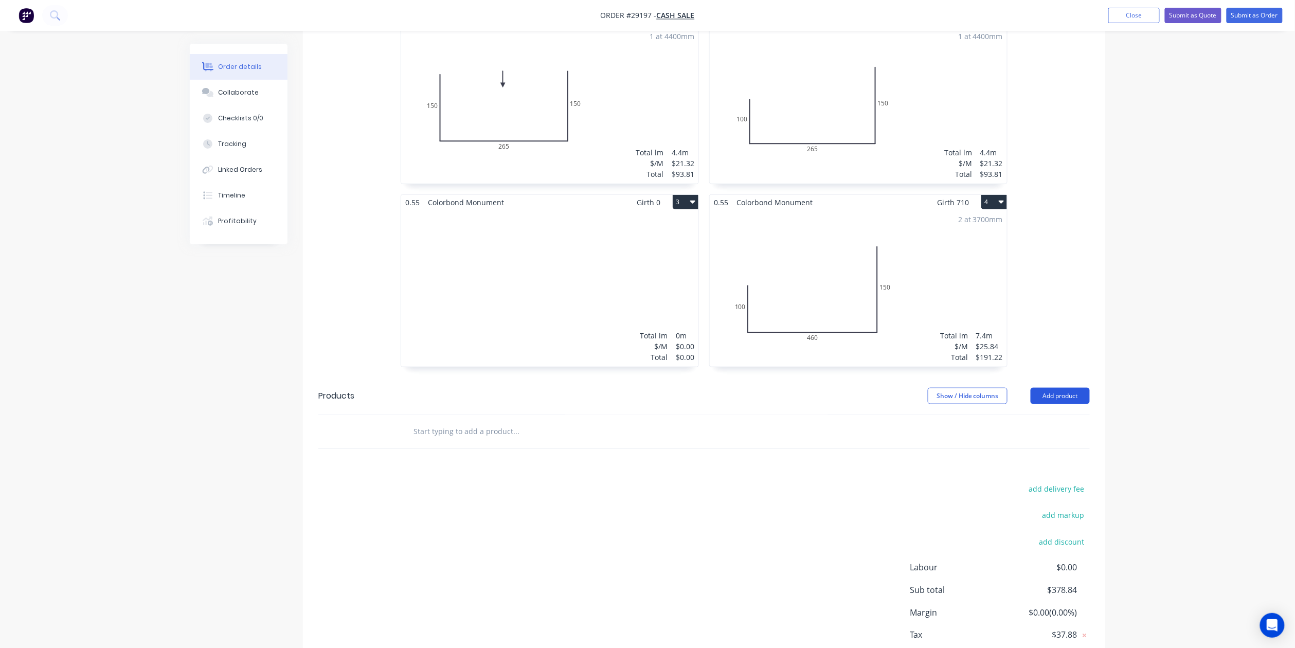
drag, startPoint x: 1045, startPoint y: 376, endPoint x: 1051, endPoint y: 379, distance: 6.3
click at [1046, 388] on button "Add product" at bounding box center [1060, 396] width 59 height 16
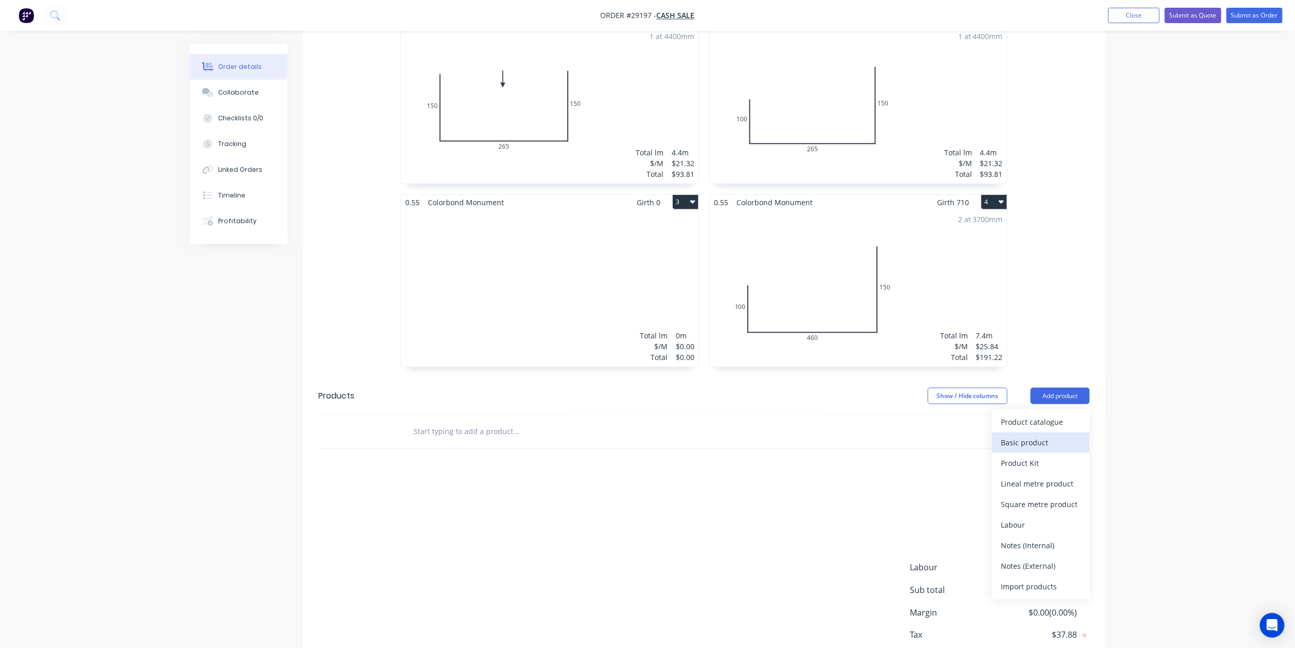
click at [1026, 435] on div "Basic product" at bounding box center [1041, 442] width 79 height 15
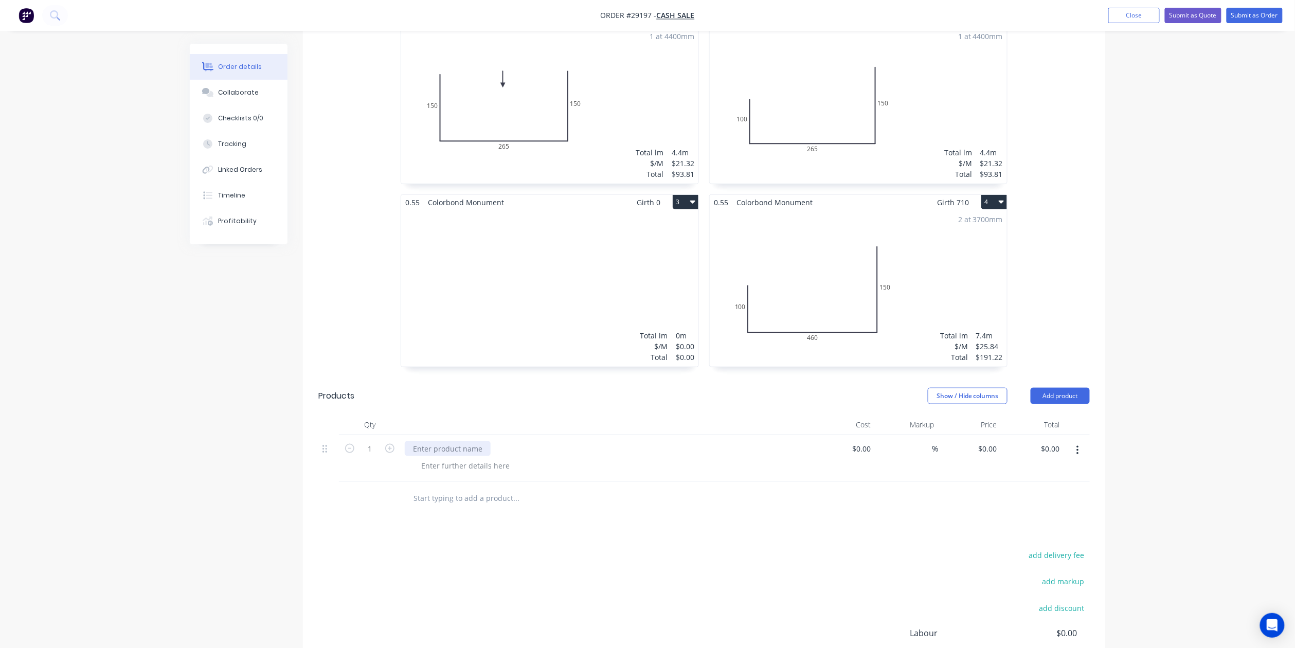
click at [431, 441] on div at bounding box center [448, 448] width 86 height 15
click at [1242, 15] on button "Submit as Order" at bounding box center [1255, 15] width 56 height 15
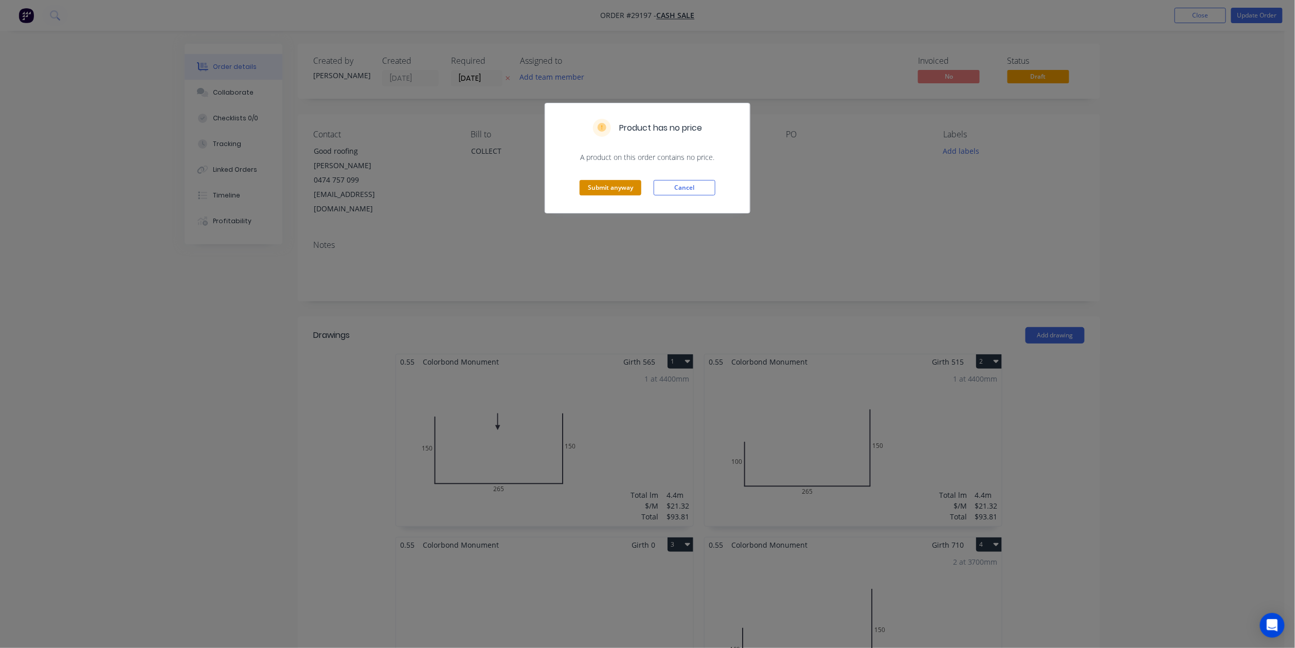
click at [636, 188] on button "Submit anyway" at bounding box center [611, 187] width 62 height 15
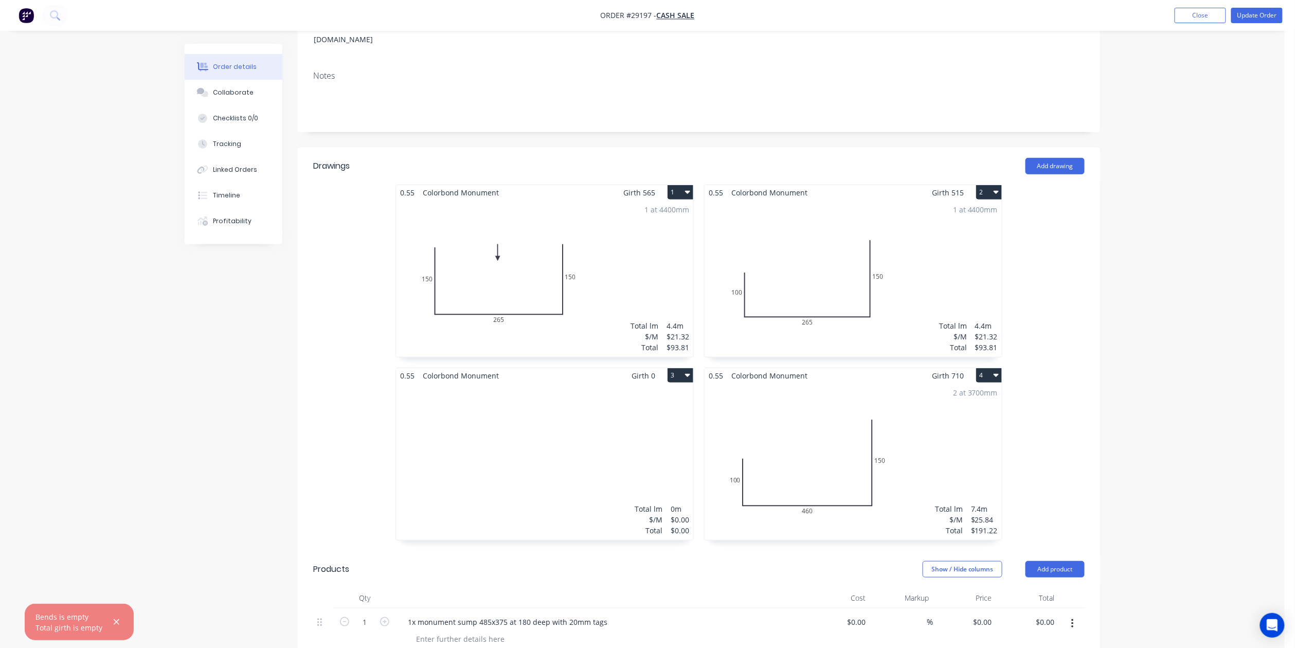
scroll to position [274, 0]
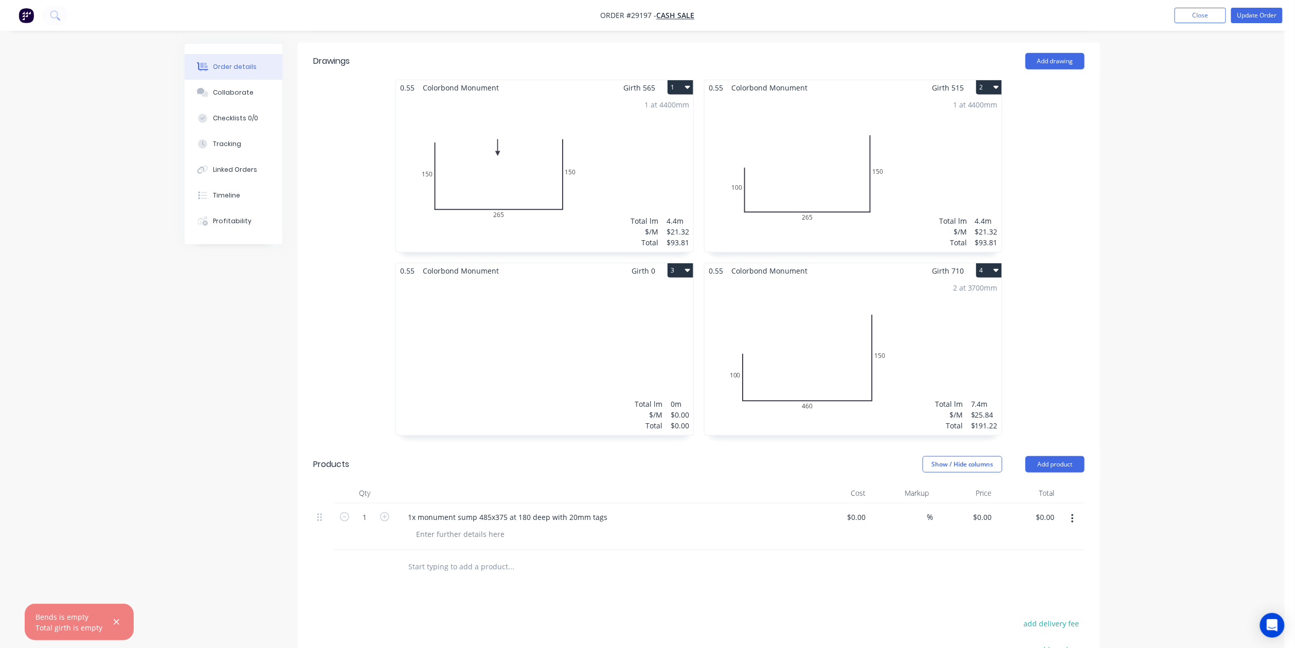
click at [682, 263] on button "3" at bounding box center [681, 270] width 26 height 14
click at [661, 329] on div "Delete" at bounding box center [644, 336] width 79 height 15
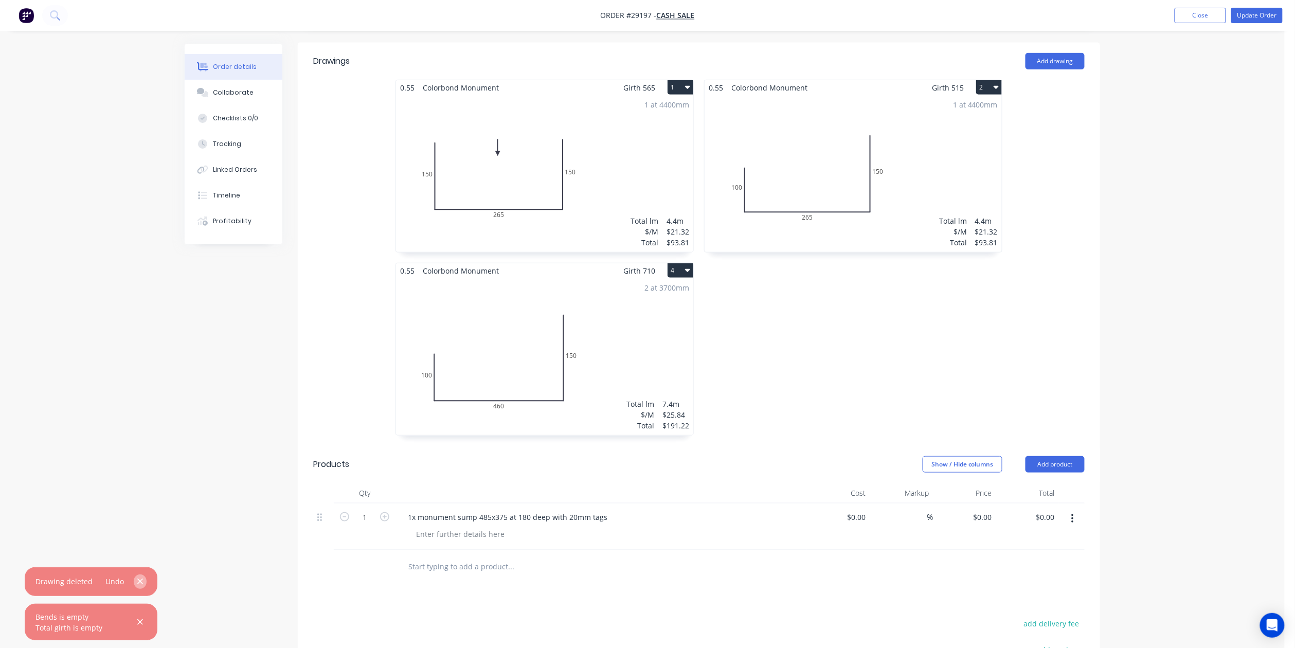
click at [137, 580] on icon "button" at bounding box center [140, 582] width 6 height 6
click at [113, 620] on icon "button" at bounding box center [116, 622] width 7 height 9
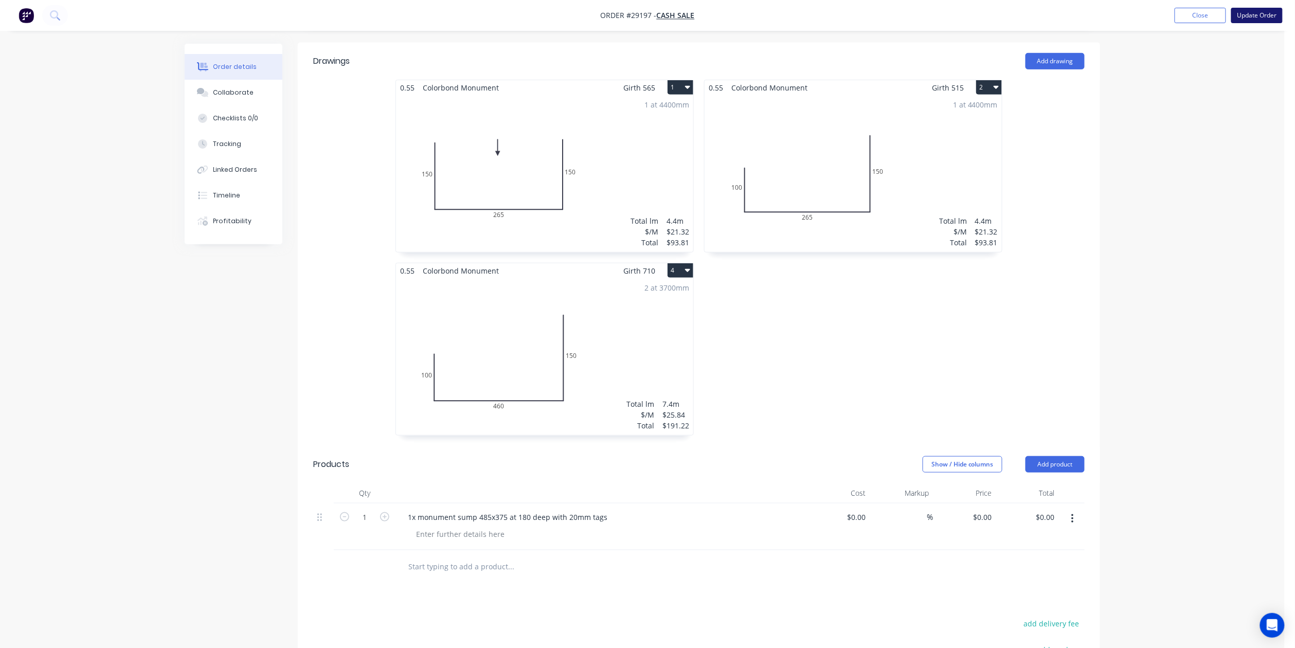
click at [1244, 11] on button "Update Order" at bounding box center [1257, 15] width 51 height 15
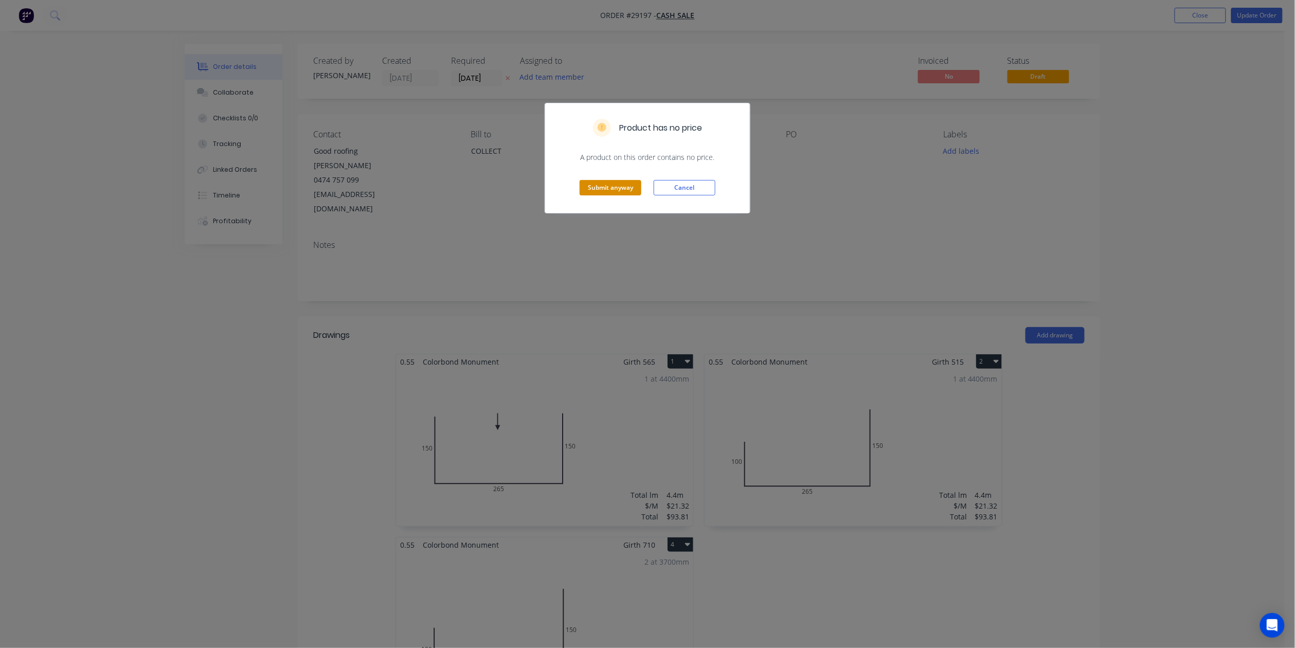
click at [601, 184] on button "Submit anyway" at bounding box center [611, 187] width 62 height 15
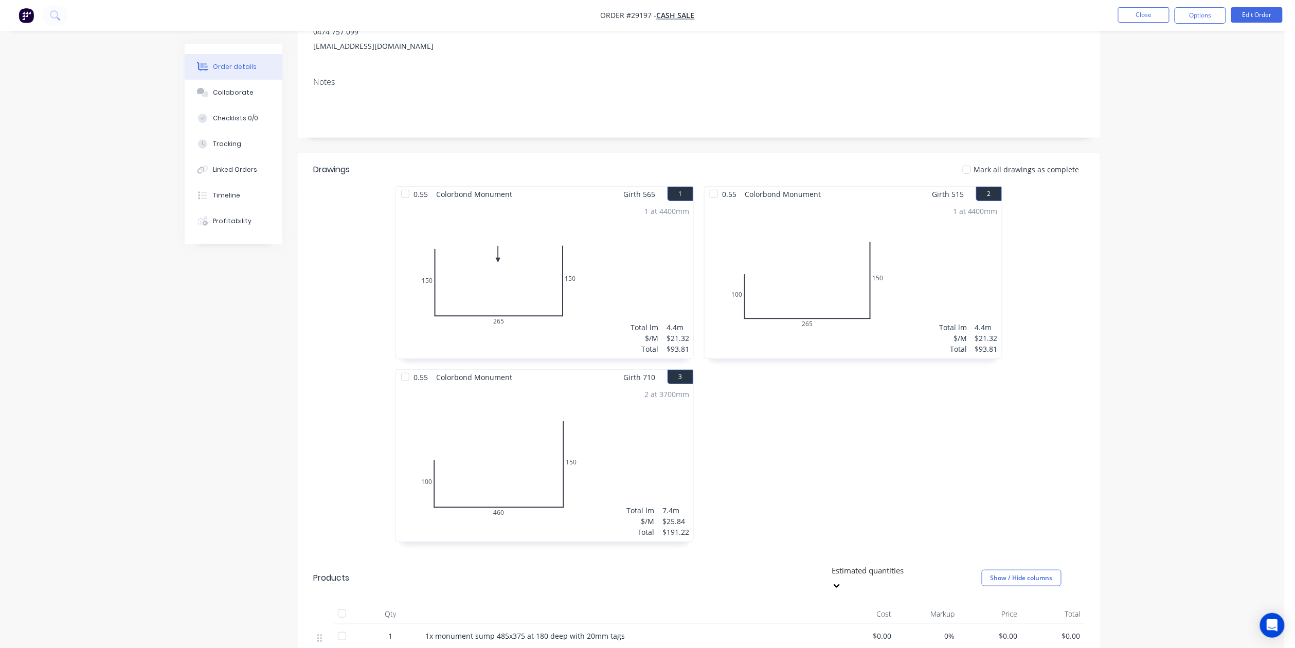
scroll to position [32, 0]
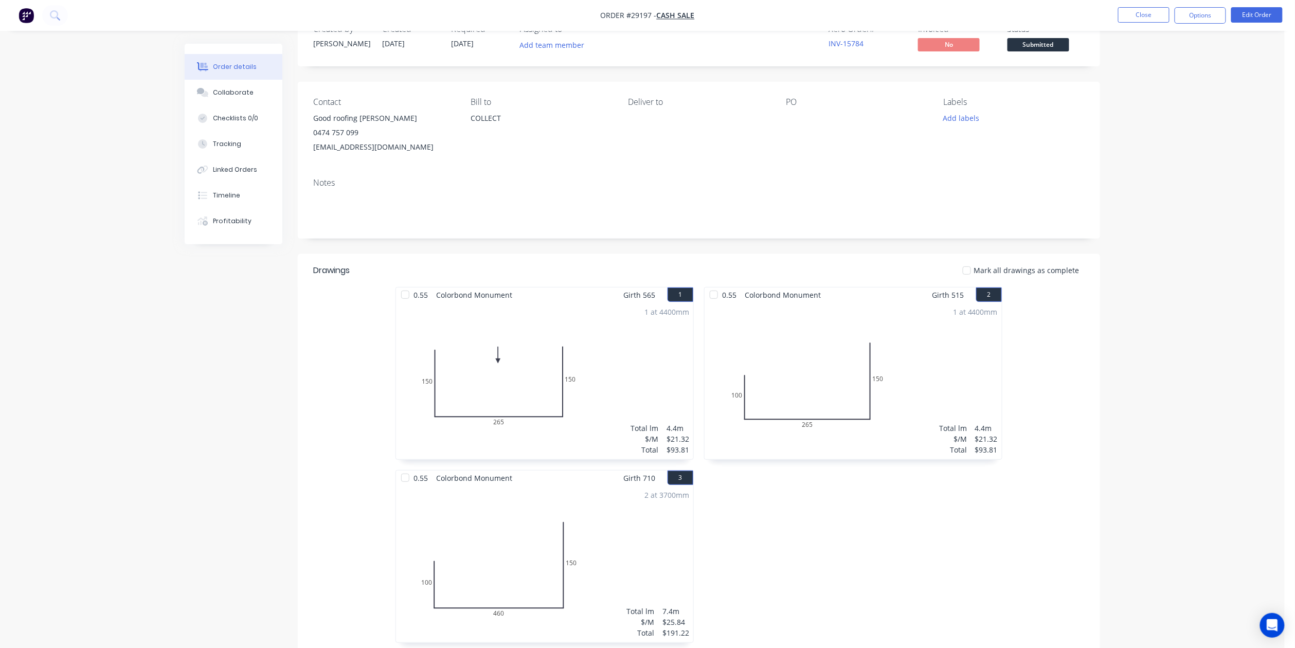
click at [1037, 40] on span "Submitted" at bounding box center [1039, 44] width 62 height 13
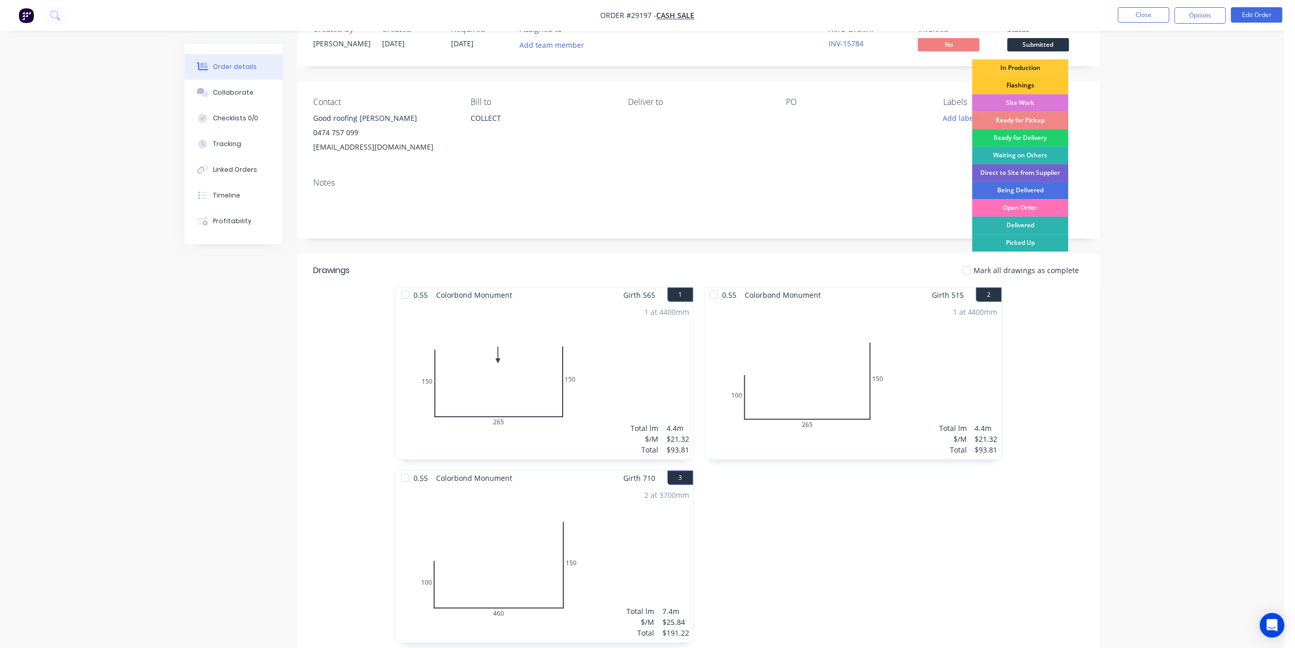
drag, startPoint x: 1027, startPoint y: 89, endPoint x: 1043, endPoint y: 64, distance: 29.4
click at [1027, 88] on div "Flashings" at bounding box center [1021, 85] width 96 height 17
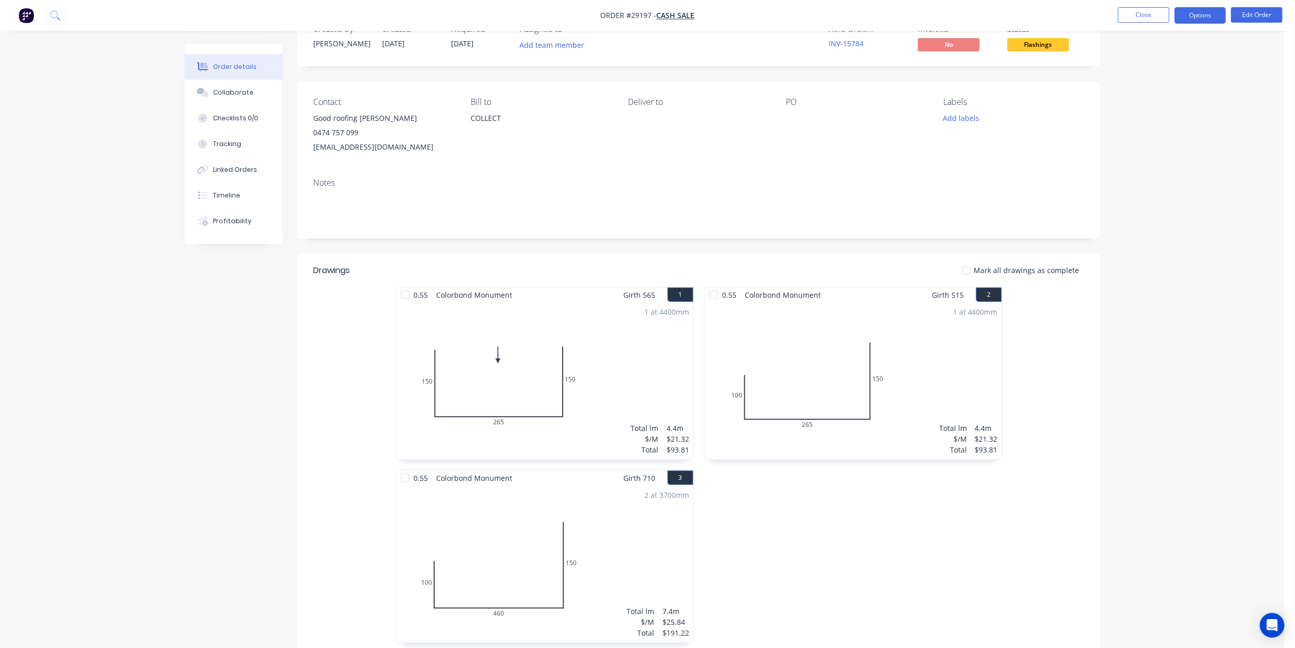
click at [1194, 10] on button "Options" at bounding box center [1200, 15] width 51 height 16
click at [1155, 116] on button "Work Order" at bounding box center [1169, 124] width 113 height 21
click at [1143, 107] on div "Without pricing" at bounding box center [1170, 103] width 95 height 15
click at [1153, 12] on button "Close" at bounding box center [1144, 14] width 51 height 15
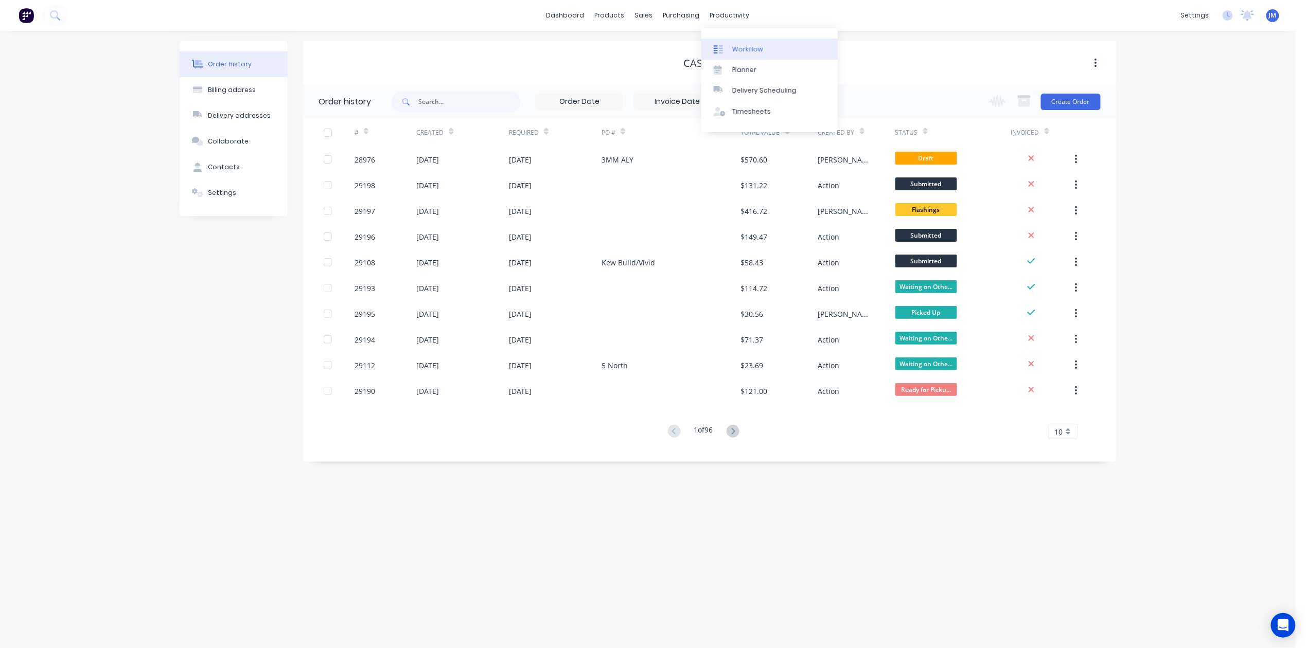
click at [744, 50] on div "Workflow" at bounding box center [747, 49] width 31 height 9
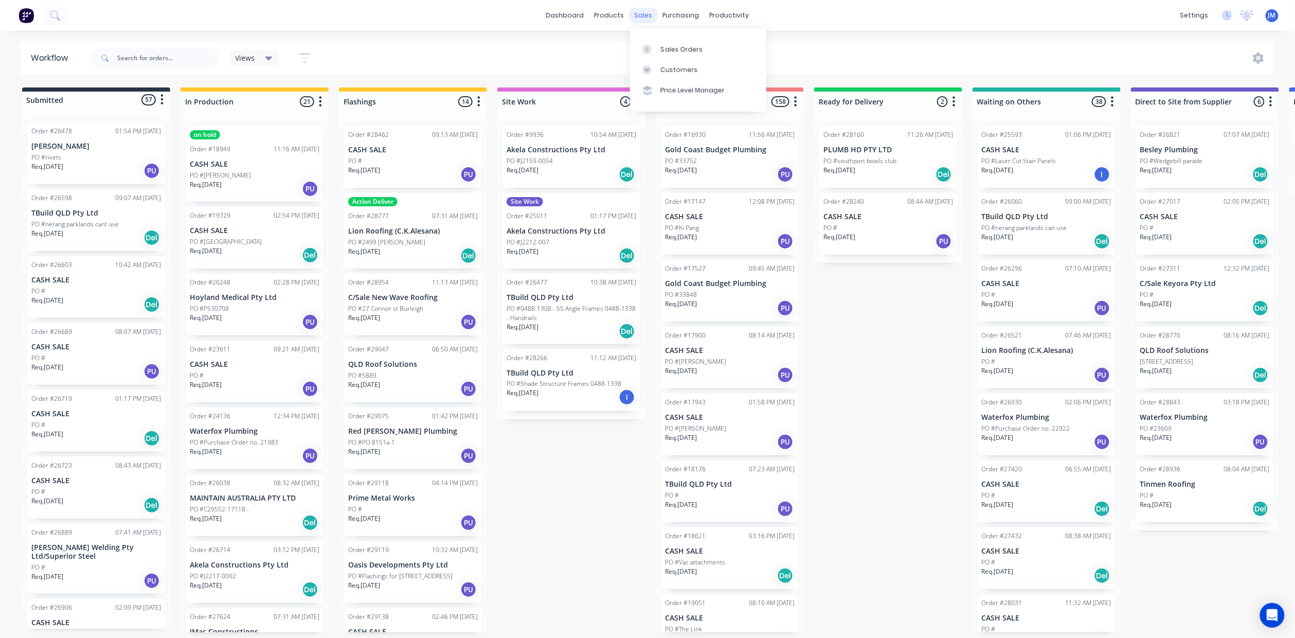
click at [635, 17] on div "sales" at bounding box center [644, 15] width 28 height 15
click at [657, 48] on div at bounding box center [650, 49] width 15 height 9
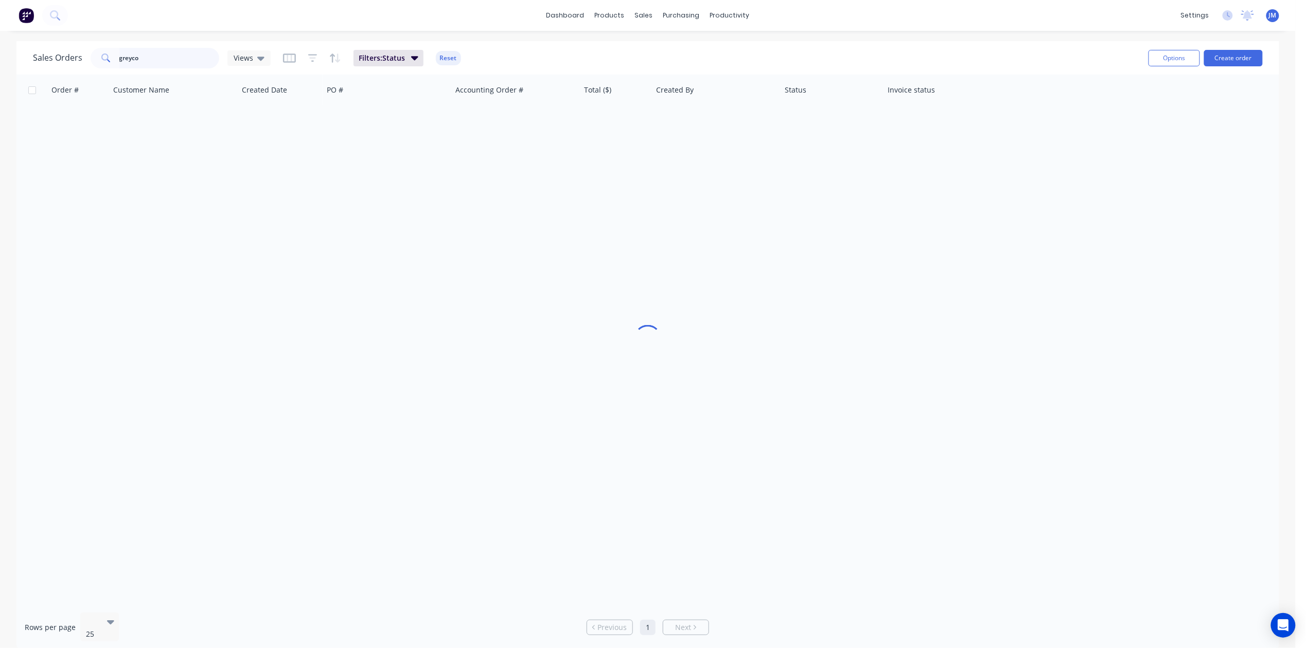
click at [158, 54] on input "greyco" at bounding box center [169, 58] width 100 height 21
type input "g"
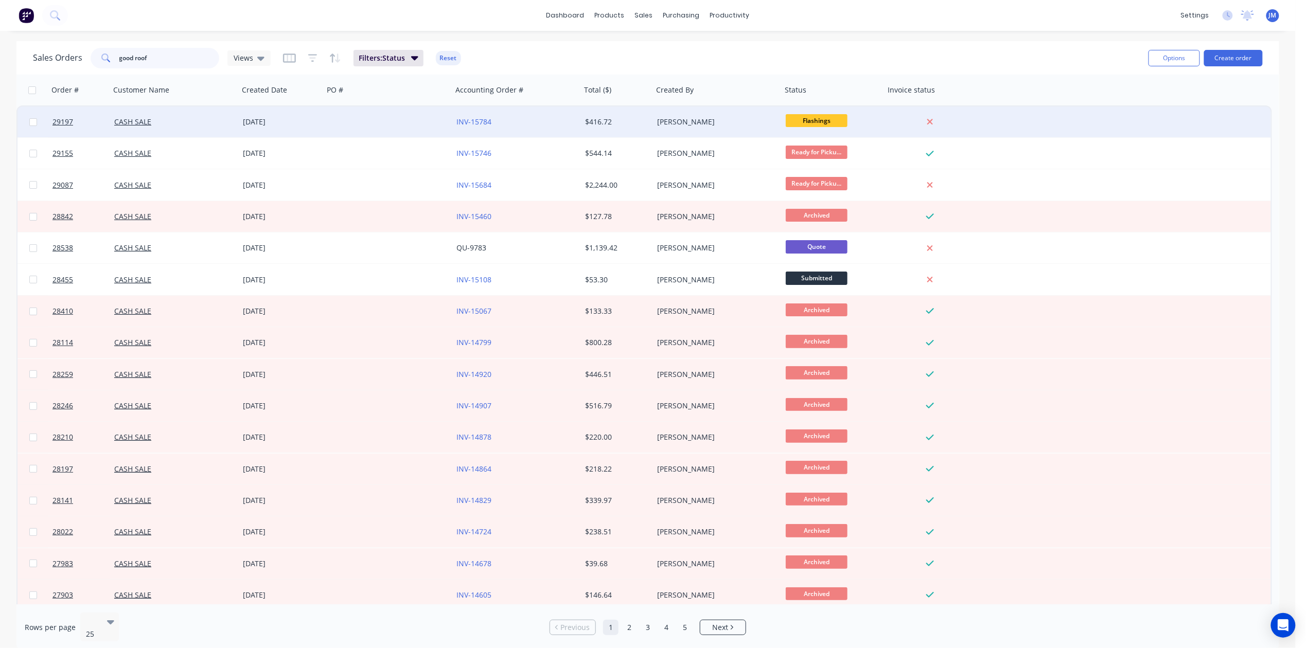
type input "good roof"
click at [623, 120] on div "$416.72" at bounding box center [615, 122] width 61 height 10
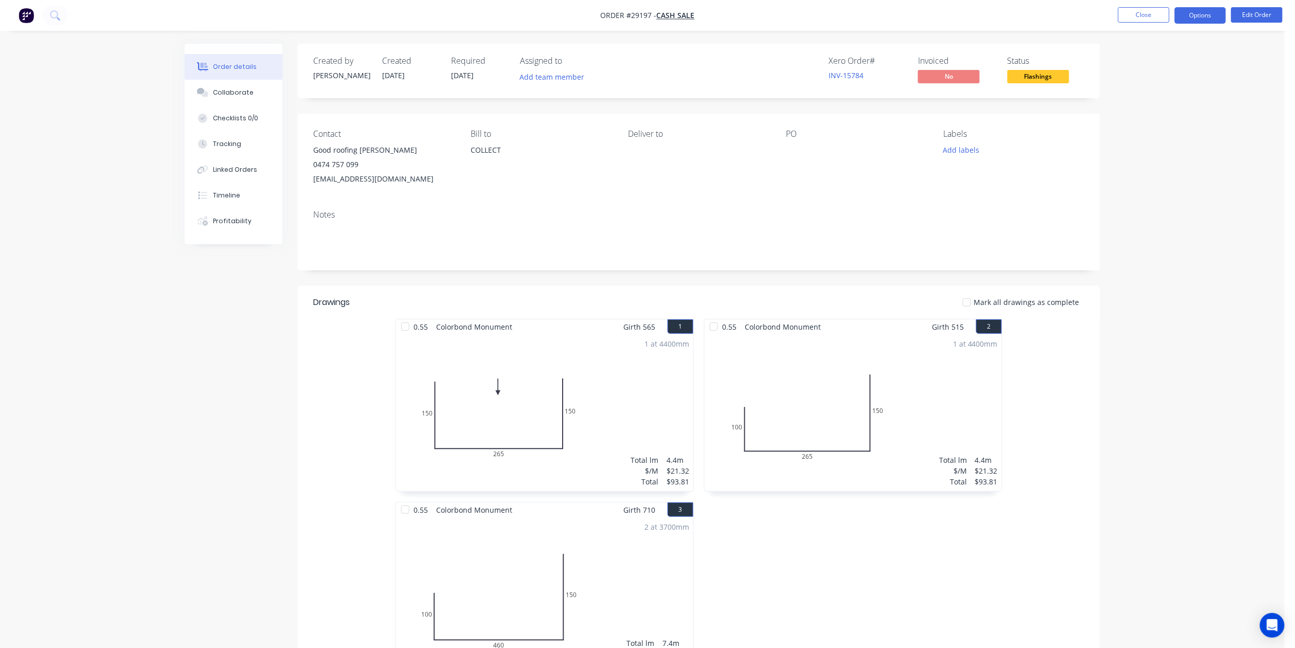
click at [1196, 12] on button "Options" at bounding box center [1200, 15] width 51 height 16
click at [1163, 120] on div "Work Order" at bounding box center [1170, 124] width 95 height 15
click at [1152, 100] on div "Without pricing" at bounding box center [1170, 103] width 95 height 15
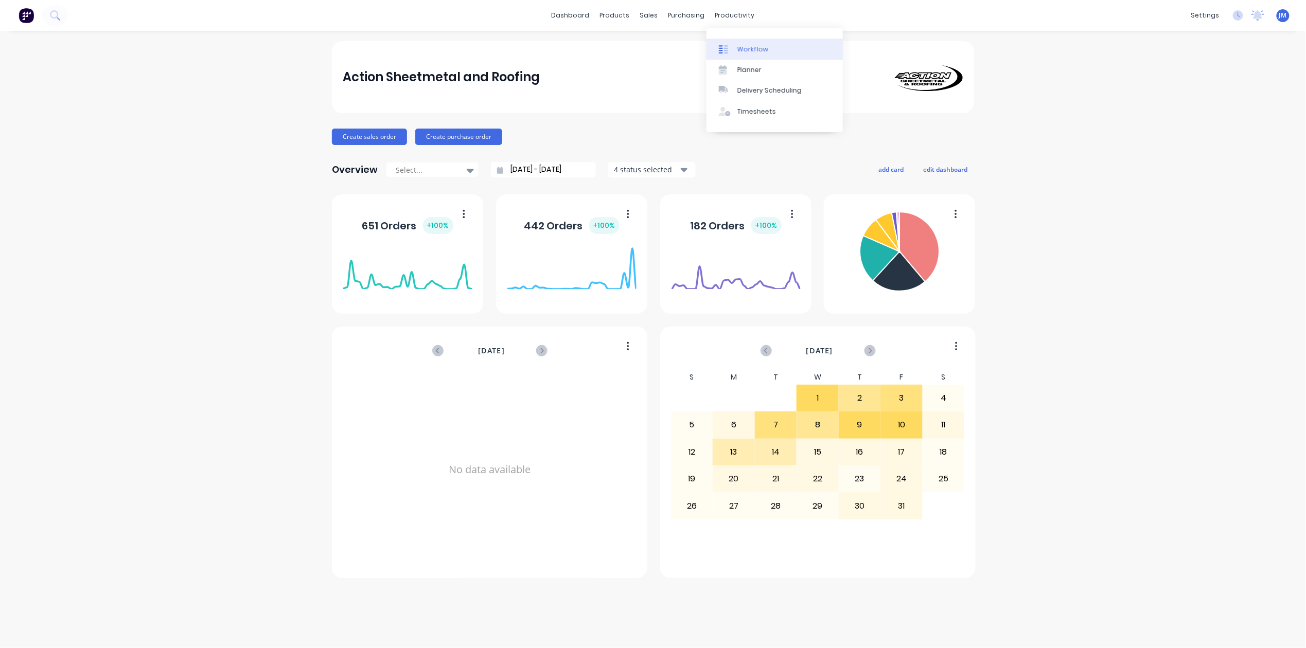
click at [733, 46] on div at bounding box center [726, 49] width 15 height 9
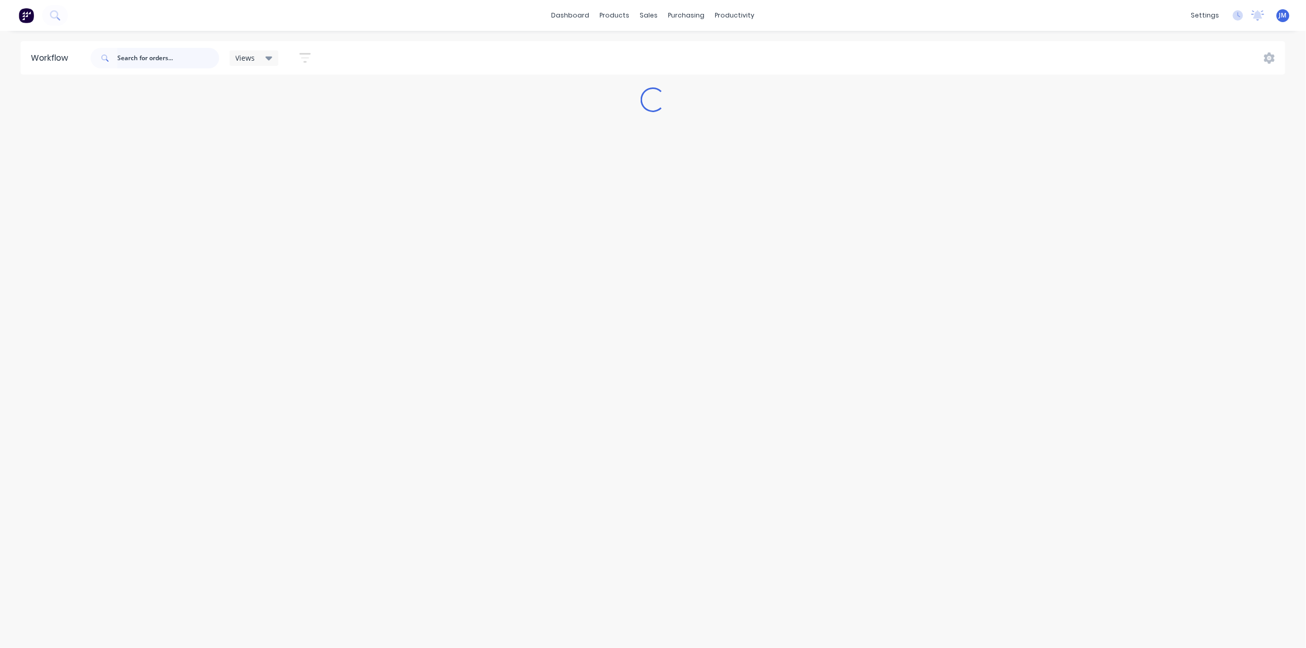
drag, startPoint x: 143, startPoint y: 54, endPoint x: 643, endPoint y: 212, distance: 524.4
click at [143, 50] on input "text" at bounding box center [168, 58] width 102 height 21
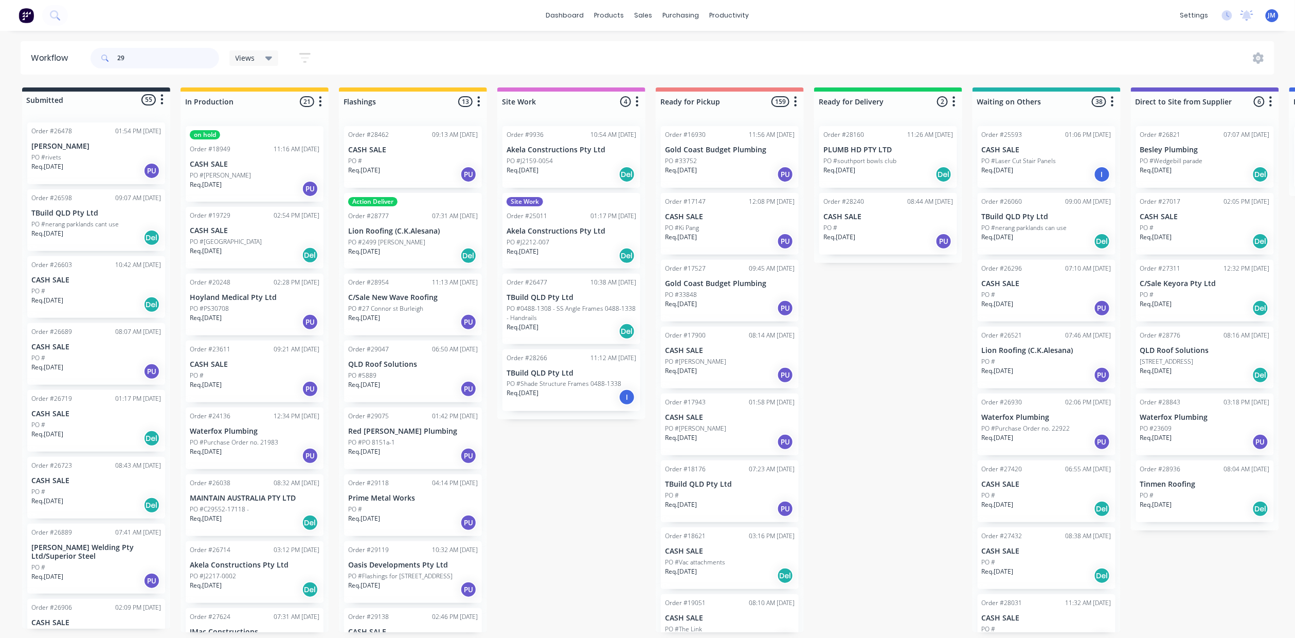
type input "2"
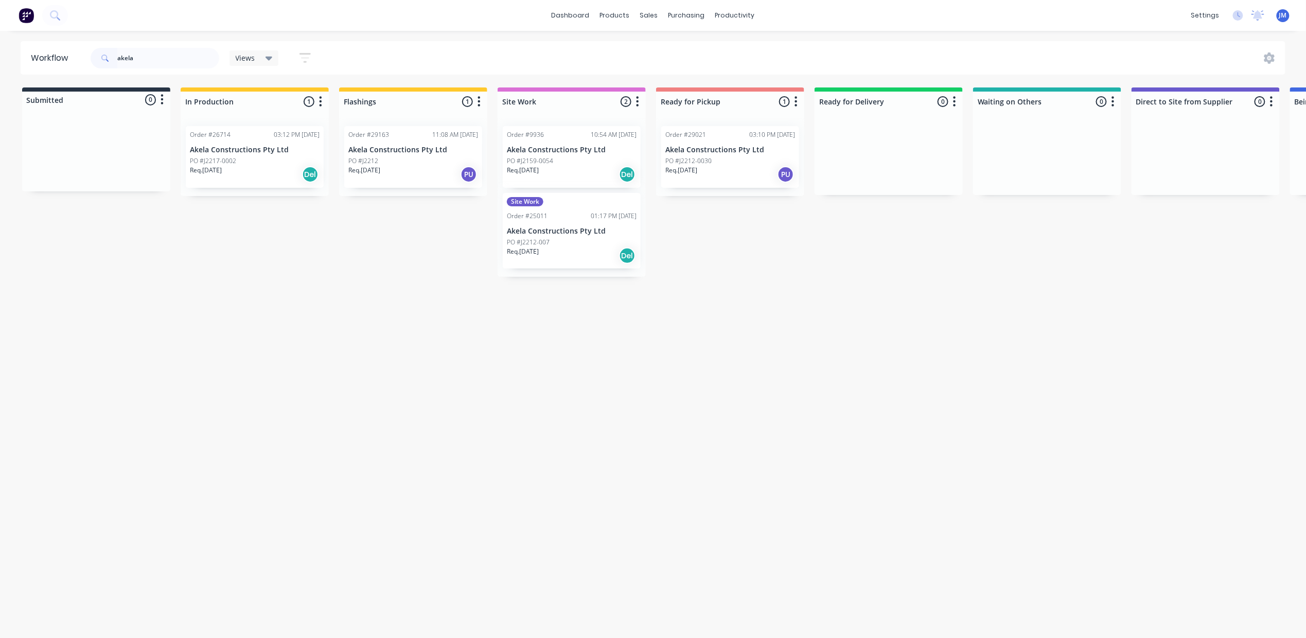
click at [350, 154] on div "Order #29163 11:08 AM [DATE] Akela Constructions Pty Ltd PO #J2212 Req. [DATE] …" at bounding box center [413, 157] width 138 height 62
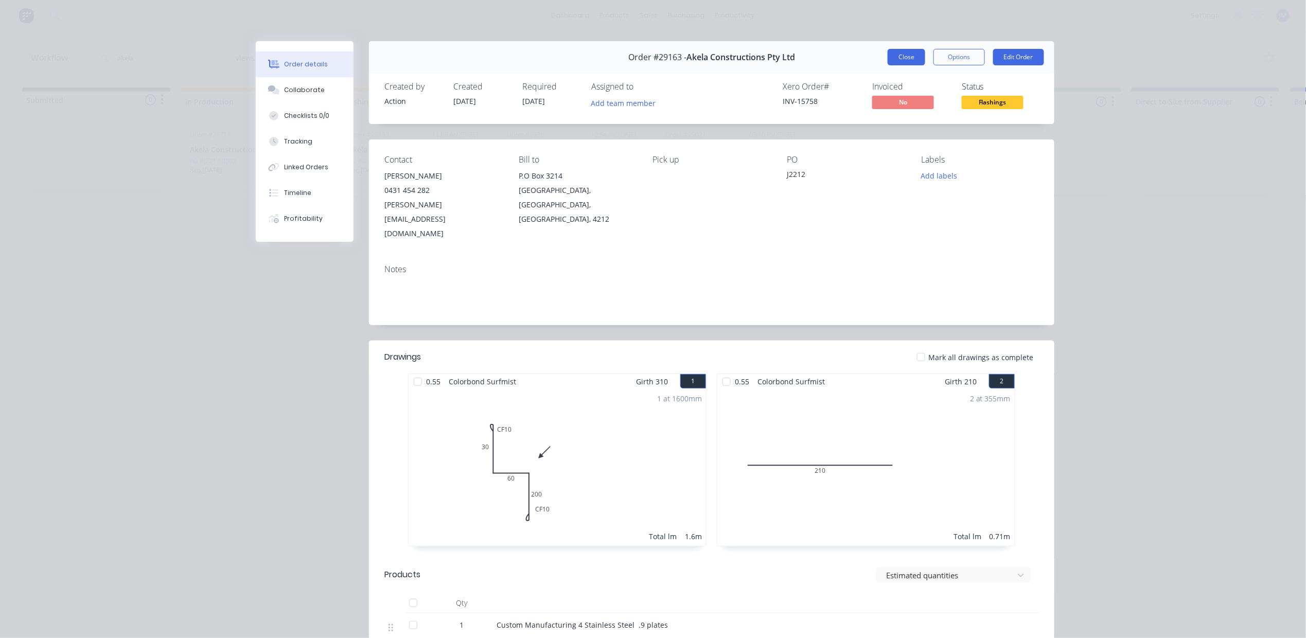
drag, startPoint x: 898, startPoint y: 58, endPoint x: 889, endPoint y: 56, distance: 9.0
click at [898, 58] on button "Close" at bounding box center [906, 57] width 38 height 16
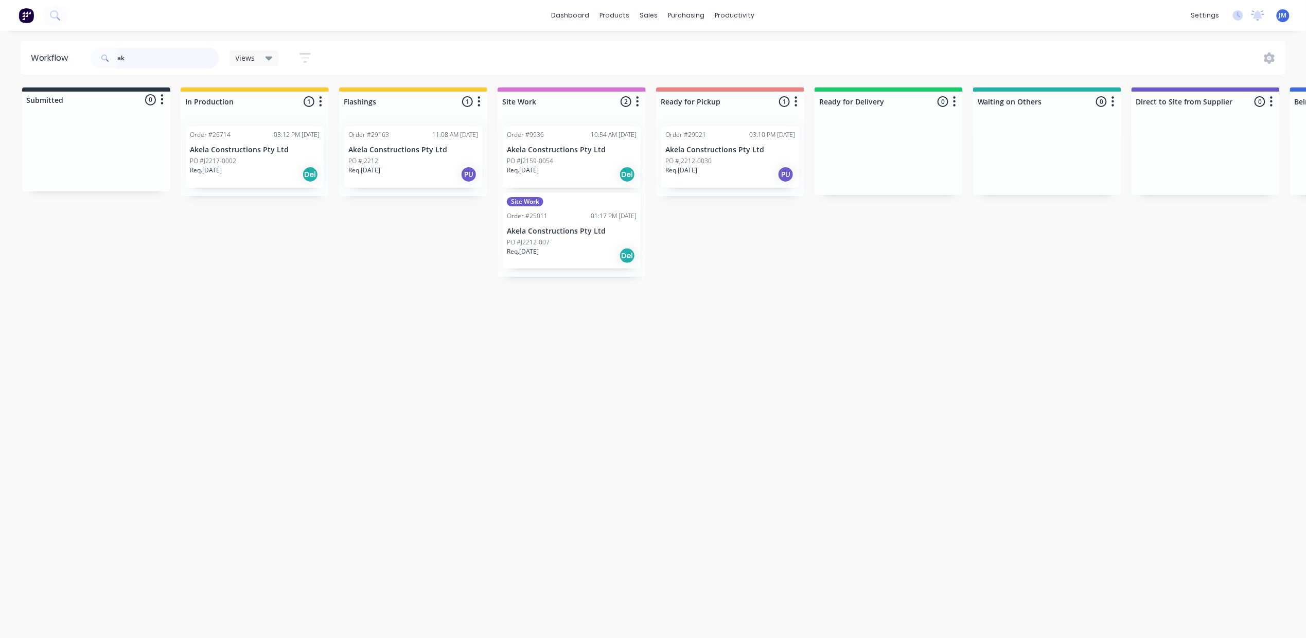
type input "a"
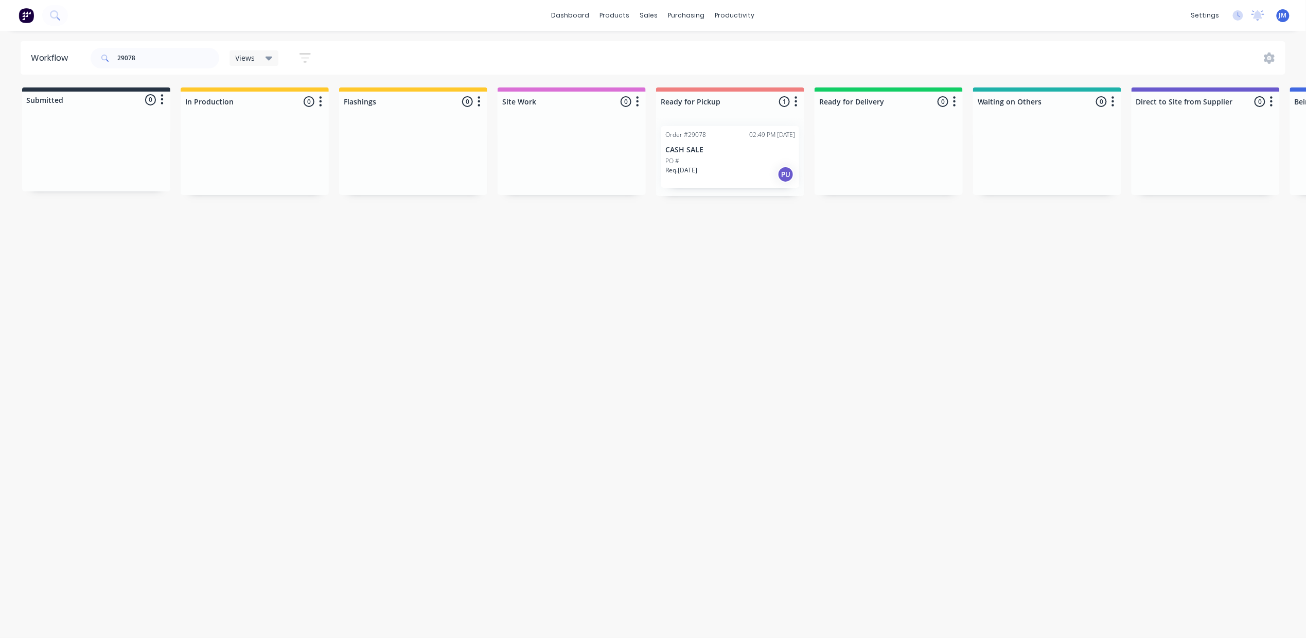
drag, startPoint x: 743, startPoint y: 164, endPoint x: 740, endPoint y: 171, distance: 8.5
drag, startPoint x: 761, startPoint y: 264, endPoint x: 614, endPoint y: 251, distance: 147.7
click at [761, 263] on div "Mark as Picked Up" at bounding box center [792, 261] width 103 height 21
click at [149, 52] on input "29078" at bounding box center [168, 58] width 102 height 21
type input "2"
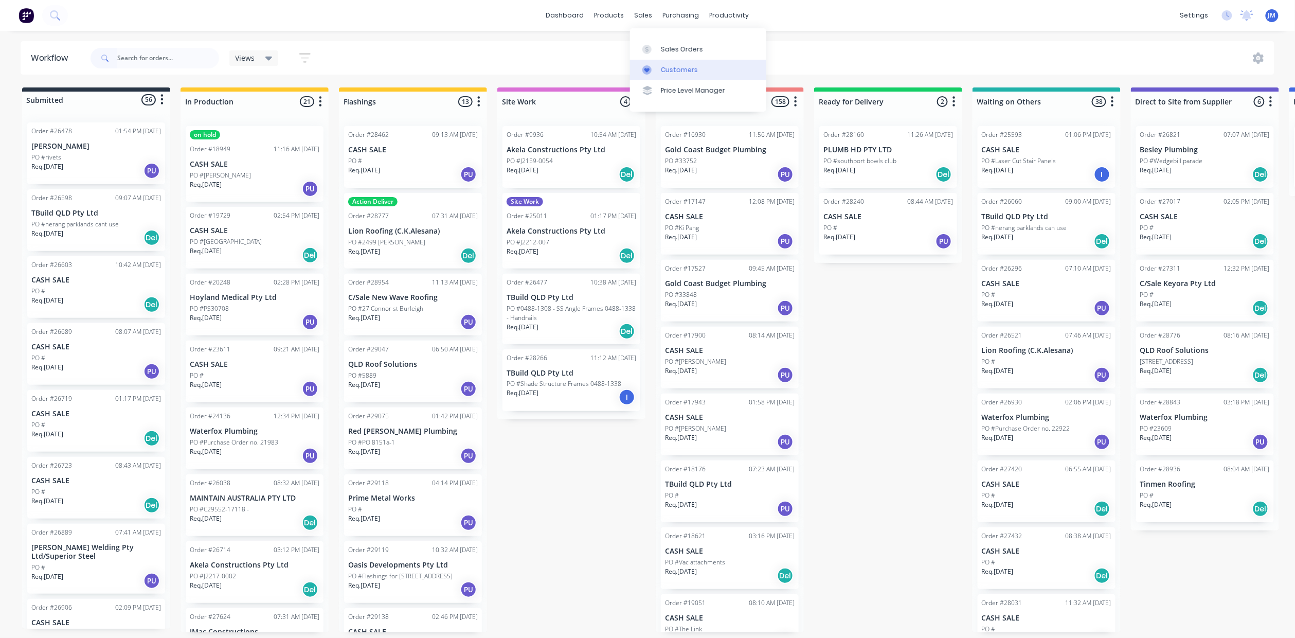
click at [661, 74] on div "Customers" at bounding box center [679, 69] width 37 height 9
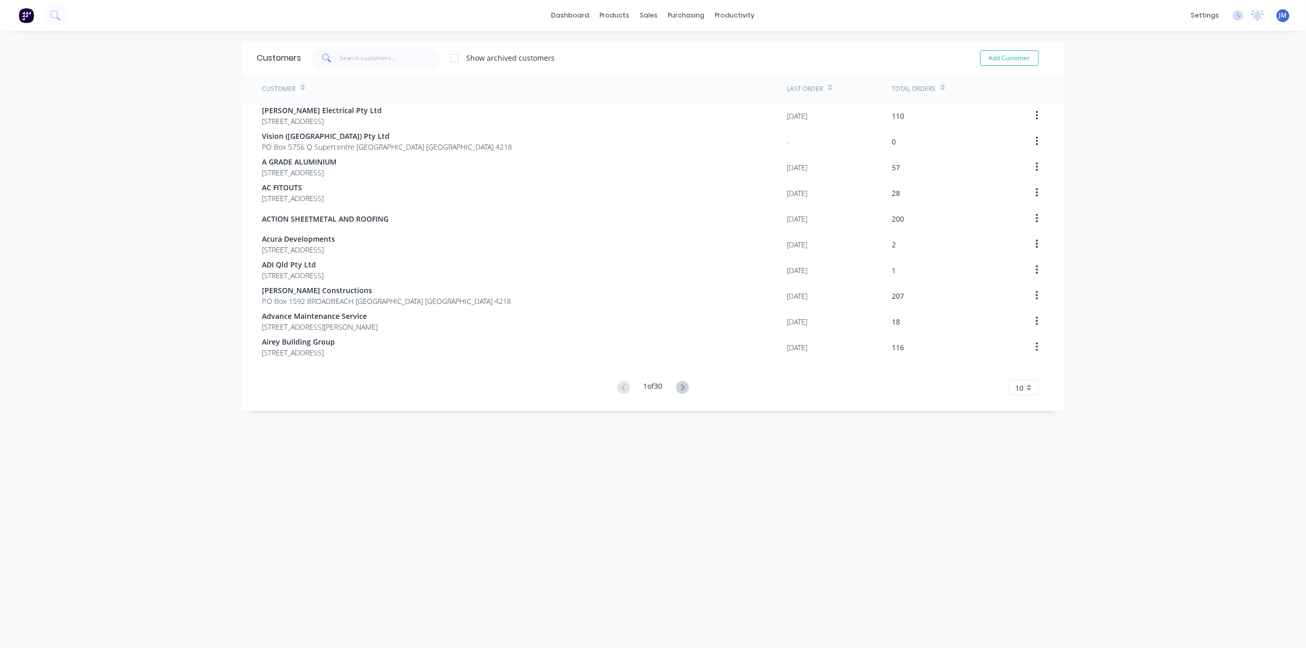
drag, startPoint x: 363, startPoint y: 40, endPoint x: 363, endPoint y: 57, distance: 16.5
click at [364, 40] on div "dashboard products sales purchasing productivity dashboard products Product Cat…" at bounding box center [653, 324] width 1306 height 648
click at [363, 57] on input "text" at bounding box center [390, 58] width 100 height 21
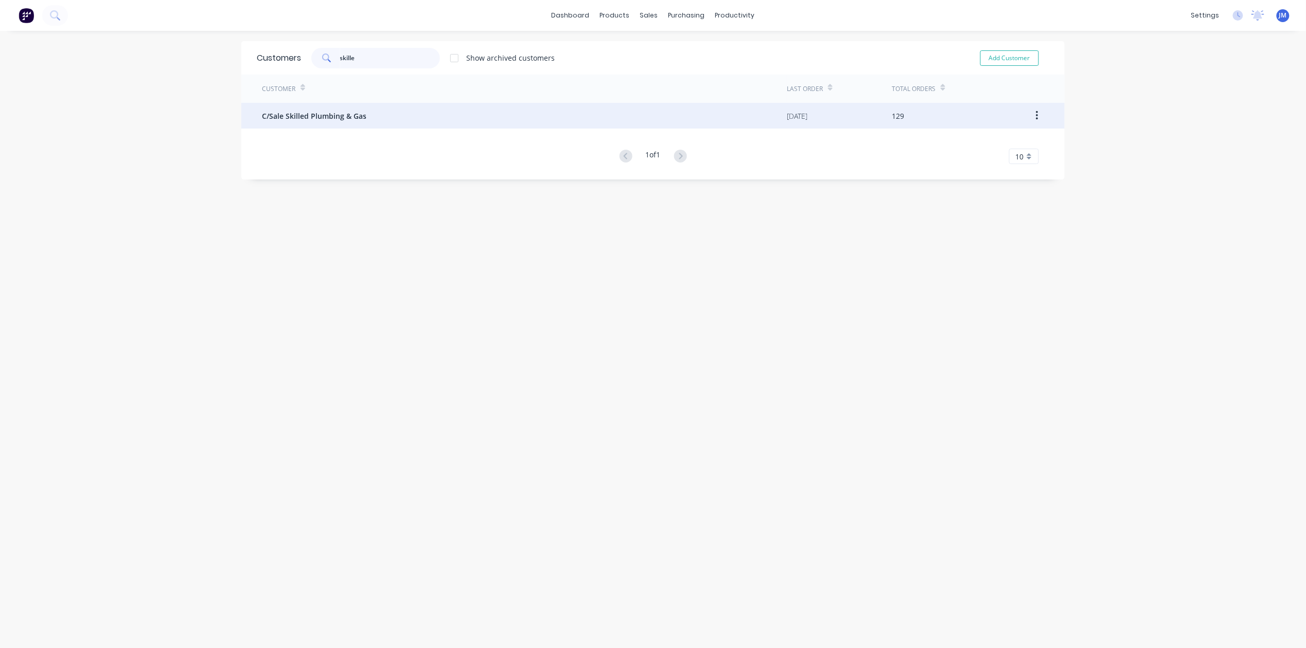
type input "skille"
click at [359, 111] on span "C/Sale Skilled Plumbing & Gas" at bounding box center [314, 116] width 104 height 11
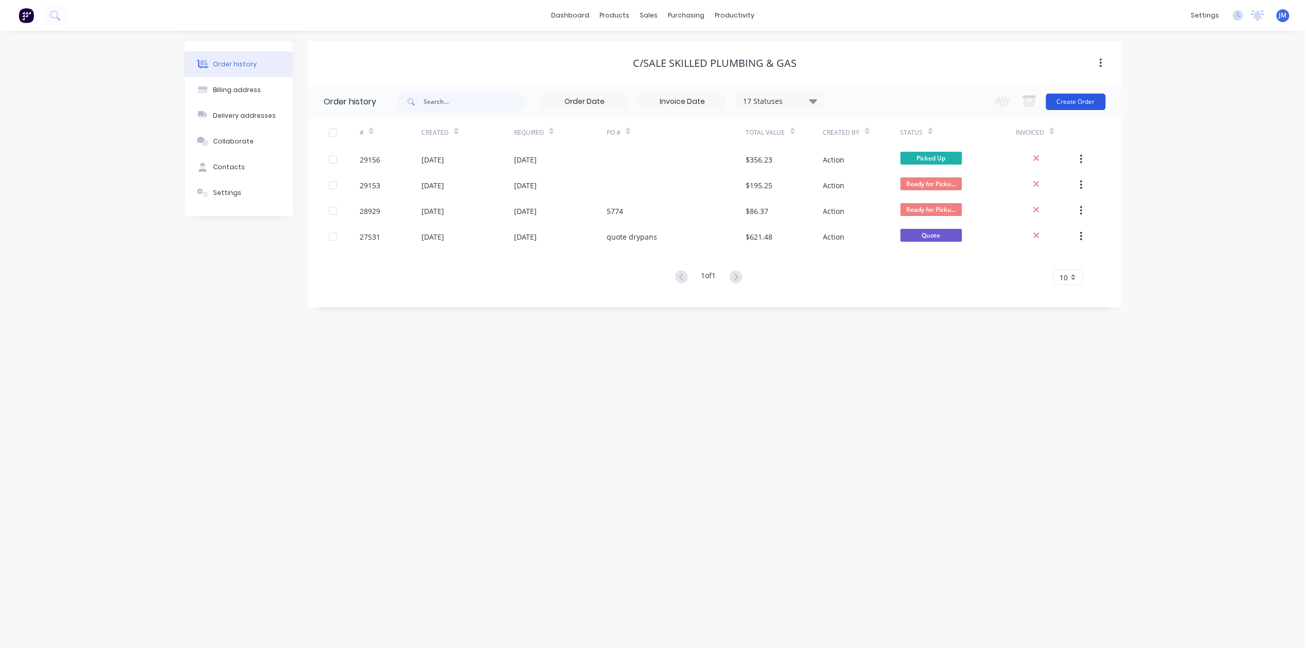
click at [1050, 101] on button "Create Order" at bounding box center [1076, 102] width 60 height 16
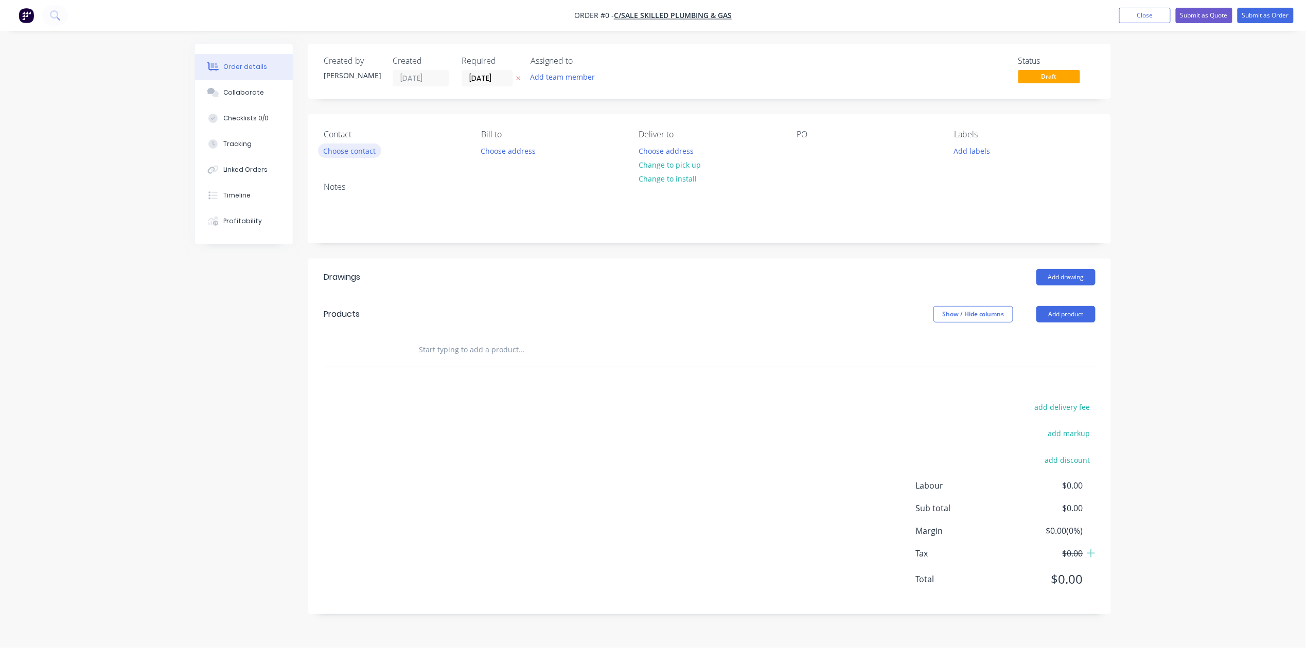
click at [362, 149] on button "Choose contact" at bounding box center [349, 151] width 63 height 14
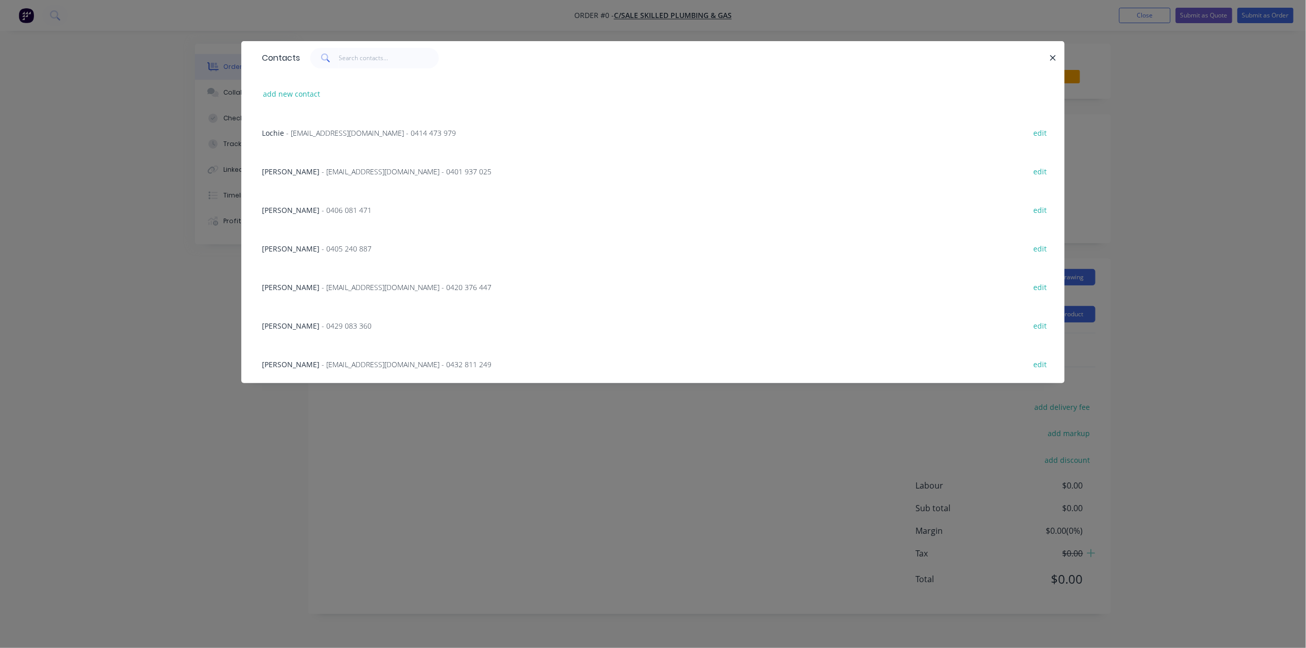
click at [290, 364] on span "[PERSON_NAME]" at bounding box center [291, 365] width 58 height 10
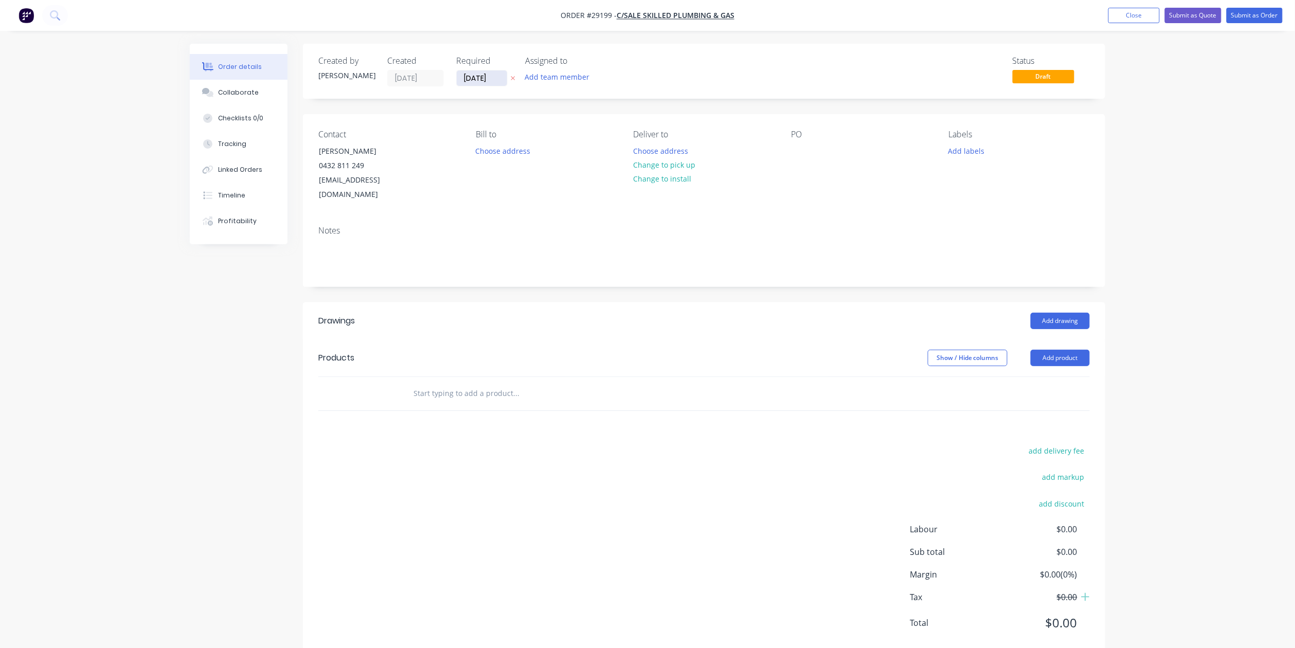
click at [495, 78] on input "[DATE]" at bounding box center [482, 77] width 50 height 15
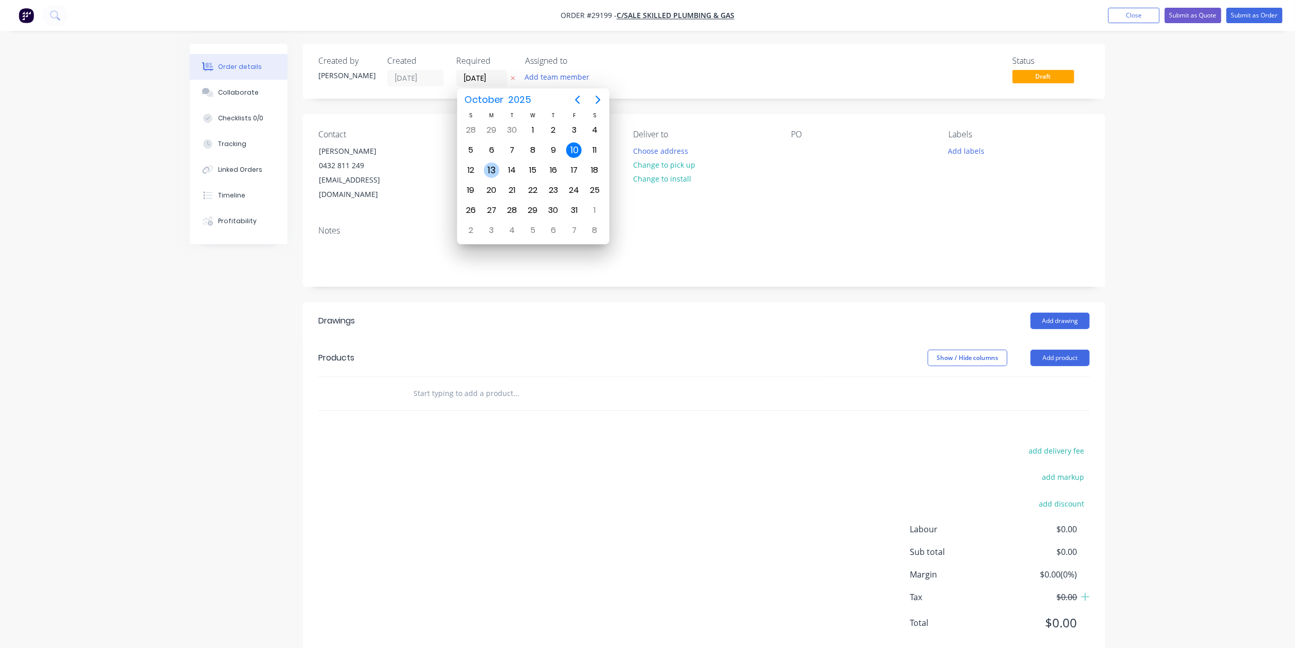
click at [496, 168] on div "13" at bounding box center [491, 170] width 15 height 15
type input "[DATE]"
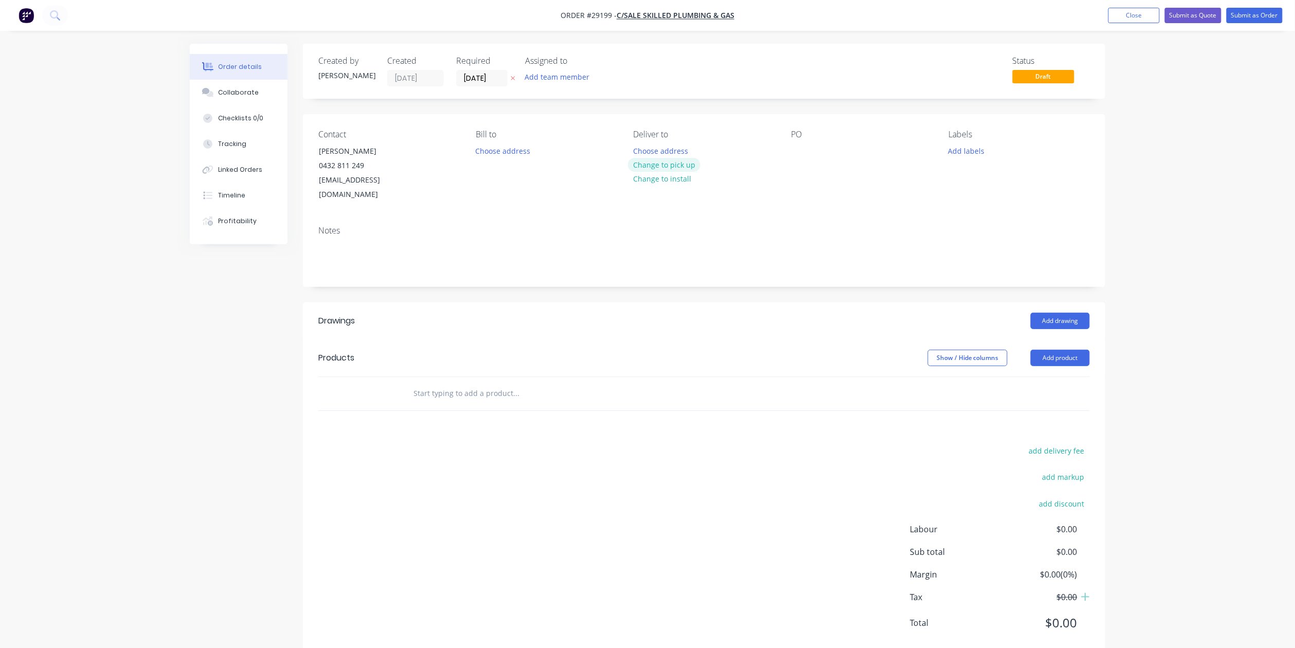
click at [655, 162] on button "Change to pick up" at bounding box center [664, 165] width 73 height 14
click at [1044, 313] on button "Add drawing" at bounding box center [1060, 321] width 59 height 16
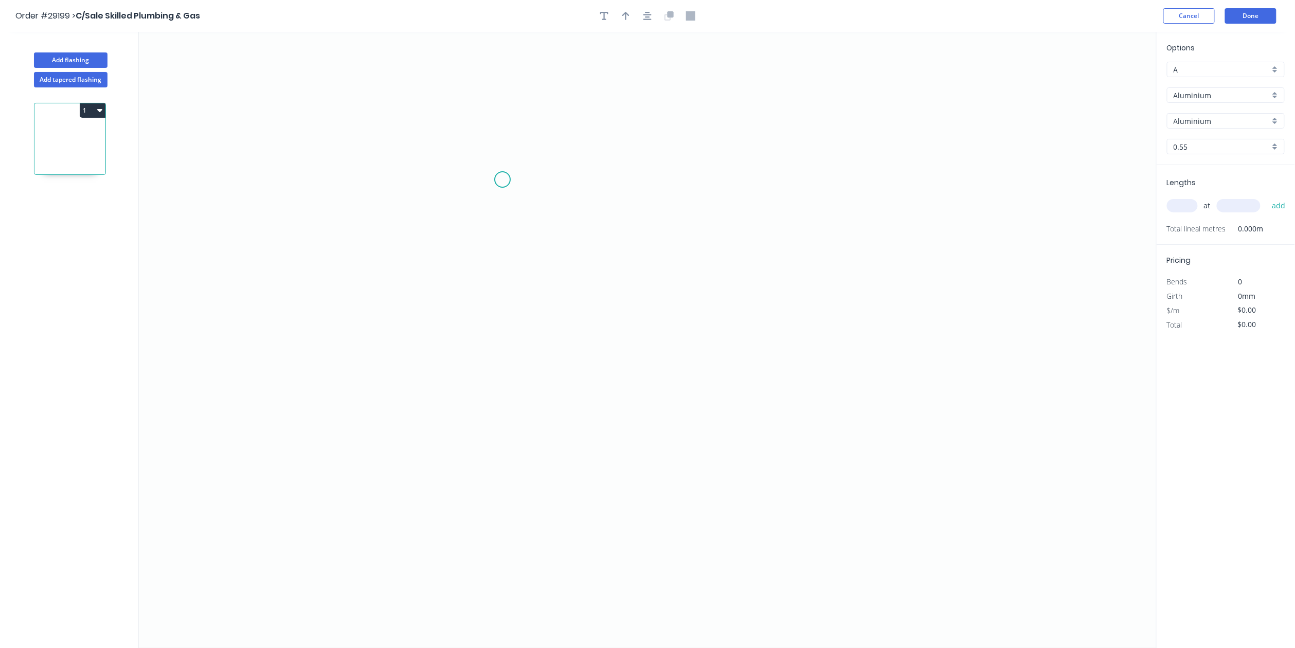
click at [503, 180] on icon "0" at bounding box center [648, 340] width 1018 height 616
click at [473, 212] on icon "0" at bounding box center [648, 340] width 1018 height 616
click at [470, 311] on icon "0 ?" at bounding box center [648, 340] width 1018 height 616
click at [718, 365] on icon "0 ? ?" at bounding box center [648, 340] width 1018 height 616
click at [748, 403] on icon "0 ? ? ? ? º" at bounding box center [648, 340] width 1018 height 616
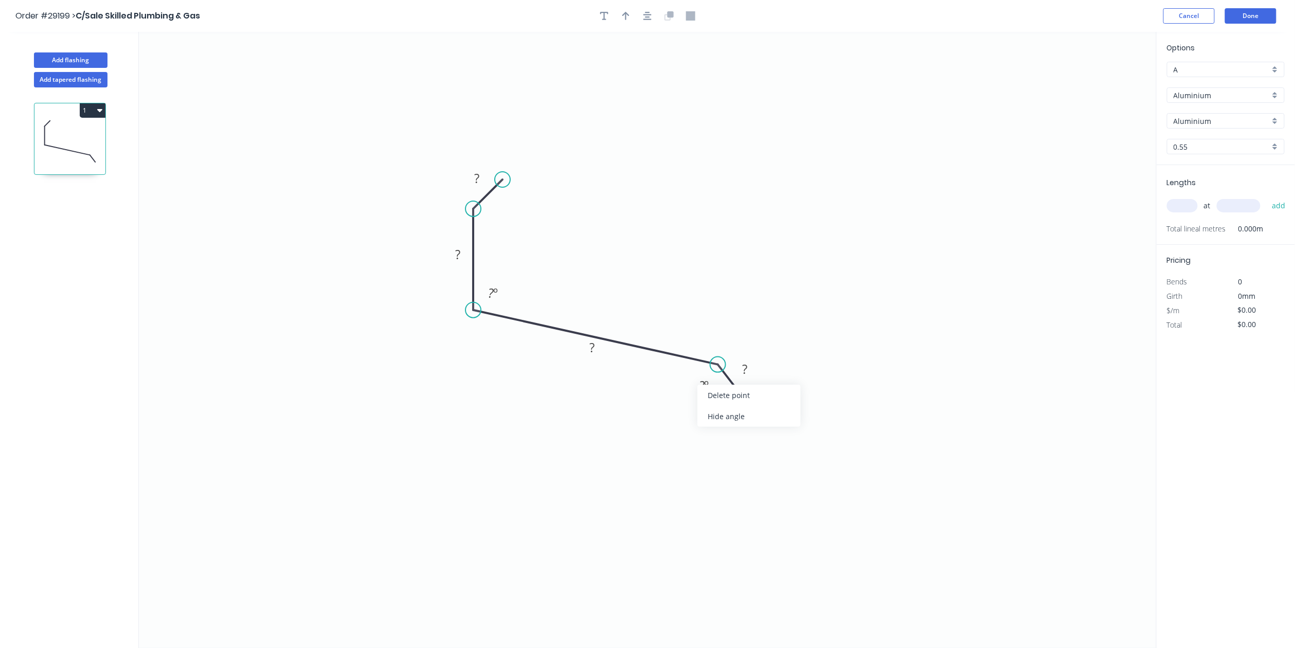
click at [690, 451] on icon "0 ? ? ? ? ? º ? º" at bounding box center [648, 340] width 1018 height 616
click at [701, 390] on tspan "?" at bounding box center [703, 385] width 6 height 17
click at [750, 369] on rect at bounding box center [745, 370] width 21 height 14
drag, startPoint x: 595, startPoint y: 346, endPoint x: 609, endPoint y: 353, distance: 15.6
click at [596, 346] on rect at bounding box center [592, 348] width 21 height 14
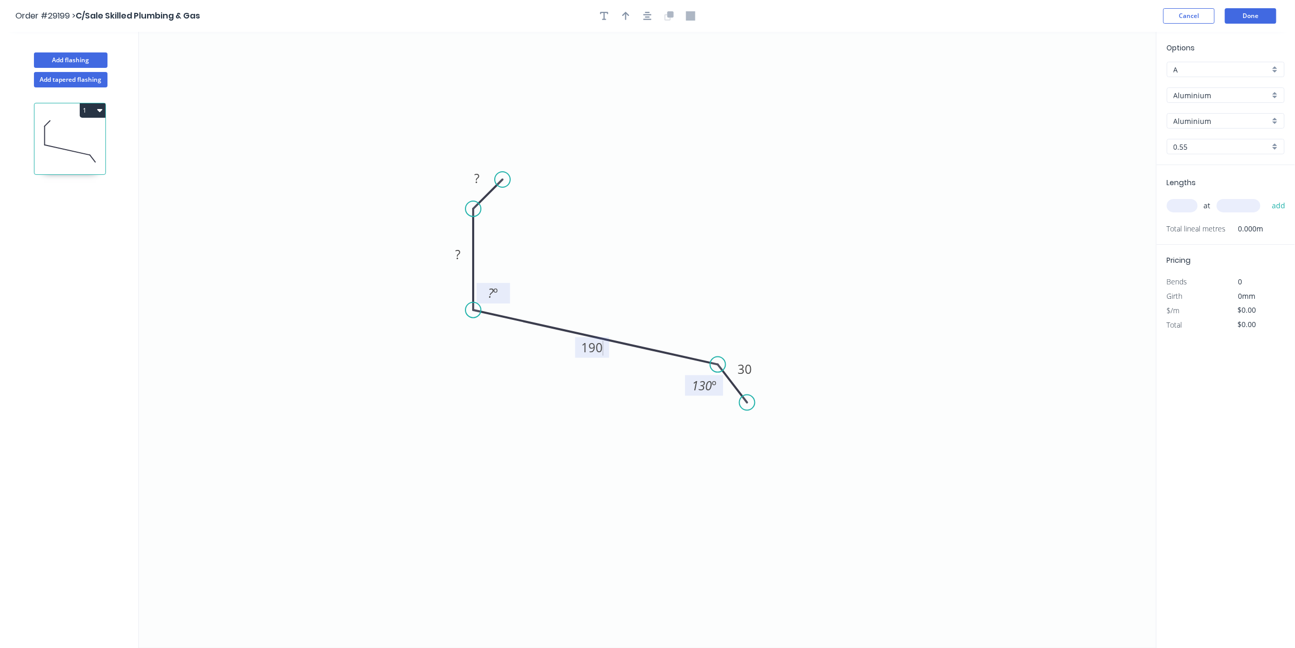
click at [489, 300] on g "? º" at bounding box center [493, 293] width 33 height 21
click at [509, 290] on rect at bounding box center [496, 292] width 33 height 21
click at [507, 289] on g "? º" at bounding box center [494, 293] width 33 height 21
click at [455, 249] on tspan "?" at bounding box center [457, 254] width 5 height 17
click at [461, 259] on rect at bounding box center [458, 255] width 21 height 14
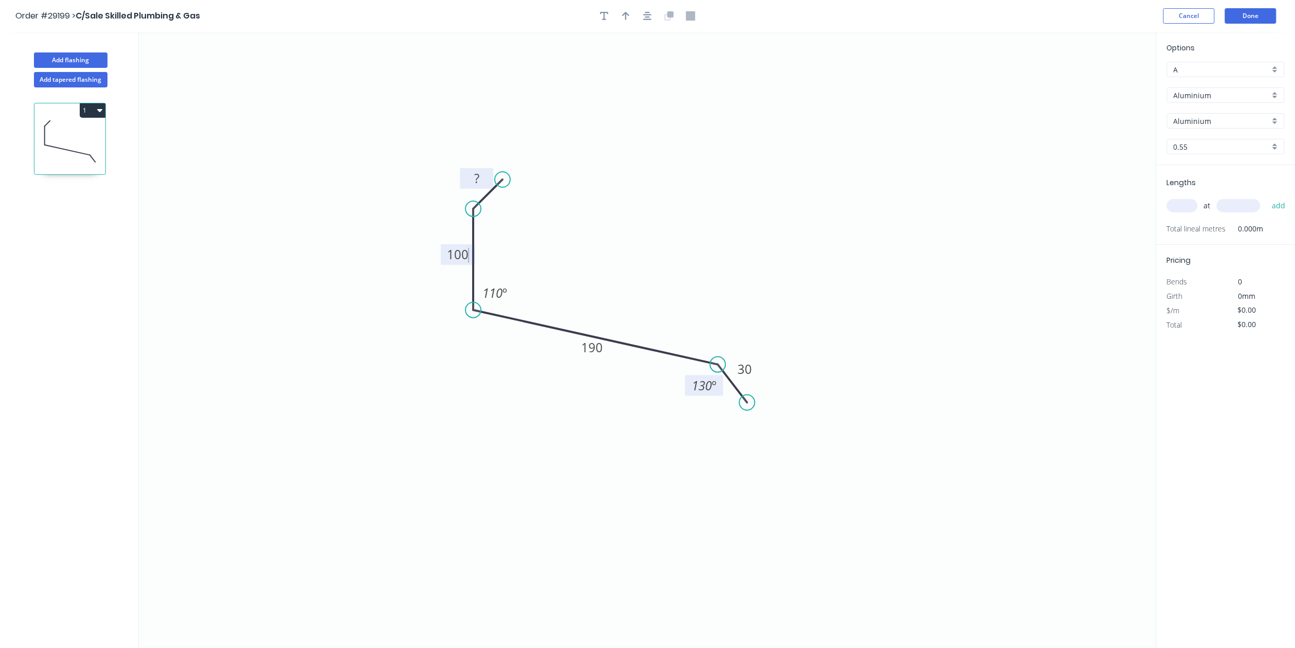
click at [480, 171] on rect at bounding box center [476, 178] width 33 height 21
click at [473, 180] on rect at bounding box center [477, 179] width 21 height 14
click at [620, 19] on button "button" at bounding box center [625, 15] width 15 height 15
type input "$1.00"
drag, startPoint x: 1105, startPoint y: 82, endPoint x: 643, endPoint y: 243, distance: 489.6
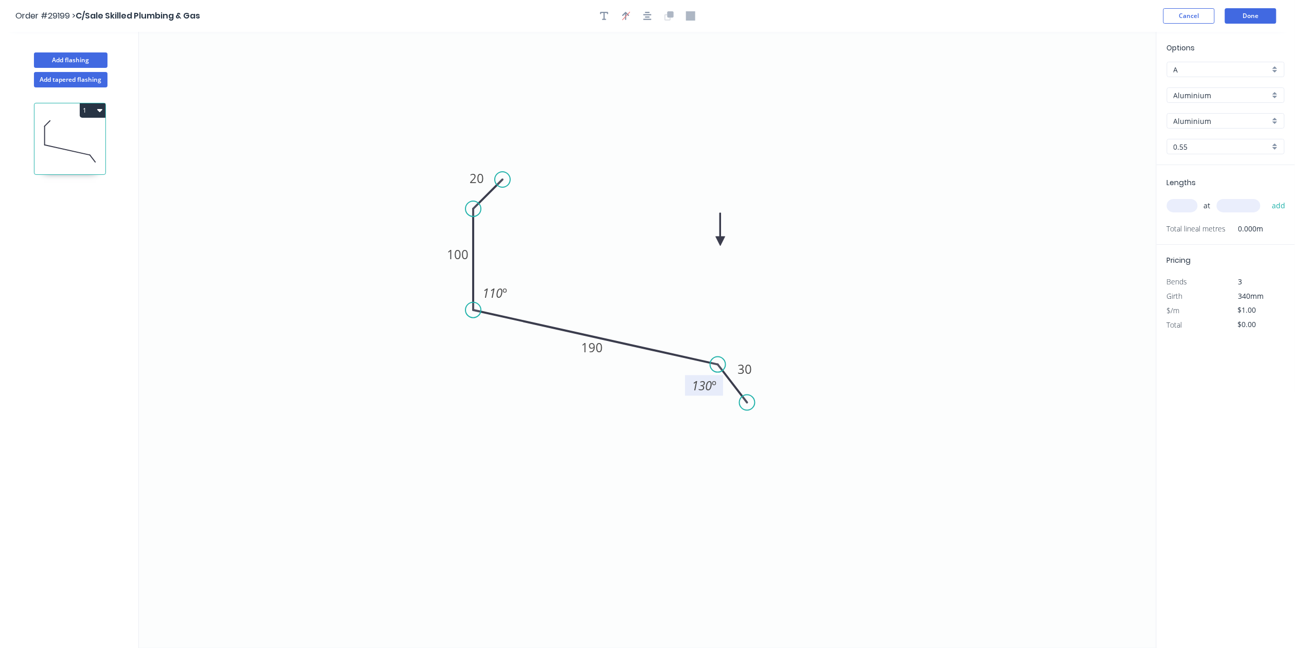
click at [716, 243] on icon at bounding box center [720, 229] width 9 height 33
click at [1268, 96] on input "Aluminium" at bounding box center [1222, 95] width 96 height 11
click at [1228, 129] on div "Colorbond" at bounding box center [1226, 133] width 117 height 18
type input "Colorbond"
type input "Basalt"
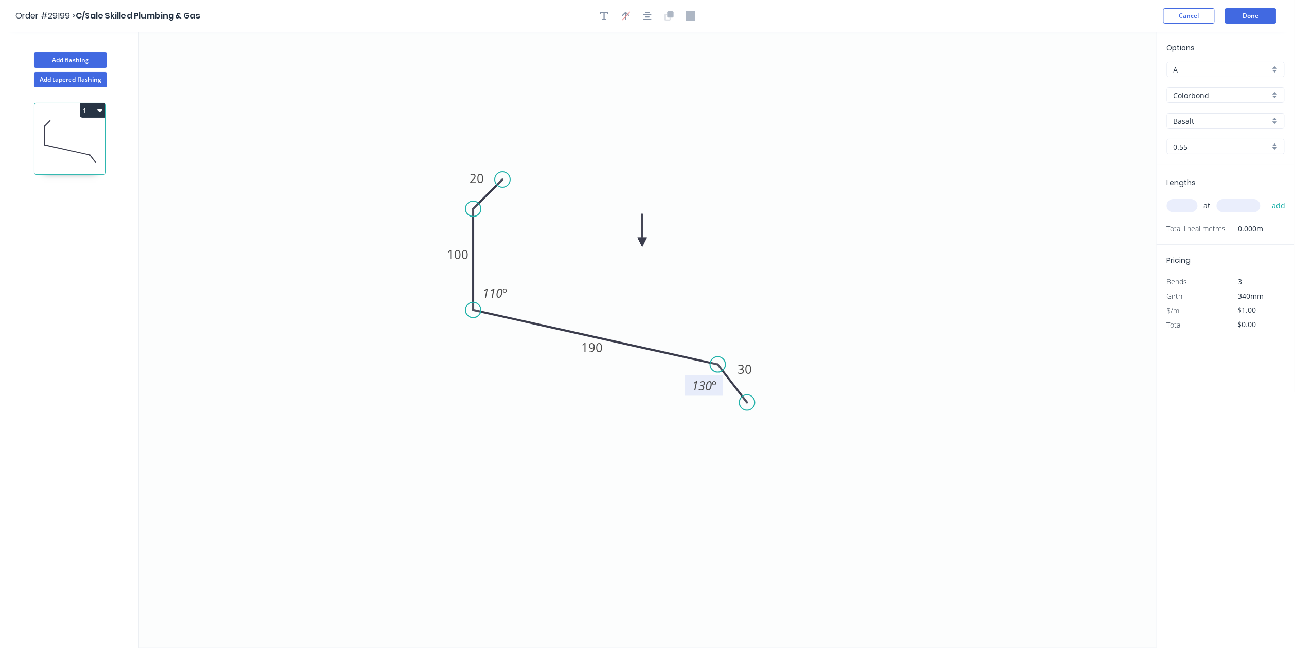
type input "$15.18"
click at [1276, 122] on div "Basalt" at bounding box center [1226, 120] width 118 height 15
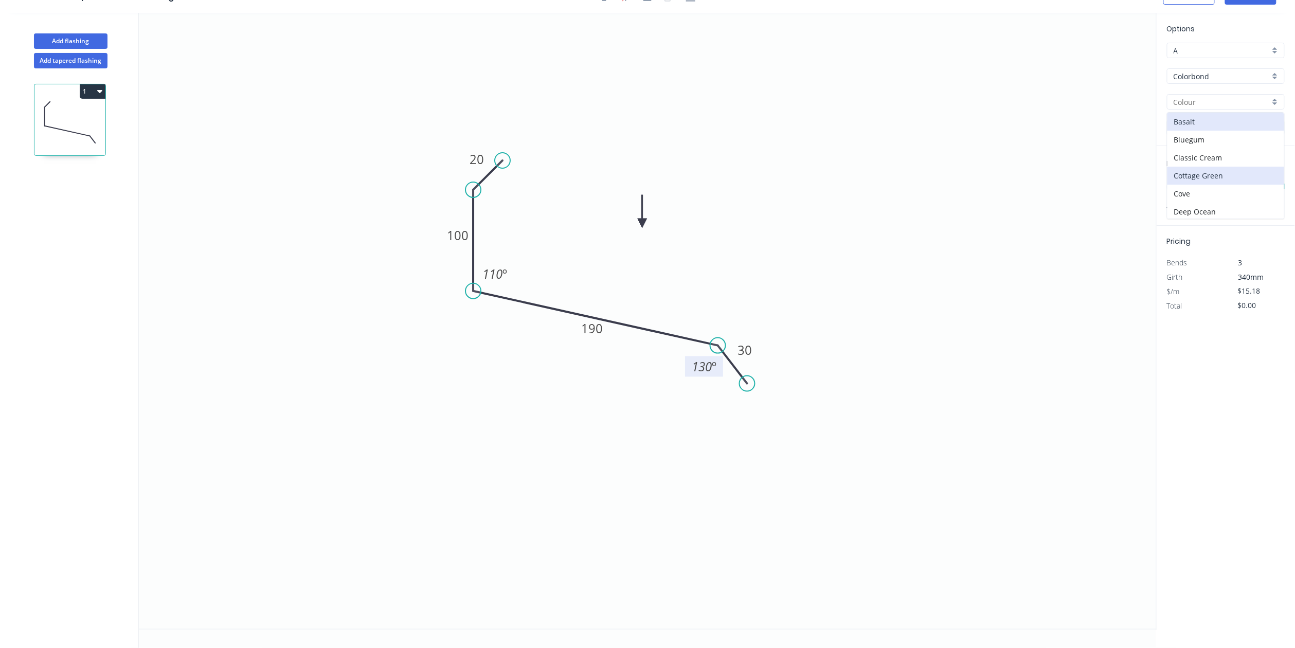
scroll to position [206, 0]
click at [1234, 158] on div "Manor Red" at bounding box center [1226, 150] width 117 height 18
type input "Manor Red"
click at [1190, 186] on input "text" at bounding box center [1182, 186] width 31 height 13
type input "1"
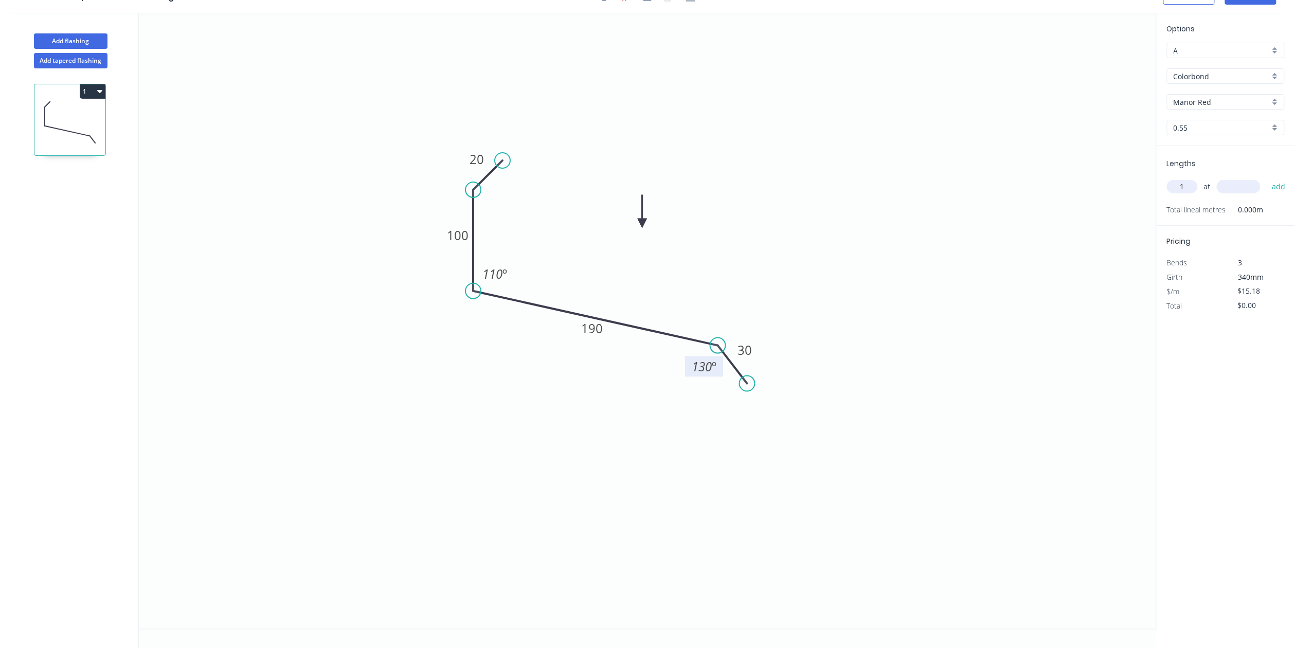
click at [1235, 184] on input "text" at bounding box center [1239, 186] width 44 height 13
type input "3200"
click at [1282, 187] on button "add" at bounding box center [1279, 186] width 24 height 17
type input "$48.58"
type input "2"
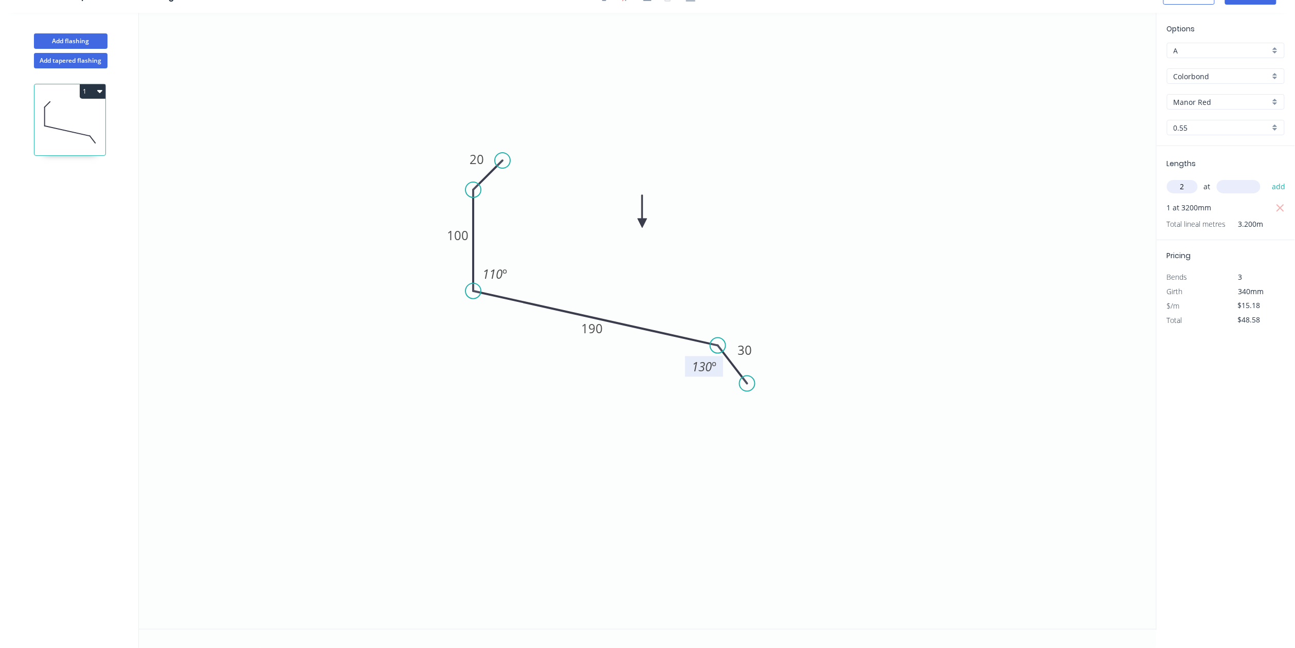
drag, startPoint x: 1228, startPoint y: 182, endPoint x: 1254, endPoint y: 194, distance: 29.0
click at [1232, 182] on input "text" at bounding box center [1239, 186] width 44 height 13
type input "1800"
click at [1285, 186] on button "add" at bounding box center [1279, 186] width 24 height 17
type input "$103.22"
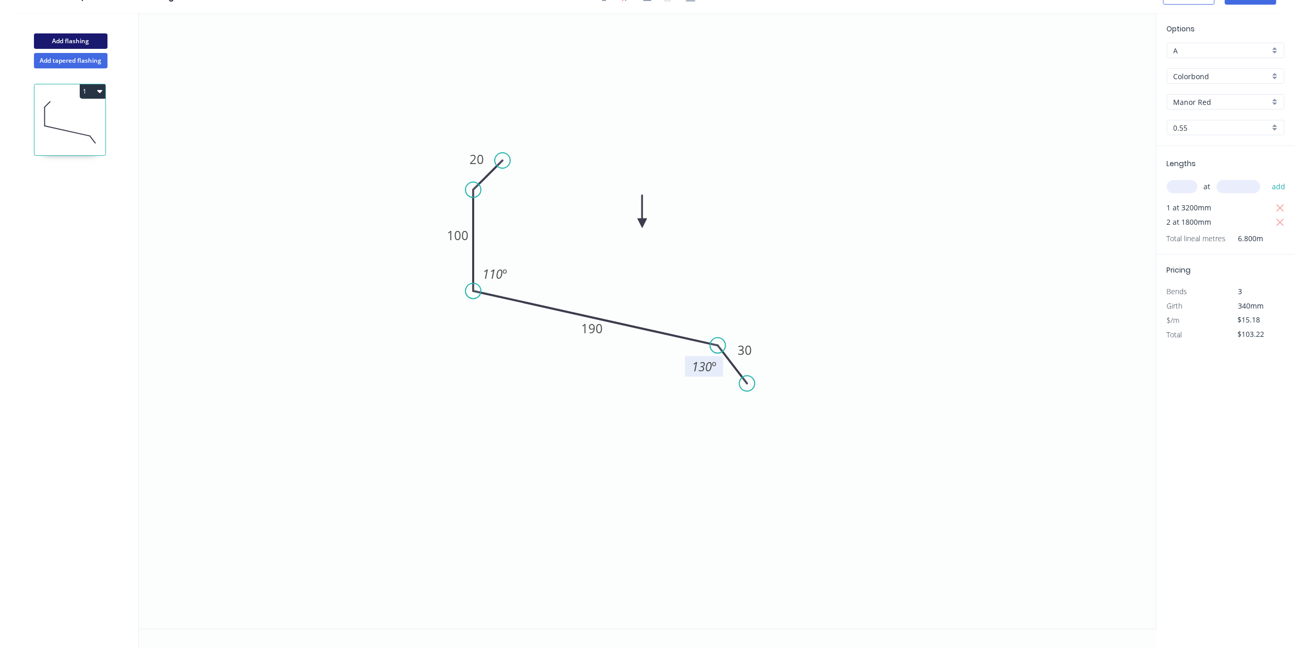
click at [100, 38] on button "Add flashing" at bounding box center [71, 40] width 74 height 15
type input "$0.00"
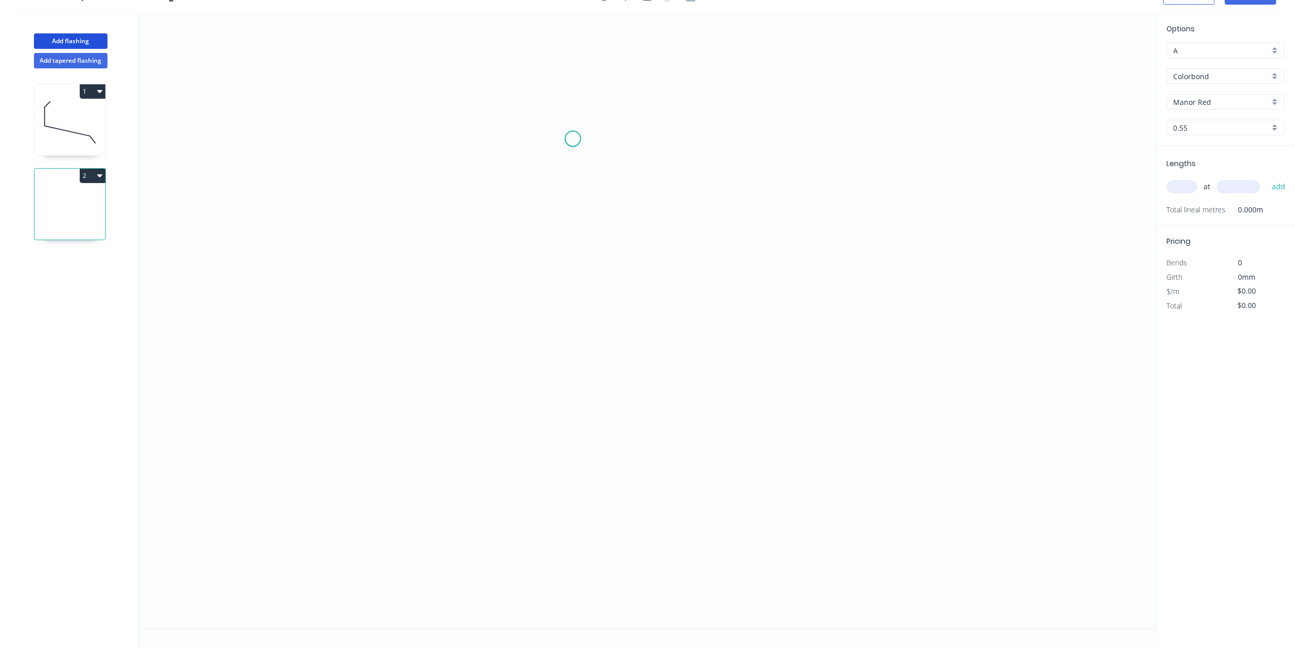
click at [574, 138] on icon "0" at bounding box center [648, 321] width 1018 height 616
click at [531, 141] on icon "0" at bounding box center [648, 321] width 1018 height 616
click at [528, 288] on icon "0 ?" at bounding box center [648, 321] width 1018 height 616
click at [563, 315] on div "Crush & Fold" at bounding box center [587, 317] width 103 height 21
click at [526, 211] on rect at bounding box center [516, 209] width 21 height 14
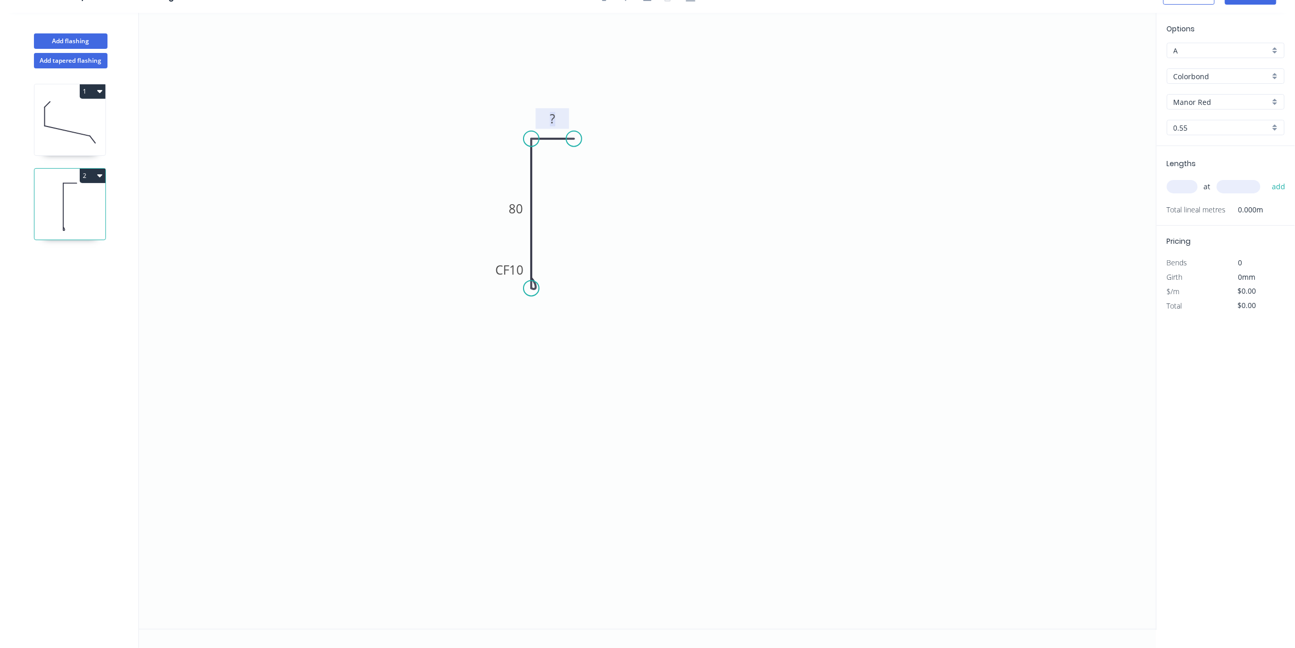
click at [553, 114] on tspan "?" at bounding box center [553, 118] width 5 height 17
click at [1186, 182] on input "text" at bounding box center [1182, 186] width 31 height 13
type input "$8.60"
type input "2"
click at [1239, 182] on input "text" at bounding box center [1239, 186] width 44 height 13
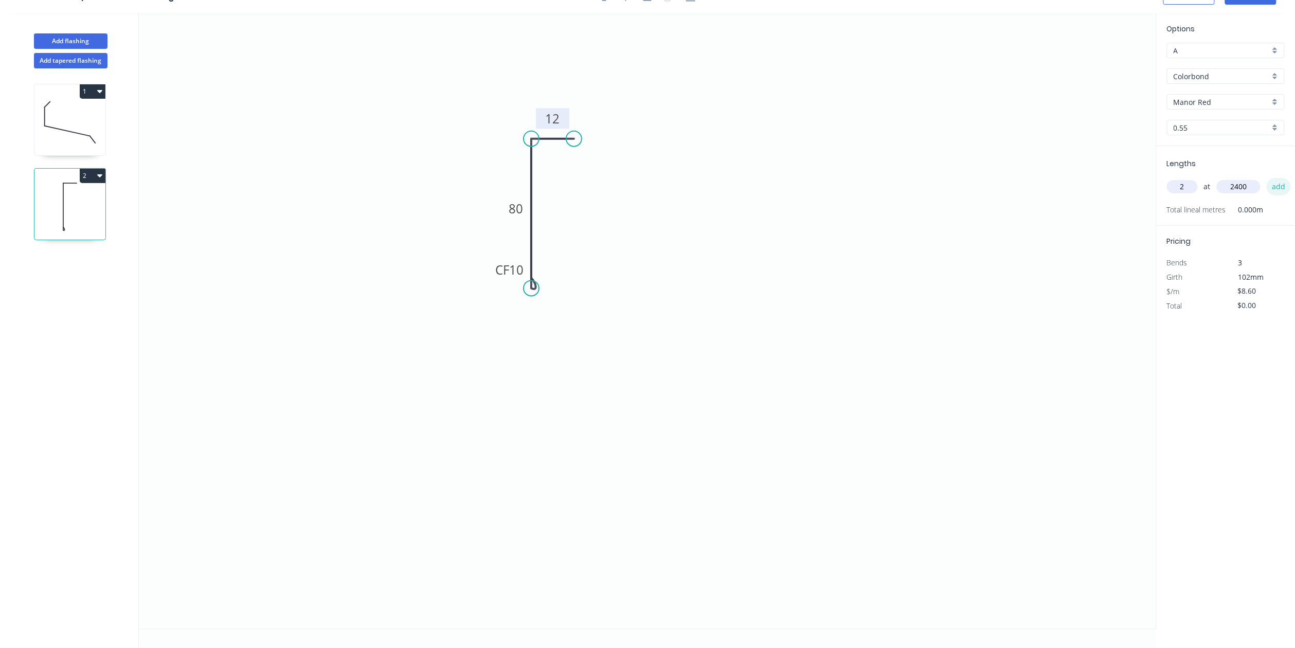
type input "2400"
drag, startPoint x: 1276, startPoint y: 186, endPoint x: 1270, endPoint y: 188, distance: 6.5
click at [1277, 185] on button "add" at bounding box center [1279, 186] width 24 height 17
type input "$41.28"
click at [68, 37] on button "Add flashing" at bounding box center [71, 40] width 74 height 15
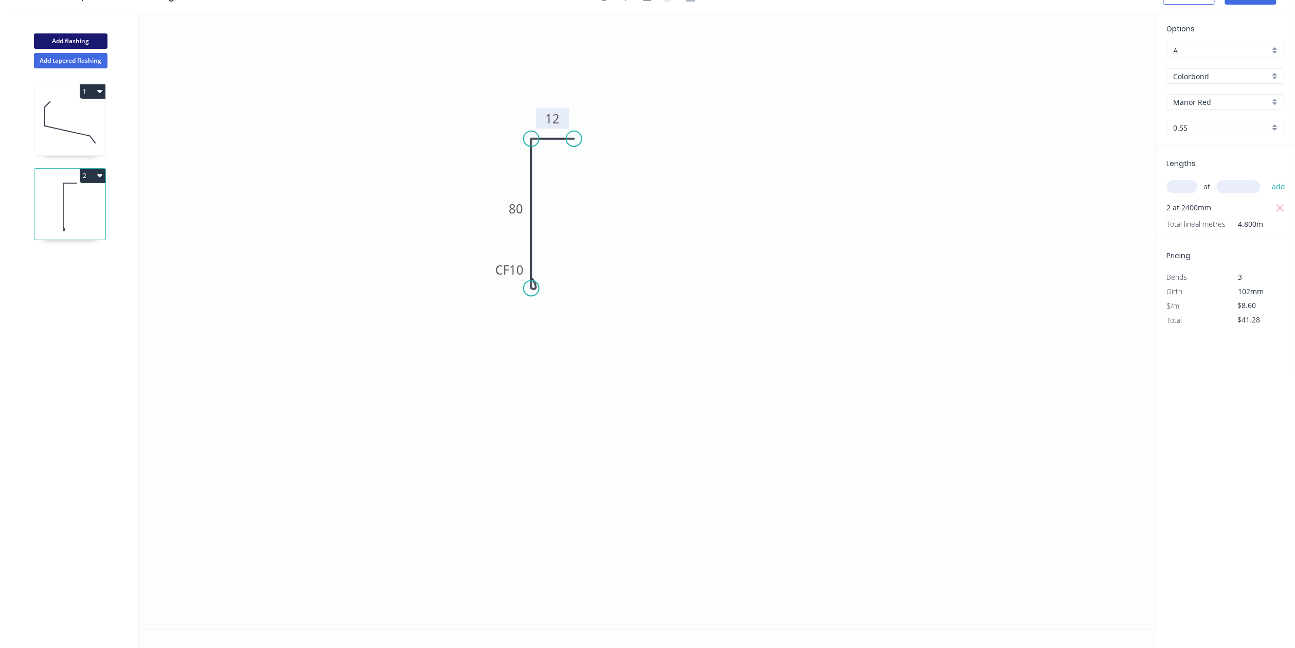
type input "$0.00"
click at [458, 236] on icon "0" at bounding box center [648, 321] width 1018 height 616
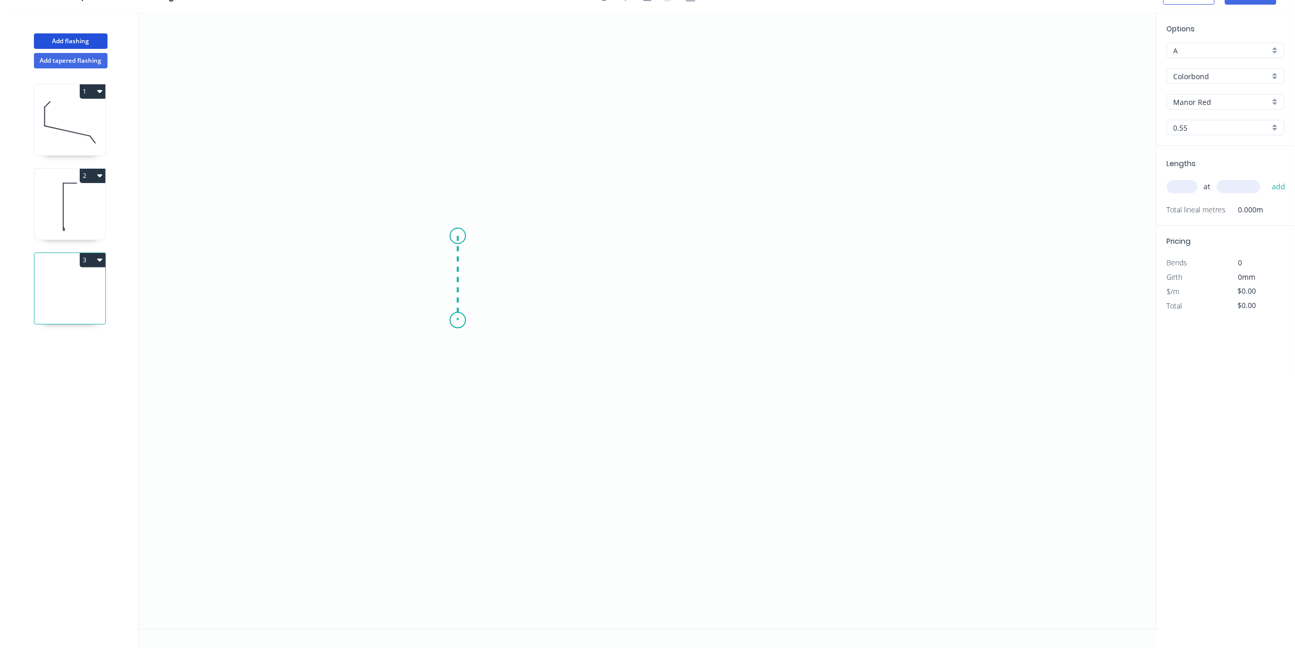
click at [452, 320] on icon "0" at bounding box center [648, 321] width 1018 height 616
drag, startPoint x: 688, startPoint y: 336, endPoint x: 714, endPoint y: 340, distance: 25.9
click at [690, 338] on icon "0 ?" at bounding box center [648, 321] width 1018 height 616
drag, startPoint x: 716, startPoint y: 347, endPoint x: 758, endPoint y: 347, distance: 42.2
click at [717, 347] on icon "0 ? ?" at bounding box center [648, 321] width 1018 height 616
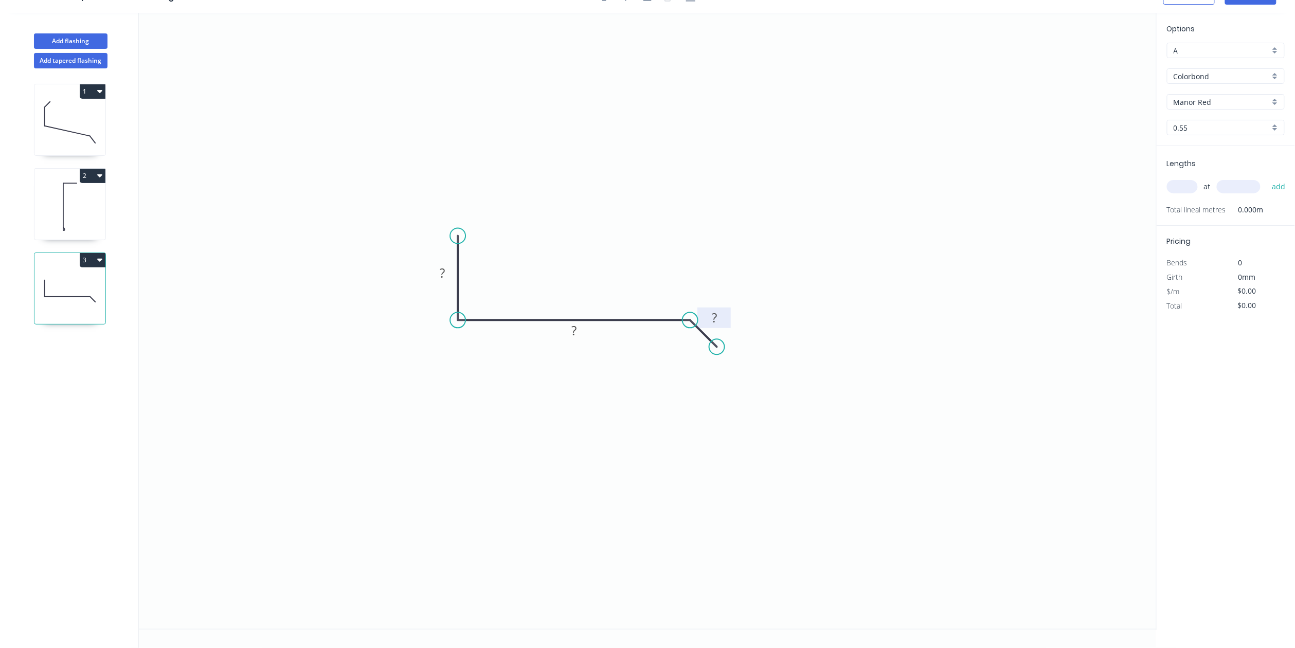
click at [709, 314] on rect at bounding box center [714, 318] width 21 height 14
drag, startPoint x: 580, startPoint y: 333, endPoint x: 600, endPoint y: 339, distance: 20.2
click at [581, 333] on rect at bounding box center [574, 331] width 21 height 14
click at [447, 274] on rect at bounding box center [442, 274] width 21 height 14
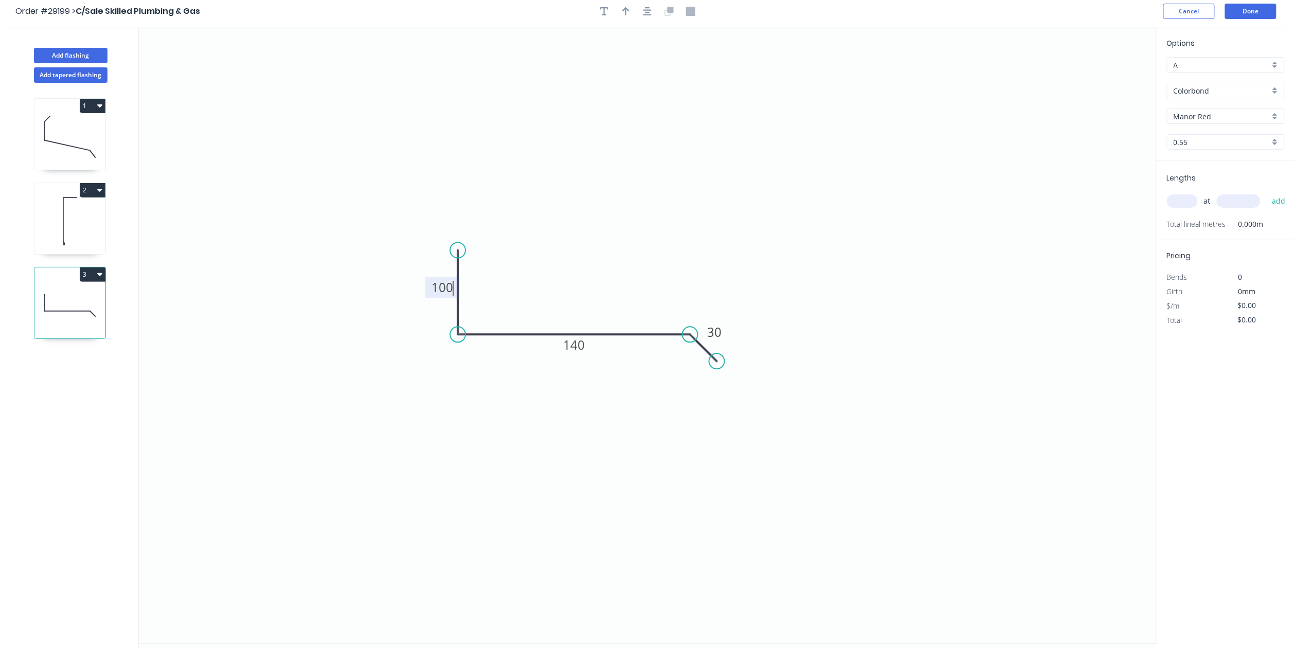
scroll to position [0, 0]
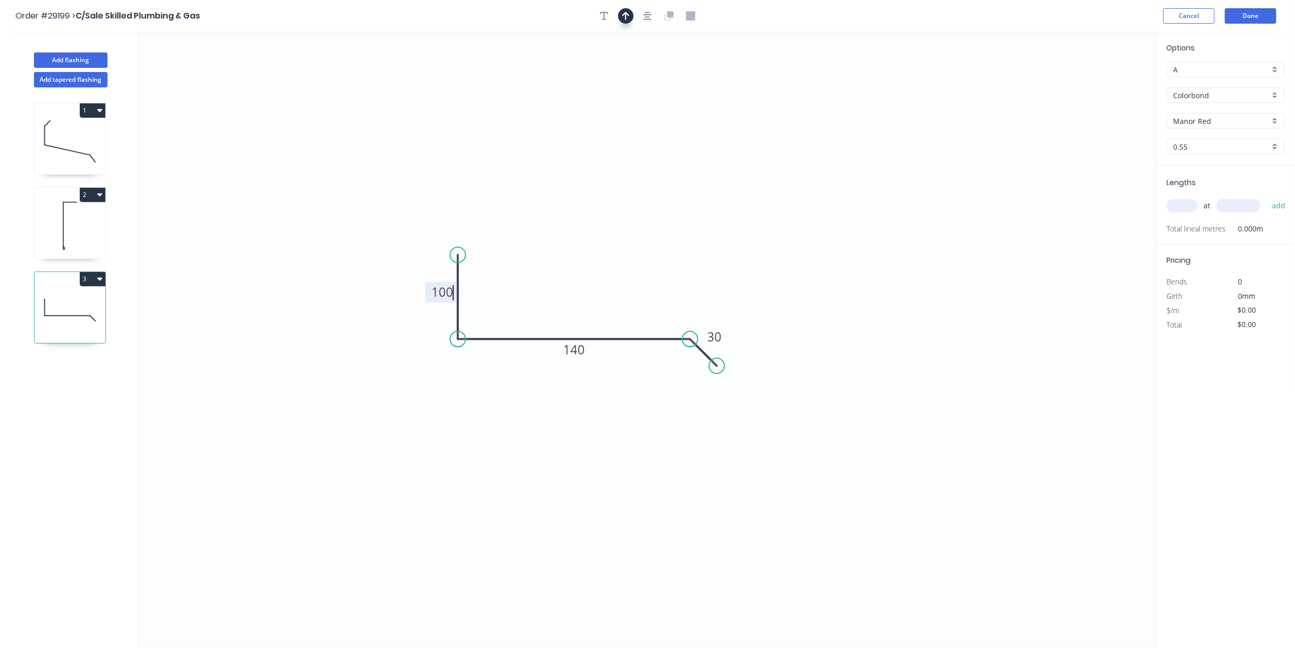
click at [624, 13] on icon "button" at bounding box center [626, 15] width 7 height 9
type input "$12.41"
drag, startPoint x: 1070, startPoint y: 99, endPoint x: 612, endPoint y: 235, distance: 478.1
click at [622, 233] on icon at bounding box center [626, 216] width 9 height 33
click at [1178, 210] on input "text" at bounding box center [1182, 205] width 31 height 13
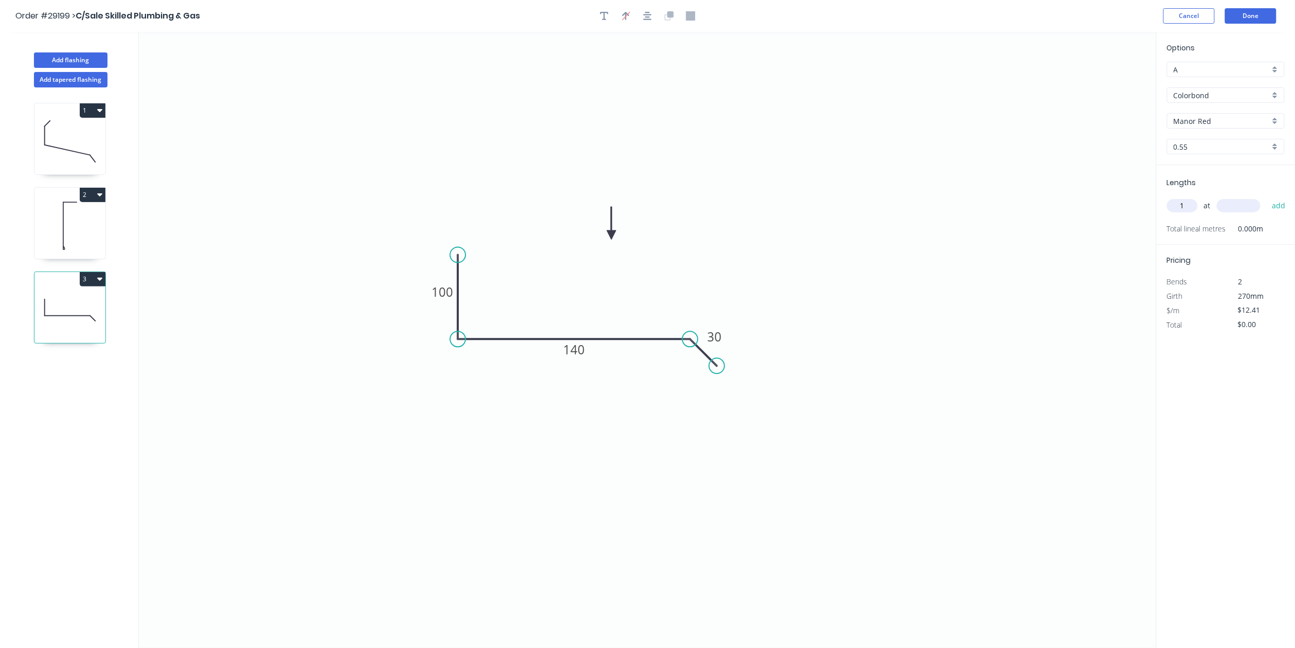
type input "1"
click at [1252, 210] on input "text" at bounding box center [1239, 205] width 44 height 13
type input "2400"
drag, startPoint x: 1276, startPoint y: 204, endPoint x: 1274, endPoint y: 213, distance: 9.0
click at [1276, 204] on button "add" at bounding box center [1279, 205] width 24 height 17
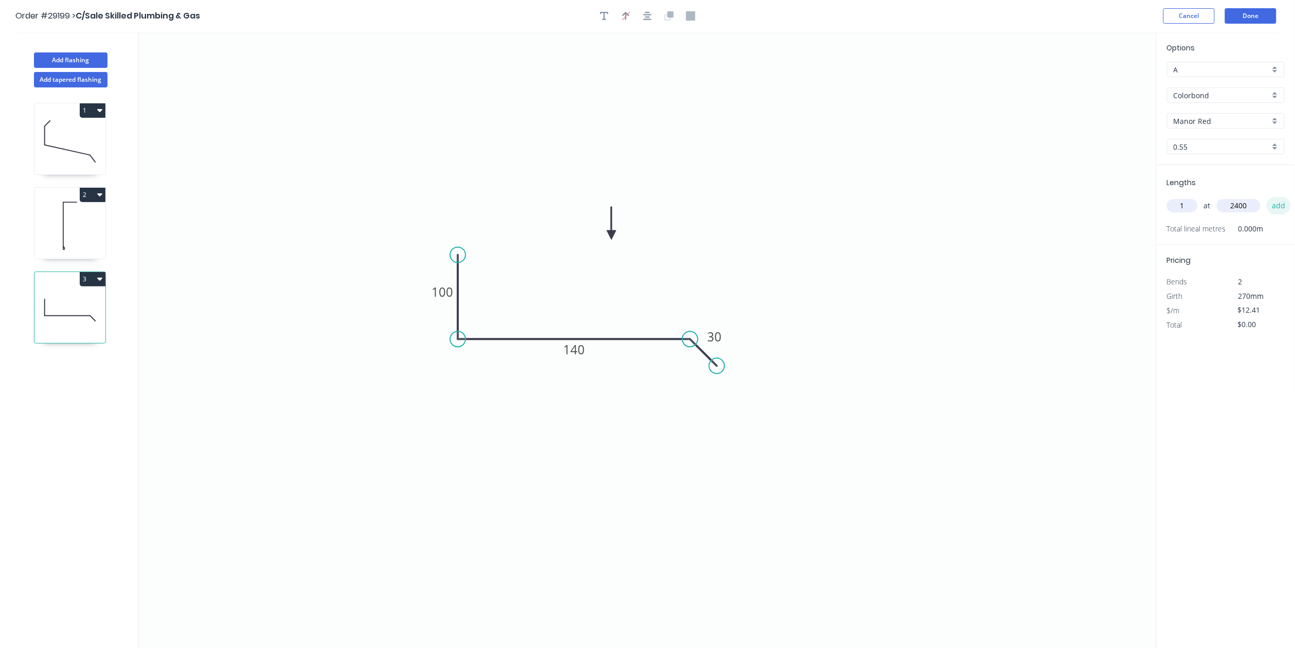
type input "$29.78"
click at [77, 60] on button "Add flashing" at bounding box center [71, 59] width 74 height 15
type input "$0.00"
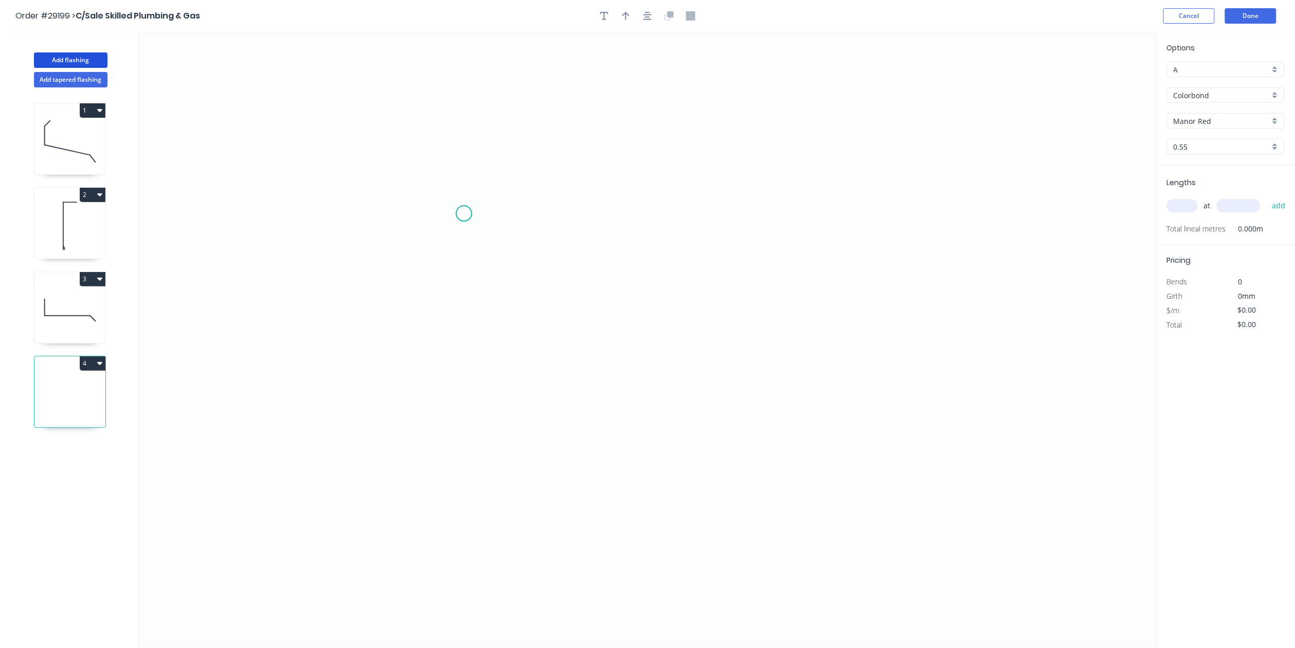
click at [465, 215] on icon "0" at bounding box center [648, 340] width 1018 height 616
click at [461, 324] on icon "0" at bounding box center [648, 340] width 1018 height 616
click at [748, 336] on icon "0 ?" at bounding box center [648, 340] width 1018 height 616
click at [787, 367] on icon "0 ? ?" at bounding box center [648, 340] width 1018 height 616
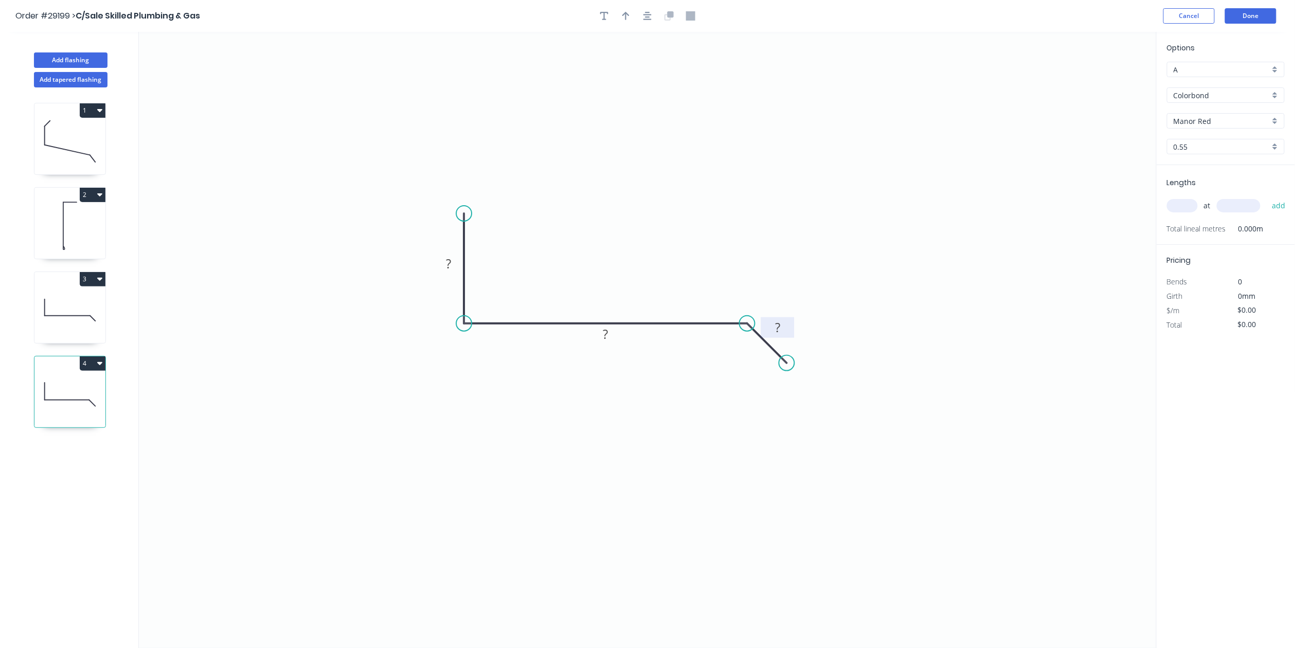
click at [785, 324] on rect at bounding box center [778, 328] width 21 height 14
click at [616, 339] on rect at bounding box center [606, 335] width 21 height 14
click at [451, 269] on tspan "?" at bounding box center [448, 263] width 5 height 17
click at [624, 22] on button "button" at bounding box center [625, 15] width 15 height 15
type input "$12.41"
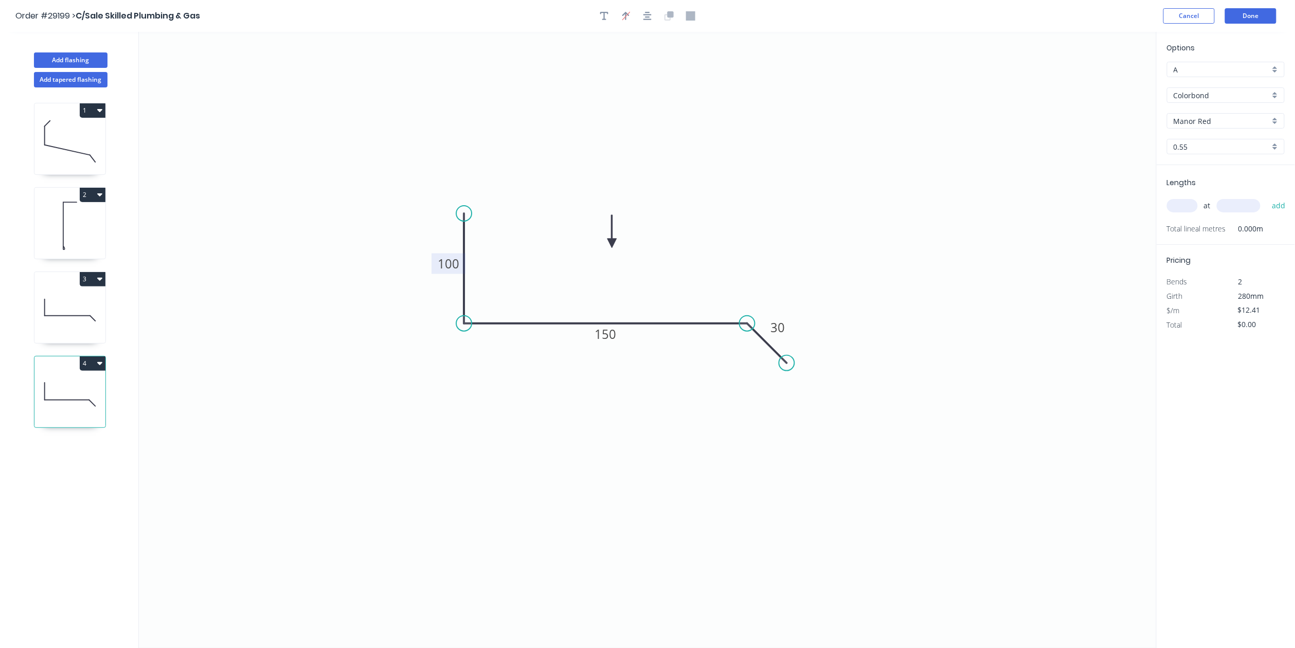
drag, startPoint x: 1104, startPoint y: 82, endPoint x: 663, endPoint y: 216, distance: 460.8
click at [617, 233] on icon at bounding box center [612, 231] width 9 height 33
click at [1182, 200] on input "text" at bounding box center [1182, 205] width 31 height 13
type input "1"
drag, startPoint x: 1227, startPoint y: 199, endPoint x: 1235, endPoint y: 200, distance: 8.3
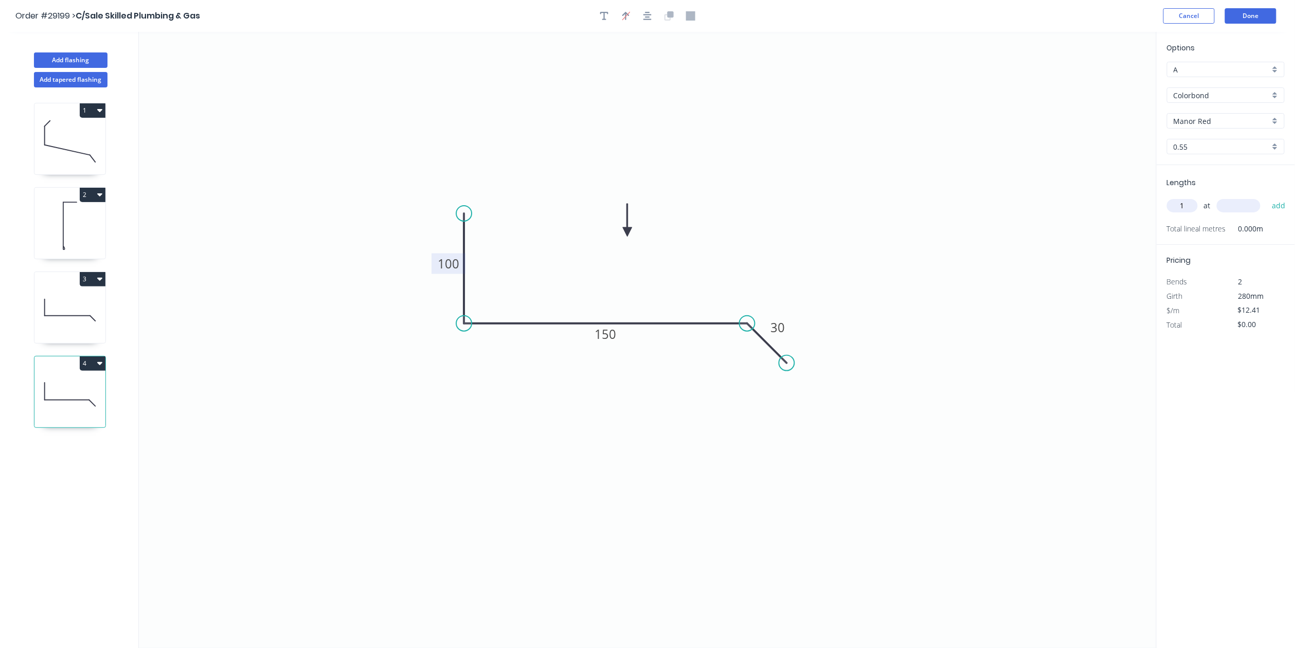
click at [1229, 199] on input "text" at bounding box center [1239, 205] width 44 height 13
type input "2400"
drag, startPoint x: 1278, startPoint y: 208, endPoint x: 1046, endPoint y: 270, distance: 240.2
click at [1279, 207] on button "add" at bounding box center [1279, 205] width 24 height 17
type input "$29.78"
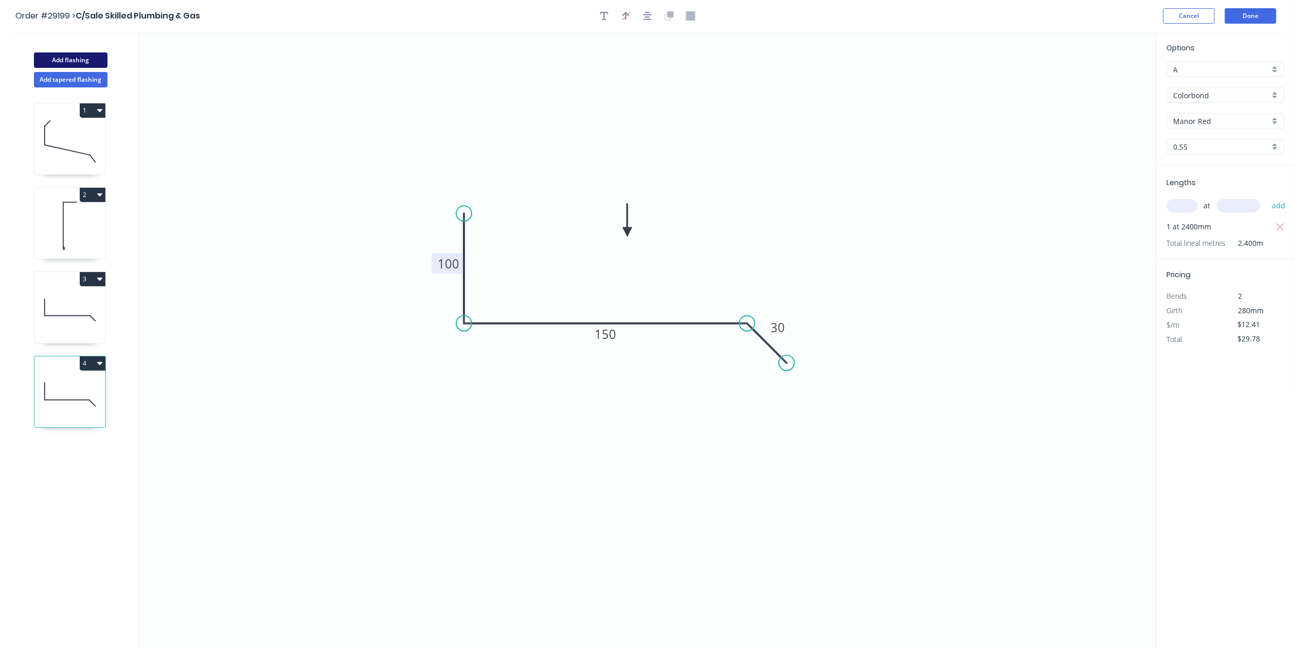
click at [91, 60] on button "Add flashing" at bounding box center [71, 59] width 74 height 15
type input "$0.00"
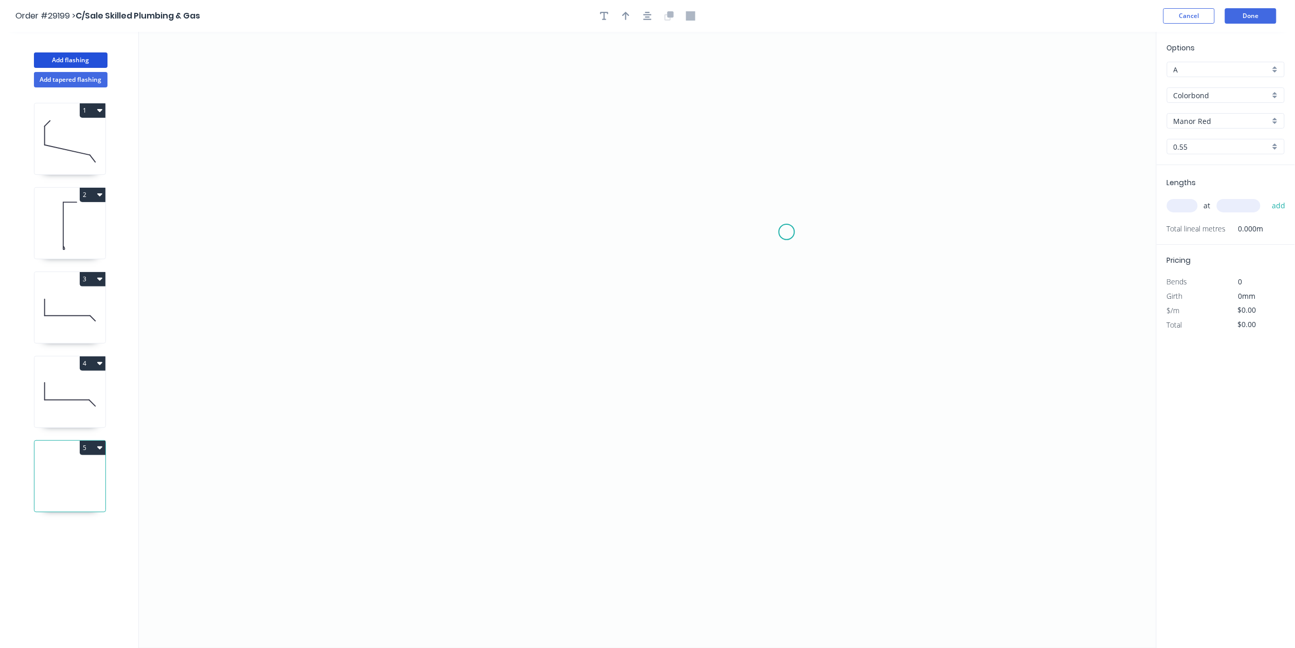
click at [787, 233] on icon "0" at bounding box center [648, 340] width 1018 height 616
click at [752, 188] on icon at bounding box center [769, 209] width 35 height 45
click at [555, 186] on icon "0 ?" at bounding box center [648, 340] width 1018 height 616
click at [560, 353] on icon "0 ? ? ? º" at bounding box center [648, 340] width 1018 height 616
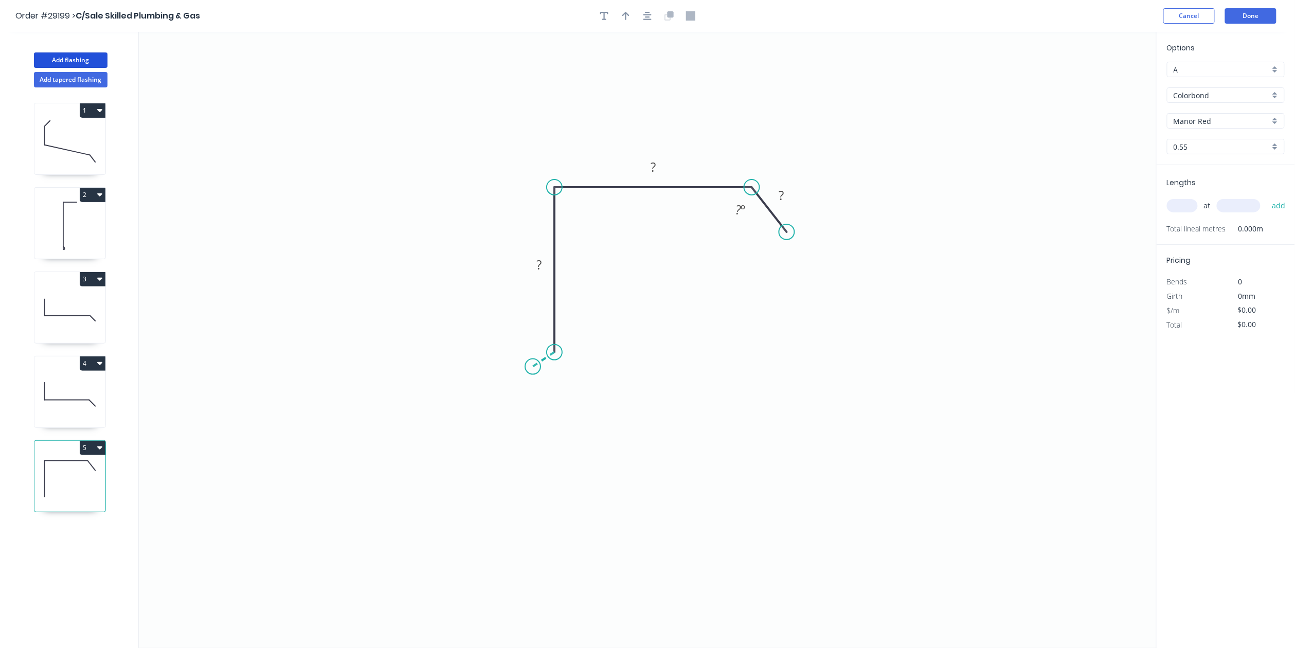
click at [533, 367] on icon "0 ? ? ? ? º" at bounding box center [648, 340] width 1018 height 616
click at [560, 396] on icon "0 ? ? ? ? ? º ? º" at bounding box center [648, 340] width 1018 height 616
click at [585, 400] on div "Hide angle" at bounding box center [615, 403] width 103 height 21
click at [572, 365] on div "Hide angle" at bounding box center [582, 373] width 103 height 21
click at [736, 210] on tspan "?" at bounding box center [739, 209] width 6 height 17
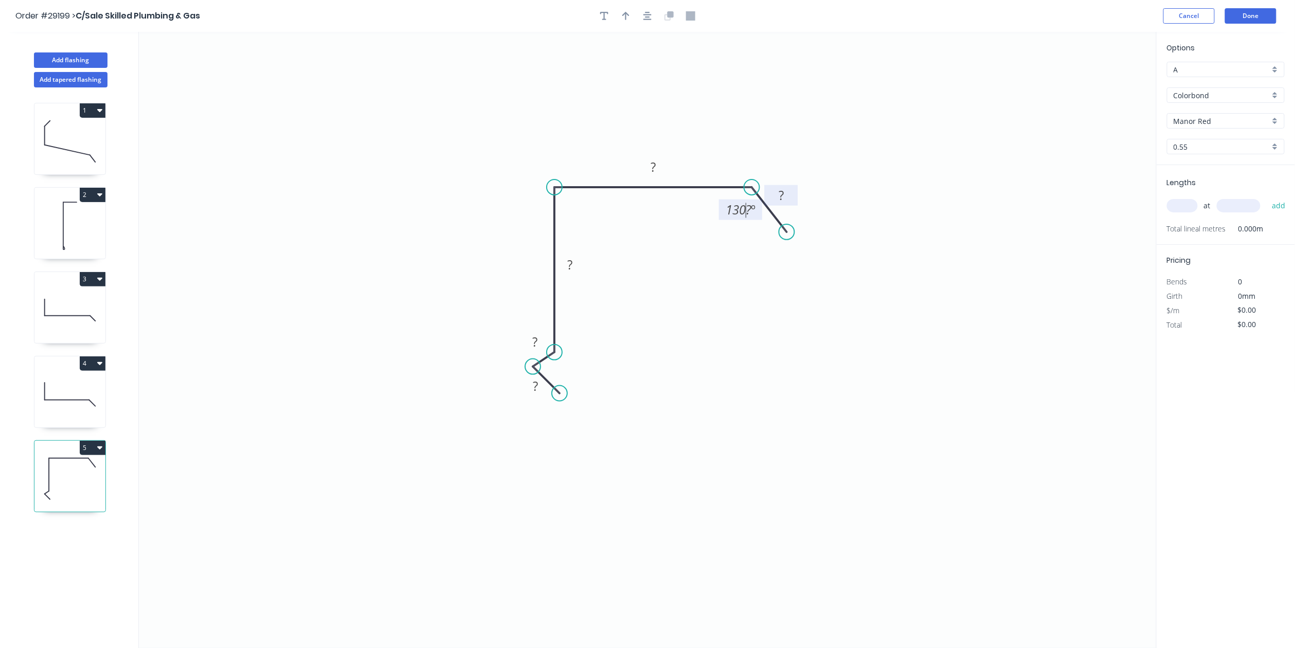
click at [787, 198] on rect at bounding box center [781, 196] width 21 height 14
click at [742, 204] on tspan "º" at bounding box center [743, 209] width 5 height 17
drag, startPoint x: 650, startPoint y: 164, endPoint x: 696, endPoint y: 166, distance: 45.3
click at [651, 164] on tspan "?" at bounding box center [653, 166] width 5 height 17
drag, startPoint x: 566, startPoint y: 268, endPoint x: 736, endPoint y: 285, distance: 170.2
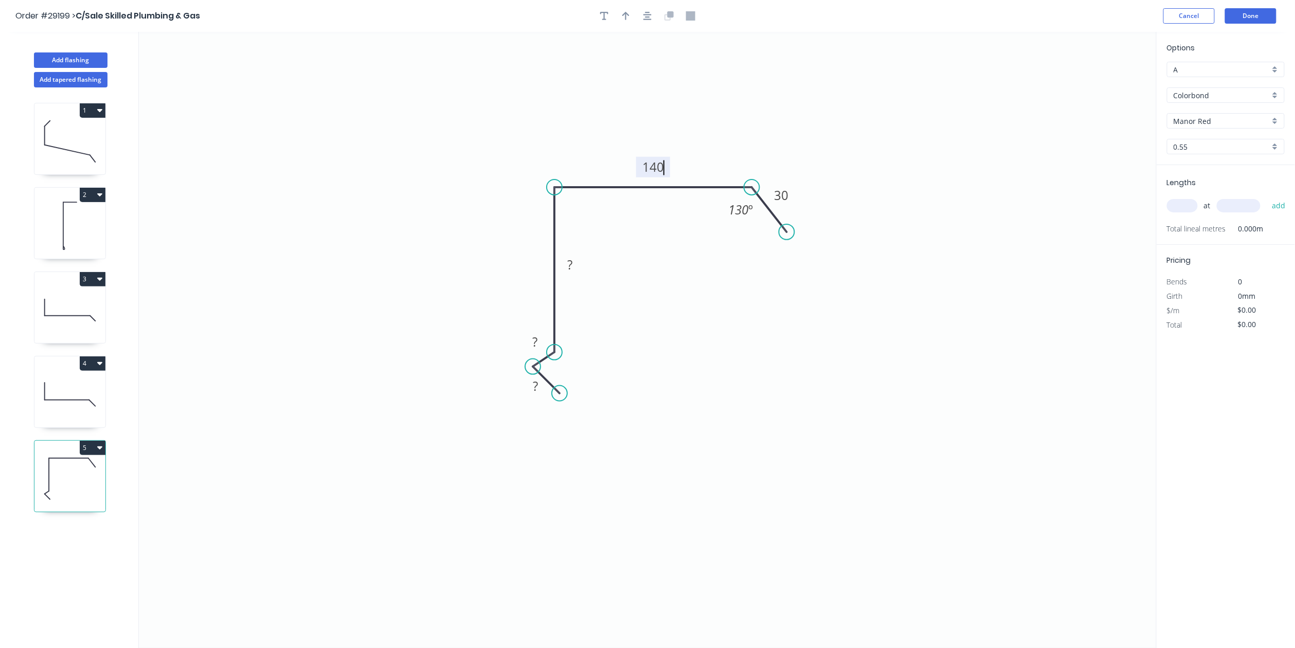
click at [568, 266] on g "?" at bounding box center [570, 264] width 21 height 17
drag, startPoint x: 542, startPoint y: 342, endPoint x: 552, endPoint y: 342, distance: 9.8
click at [542, 342] on rect at bounding box center [535, 342] width 21 height 14
drag, startPoint x: 536, startPoint y: 381, endPoint x: 540, endPoint y: 386, distance: 6.2
click at [537, 381] on tspan "?" at bounding box center [535, 386] width 5 height 17
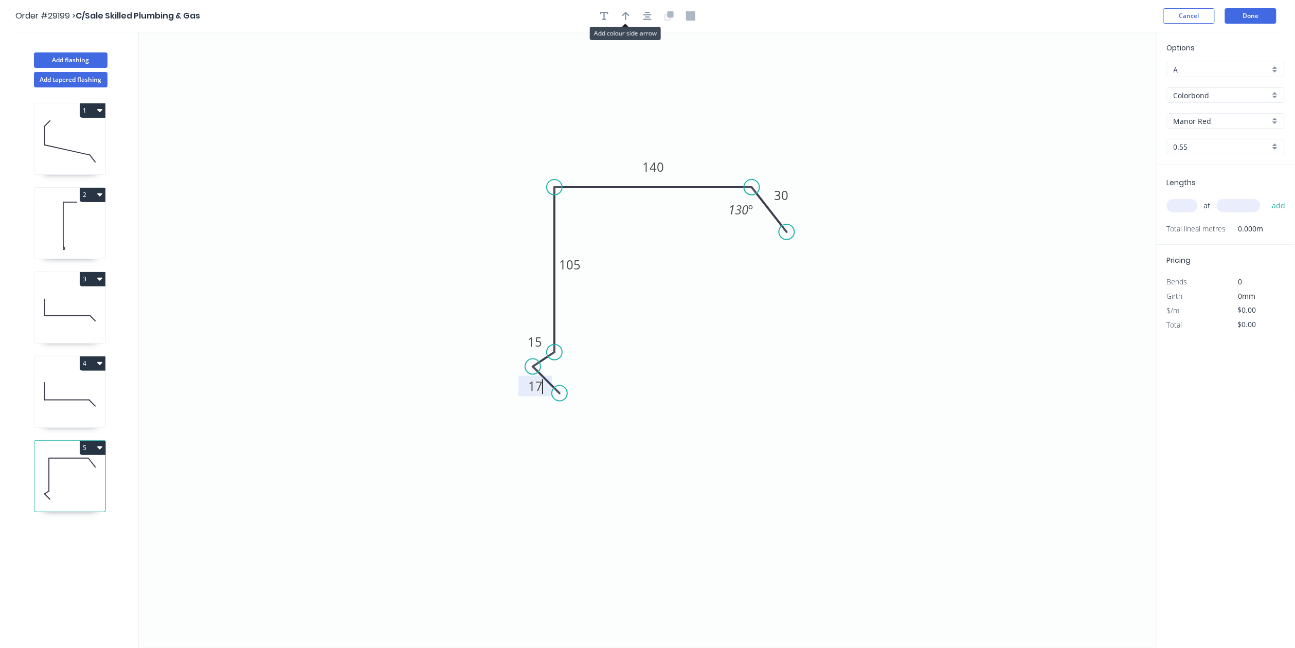
drag, startPoint x: 628, startPoint y: 19, endPoint x: 897, endPoint y: 29, distance: 269.3
click at [629, 19] on icon "button" at bounding box center [626, 15] width 7 height 9
type input "$15.80"
drag, startPoint x: 1104, startPoint y: 82, endPoint x: 581, endPoint y: 138, distance: 525.7
click at [564, 142] on icon at bounding box center [563, 130] width 9 height 33
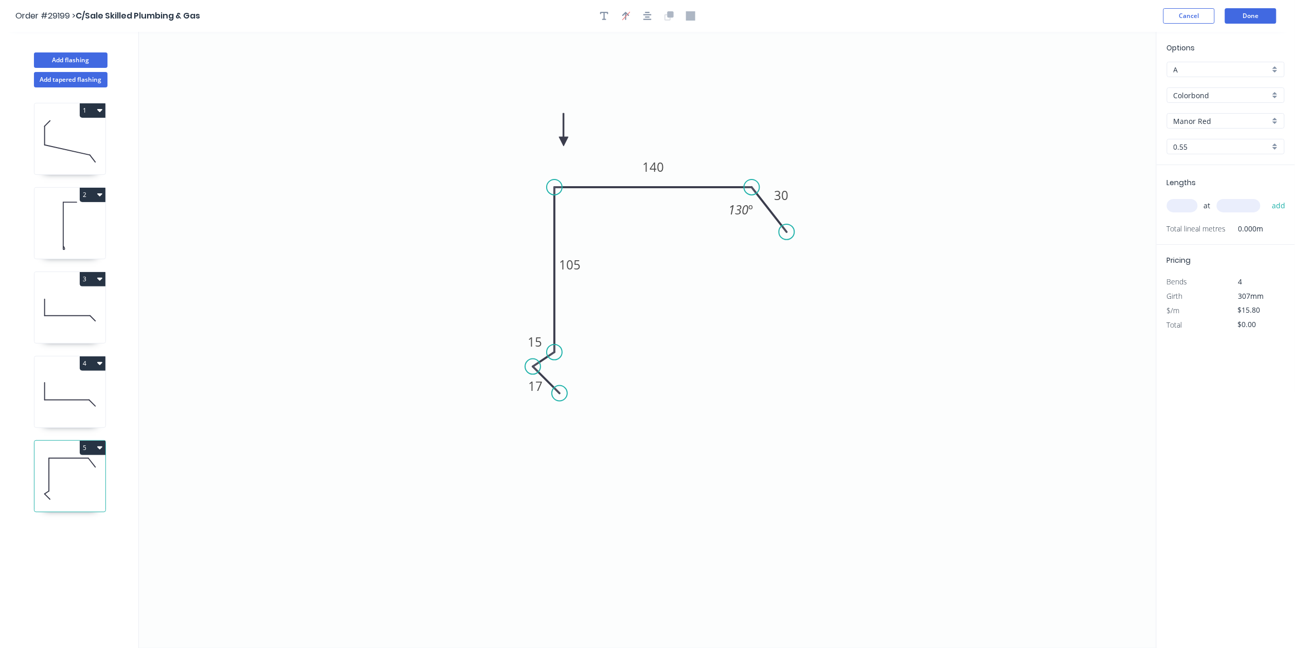
click at [1184, 205] on input "text" at bounding box center [1182, 205] width 31 height 13
type input "1"
click at [1236, 198] on div "1 at add" at bounding box center [1227, 205] width 120 height 17
click at [1240, 204] on div "1 at add" at bounding box center [1227, 205] width 120 height 17
click at [1241, 202] on input "text" at bounding box center [1239, 205] width 44 height 13
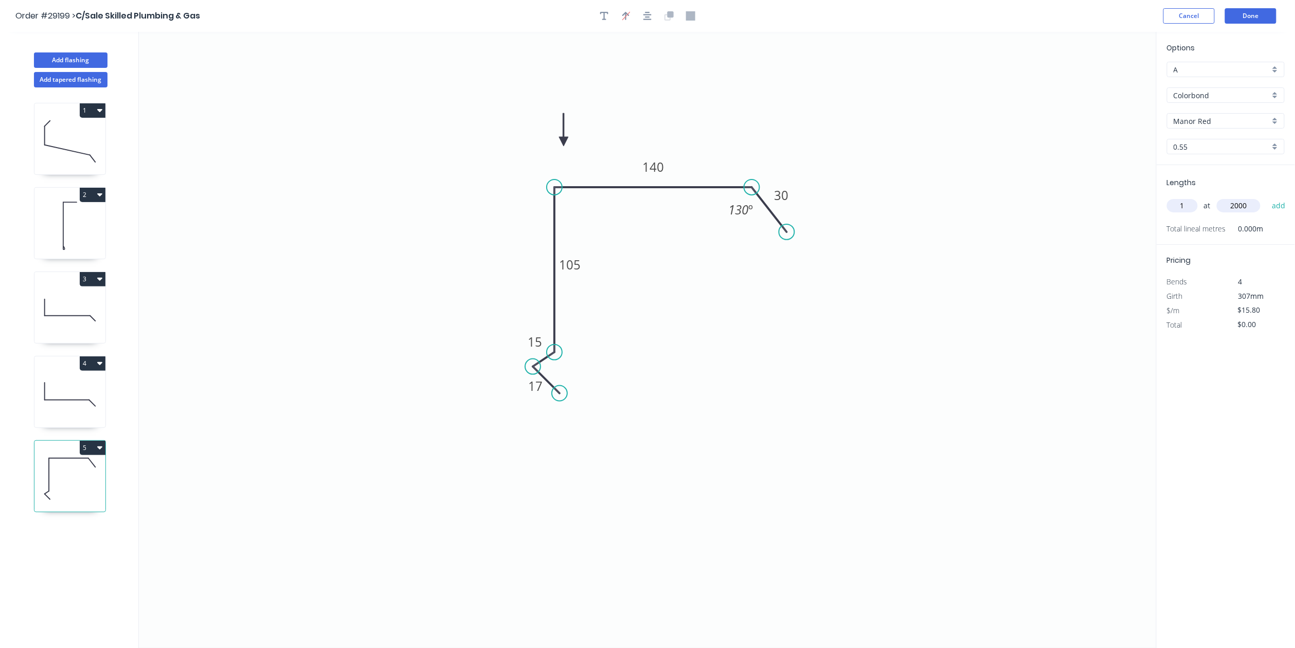
click at [984, 341] on icon "0 17 15 105 140 30 130 º" at bounding box center [648, 340] width 1018 height 616
type input "2000"
click at [1283, 206] on button "add" at bounding box center [1279, 205] width 24 height 17
type input "$31.60"
click at [1251, 9] on button "Done" at bounding box center [1251, 15] width 51 height 15
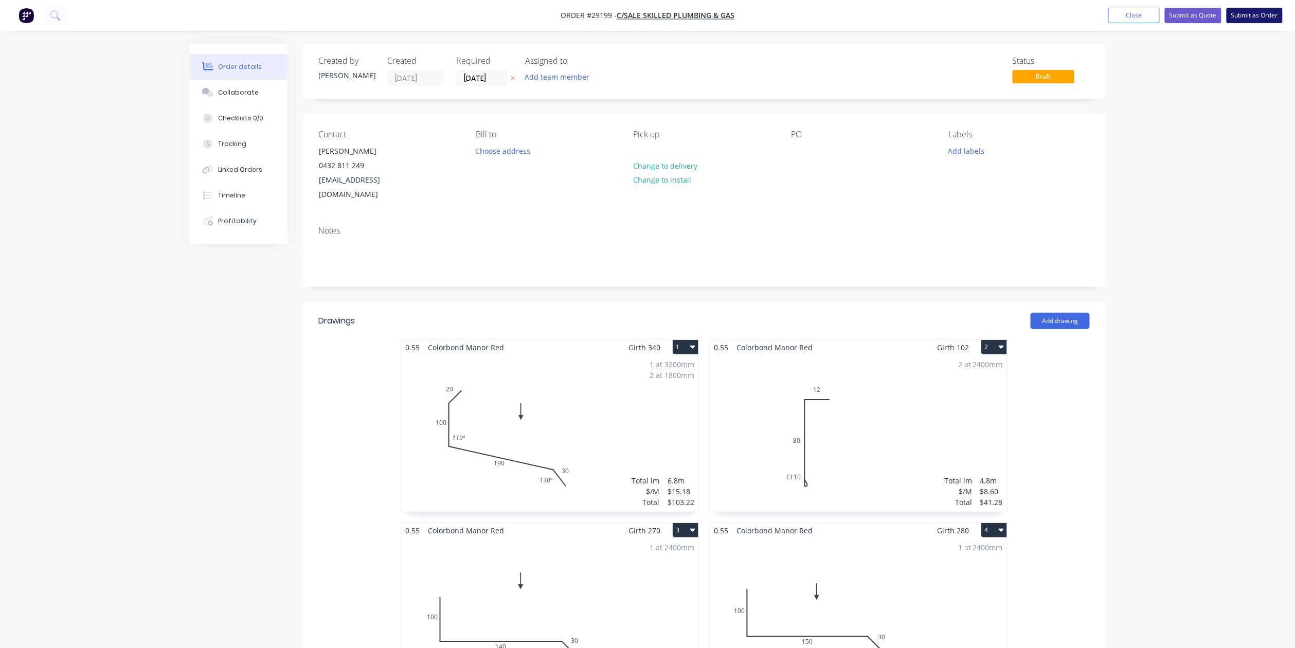
click at [1250, 12] on button "Submit as Order" at bounding box center [1255, 15] width 56 height 15
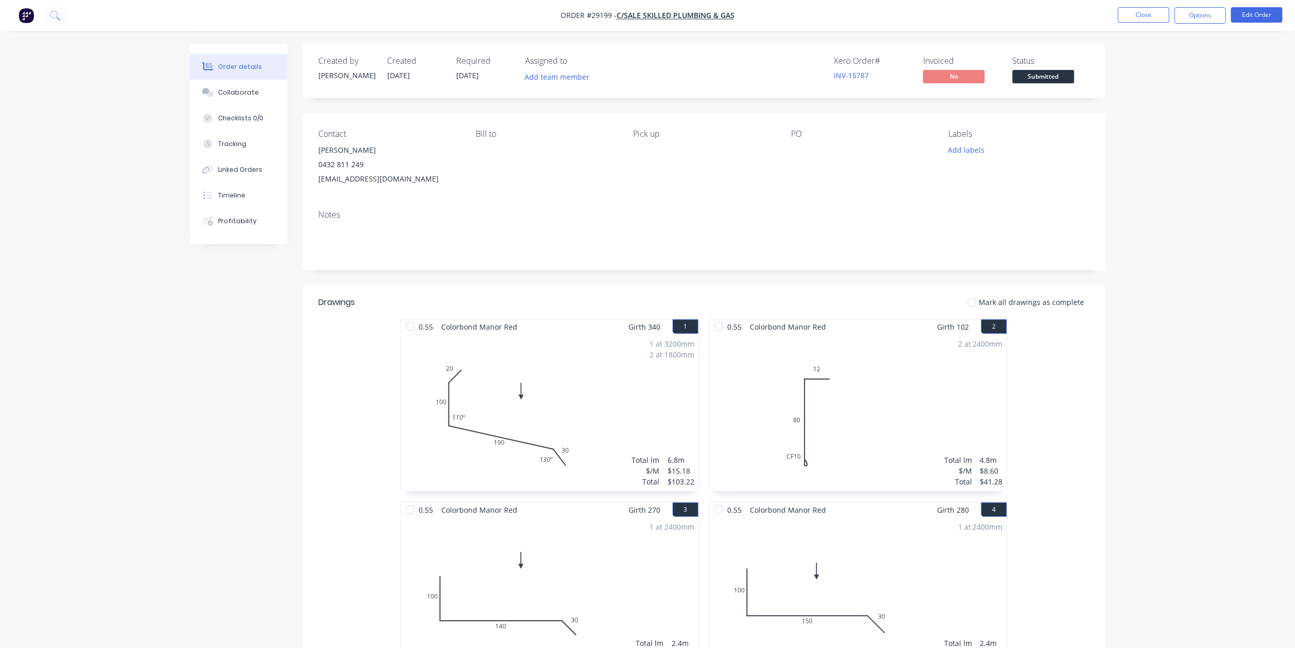
click at [1069, 73] on span "Submitted" at bounding box center [1044, 76] width 62 height 13
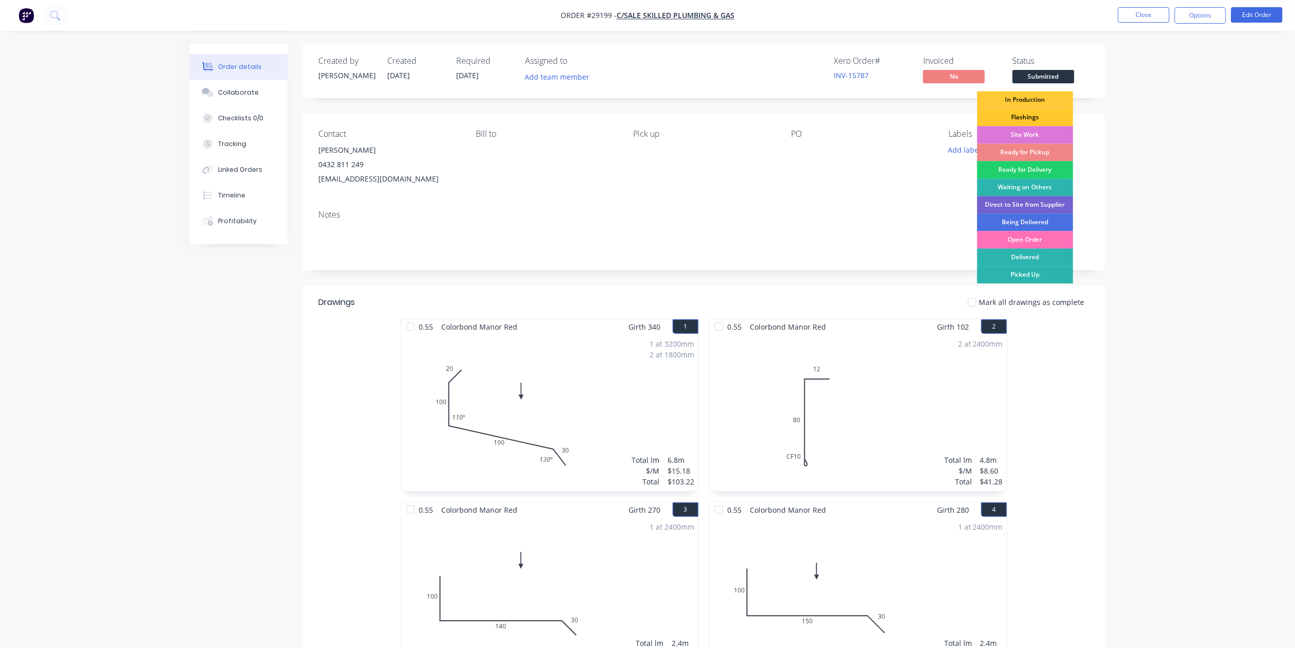
click at [1023, 113] on div "Flashings" at bounding box center [1026, 117] width 96 height 17
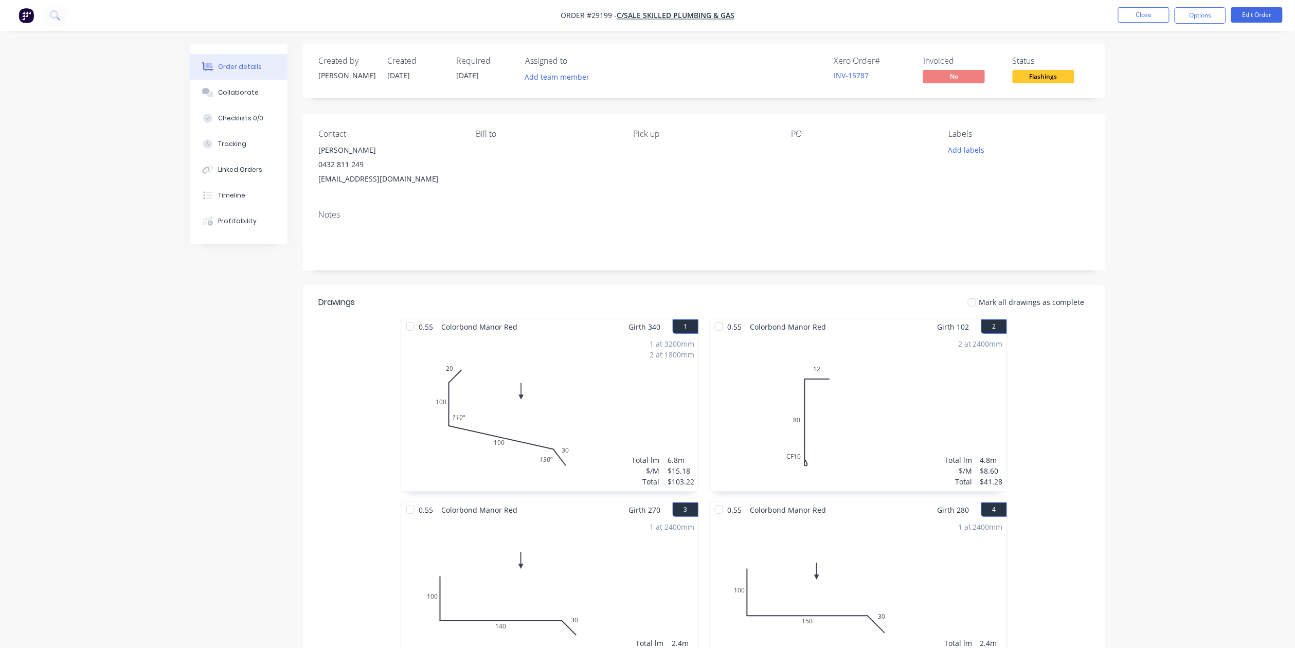
drag, startPoint x: 1193, startPoint y: 17, endPoint x: 1207, endPoint y: 27, distance: 17.4
click at [1194, 17] on button "Options" at bounding box center [1200, 15] width 51 height 16
click at [1160, 119] on div "Work Order" at bounding box center [1170, 124] width 95 height 15
click at [1157, 103] on div "Without pricing" at bounding box center [1170, 103] width 95 height 15
click at [1132, 19] on button "Close" at bounding box center [1144, 14] width 51 height 15
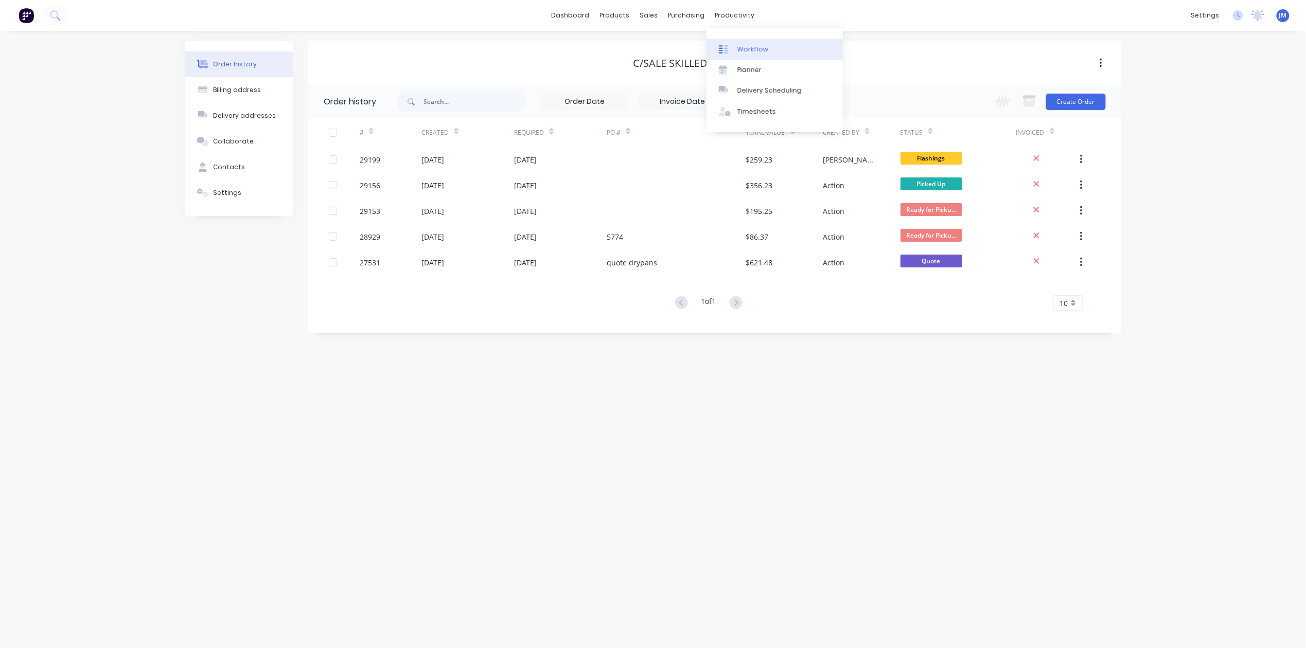
click at [743, 47] on div "Workflow" at bounding box center [752, 49] width 31 height 9
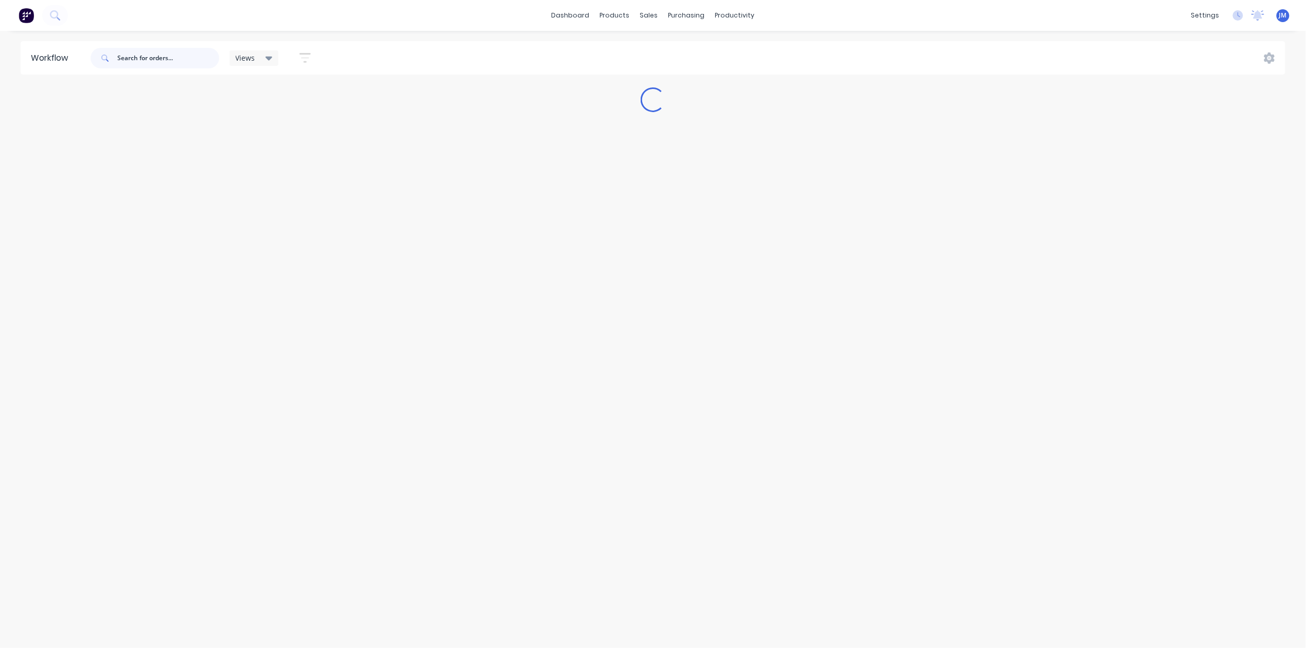
drag, startPoint x: 135, startPoint y: 54, endPoint x: 141, endPoint y: 62, distance: 9.9
click at [136, 54] on input "text" at bounding box center [168, 58] width 102 height 21
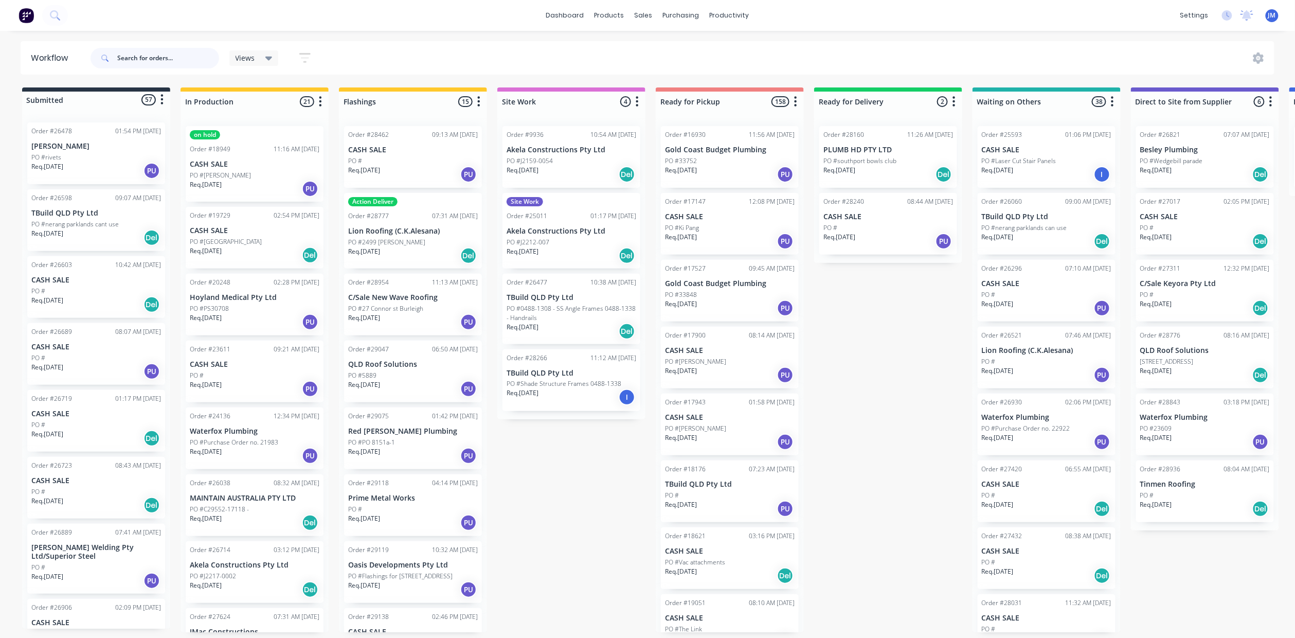
click at [186, 56] on input "text" at bounding box center [168, 58] width 102 height 21
click at [733, 45] on div "Workflow" at bounding box center [747, 49] width 31 height 9
click at [667, 50] on div "Sales Orders" at bounding box center [682, 49] width 42 height 9
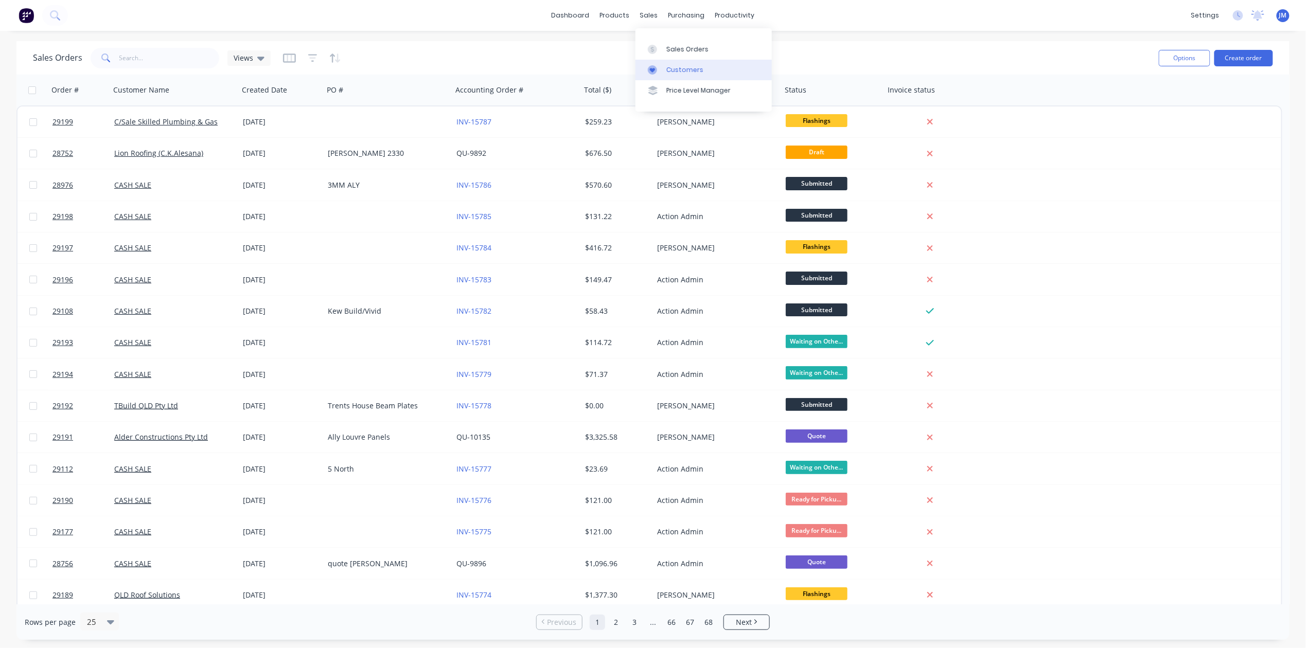
click at [661, 65] on link "Customers" at bounding box center [703, 70] width 136 height 21
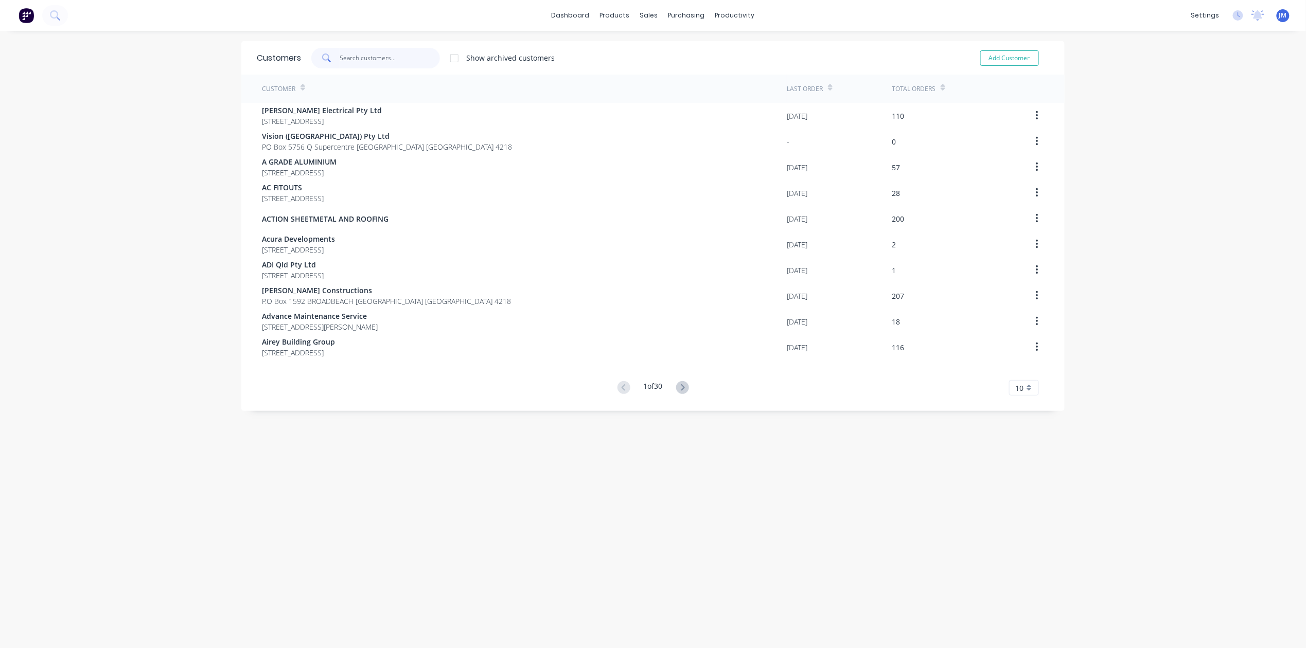
click at [361, 56] on input "text" at bounding box center [390, 58] width 100 height 21
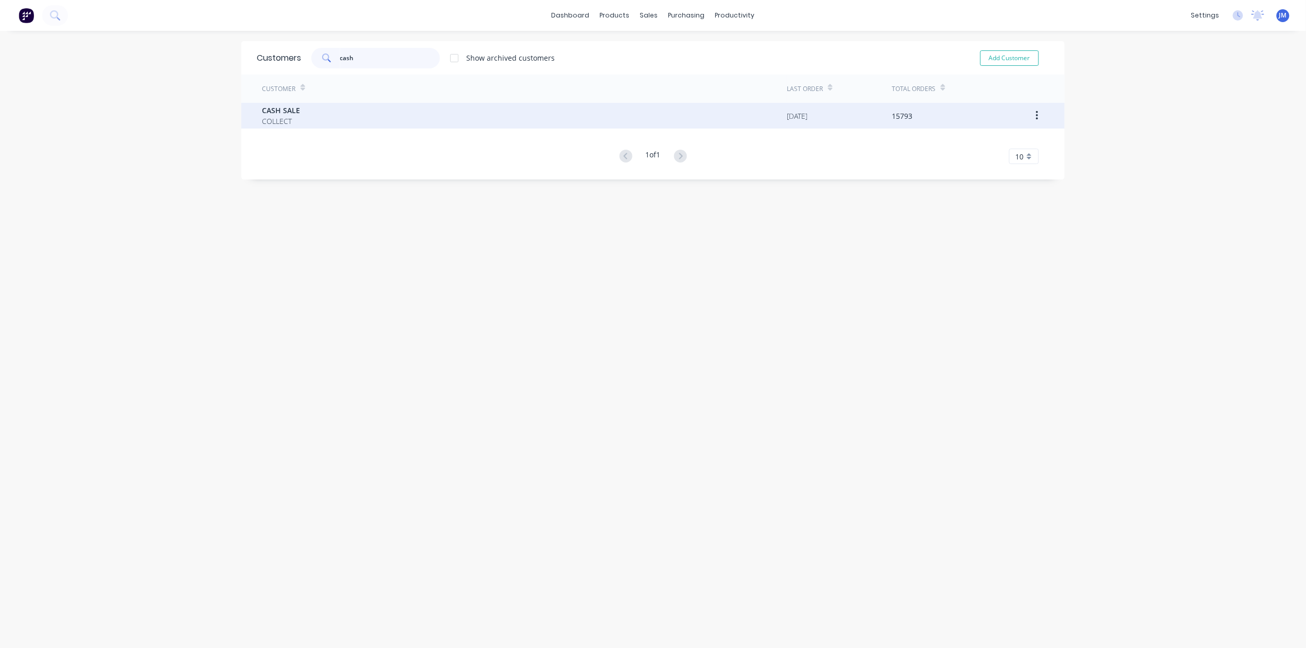
type input "cash"
click at [342, 120] on div "CASH SALE COLLECT" at bounding box center [524, 116] width 525 height 26
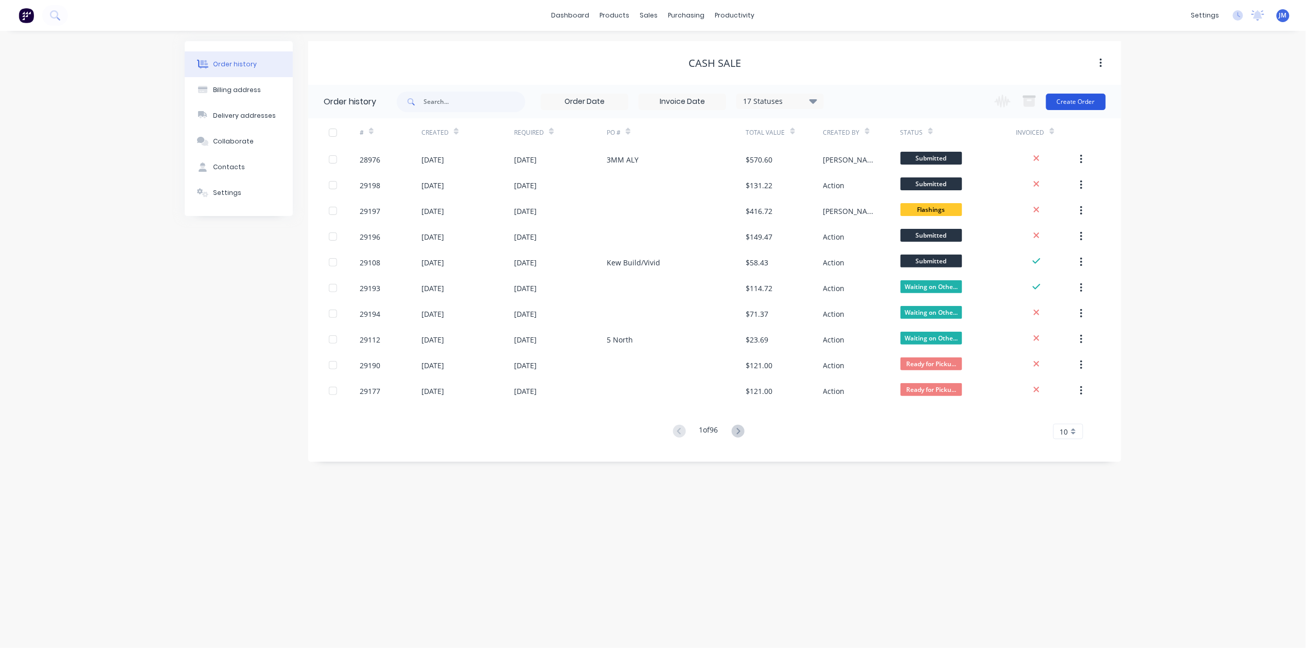
click at [1062, 103] on button "Create Order" at bounding box center [1076, 102] width 60 height 16
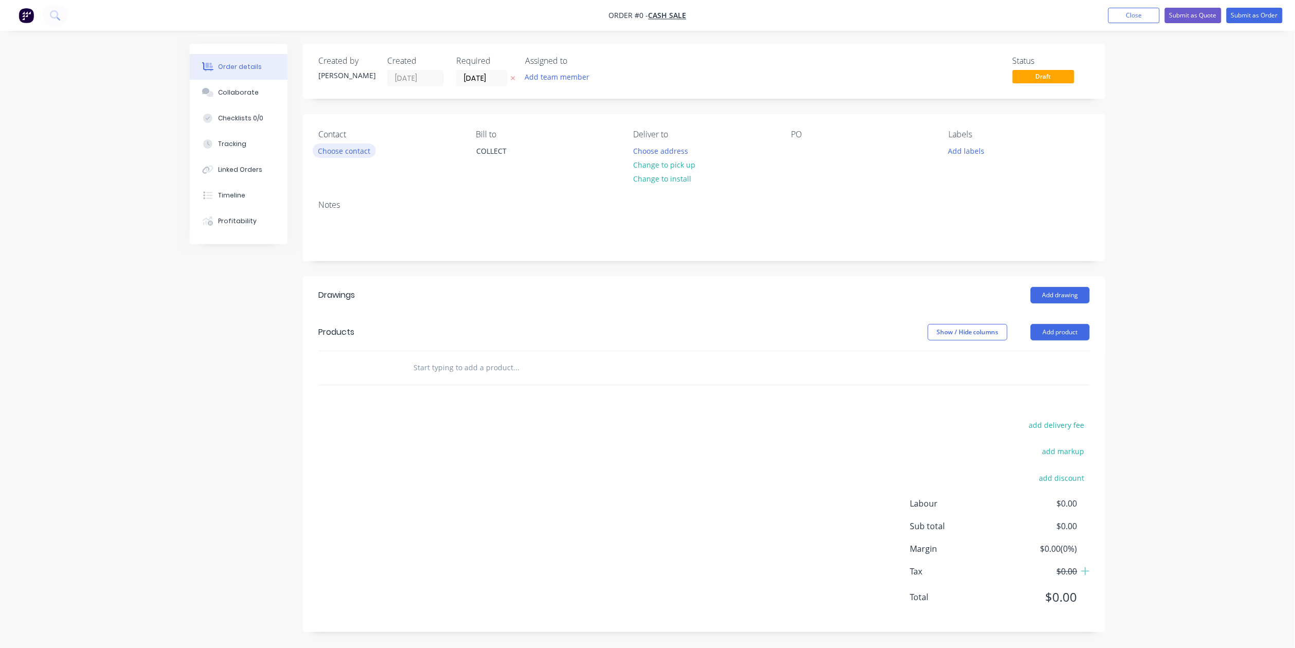
click at [350, 151] on button "Choose contact" at bounding box center [344, 151] width 63 height 14
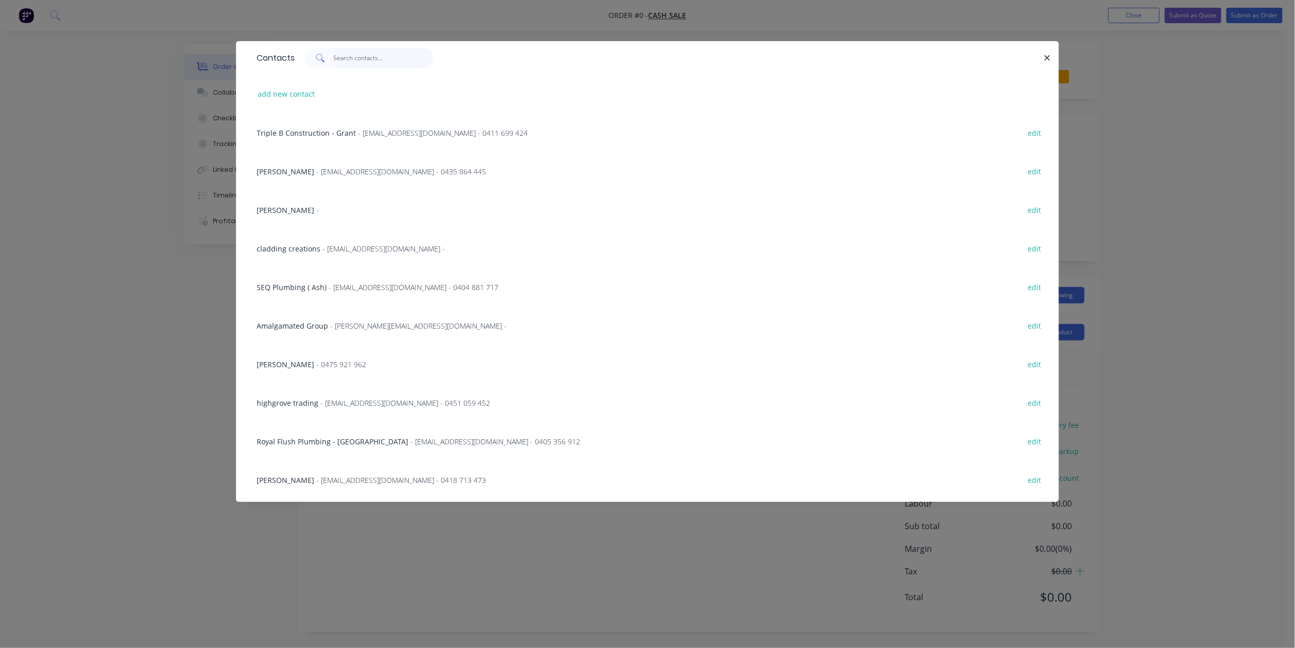
click at [363, 64] on input "text" at bounding box center [384, 58] width 100 height 21
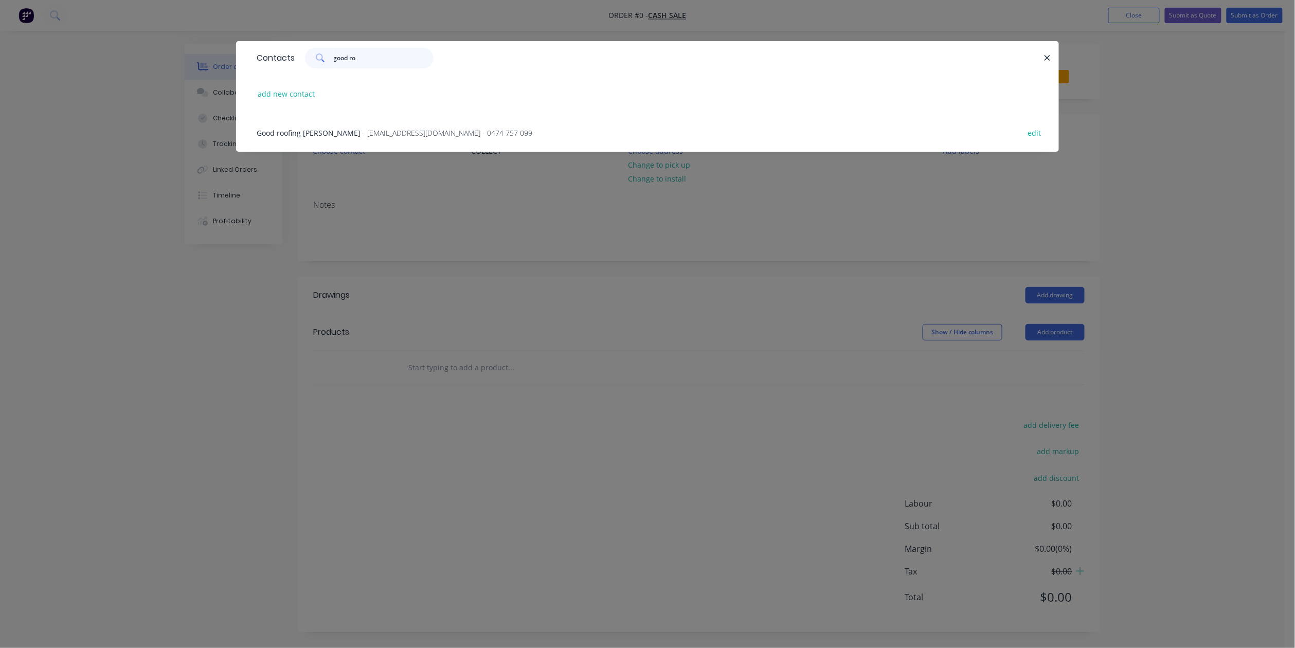
type input "good ro"
click at [363, 130] on span "- [EMAIL_ADDRESS][DOMAIN_NAME] - 0474 757 099" at bounding box center [448, 133] width 170 height 10
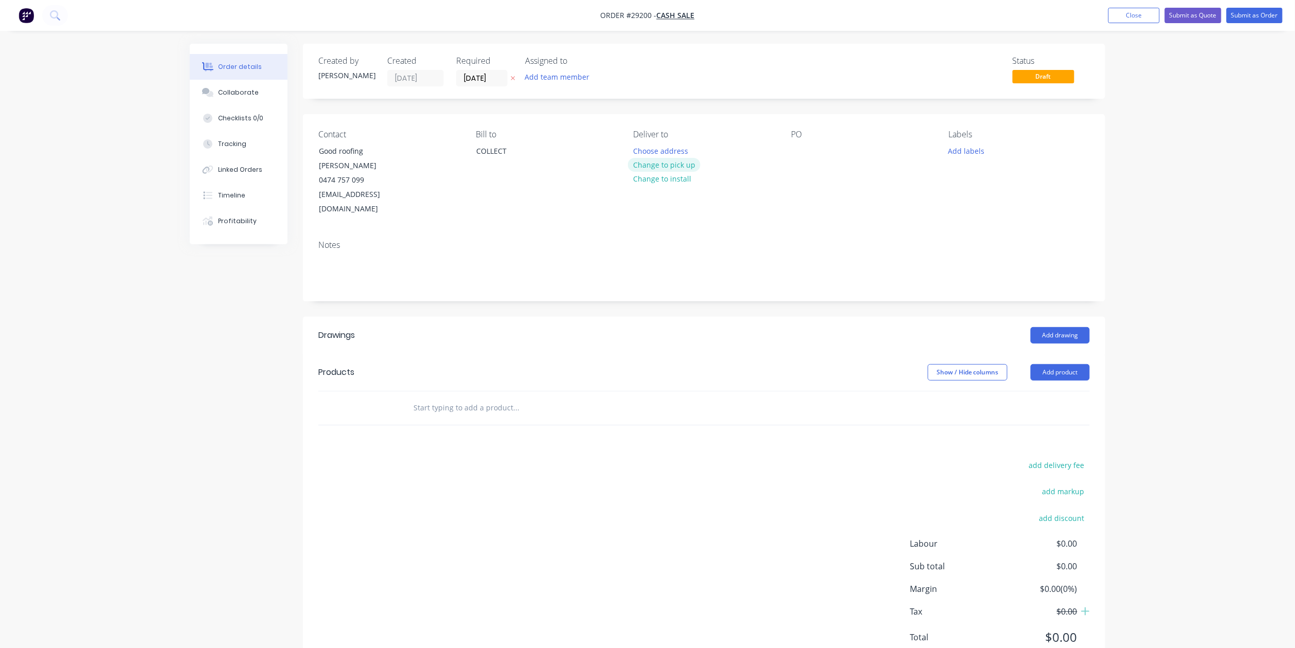
click at [636, 163] on button "Change to pick up" at bounding box center [664, 165] width 73 height 14
drag, startPoint x: 499, startPoint y: 77, endPoint x: 522, endPoint y: 83, distance: 23.6
click at [501, 76] on input "[DATE]" at bounding box center [482, 77] width 50 height 15
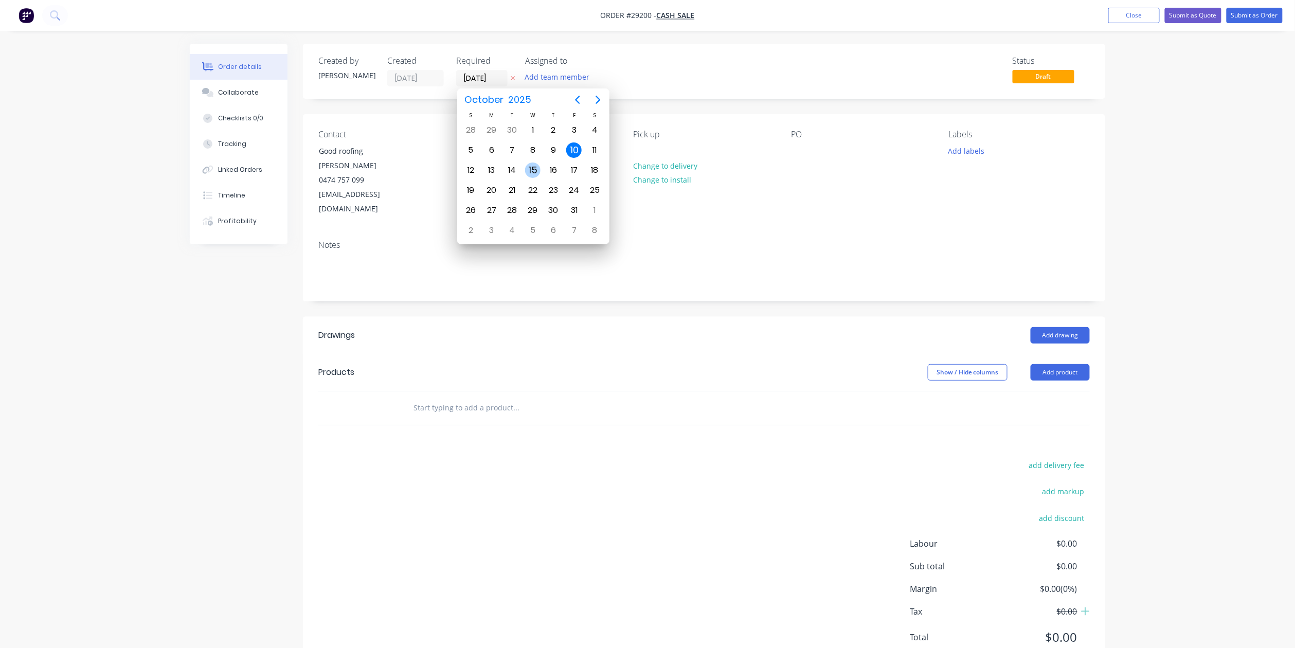
click at [538, 165] on div "15" at bounding box center [532, 170] width 15 height 15
type input "[DATE]"
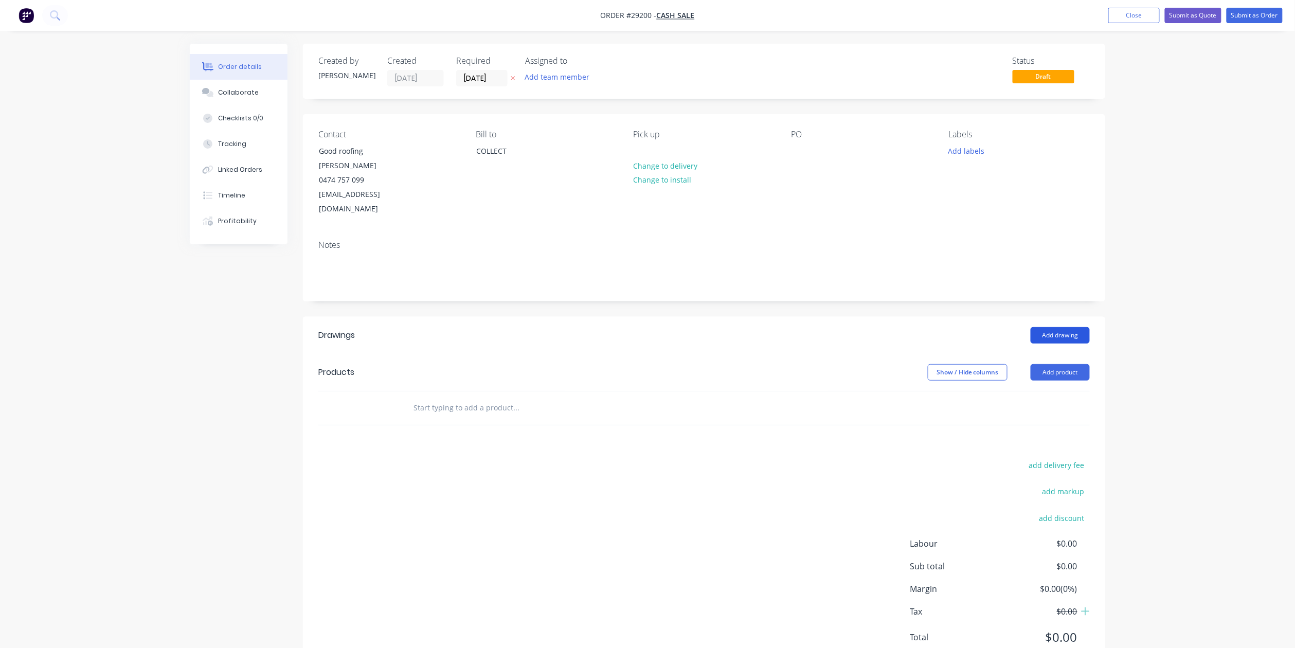
click at [1042, 327] on button "Add drawing" at bounding box center [1060, 335] width 59 height 16
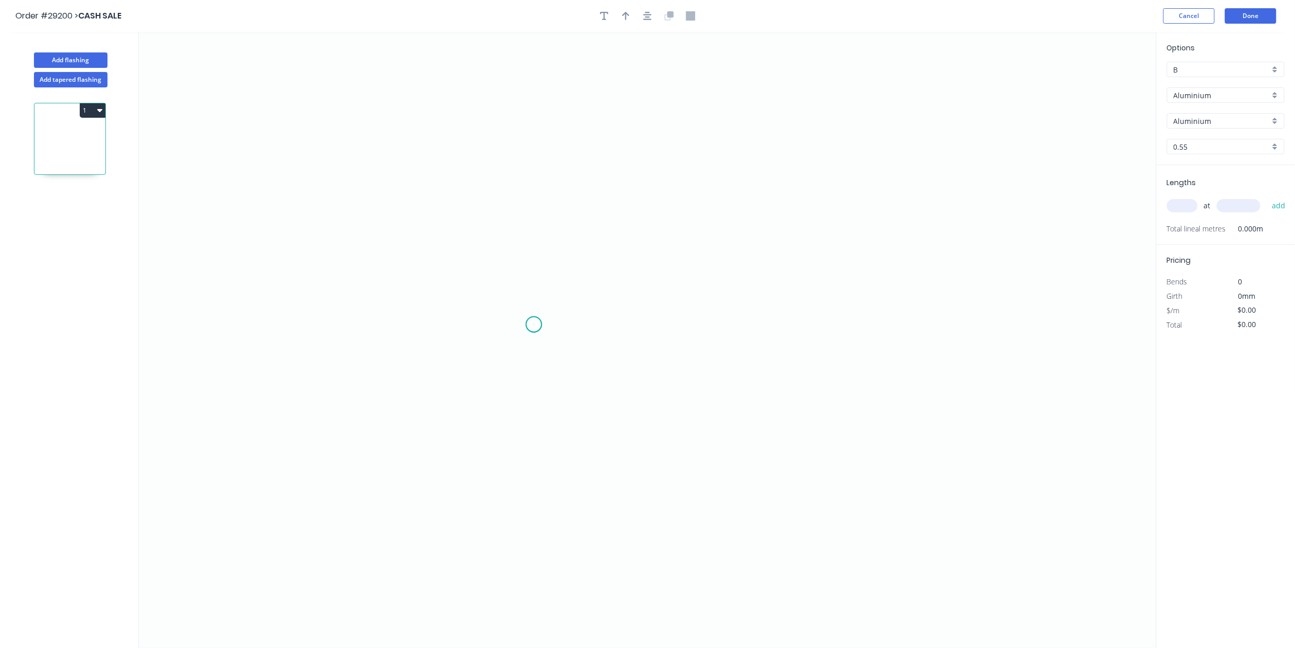
click at [534, 324] on icon "0" at bounding box center [648, 340] width 1018 height 616
click at [535, 315] on icon "0" at bounding box center [648, 340] width 1018 height 616
click at [556, 332] on div "Delete point" at bounding box center [585, 326] width 103 height 21
click at [534, 333] on icon "0" at bounding box center [648, 340] width 1018 height 616
click at [534, 317] on icon "0" at bounding box center [648, 340] width 1018 height 616
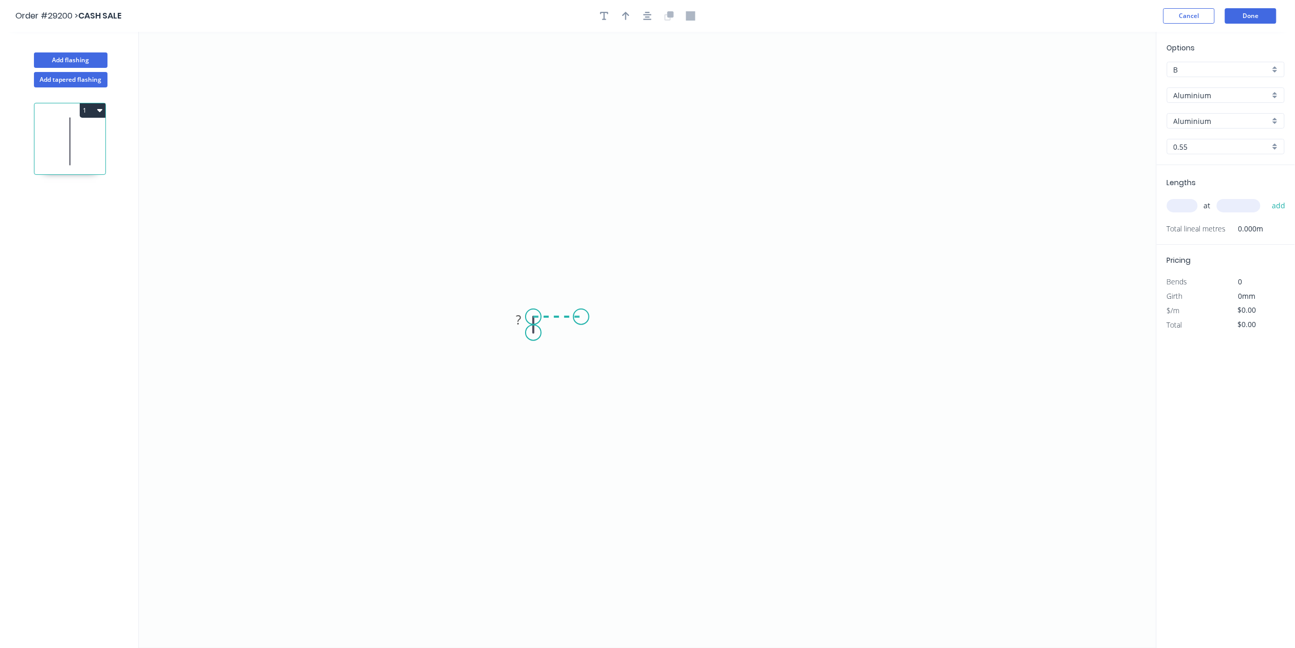
click at [581, 319] on icon "0 ?" at bounding box center [648, 340] width 1018 height 616
click at [597, 327] on div "Delete point" at bounding box center [632, 327] width 103 height 21
click at [568, 330] on div "Delete point" at bounding box center [588, 329] width 103 height 21
click at [624, 471] on icon "0" at bounding box center [648, 340] width 1018 height 616
click at [625, 453] on icon "0" at bounding box center [648, 340] width 1018 height 616
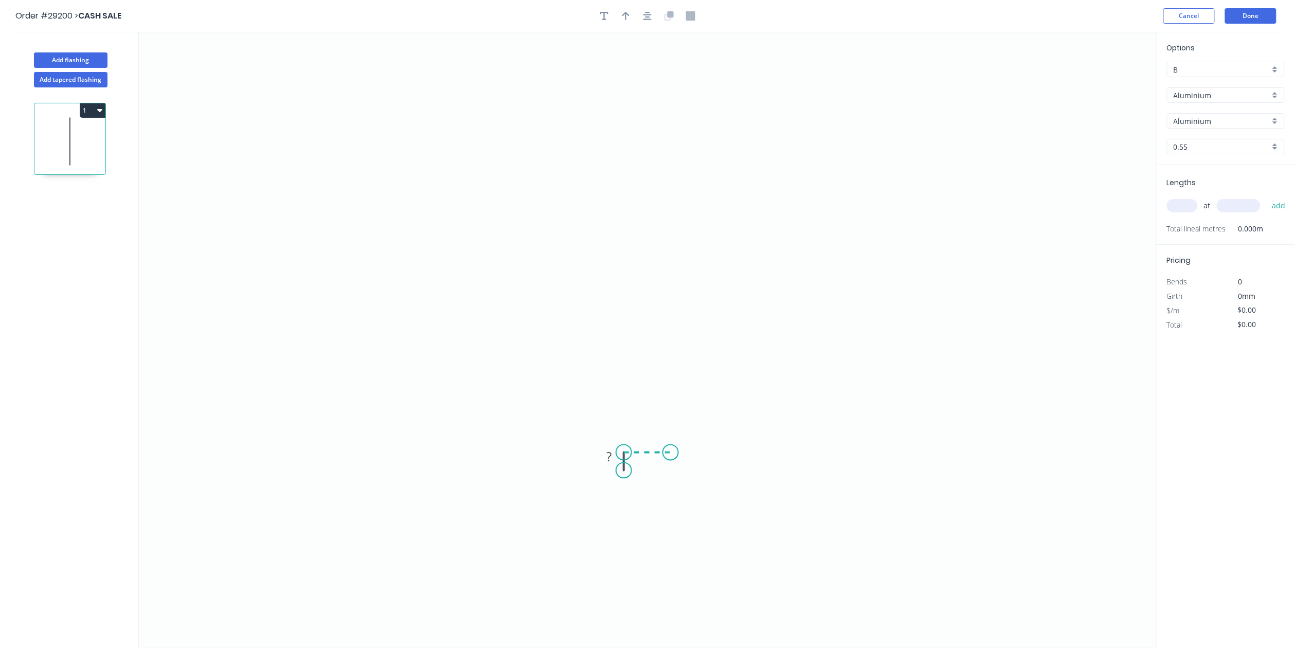
click at [671, 455] on icon "0 ?" at bounding box center [648, 340] width 1018 height 616
click at [671, 305] on icon at bounding box center [671, 379] width 0 height 148
click at [710, 308] on icon "0 ? ? ?" at bounding box center [648, 340] width 1018 height 616
click at [712, 206] on icon "0 ? ? ? ?" at bounding box center [648, 340] width 1018 height 616
click at [451, 201] on icon "0 ? ? ? ? ?" at bounding box center [648, 340] width 1018 height 616
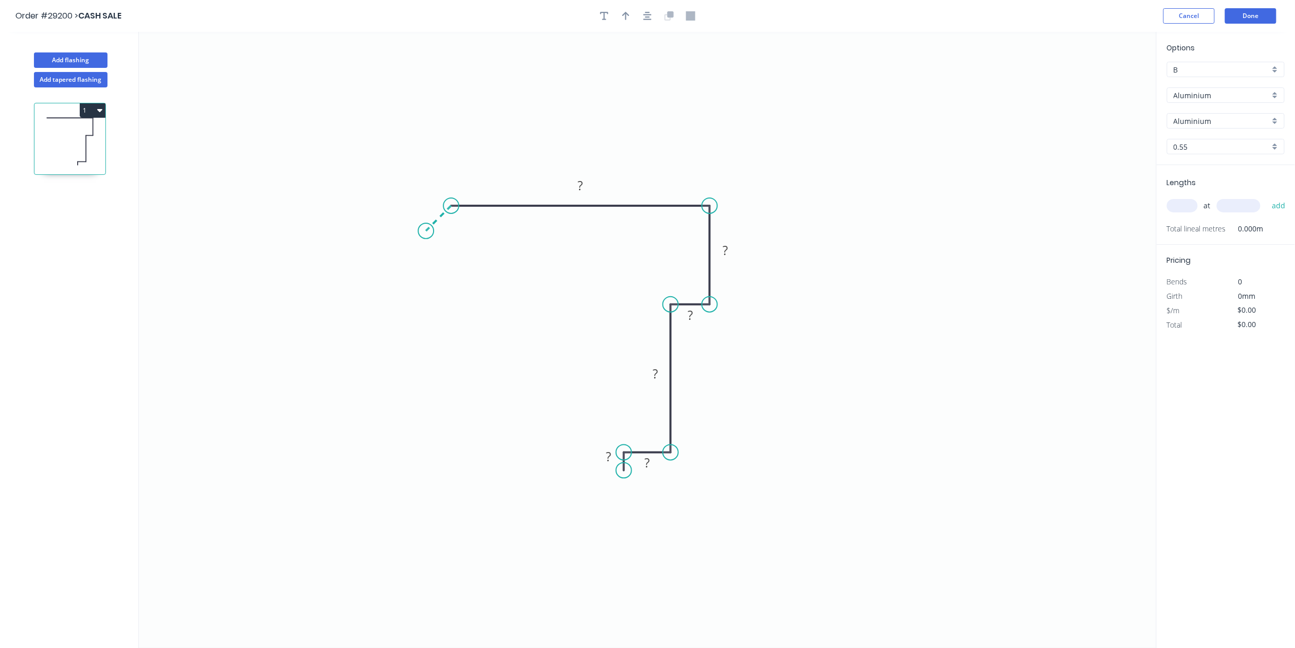
click at [426, 229] on icon "0 ? ? ? ? ? ?" at bounding box center [648, 340] width 1018 height 616
click at [429, 207] on tspan "?" at bounding box center [427, 202] width 5 height 17
click at [587, 182] on rect at bounding box center [581, 186] width 21 height 14
click at [723, 252] on tspan "?" at bounding box center [725, 250] width 5 height 17
drag, startPoint x: 688, startPoint y: 319, endPoint x: 701, endPoint y: 319, distance: 12.3
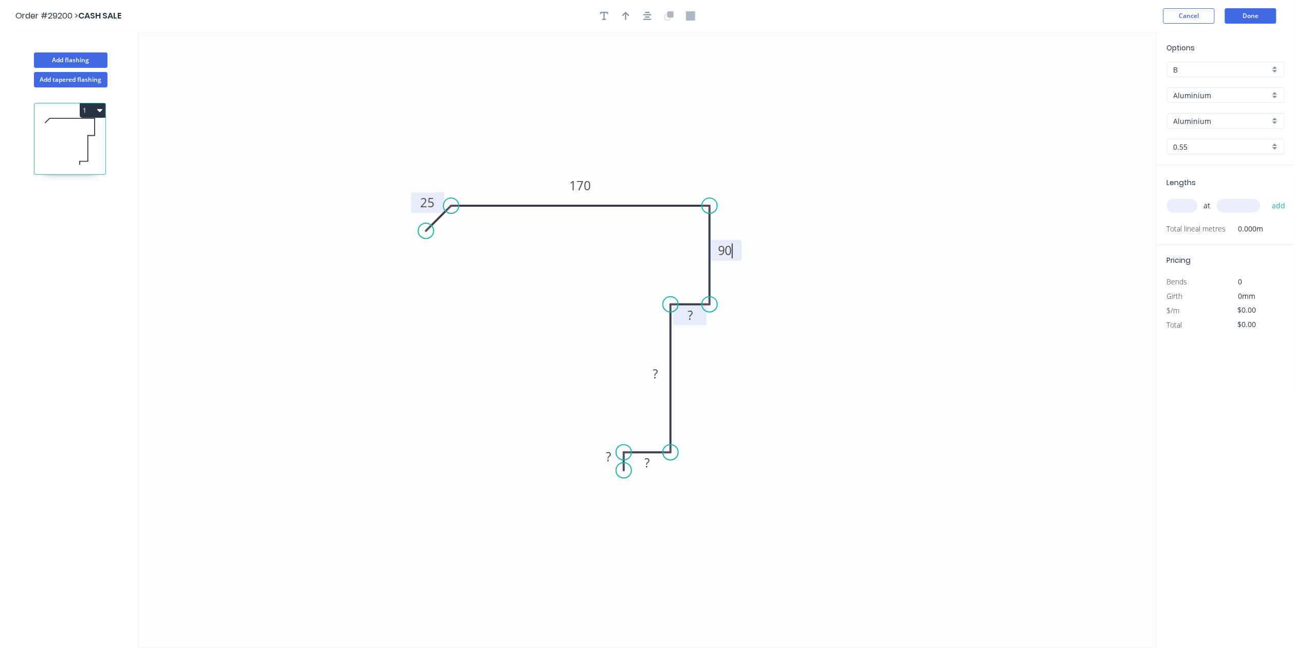
click at [688, 319] on tspan "?" at bounding box center [690, 315] width 5 height 17
click at [649, 375] on rect at bounding box center [655, 374] width 21 height 14
click at [649, 466] on tspan "?" at bounding box center [647, 463] width 5 height 17
click at [610, 454] on tspan "?" at bounding box center [608, 456] width 5 height 17
click at [1273, 96] on div "Aluminium" at bounding box center [1226, 94] width 118 height 15
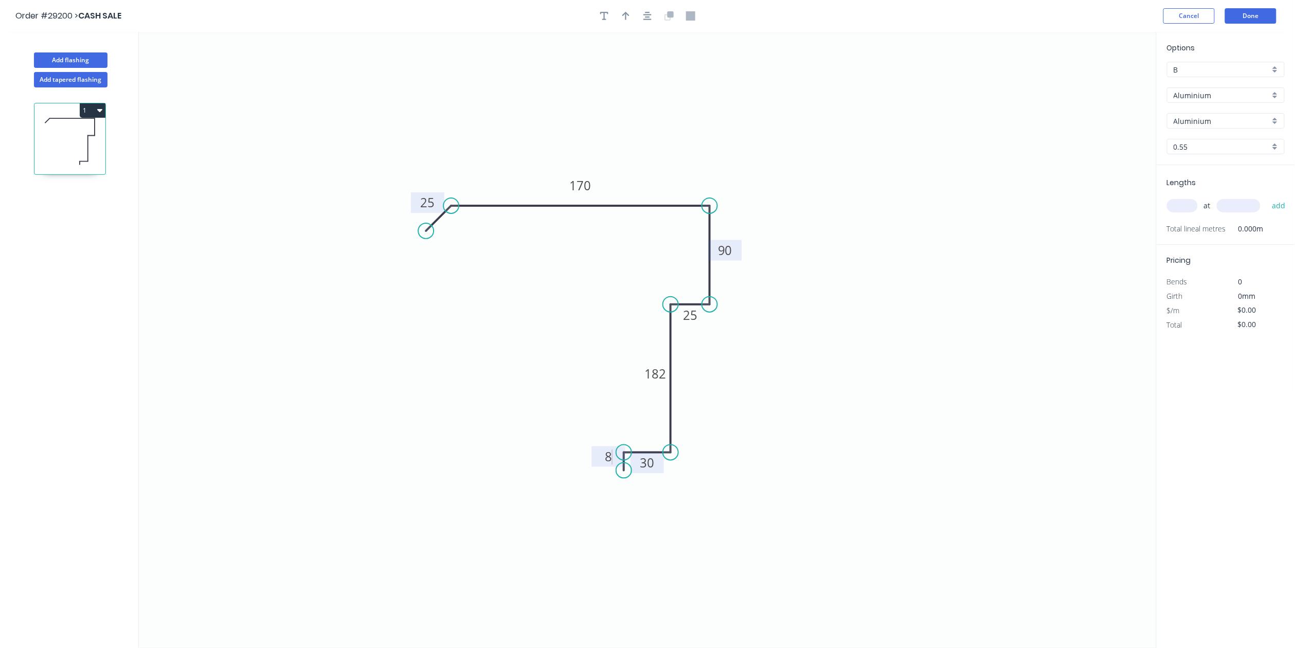
type input "$1.00"
click at [1229, 134] on div "Colorbond" at bounding box center [1226, 133] width 117 height 18
type input "Colorbond"
type input "Basalt"
type input "$24.78"
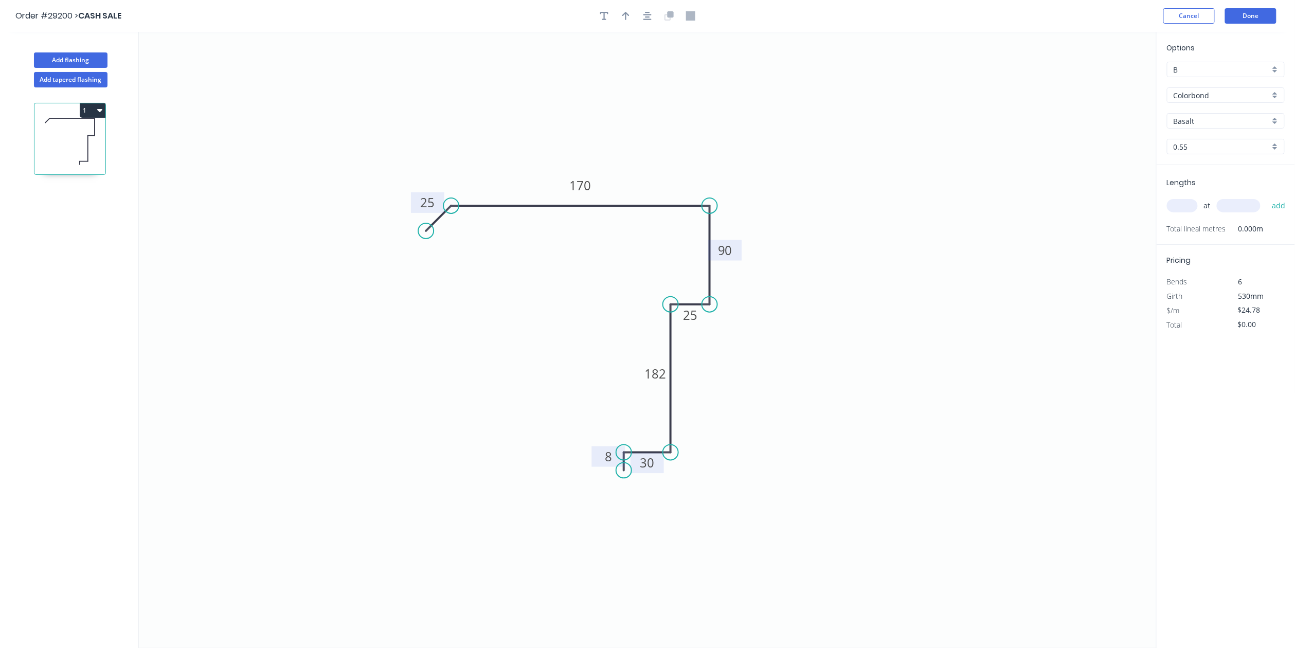
click at [1276, 116] on div "Basalt" at bounding box center [1226, 120] width 118 height 15
click at [1223, 185] on div "Monument" at bounding box center [1226, 187] width 117 height 18
type input "Monument"
click at [1184, 204] on input "text" at bounding box center [1182, 205] width 31 height 13
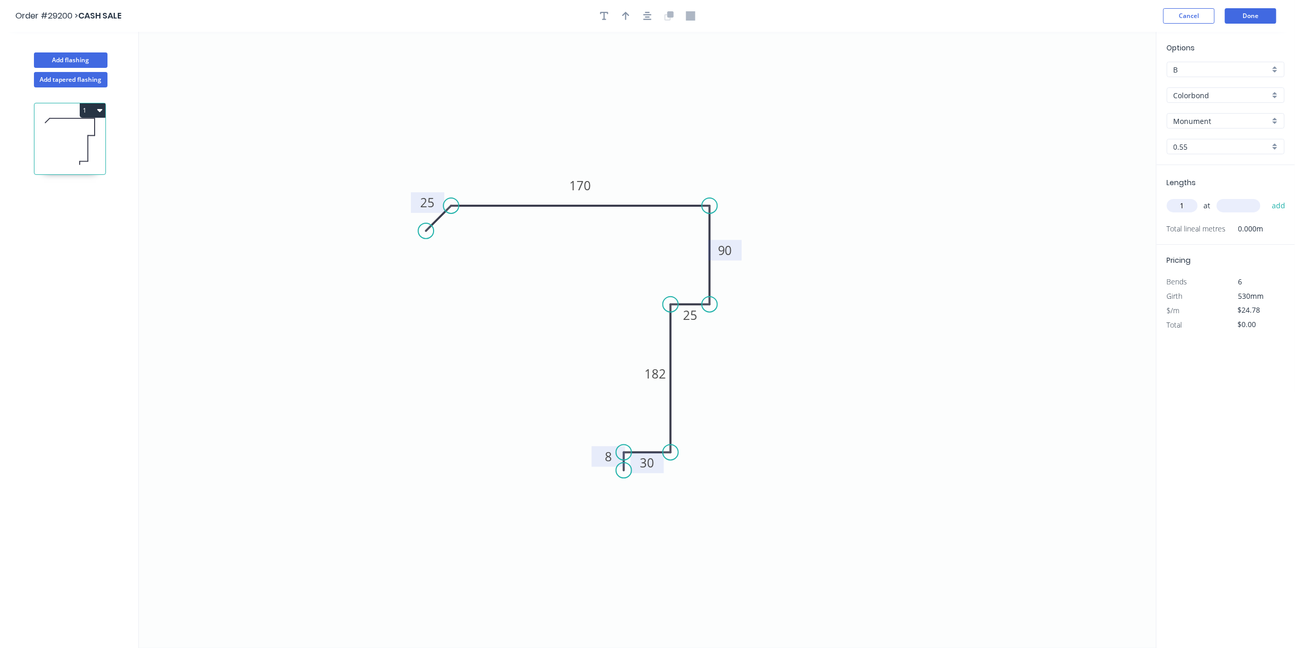
type input "1"
click at [1232, 206] on input "text" at bounding box center [1239, 205] width 44 height 13
type input "5000"
click at [1279, 204] on button "add" at bounding box center [1279, 205] width 24 height 17
type input "$123.90"
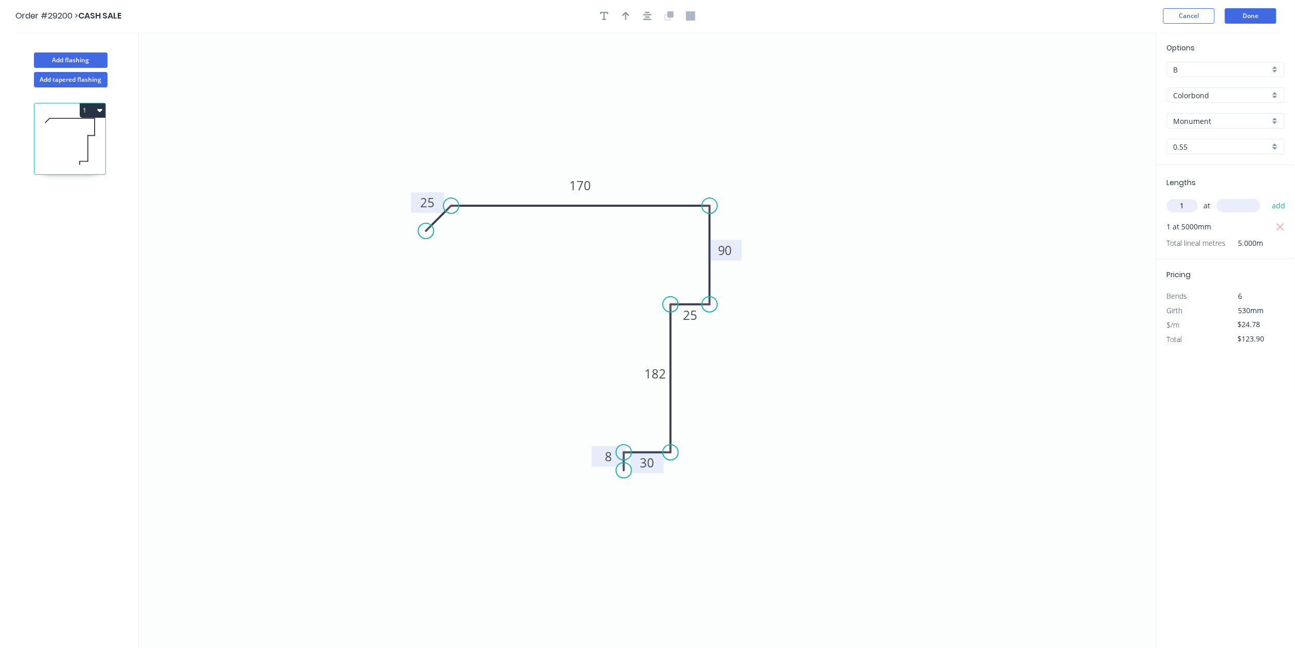
type input "1"
drag, startPoint x: 1244, startPoint y: 202, endPoint x: 1204, endPoint y: 212, distance: 40.9
click at [1245, 202] on input "text" at bounding box center [1239, 205] width 44 height 13
type input "800"
click at [1282, 203] on button "add" at bounding box center [1279, 205] width 24 height 17
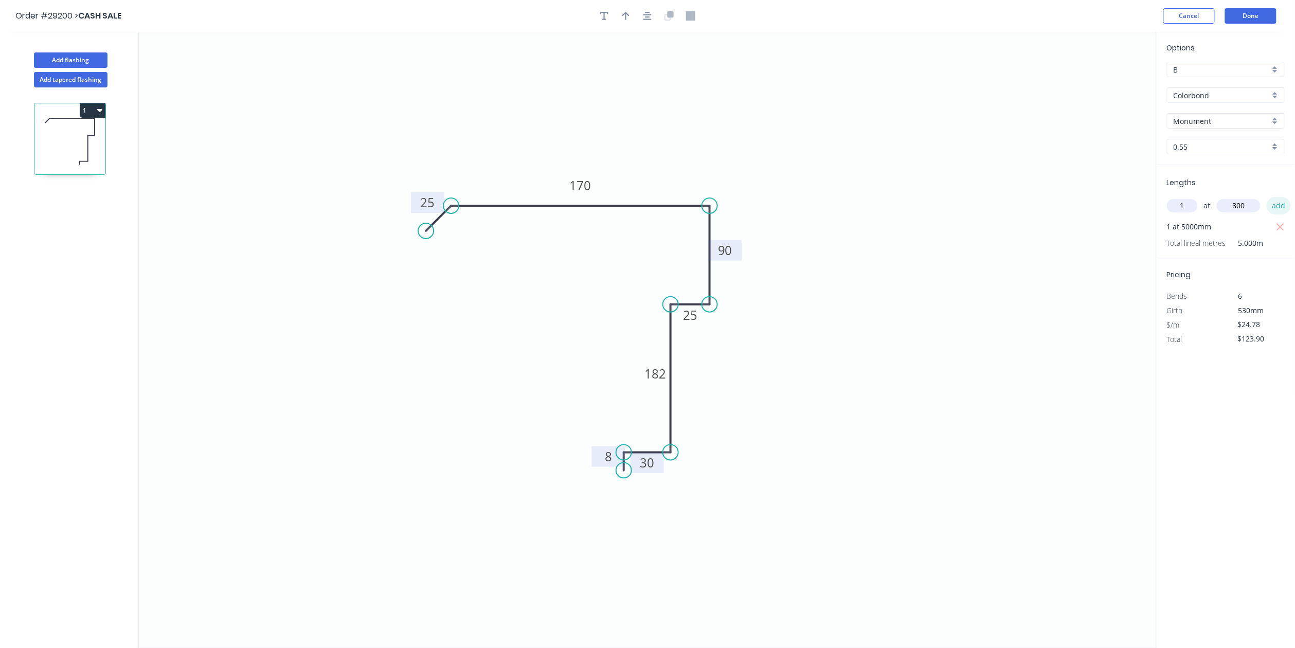
type input "$148.68"
click at [106, 56] on button "Add flashing" at bounding box center [71, 59] width 74 height 15
type input "$0.00"
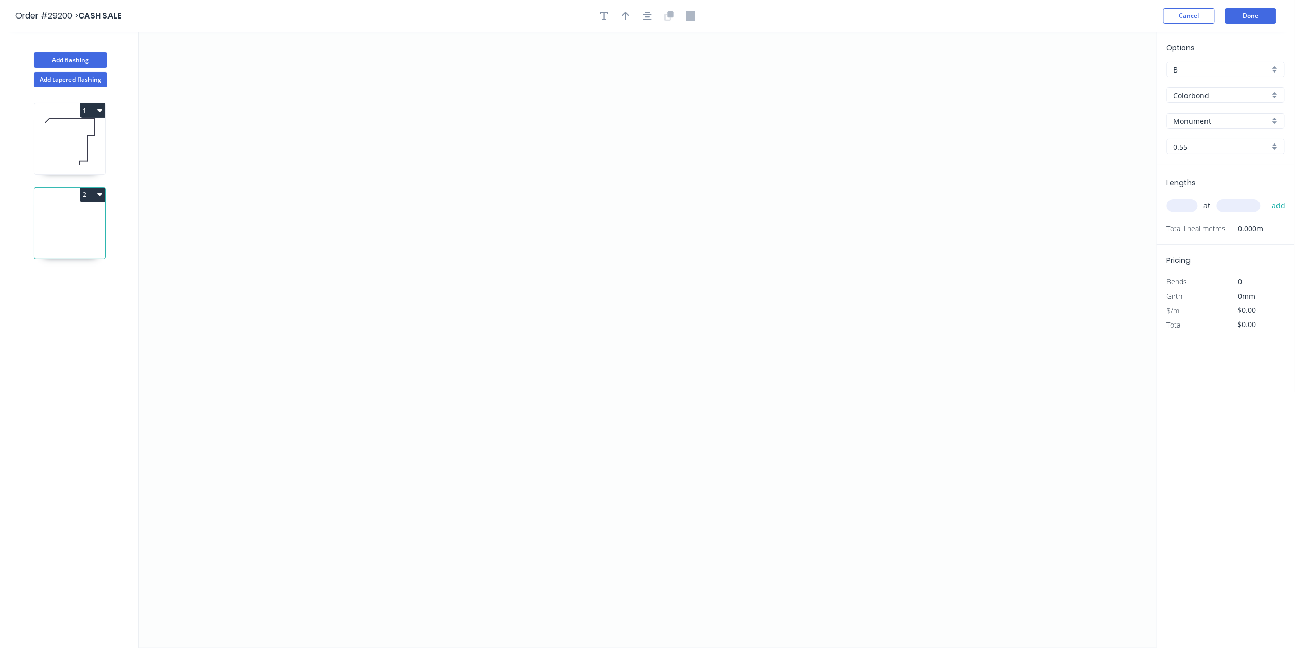
click at [85, 149] on icon at bounding box center [69, 142] width 71 height 66
type input "$24.78"
type input "$148.68"
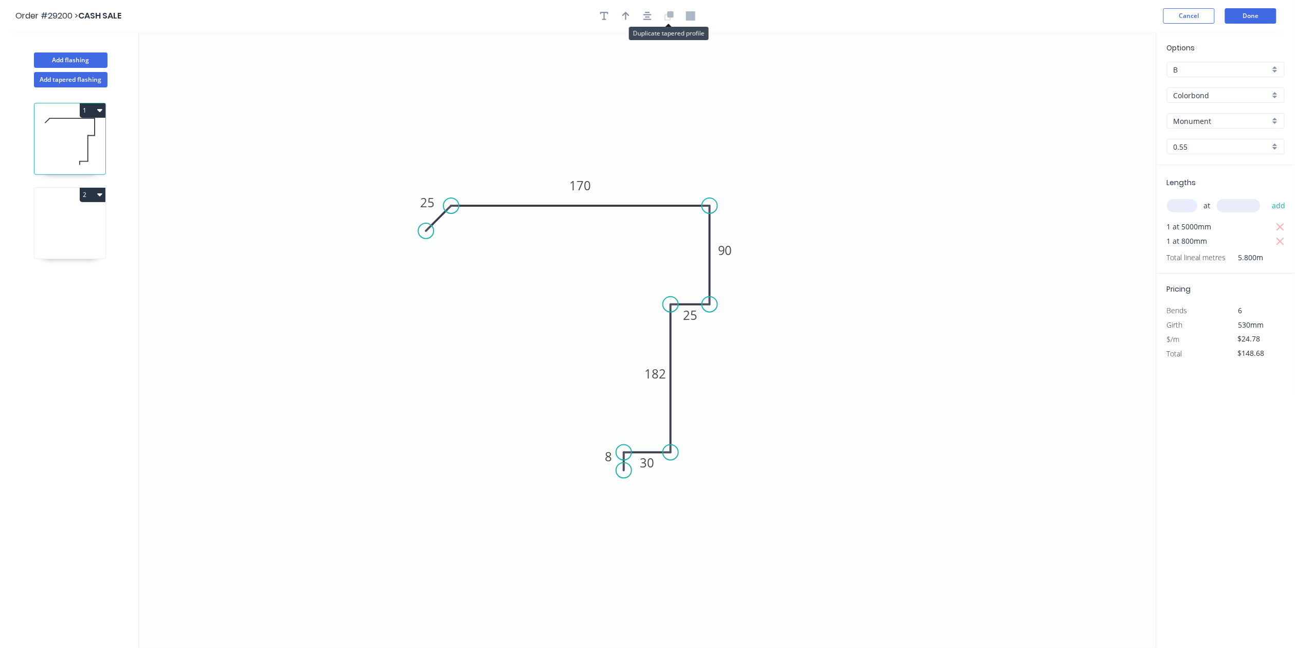
click at [673, 11] on icon at bounding box center [671, 14] width 6 height 6
click at [81, 235] on icon at bounding box center [69, 226] width 71 height 66
type input "$0.00"
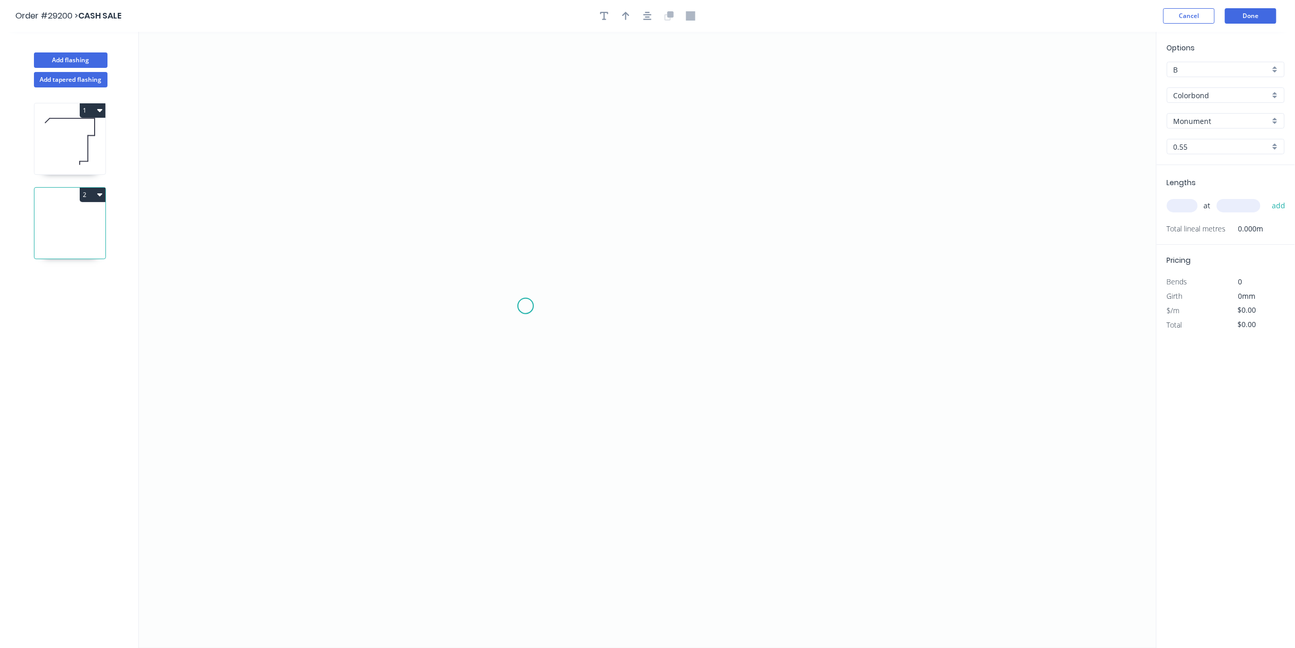
drag, startPoint x: 526, startPoint y: 307, endPoint x: 554, endPoint y: 315, distance: 29.0
click at [97, 192] on icon "button" at bounding box center [99, 194] width 5 height 8
drag, startPoint x: 60, startPoint y: 246, endPoint x: 73, endPoint y: 232, distance: 19.3
click at [61, 246] on div "Delete" at bounding box center [56, 241] width 79 height 15
type input "$24.78"
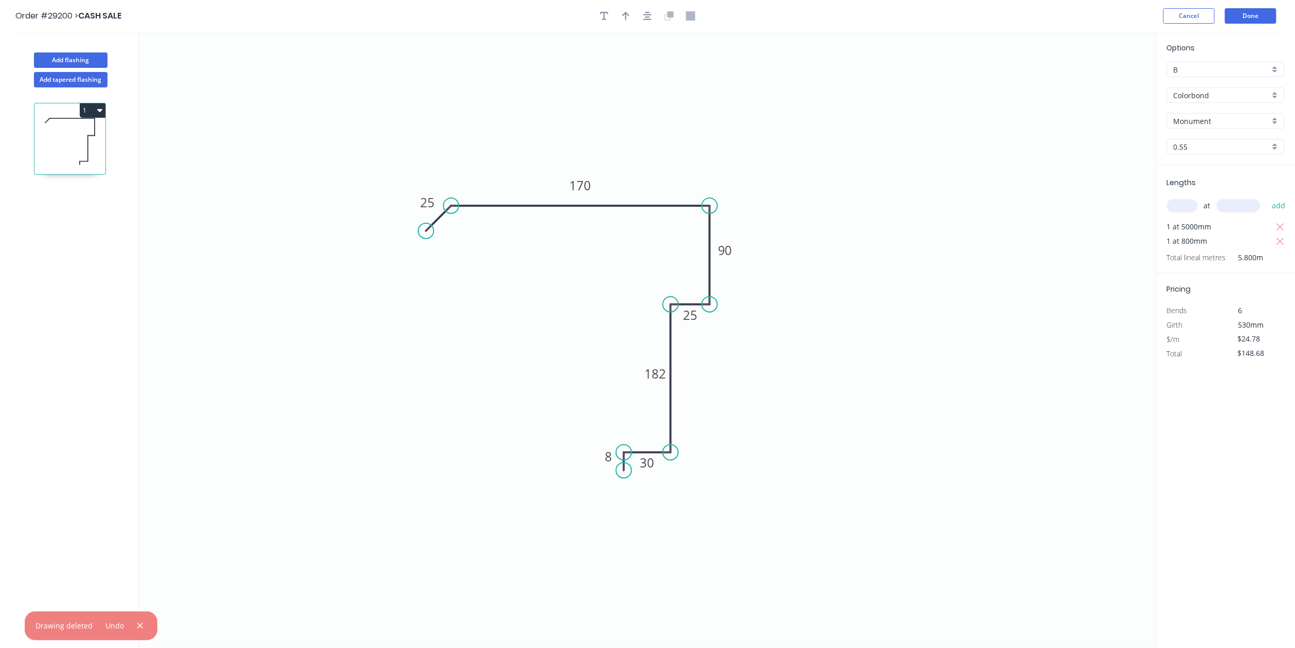
click at [101, 111] on icon "button" at bounding box center [99, 110] width 5 height 3
click at [86, 138] on div "Duplicate" at bounding box center [56, 136] width 79 height 15
type input "$0.00"
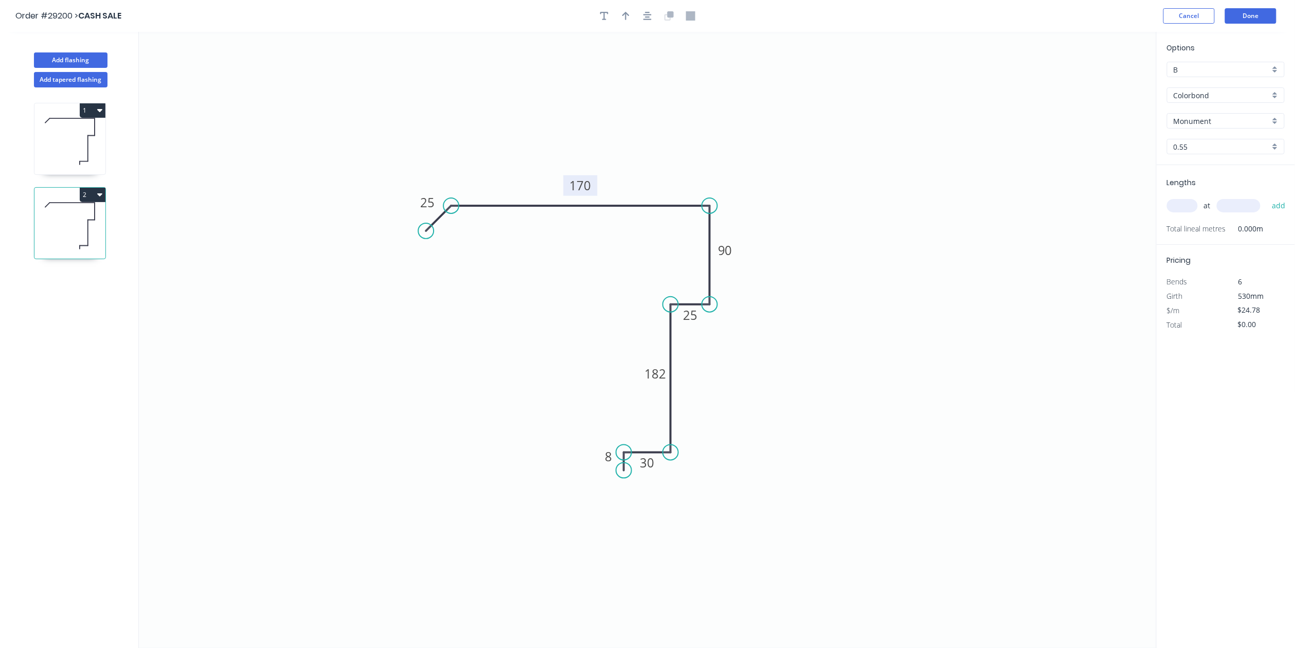
click at [575, 182] on tspan "170" at bounding box center [581, 185] width 22 height 17
click at [727, 250] on tspan "90" at bounding box center [725, 250] width 14 height 17
drag, startPoint x: 696, startPoint y: 309, endPoint x: 730, endPoint y: 326, distance: 38.0
click at [698, 309] on g "25" at bounding box center [690, 315] width 21 height 17
click at [663, 367] on tspan "182" at bounding box center [656, 373] width 22 height 17
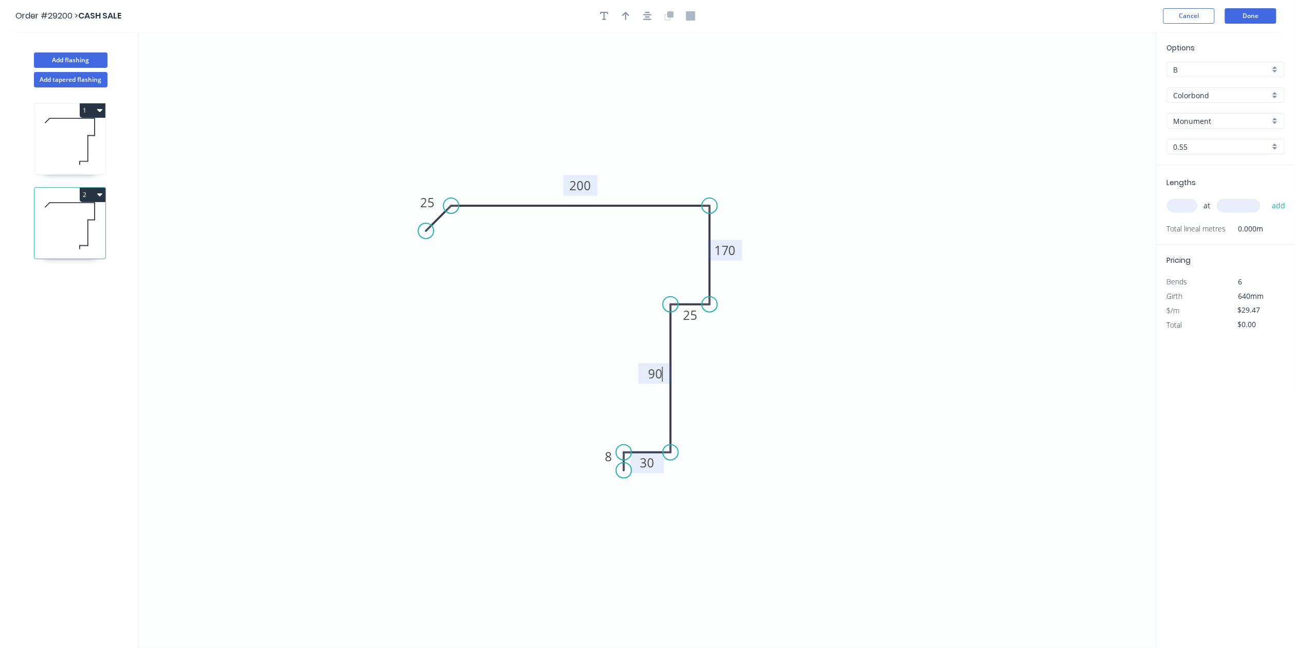
type input "$24.78"
drag, startPoint x: 653, startPoint y: 468, endPoint x: 680, endPoint y: 467, distance: 26.8
click at [653, 467] on tspan "30" at bounding box center [648, 463] width 14 height 17
click at [1178, 202] on input "text" at bounding box center [1182, 205] width 31 height 13
click at [1217, 71] on input "B" at bounding box center [1222, 69] width 96 height 11
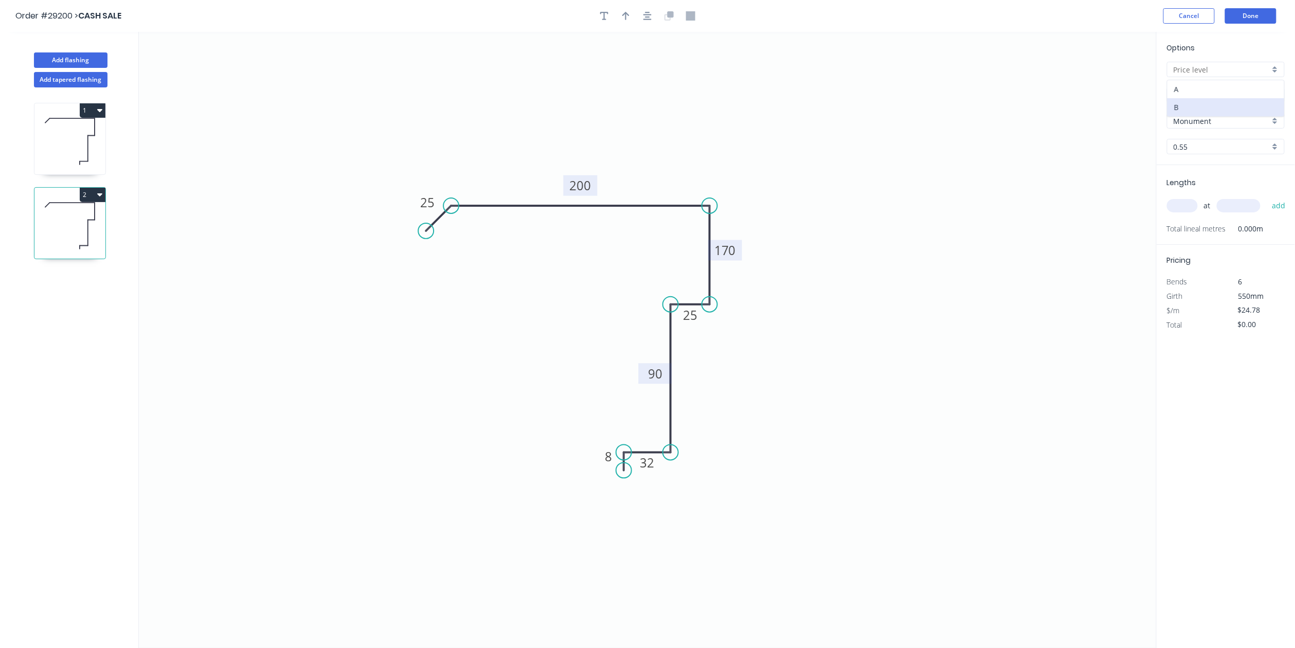
click at [1204, 91] on div "A" at bounding box center [1226, 89] width 117 height 18
type input "A"
type input "$23.82"
click at [1192, 206] on input "text" at bounding box center [1182, 205] width 31 height 13
type input "1"
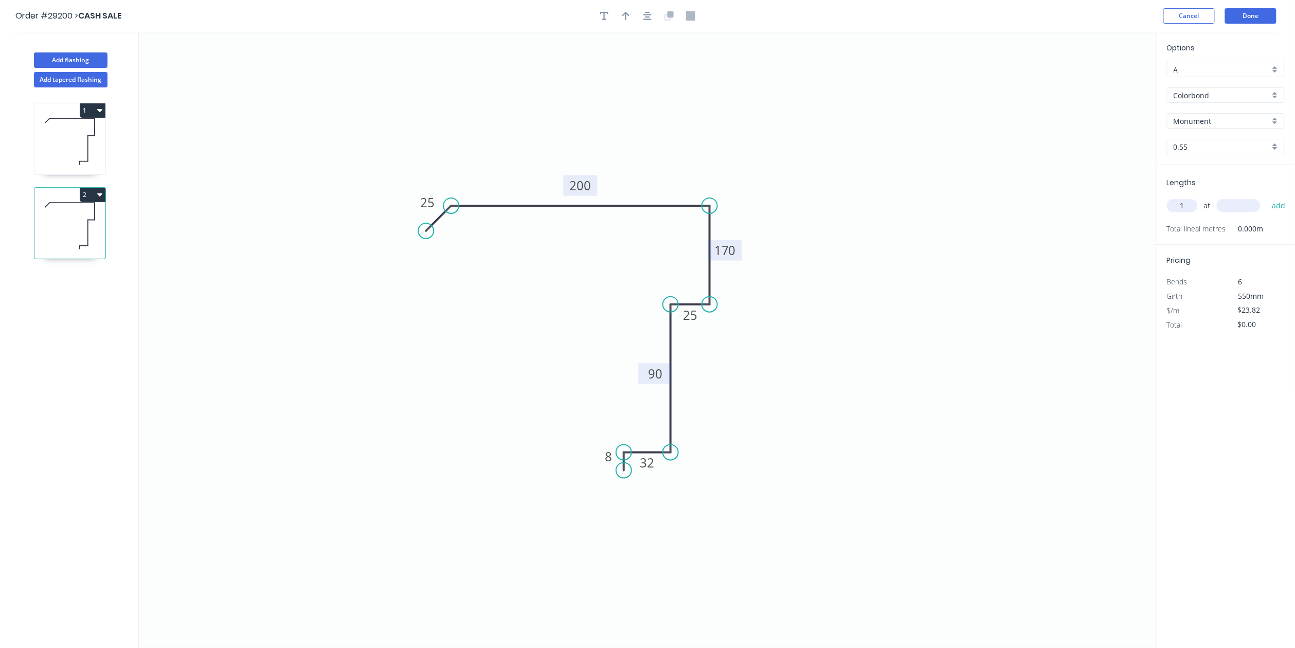
drag, startPoint x: 1230, startPoint y: 204, endPoint x: 1243, endPoint y: 198, distance: 14.5
click at [1231, 204] on input "text" at bounding box center [1239, 205] width 44 height 13
type input "5000"
click at [1280, 206] on button "add" at bounding box center [1279, 205] width 24 height 17
type input "$119.10"
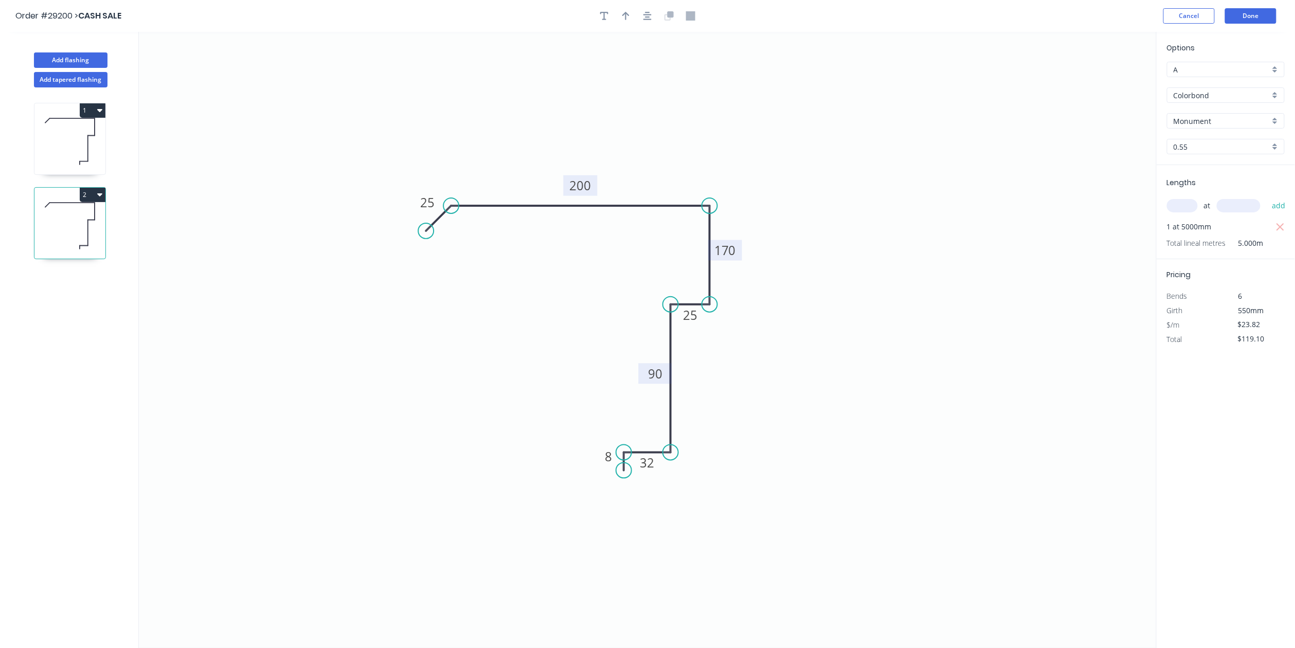
drag, startPoint x: 73, startPoint y: 126, endPoint x: 79, endPoint y: 124, distance: 6.0
click at [74, 126] on icon at bounding box center [69, 142] width 71 height 66
type input "B"
type input "$24.78"
type input "$148.68"
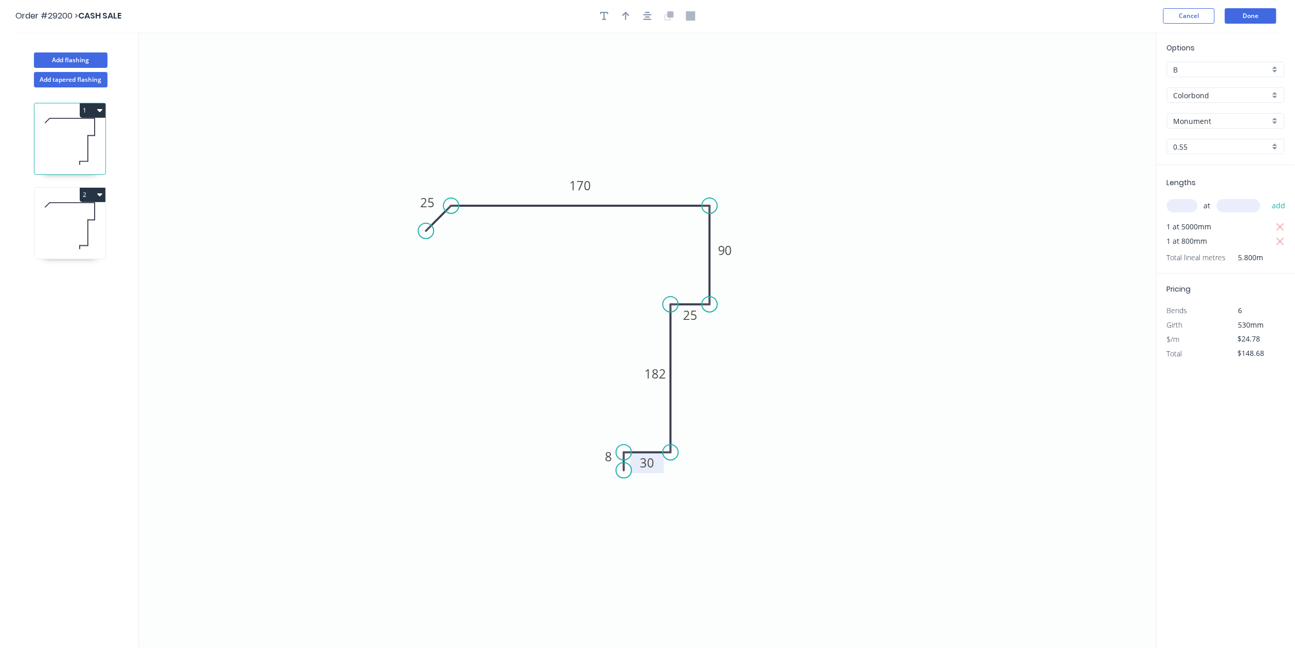
drag, startPoint x: 657, startPoint y: 461, endPoint x: 663, endPoint y: 457, distance: 7.7
click at [658, 461] on g "30" at bounding box center [647, 463] width 33 height 21
click at [1240, 9] on button "Done" at bounding box center [1251, 15] width 51 height 15
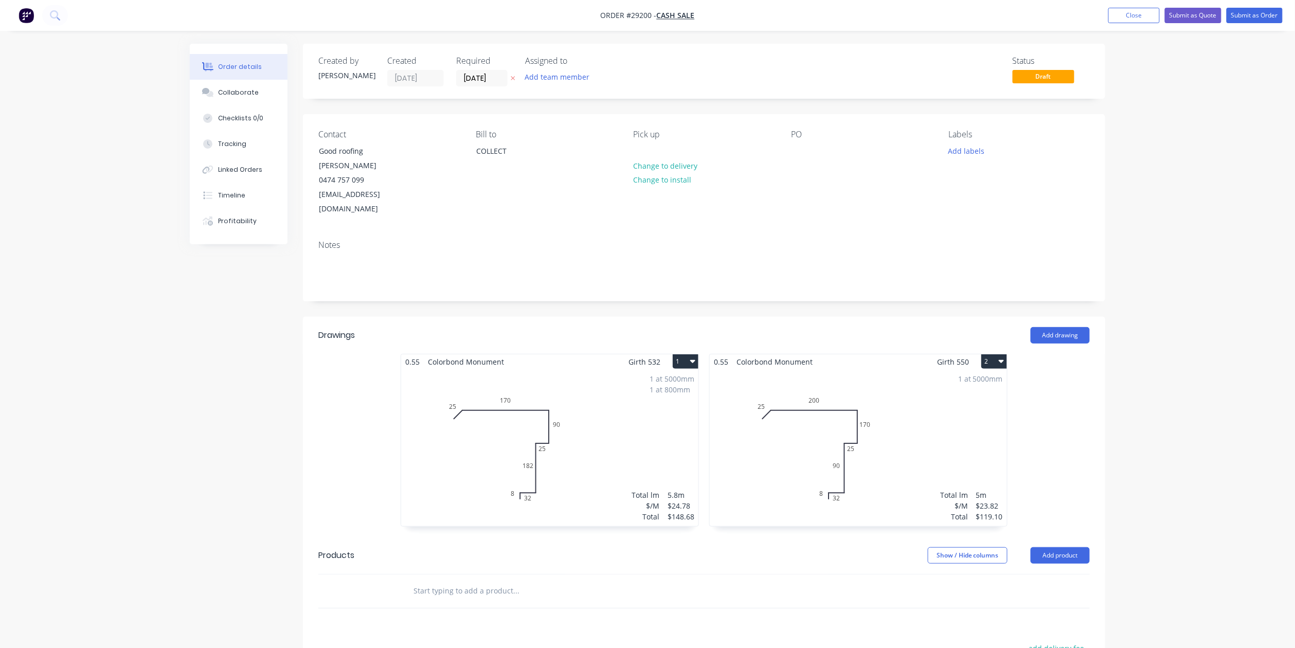
drag, startPoint x: 1062, startPoint y: 313, endPoint x: 991, endPoint y: 321, distance: 71.9
click at [1064, 317] on header "Drawings Add drawing" at bounding box center [704, 335] width 803 height 37
click at [1066, 327] on button "Add drawing" at bounding box center [1060, 335] width 59 height 16
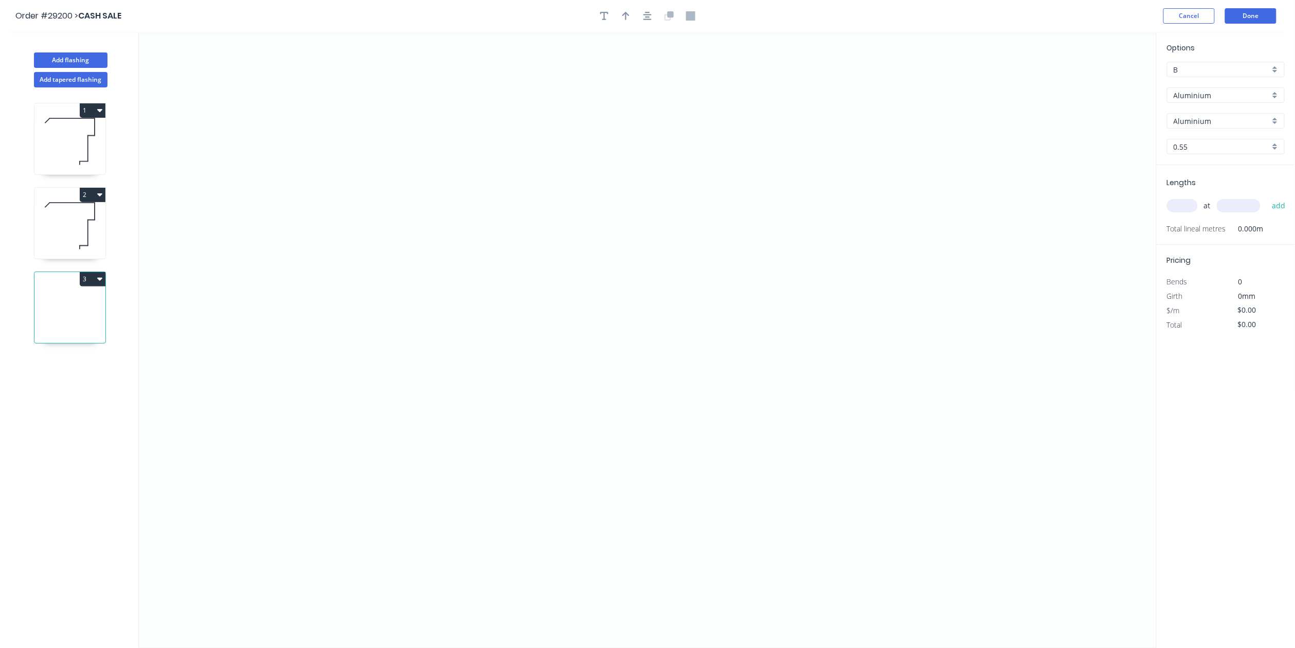
click at [100, 196] on icon "button" at bounding box center [99, 194] width 5 height 3
click at [70, 219] on div "Duplicate" at bounding box center [56, 220] width 79 height 15
type input "A"
type input "Colorbond"
type input "Monument"
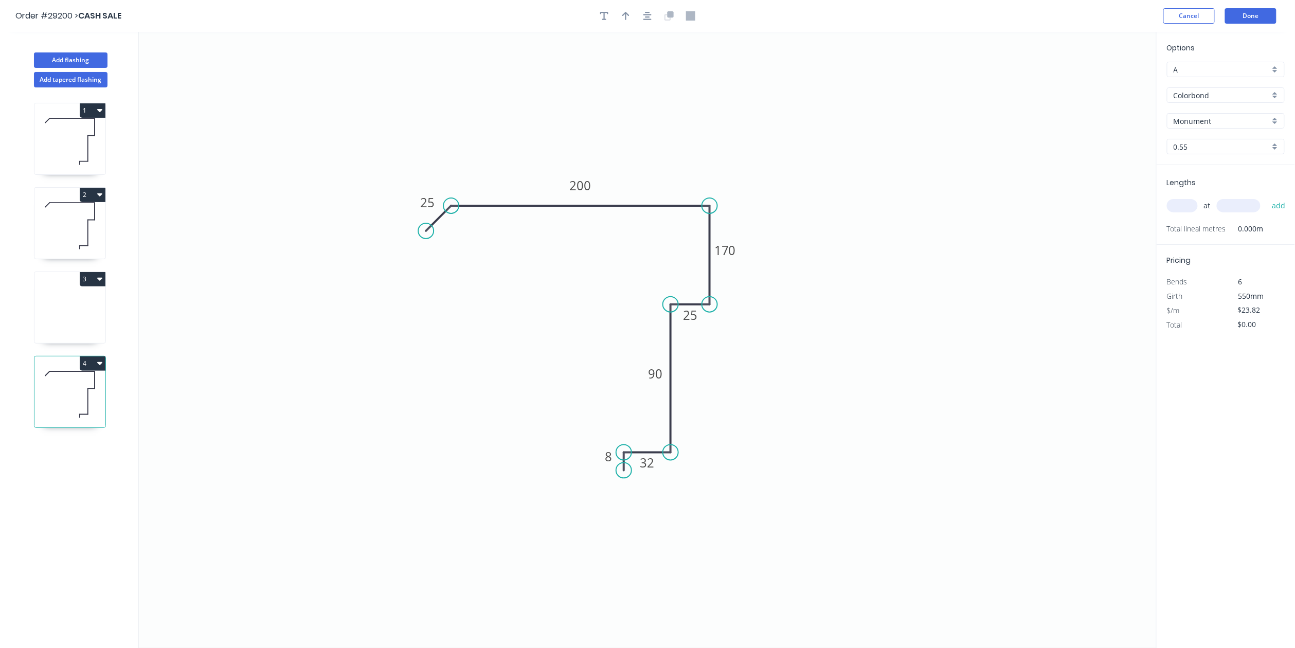
click at [101, 278] on icon "button" at bounding box center [99, 279] width 5 height 8
click at [76, 323] on div "Delete" at bounding box center [56, 325] width 79 height 15
drag, startPoint x: 589, startPoint y: 184, endPoint x: 597, endPoint y: 184, distance: 8.8
click at [590, 184] on tspan "200" at bounding box center [581, 185] width 22 height 17
type input "$28.34"
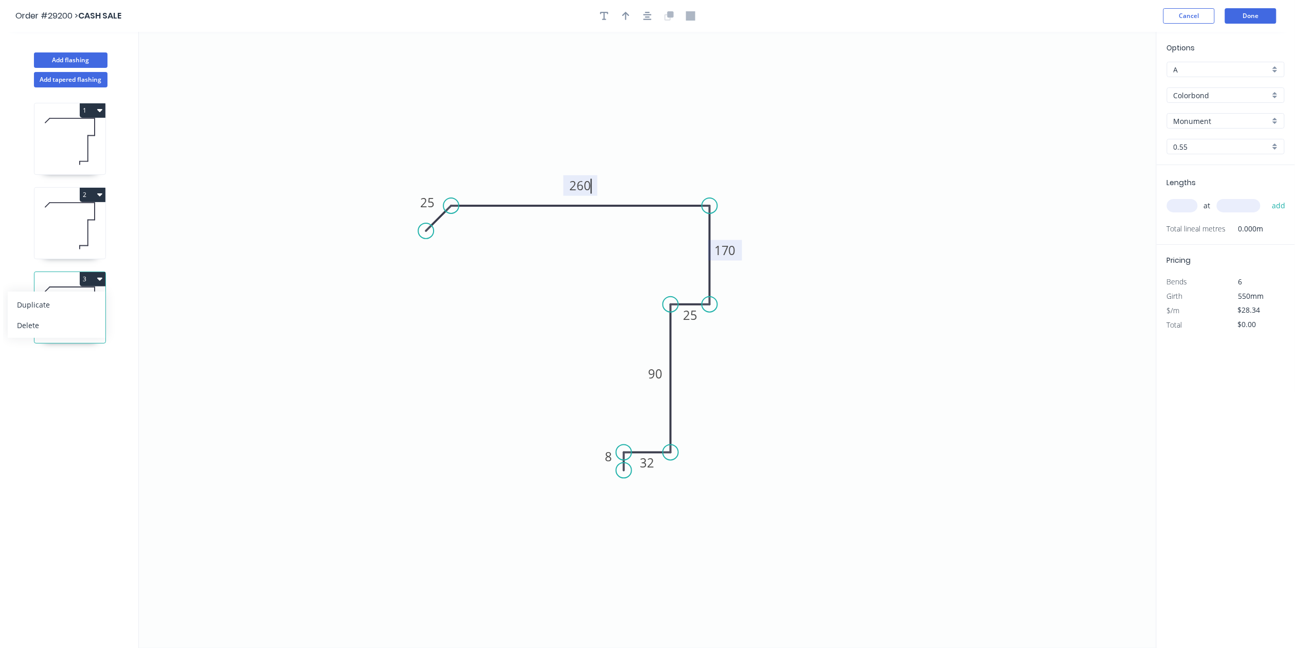
click at [729, 252] on tspan "170" at bounding box center [726, 250] width 22 height 17
click at [1187, 201] on input "text" at bounding box center [1182, 205] width 31 height 13
type input "1"
click at [1238, 212] on div "1 at add" at bounding box center [1227, 205] width 120 height 17
type input "5000"
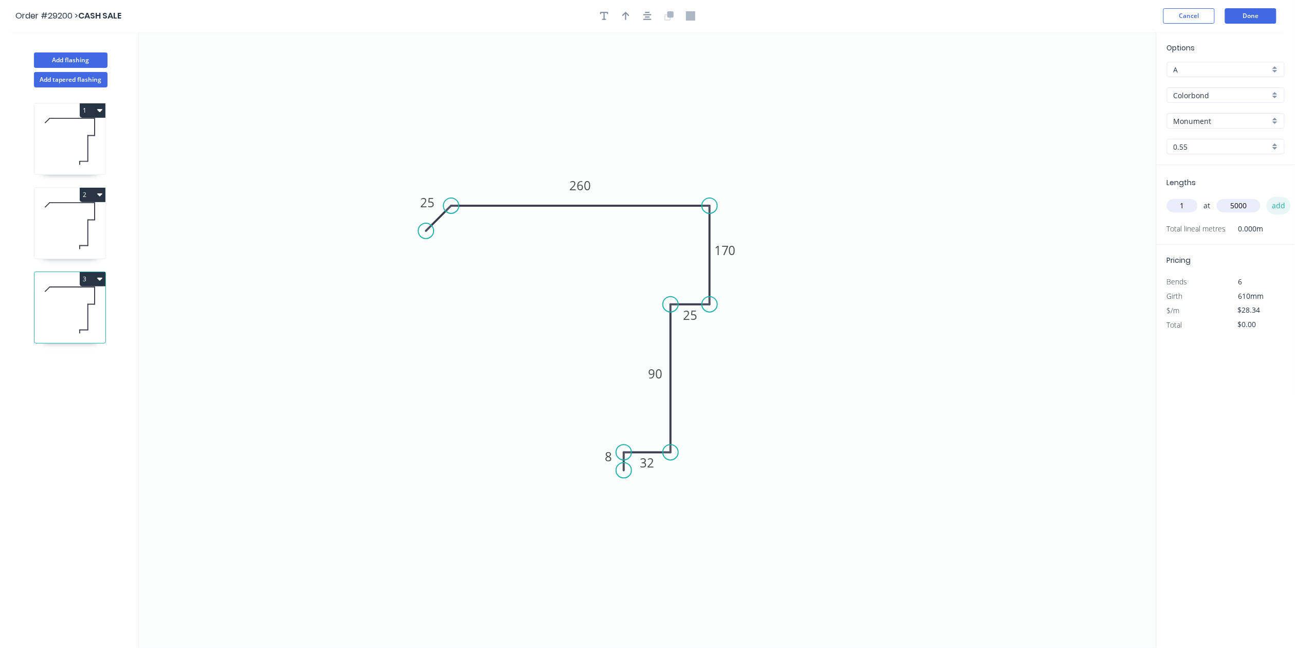
click at [1276, 208] on button "add" at bounding box center [1279, 205] width 24 height 17
click at [97, 280] on button "3" at bounding box center [93, 279] width 26 height 14
click at [85, 308] on div "Duplicate" at bounding box center [56, 304] width 79 height 15
type input "$0.00"
click at [594, 184] on rect at bounding box center [581, 185] width 34 height 21
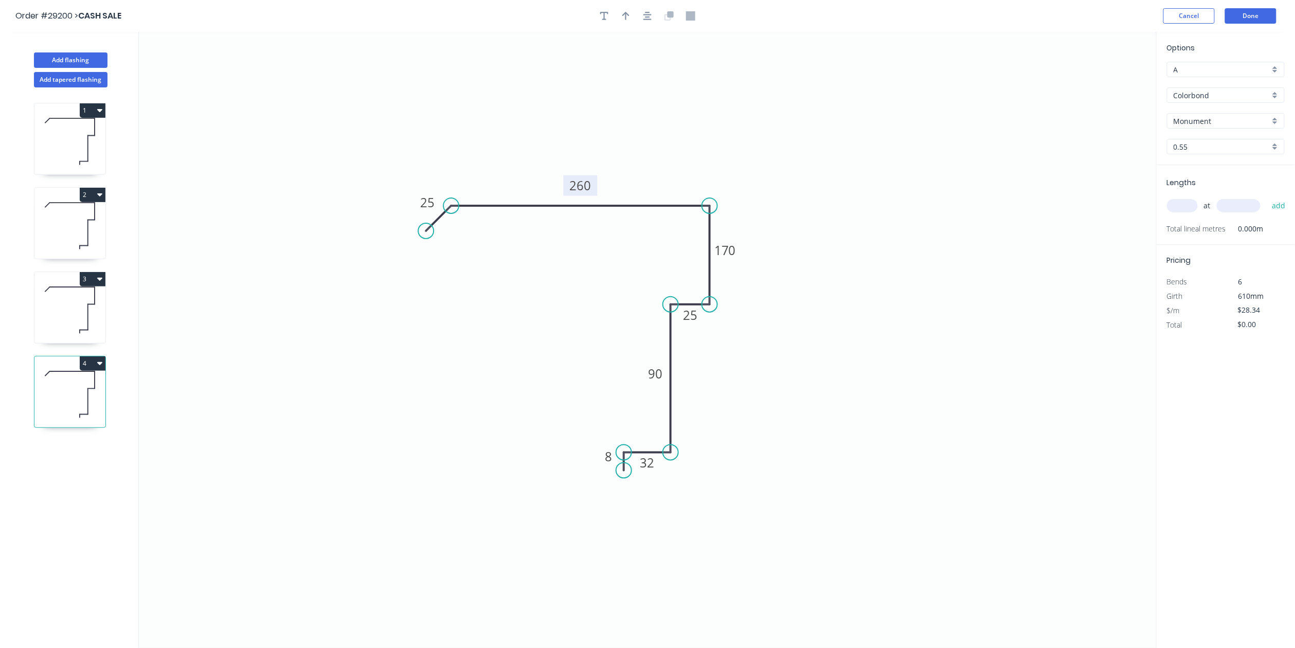
drag, startPoint x: 579, startPoint y: 180, endPoint x: 590, endPoint y: 177, distance: 11.0
click at [579, 179] on tspan "260" at bounding box center [581, 185] width 22 height 17
drag, startPoint x: 738, startPoint y: 243, endPoint x: 748, endPoint y: 254, distance: 14.6
click at [737, 243] on rect at bounding box center [725, 250] width 34 height 21
click at [732, 254] on tspan "170" at bounding box center [725, 250] width 22 height 17
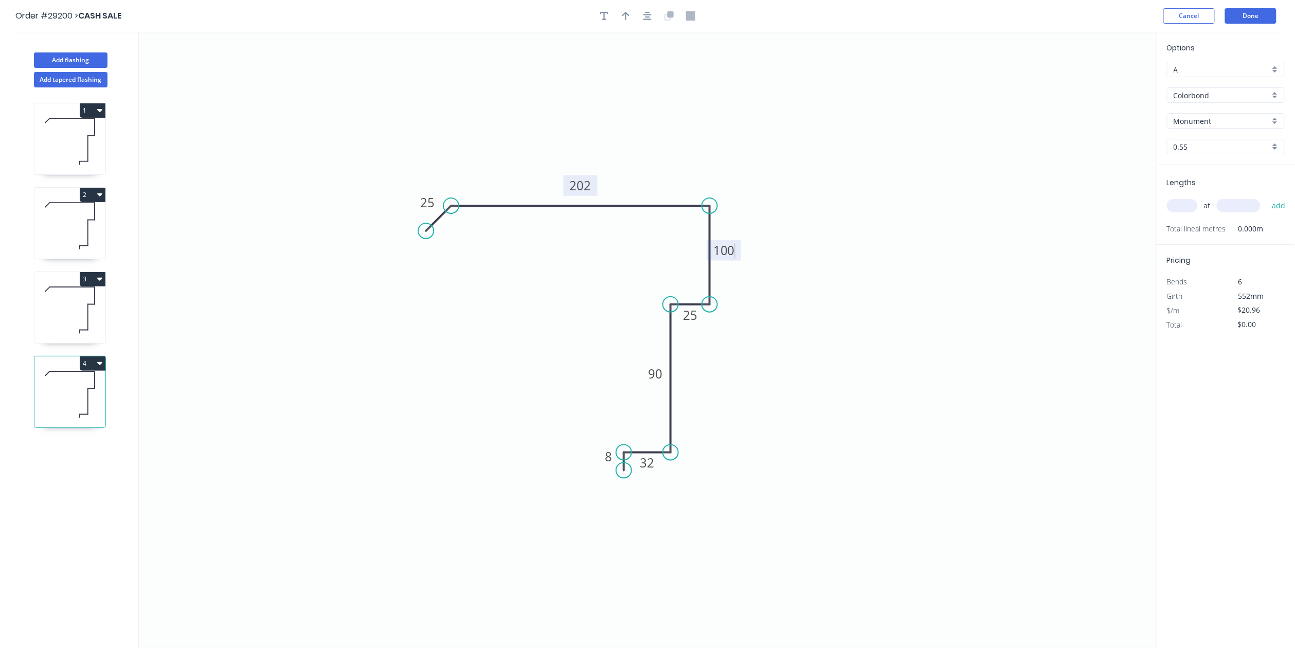
click at [588, 182] on tspan "202" at bounding box center [581, 185] width 22 height 17
drag, startPoint x: 657, startPoint y: 371, endPoint x: 683, endPoint y: 376, distance: 26.6
click at [658, 371] on tspan "90" at bounding box center [655, 373] width 14 height 17
click at [1186, 205] on input "text" at bounding box center [1182, 205] width 31 height 13
type input "$23.82"
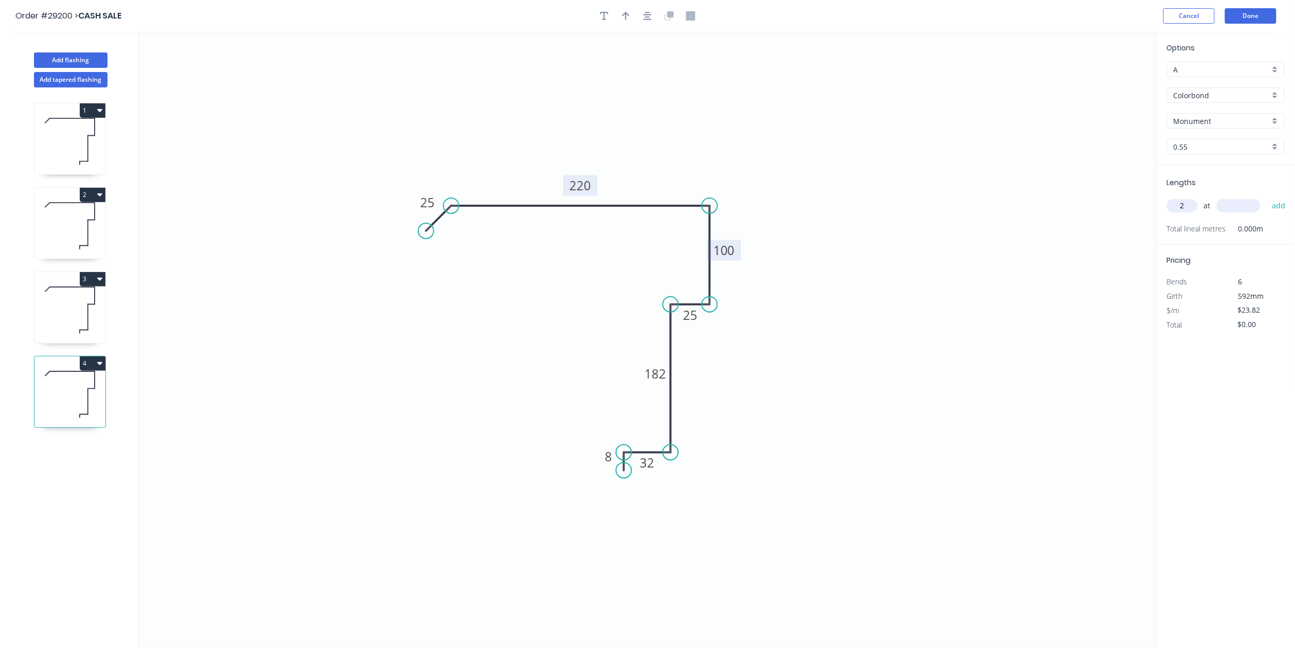
type input "2"
click at [1250, 213] on div "2 at add" at bounding box center [1227, 205] width 120 height 17
click at [1254, 204] on input "text" at bounding box center [1239, 205] width 44 height 13
type input "6000"
click at [1281, 204] on button "add" at bounding box center [1279, 205] width 24 height 17
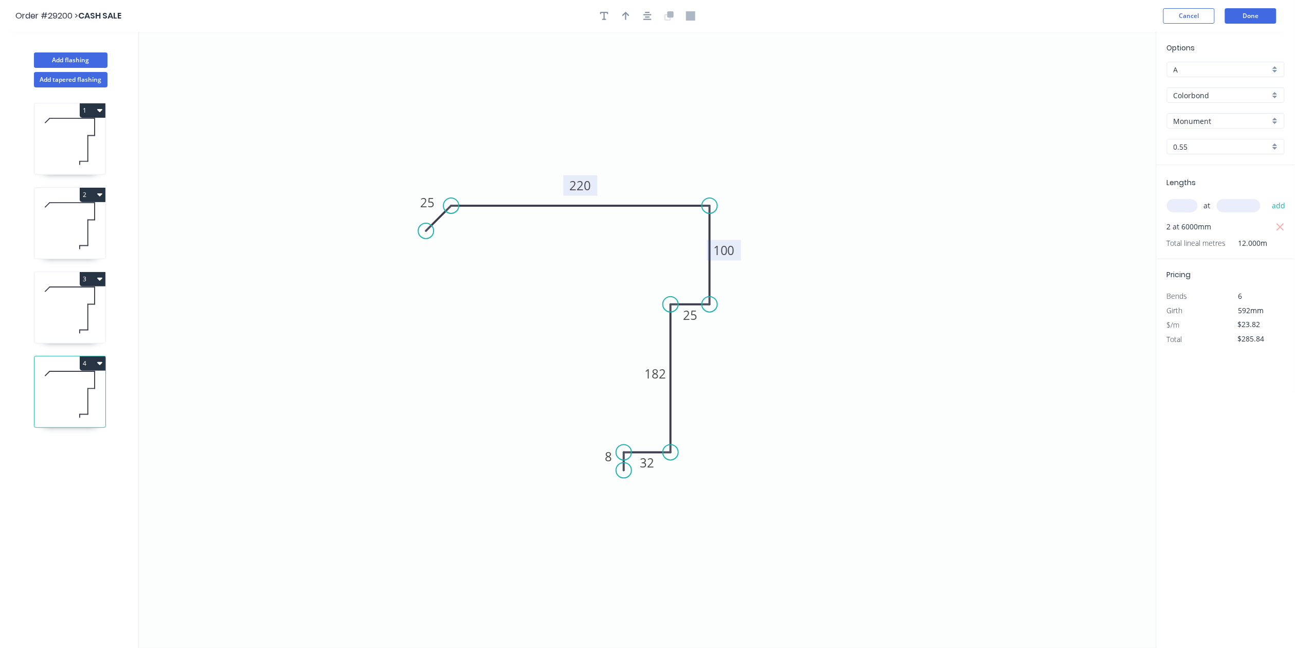
click at [93, 369] on button "4" at bounding box center [93, 364] width 26 height 14
click at [75, 385] on div "Duplicate" at bounding box center [56, 389] width 79 height 15
type input "$0.00"
click at [608, 178] on icon "0 25 220 100 25 182 32 8" at bounding box center [648, 340] width 1018 height 616
click at [597, 181] on rect at bounding box center [581, 185] width 34 height 21
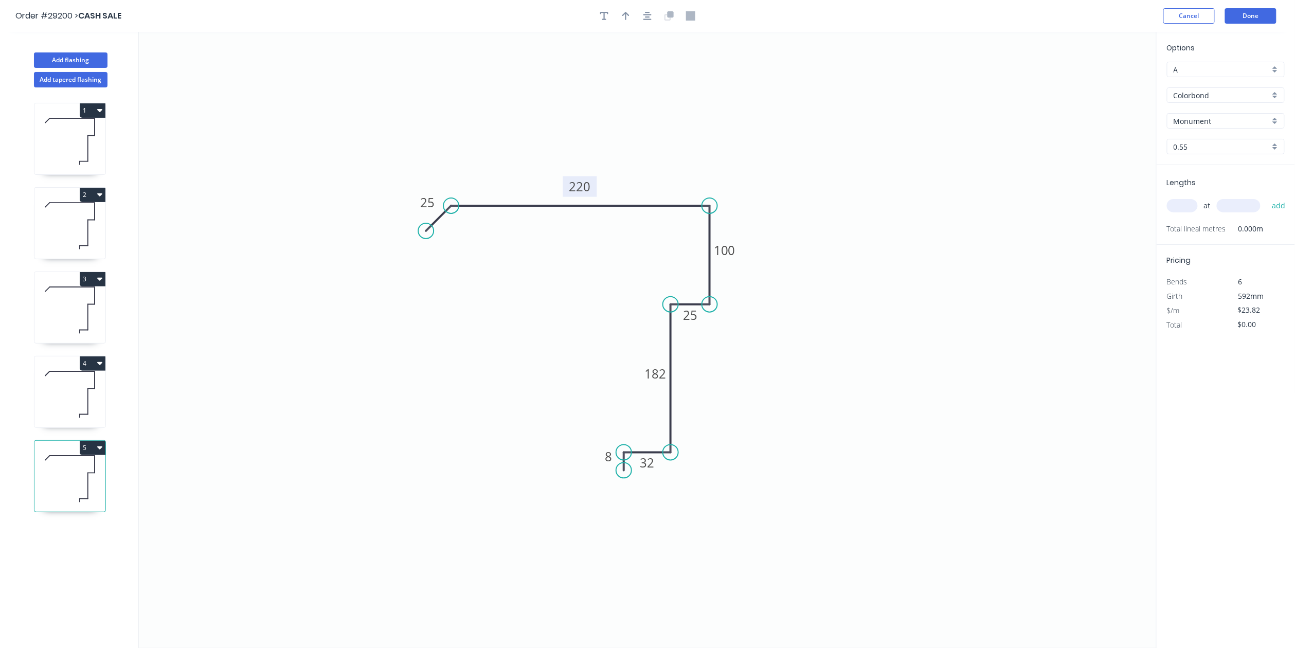
click at [593, 188] on rect at bounding box center [580, 186] width 34 height 21
click at [583, 187] on tspan "220" at bounding box center [581, 186] width 22 height 17
drag, startPoint x: 1188, startPoint y: 214, endPoint x: 1186, endPoint y: 207, distance: 7.4
click at [1188, 212] on div "at add" at bounding box center [1227, 205] width 120 height 17
click at [1186, 206] on input "text" at bounding box center [1182, 205] width 31 height 13
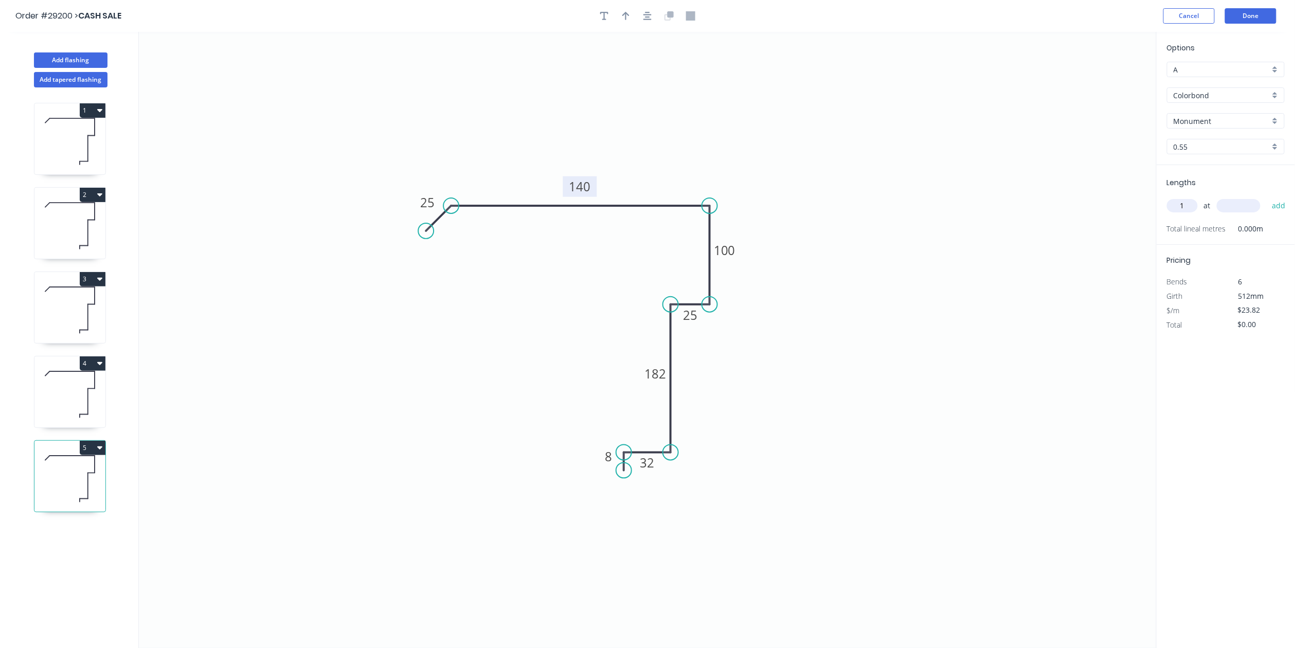
type input "1"
click at [1250, 207] on input "text" at bounding box center [1239, 205] width 44 height 13
type input "5000"
click at [1279, 206] on button "add" at bounding box center [1279, 205] width 24 height 17
type input "$119.10"
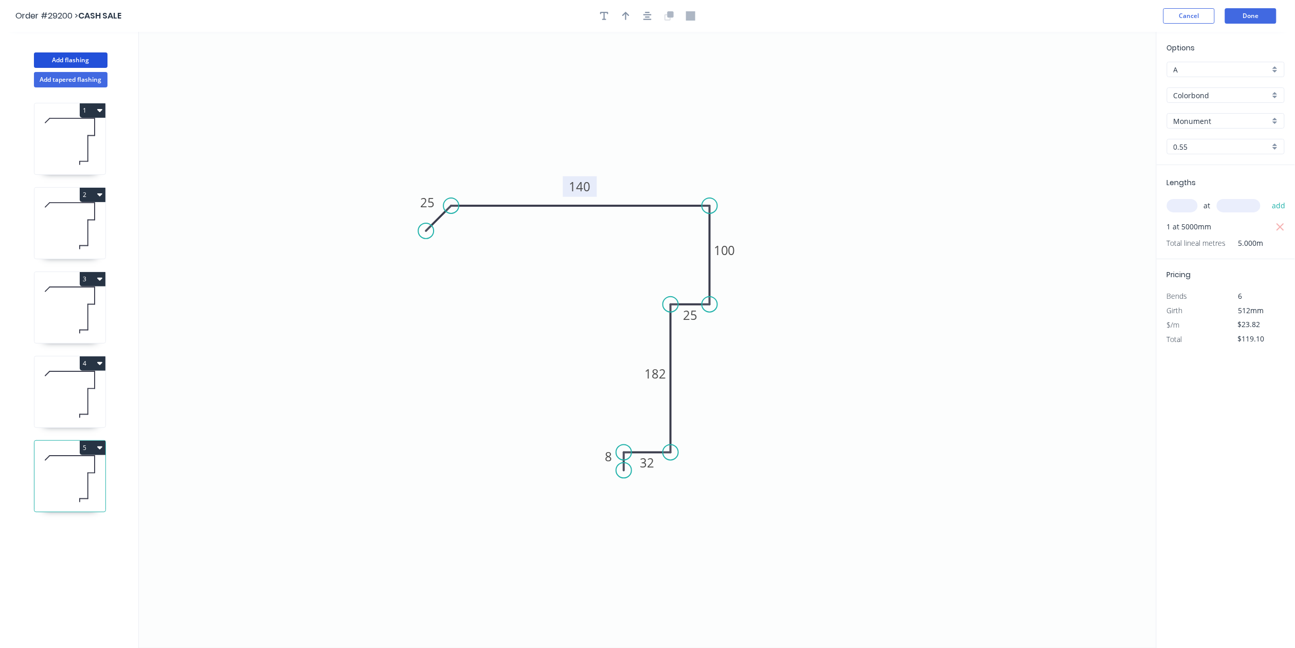
drag, startPoint x: 71, startPoint y: 54, endPoint x: 128, endPoint y: 73, distance: 60.0
click at [72, 54] on button "Add flashing" at bounding box center [71, 59] width 74 height 15
type input "B"
type input "$0.00"
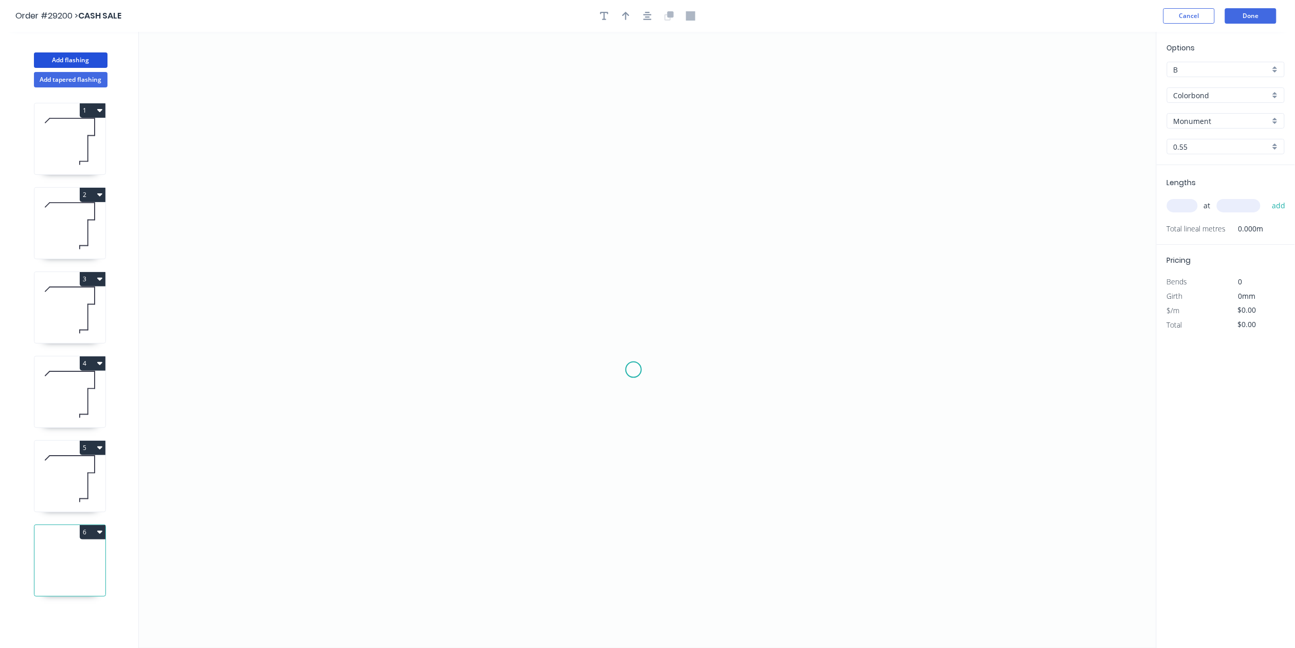
click at [634, 371] on icon "0" at bounding box center [648, 340] width 1018 height 616
click at [637, 418] on icon "0" at bounding box center [648, 340] width 1018 height 616
click at [730, 418] on icon "0 ?" at bounding box center [648, 340] width 1018 height 616
click at [724, 226] on icon "0 ? ?" at bounding box center [648, 340] width 1018 height 616
click at [743, 315] on tspan "?" at bounding box center [744, 316] width 5 height 17
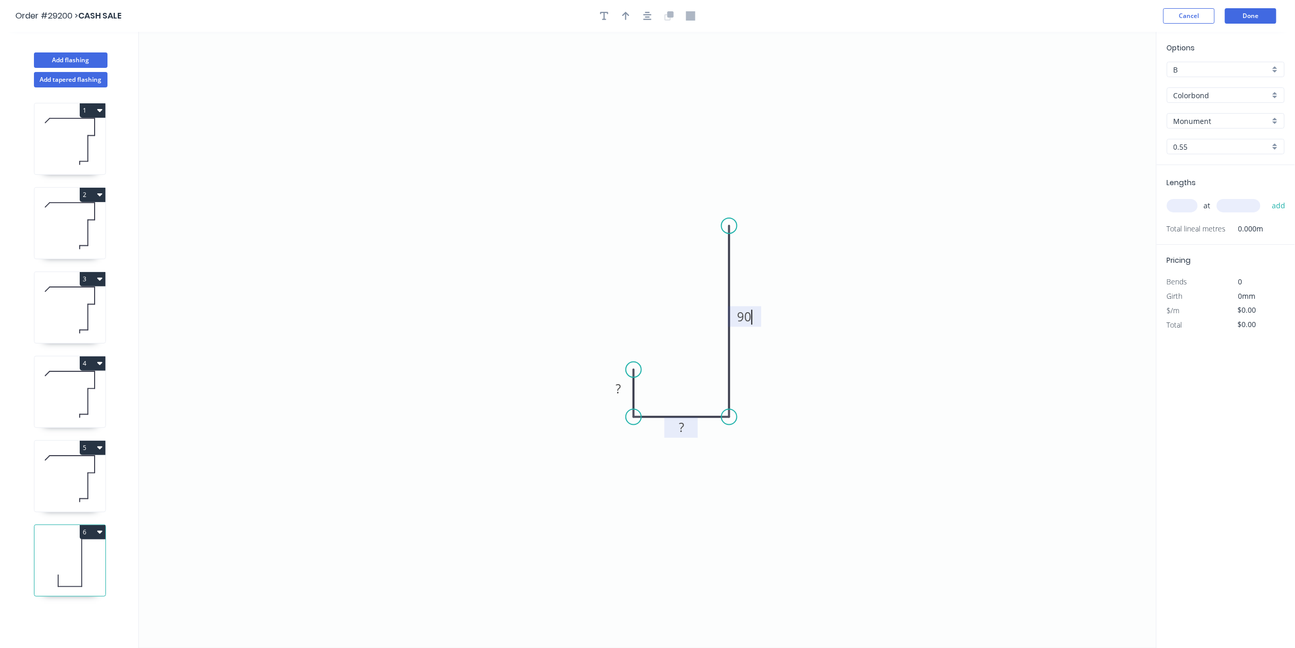
click at [694, 422] on rect at bounding box center [681, 427] width 33 height 21
drag, startPoint x: 681, startPoint y: 424, endPoint x: 687, endPoint y: 426, distance: 6.4
click at [681, 426] on tspan "?" at bounding box center [680, 427] width 5 height 17
drag, startPoint x: 617, startPoint y: 387, endPoint x: 623, endPoint y: 381, distance: 8.0
click at [618, 387] on tspan "?" at bounding box center [618, 388] width 5 height 17
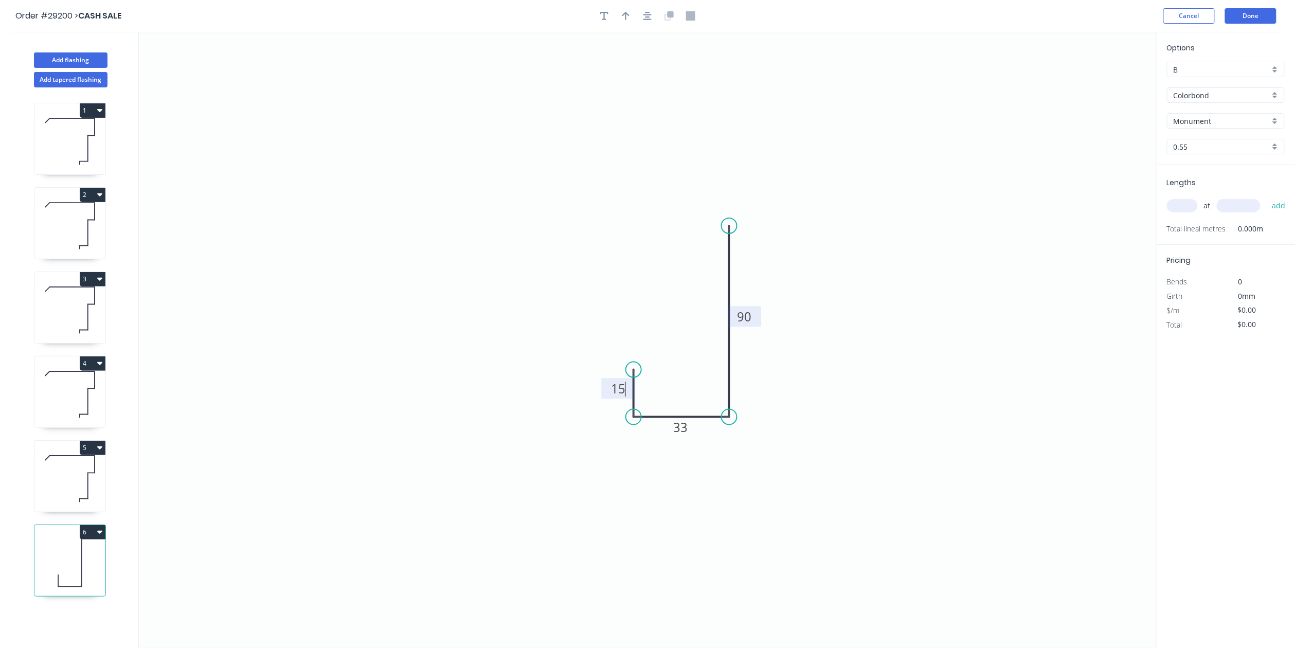
click at [1200, 204] on div "at add" at bounding box center [1227, 205] width 120 height 17
type input "$8.29"
click at [1190, 205] on input "text" at bounding box center [1182, 205] width 31 height 13
type input "10"
drag, startPoint x: 1246, startPoint y: 206, endPoint x: 1271, endPoint y: 203, distance: 25.5
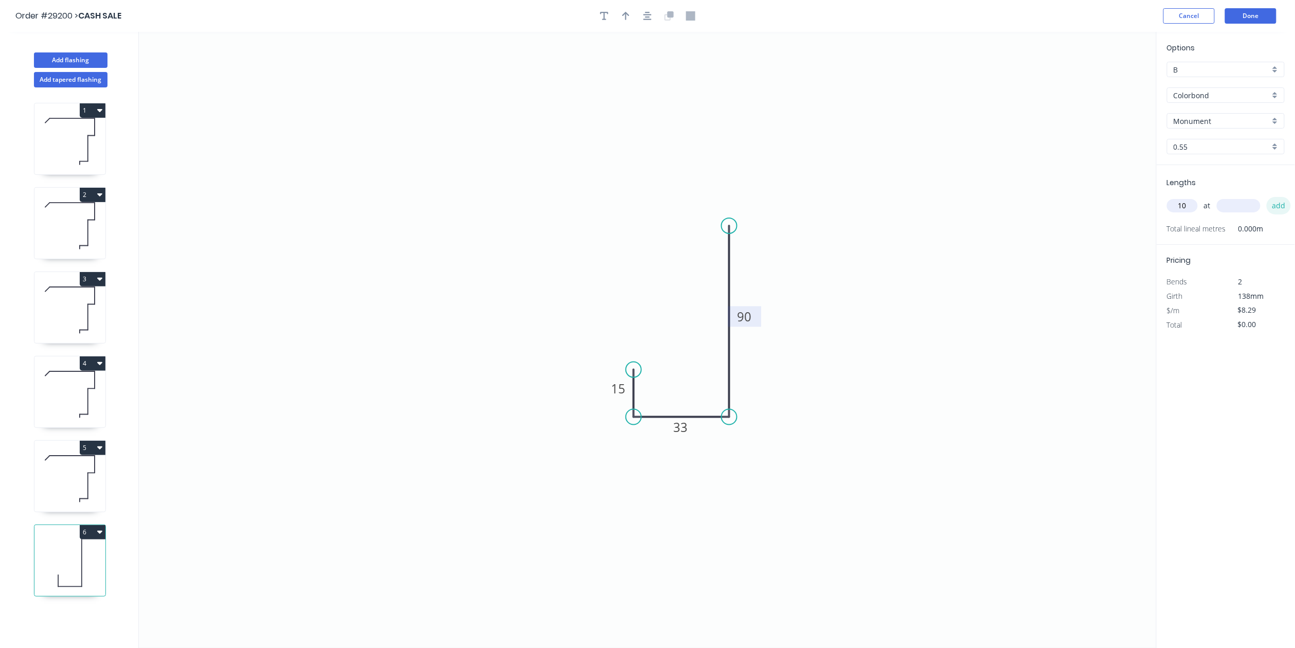
click at [1246, 206] on input "text" at bounding box center [1239, 205] width 44 height 13
type input "2600"
click at [1266, 69] on input "B" at bounding box center [1222, 69] width 96 height 11
drag, startPoint x: 1258, startPoint y: 95, endPoint x: 1272, endPoint y: 101, distance: 15.4
click at [1258, 94] on div "A" at bounding box center [1226, 89] width 117 height 18
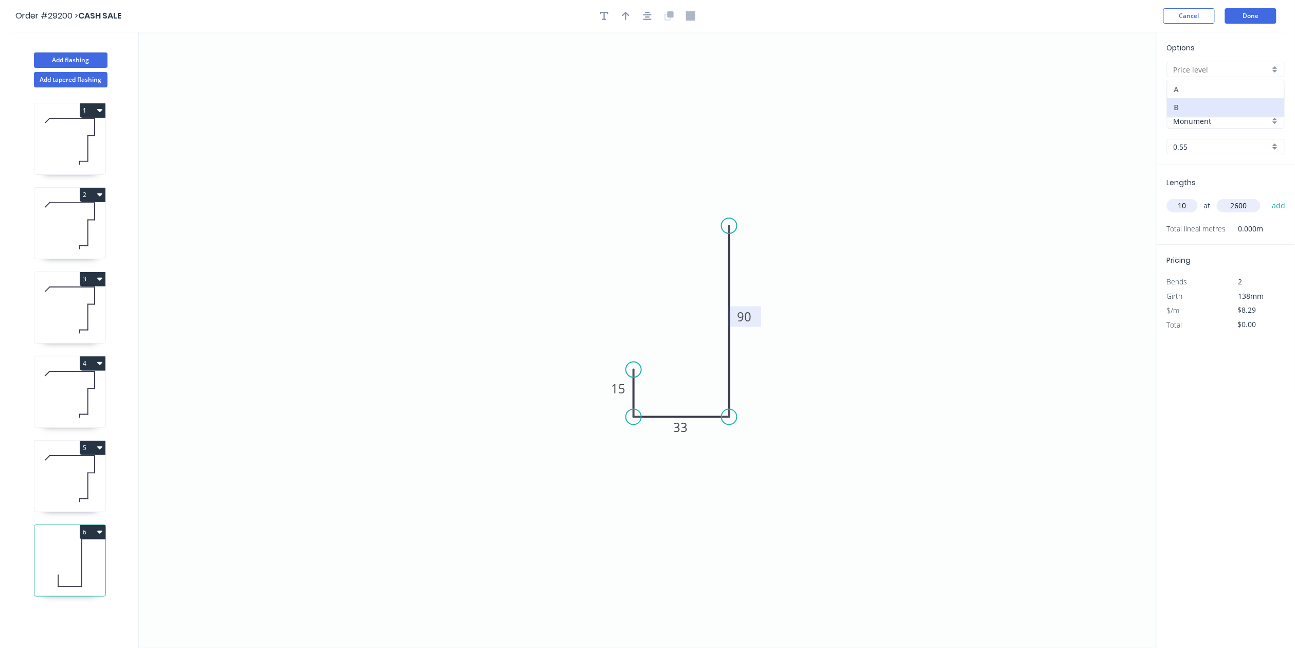
type input "A"
type input "$7.98"
click at [1279, 204] on button "add" at bounding box center [1279, 205] width 24 height 17
type input "$207.48"
click at [1260, 15] on button "Done" at bounding box center [1251, 15] width 51 height 15
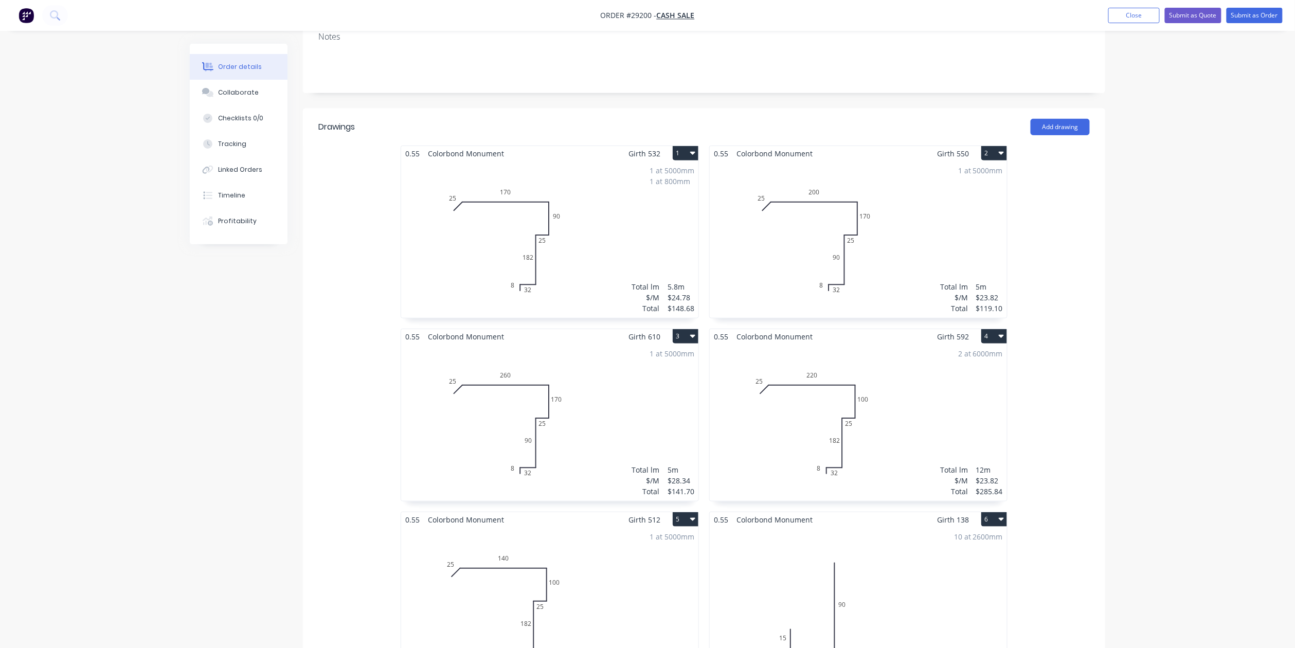
scroll to position [343, 0]
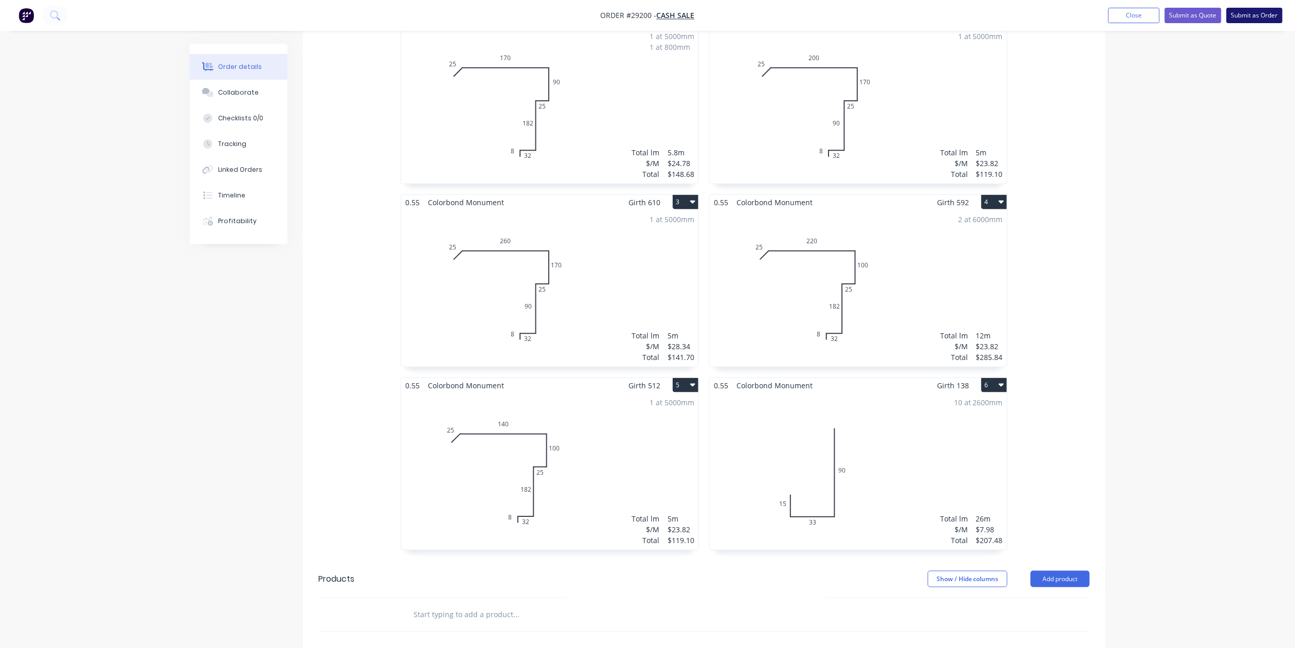
drag, startPoint x: 1248, startPoint y: 12, endPoint x: 1253, endPoint y: 14, distance: 5.5
click at [1249, 12] on button "Submit as Order" at bounding box center [1255, 15] width 56 height 15
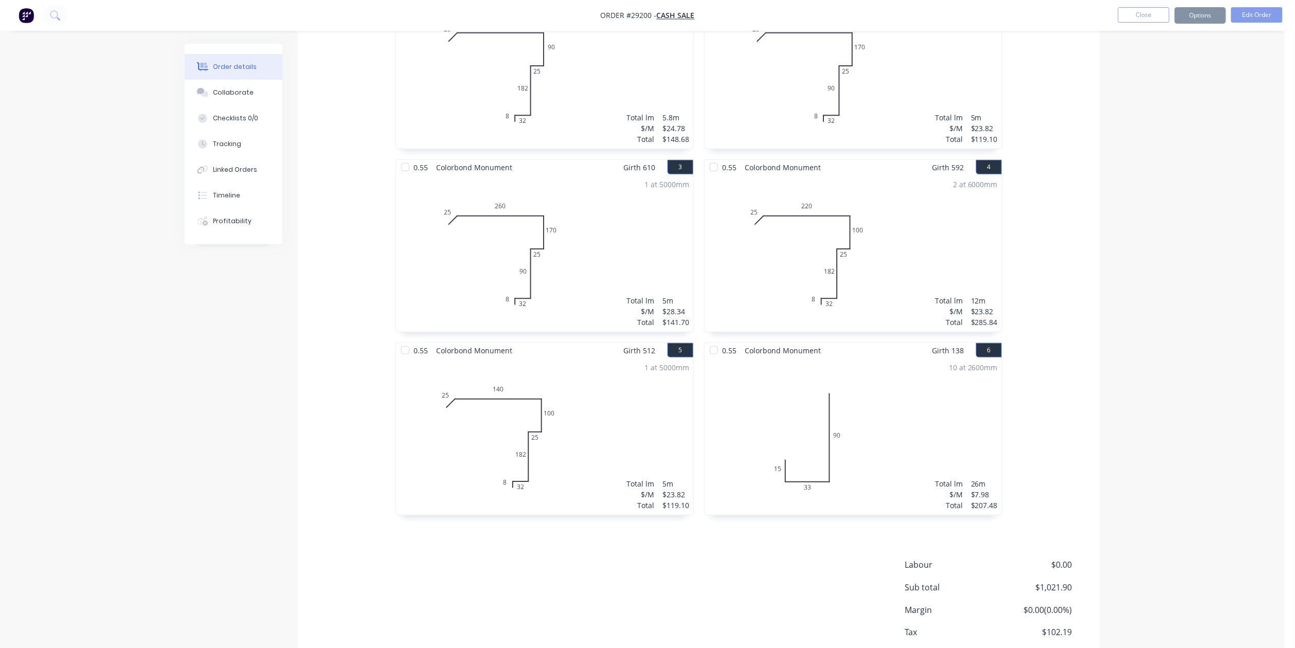
scroll to position [0, 0]
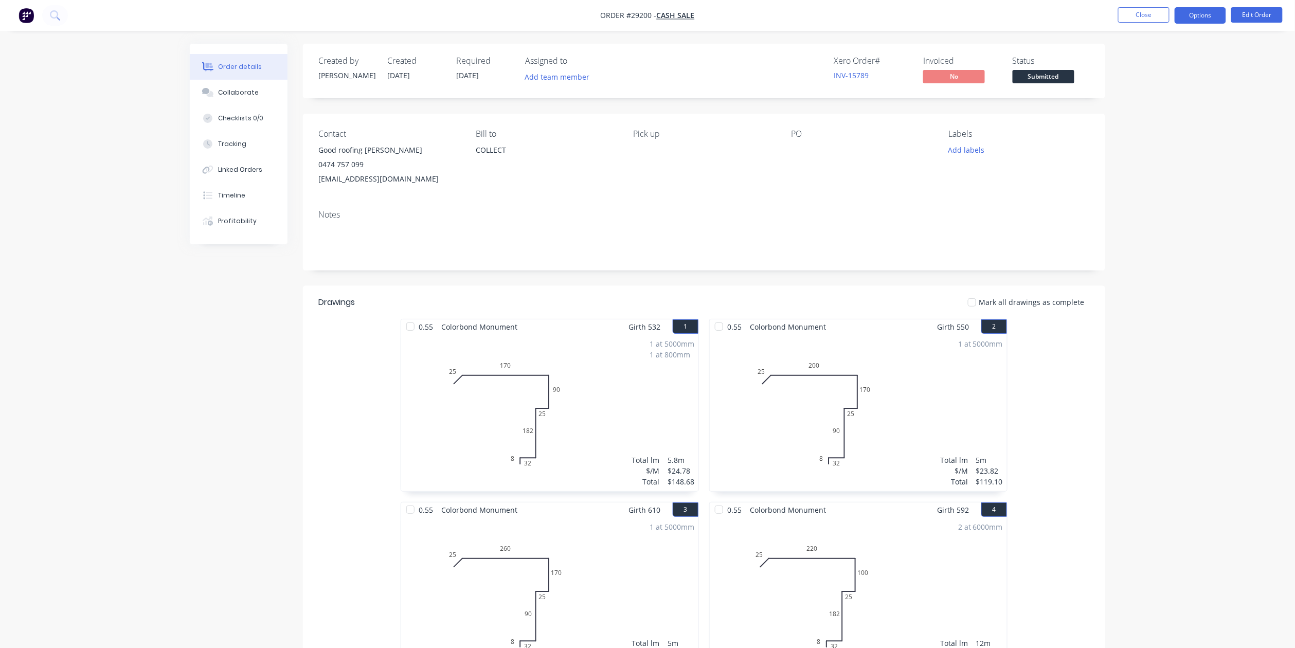
click at [1195, 19] on button "Options" at bounding box center [1200, 15] width 51 height 16
click at [1184, 125] on div "Work Order" at bounding box center [1170, 124] width 95 height 15
click at [1169, 102] on div "Without pricing" at bounding box center [1170, 103] width 95 height 15
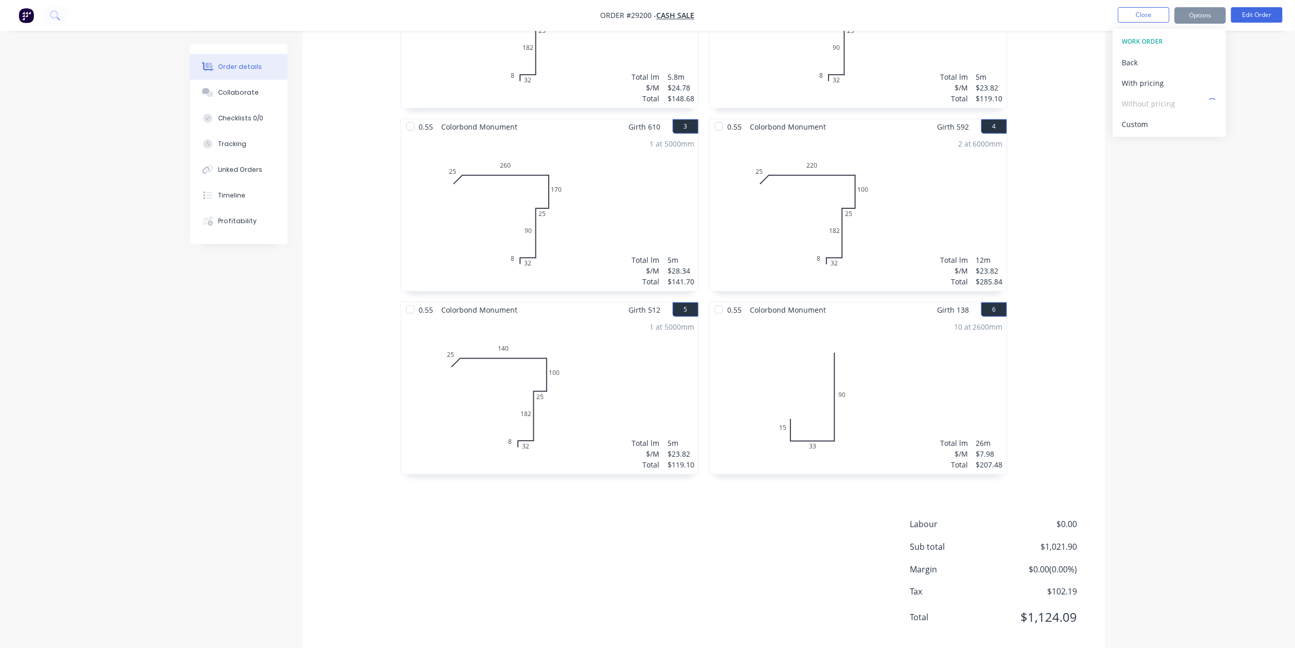
scroll to position [404, 0]
